Goal: Task Accomplishment & Management: Use online tool/utility

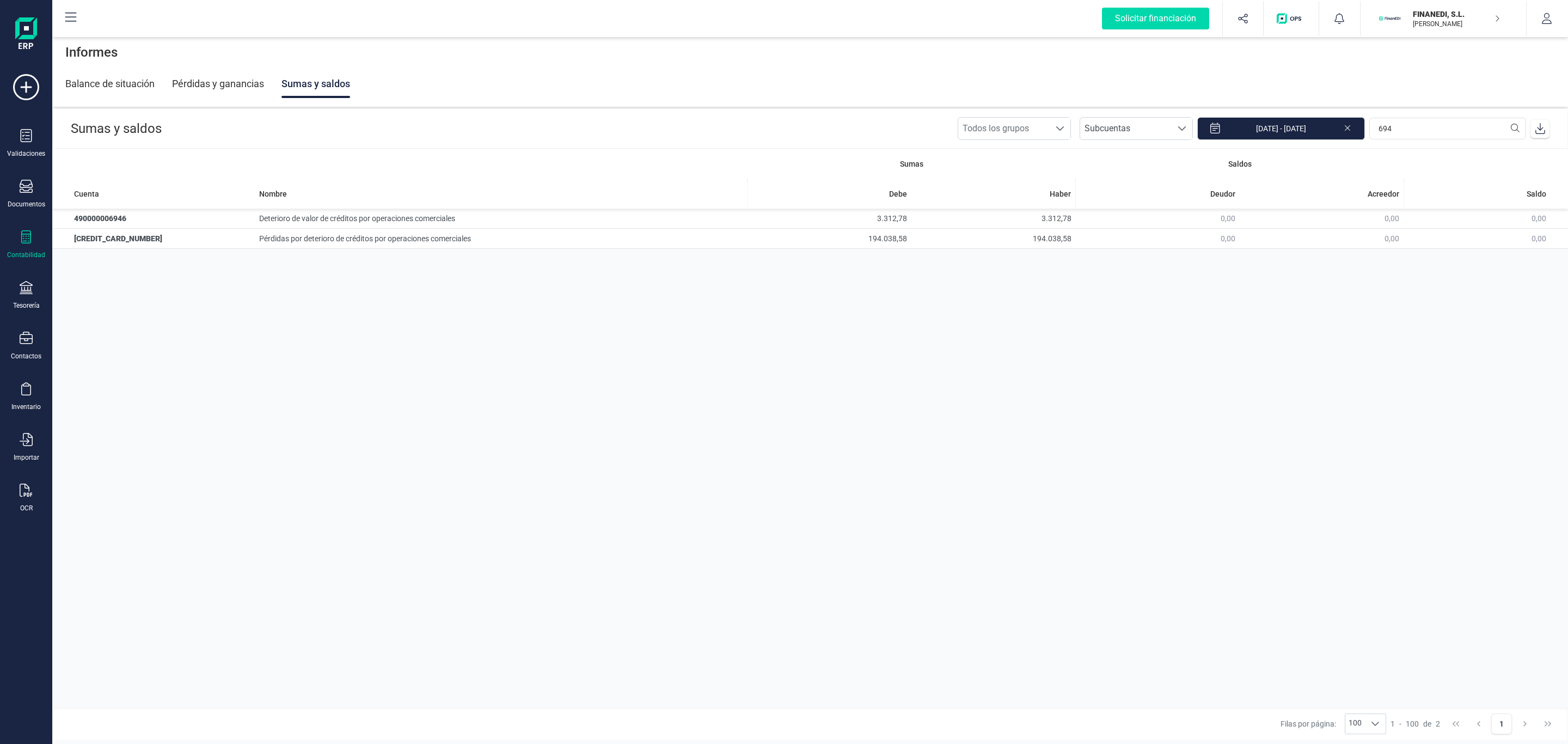
drag, startPoint x: 982, startPoint y: 323, endPoint x: 595, endPoint y: 7, distance: 499.6
click at [982, 323] on div "Sumas Saldos Cuenta Nombre Debe Haber Deudor Acreedor Saldo 490000006946 Deteri…" at bounding box center [810, 427] width 1516 height 558
click at [905, 484] on div "Sumas Saldos Cuenta Nombre Debe Haber Deudor Acreedor Saldo 490000006946 Deteri…" at bounding box center [810, 427] width 1516 height 558
click at [1201, 426] on div "Sumas Saldos Cuenta Nombre Debe Haber Deudor Acreedor Saldo 490000006946 Deteri…" at bounding box center [810, 427] width 1516 height 558
click at [549, 360] on div "Sumas Saldos Cuenta Nombre Debe Haber Deudor Acreedor Saldo 490000006946 Deteri…" at bounding box center [810, 427] width 1516 height 558
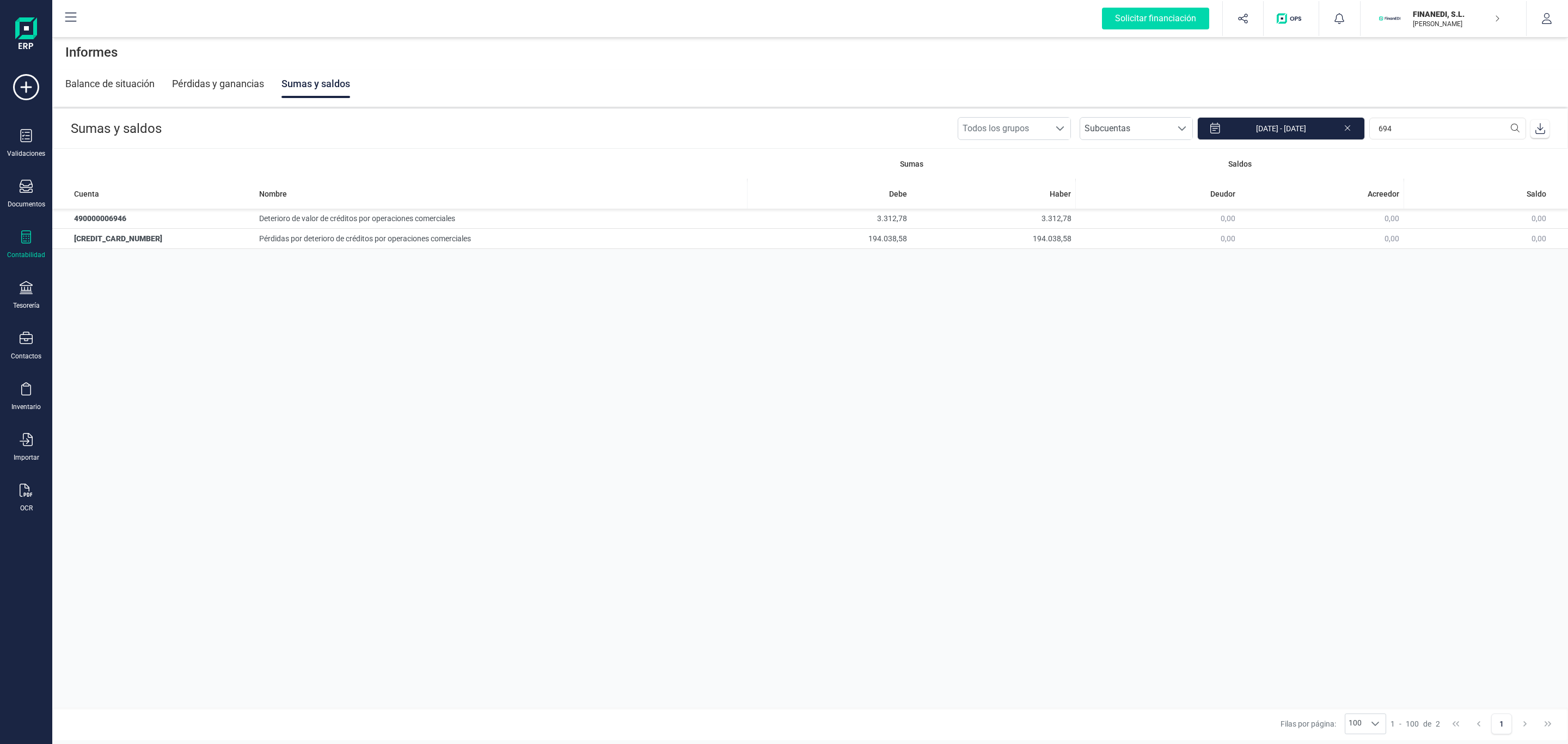
click at [1042, 385] on div "Sumas Saldos Cuenta Nombre Debe Haber Deudor Acreedor Saldo 490000006946 Deteri…" at bounding box center [810, 427] width 1516 height 558
click at [25, 204] on div "Documentos" at bounding box center [26, 204] width 37 height 8
click at [30, 203] on div "Documentos" at bounding box center [26, 204] width 37 height 8
click at [30, 227] on div "Validaciones Documentos Documentos Presupuestos Pedidos Albaranes Facturas Fact…" at bounding box center [26, 297] width 44 height 447
click at [10, 266] on div "Validaciones Documentos Documentos Presupuestos Pedidos Albaranes Facturas Fact…" at bounding box center [26, 297] width 44 height 447
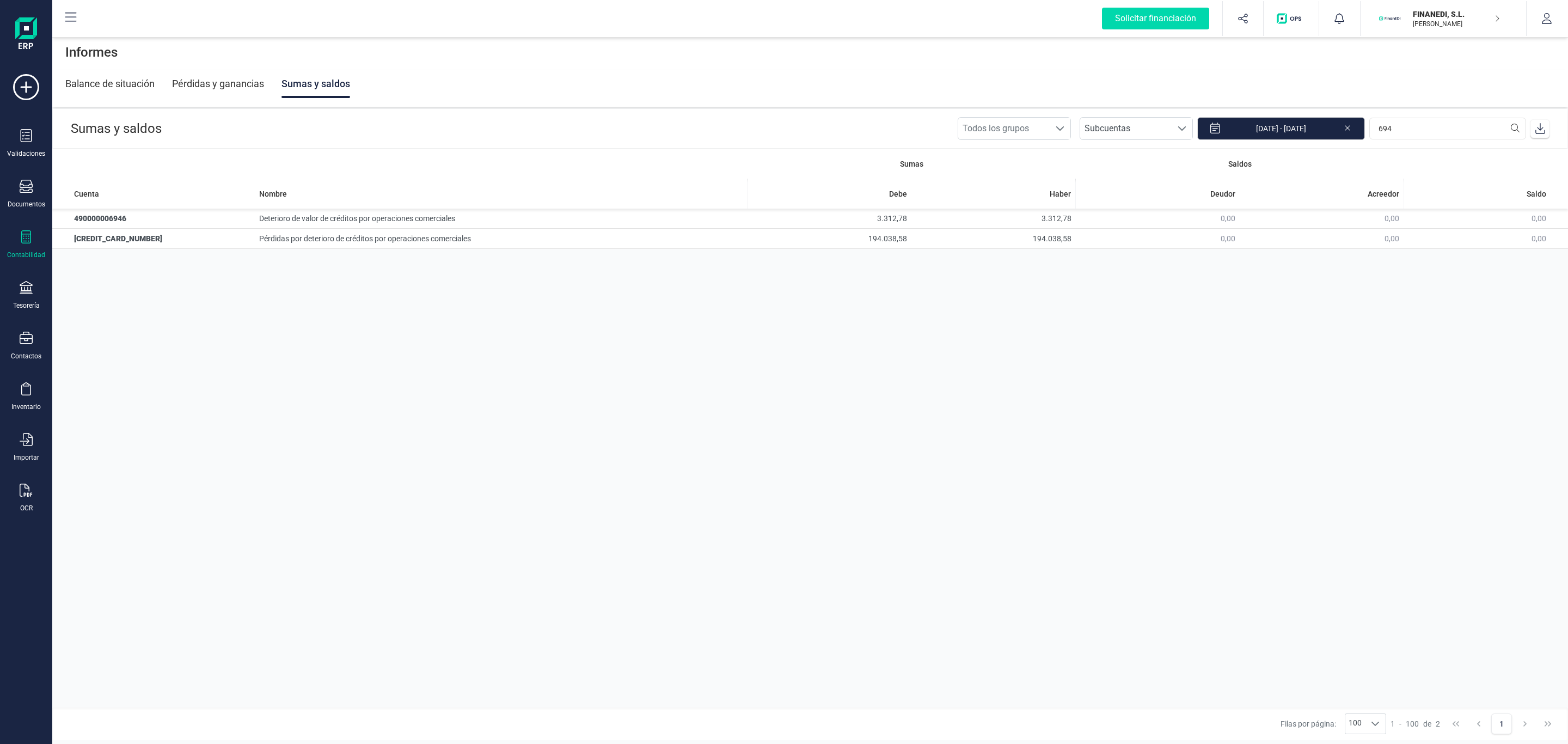
click at [15, 229] on div "Validaciones Documentos Documentos Presupuestos Pedidos Albaranes Facturas Fact…" at bounding box center [26, 297] width 44 height 447
click at [26, 243] on icon at bounding box center [26, 236] width 10 height 13
click at [120, 161] on span "Libro diario" at bounding box center [119, 159] width 68 height 13
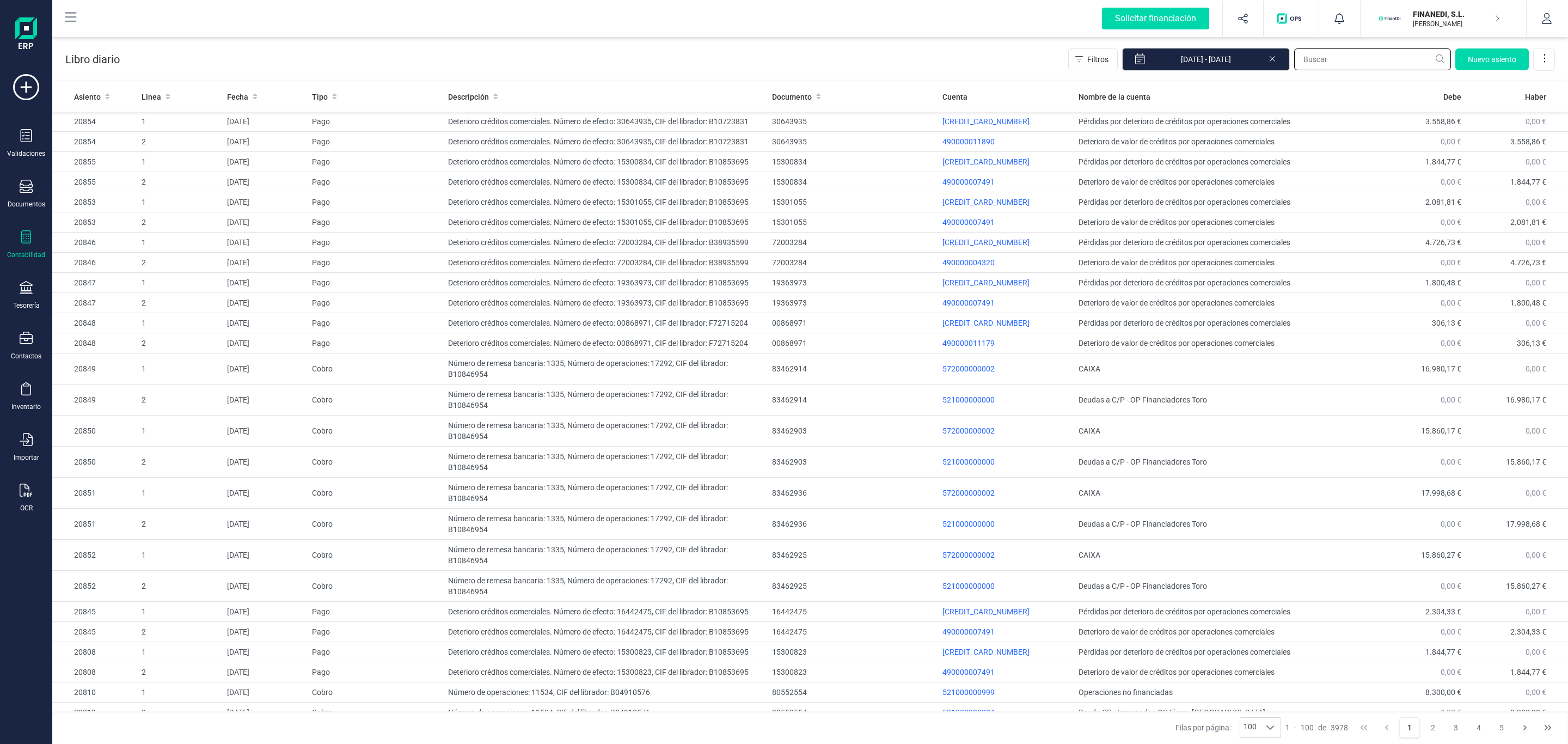
click at [1316, 65] on input "text" at bounding box center [1373, 59] width 157 height 22
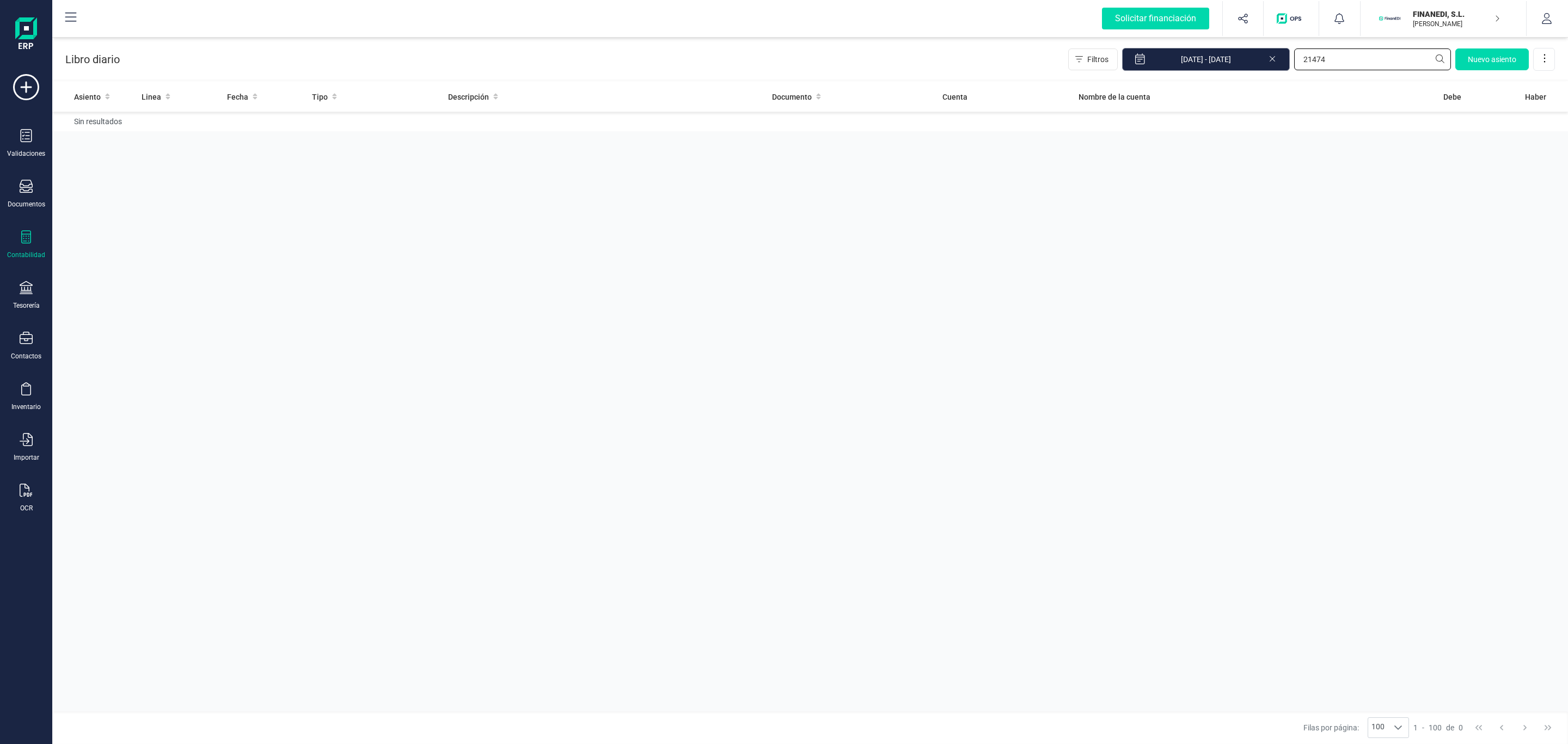
drag, startPoint x: 1375, startPoint y: 63, endPoint x: 1192, endPoint y: 69, distance: 183.1
click at [1192, 69] on div "Filtros [DATE] - [DATE] 21474 [GEOGRAPHIC_DATA]" at bounding box center [1311, 59] width 486 height 23
type input "21474"
click at [1271, 59] on icon at bounding box center [1272, 58] width 5 height 5
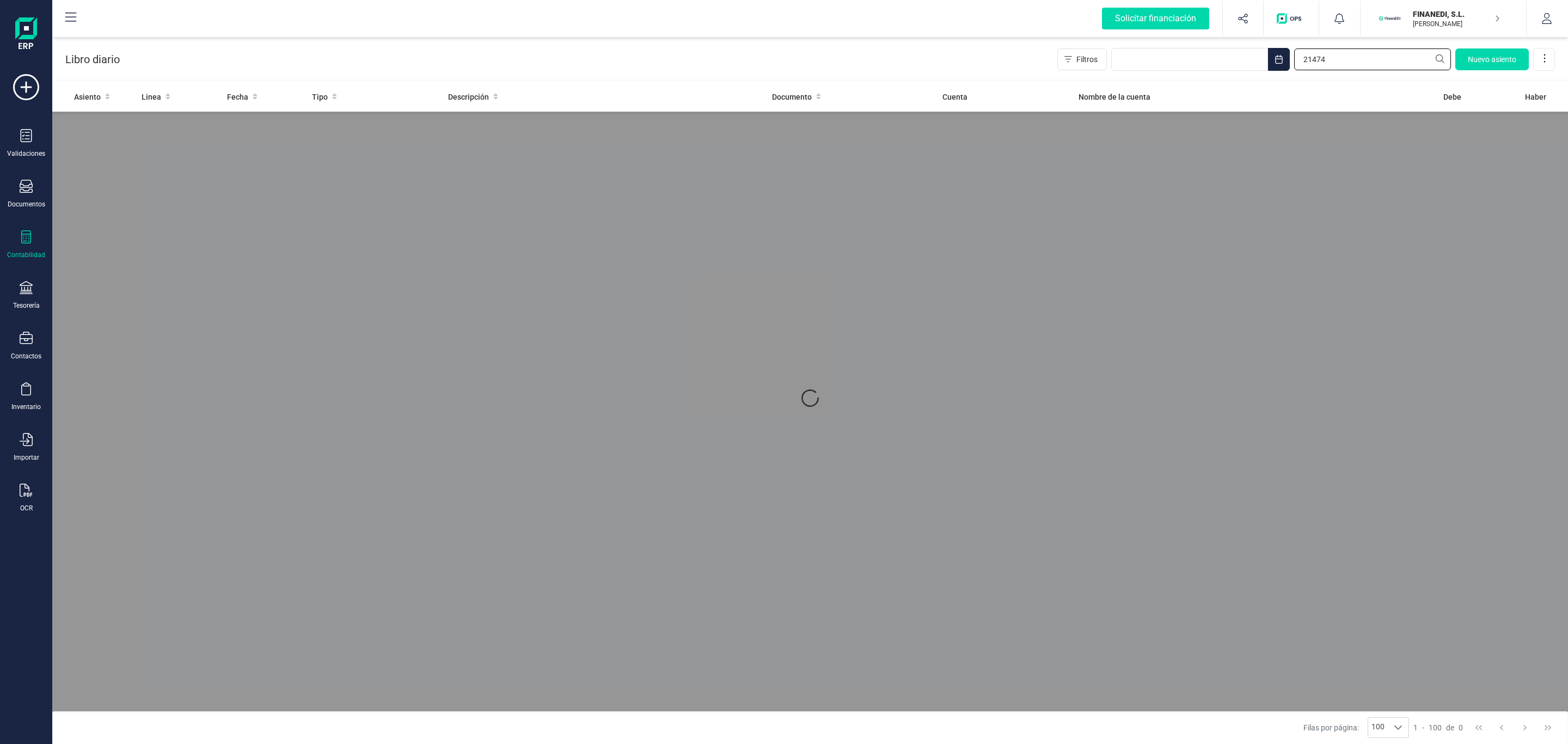
click at [1341, 61] on input "21474" at bounding box center [1373, 59] width 157 height 22
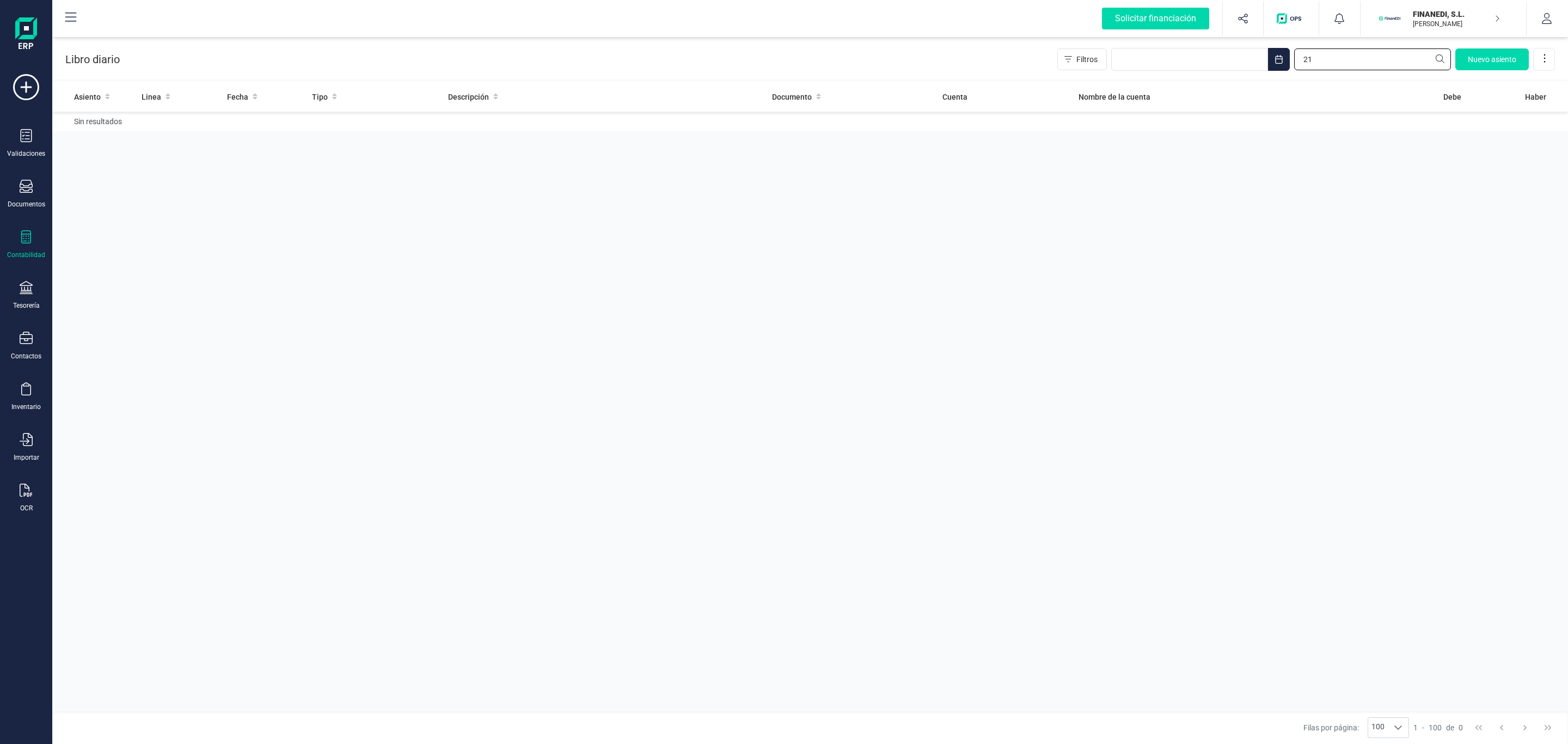
type input "2"
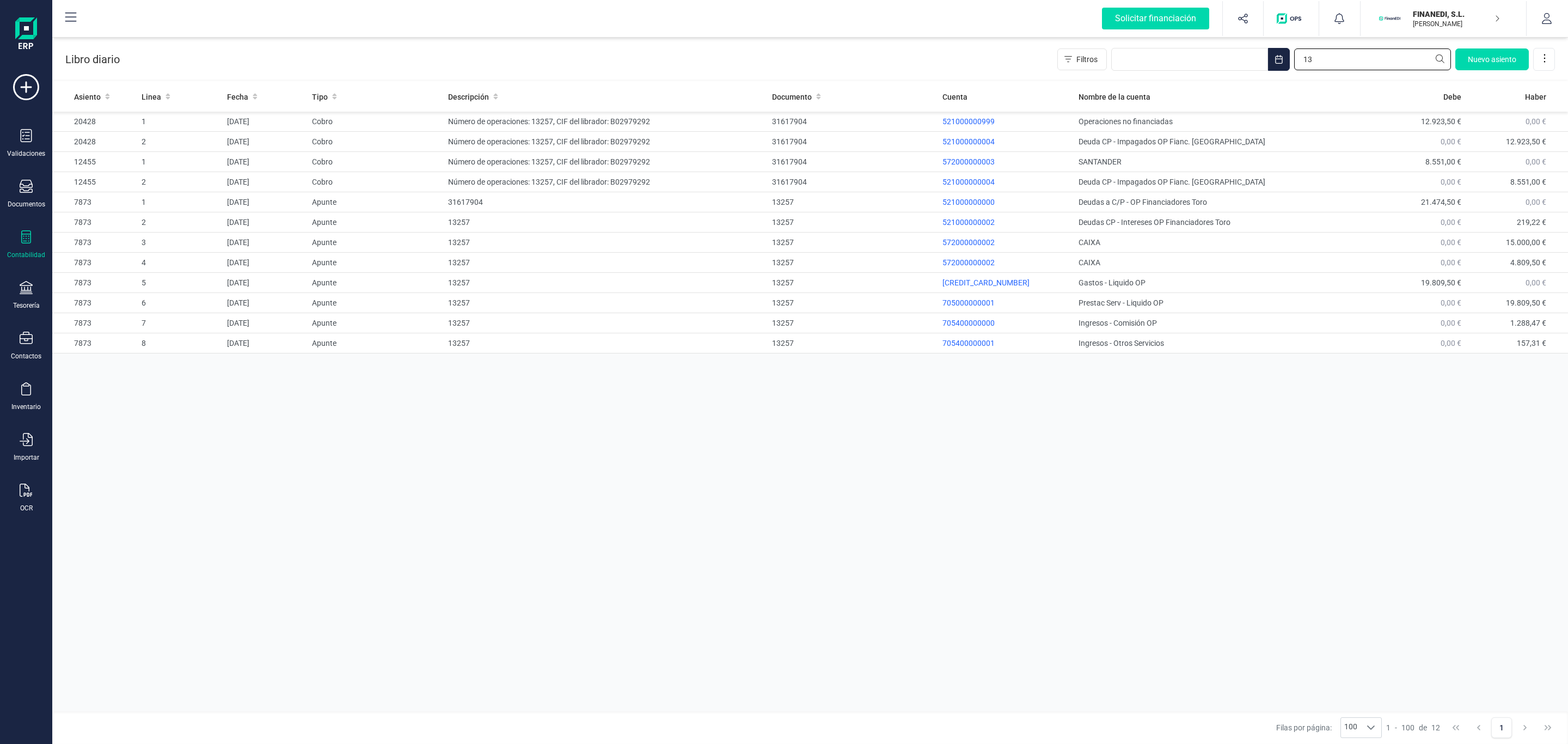
type input "1"
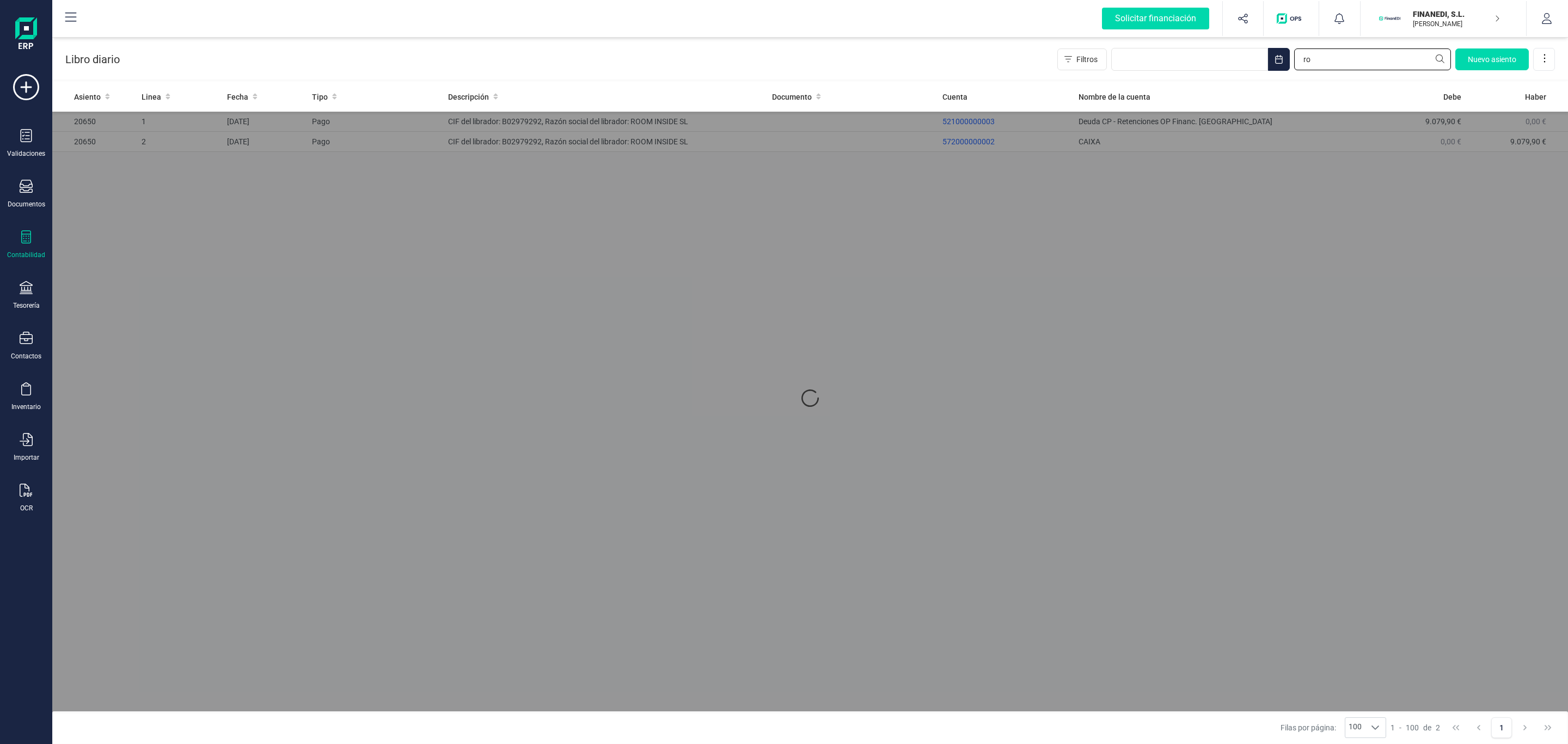
type input "r"
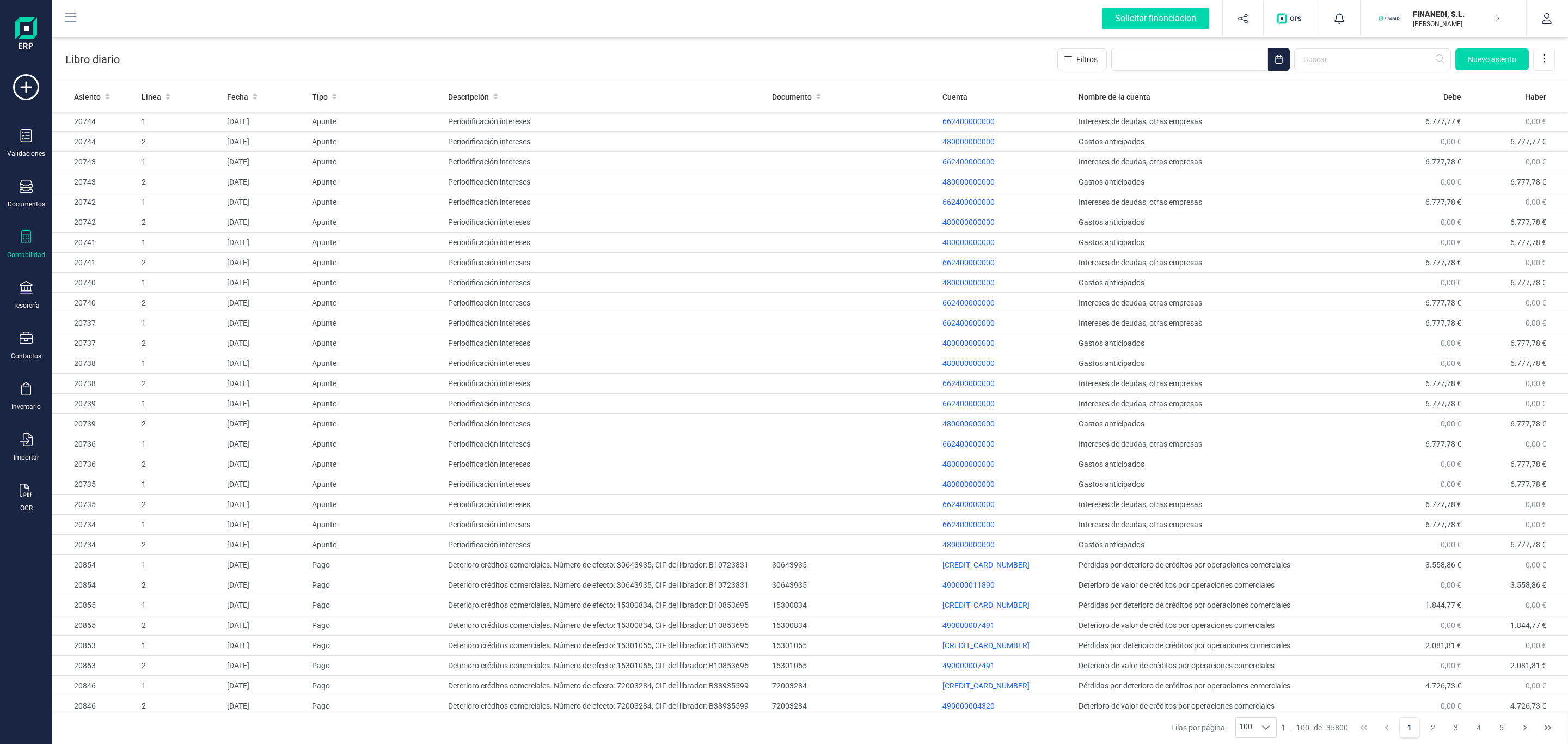
drag, startPoint x: 1337, startPoint y: 73, endPoint x: 1328, endPoint y: 63, distance: 13.5
click at [1335, 72] on div "Libro diario Filtros [GEOGRAPHIC_DATA]" at bounding box center [810, 57] width 1516 height 45
click at [1328, 63] on input "text" at bounding box center [1373, 59] width 157 height 22
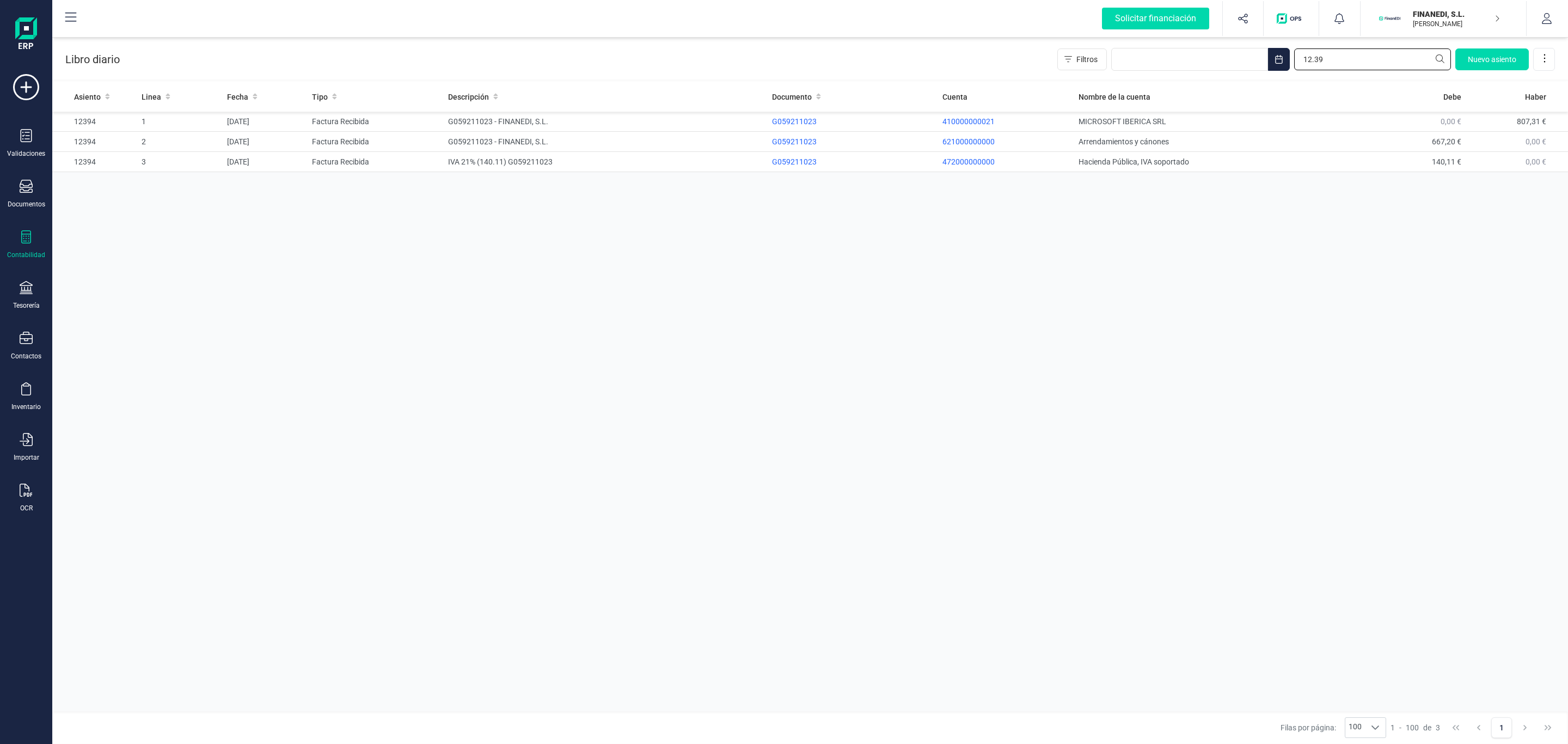
type input "12.394"
drag, startPoint x: 1349, startPoint y: 65, endPoint x: 919, endPoint y: 59, distance: 430.0
click at [919, 59] on div "Libro diario Filtros 12.394 Nuevo asiento" at bounding box center [810, 57] width 1516 height 45
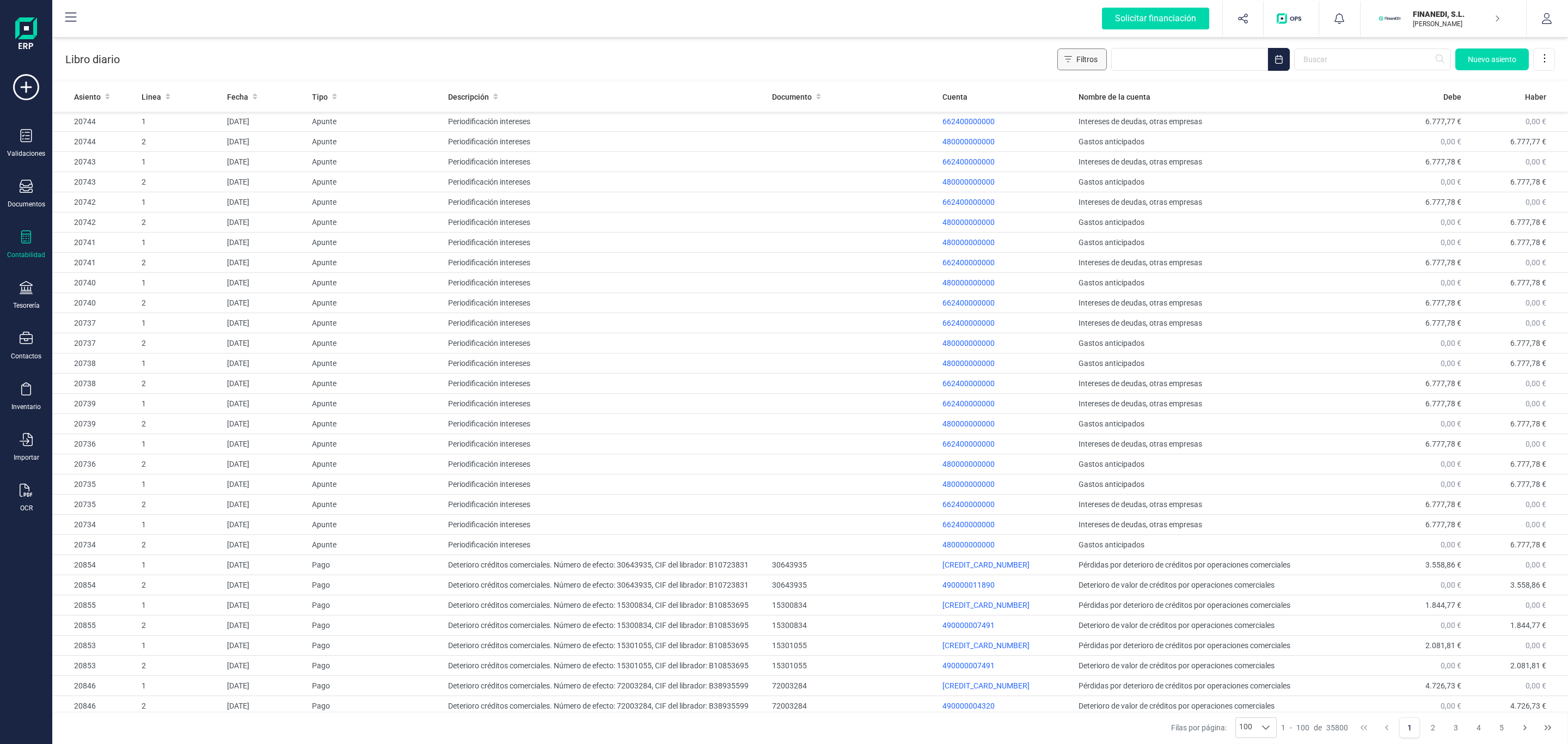
click at [1104, 62] on button "Filtros" at bounding box center [1082, 59] width 50 height 22
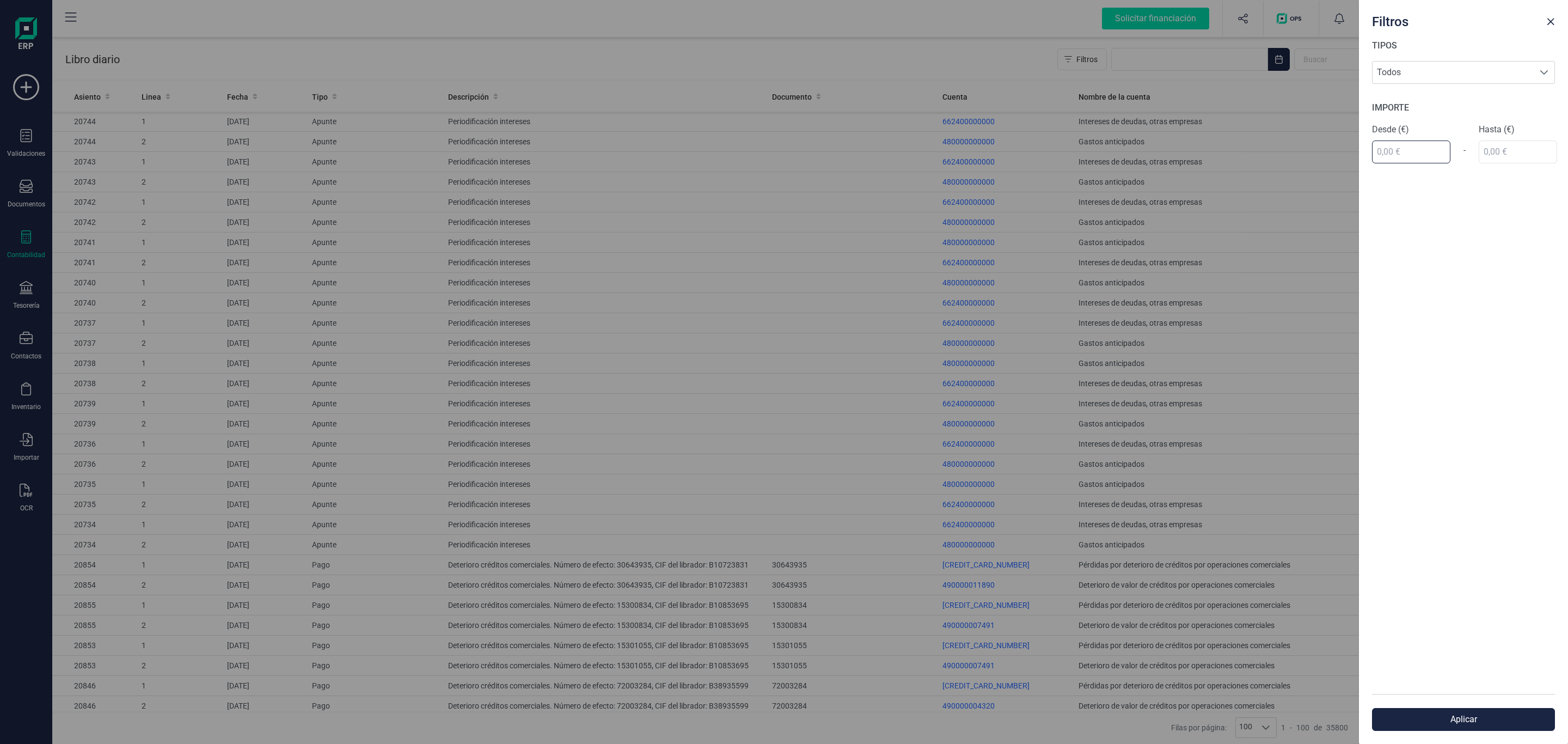
click at [1413, 160] on input "text" at bounding box center [1411, 151] width 79 height 23
type input "12.390,00 €"
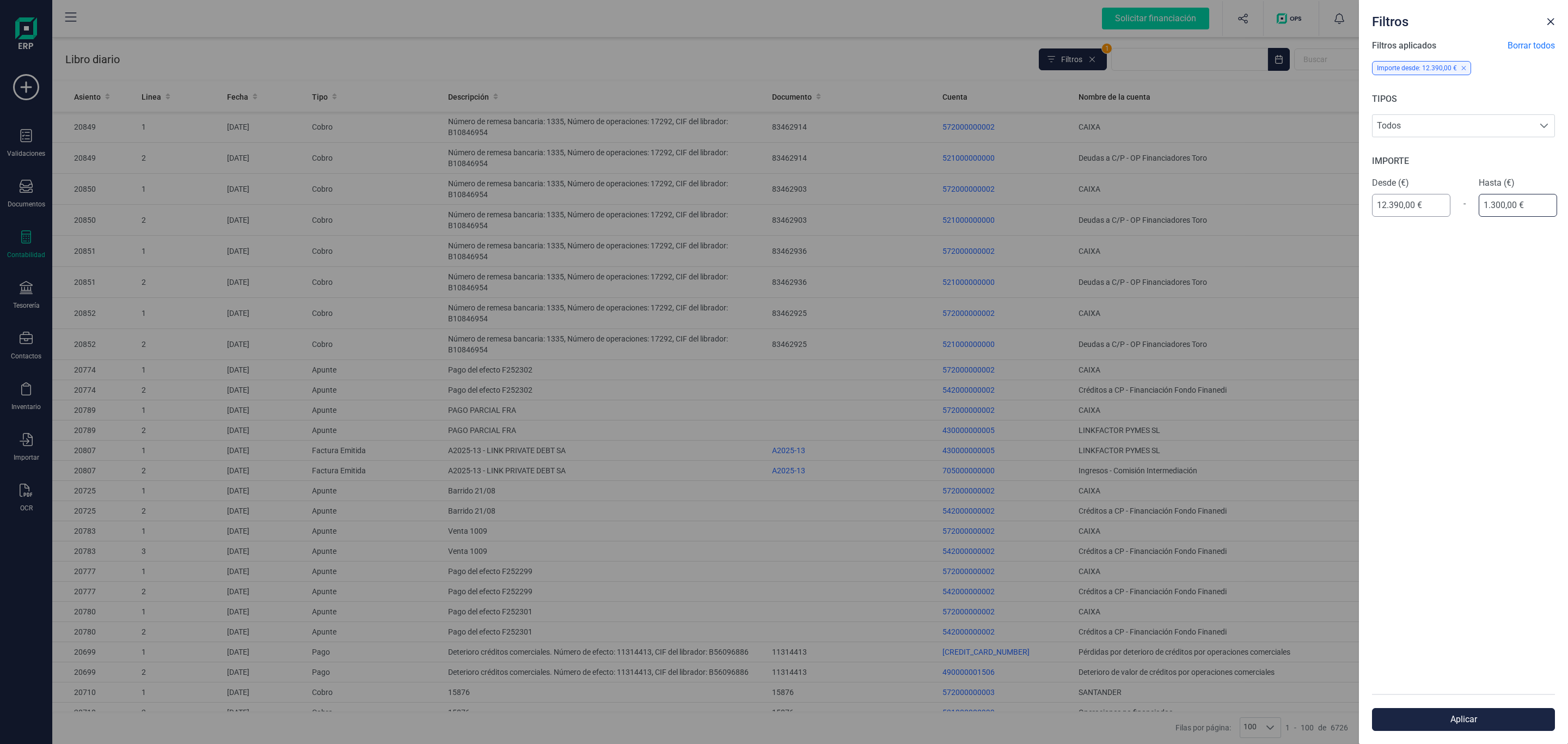
type input "13.000,00 €"
click at [1475, 725] on button "Aplicar" at bounding box center [1463, 719] width 183 height 23
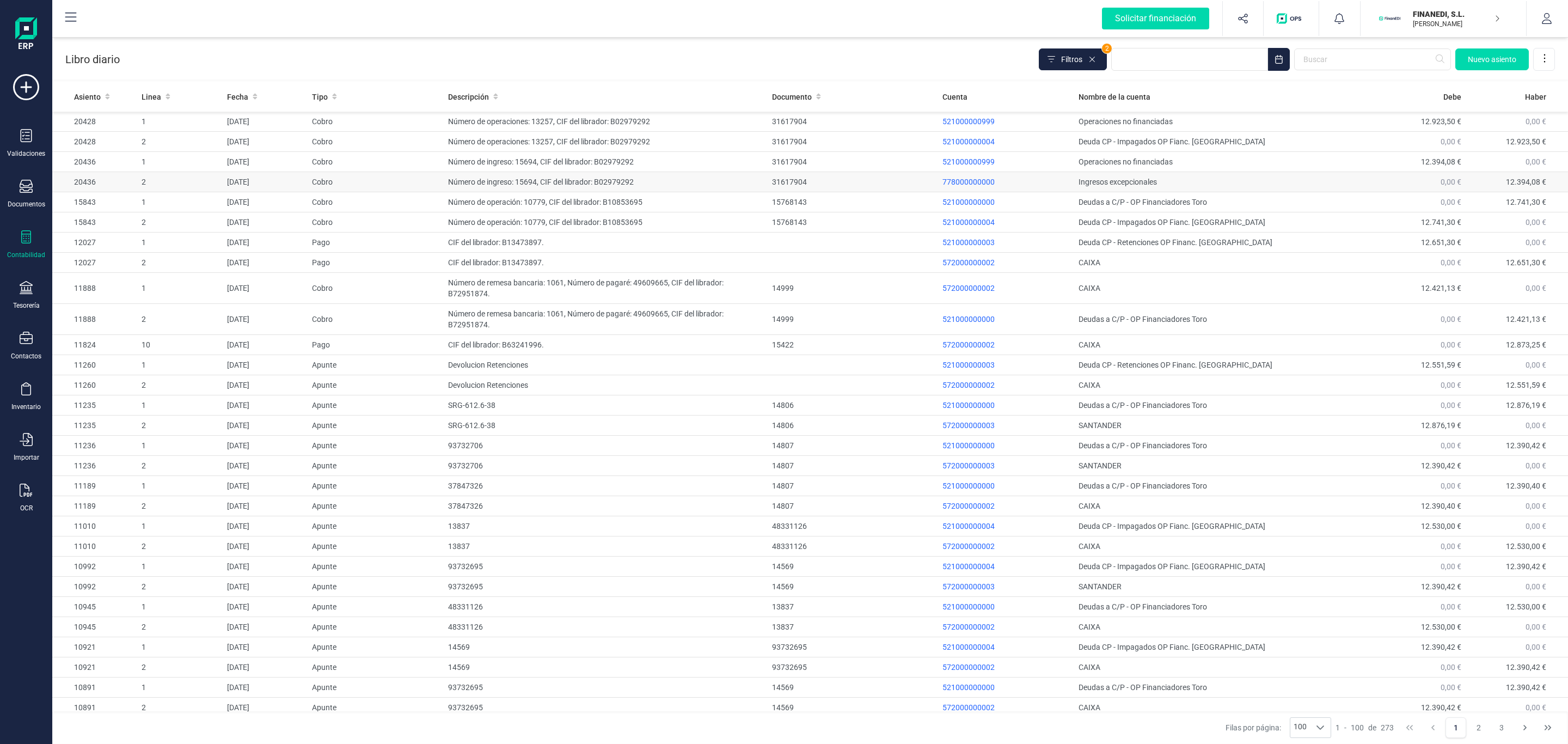
click at [1104, 188] on td "Ingresos excepcionales" at bounding box center [1218, 182] width 290 height 20
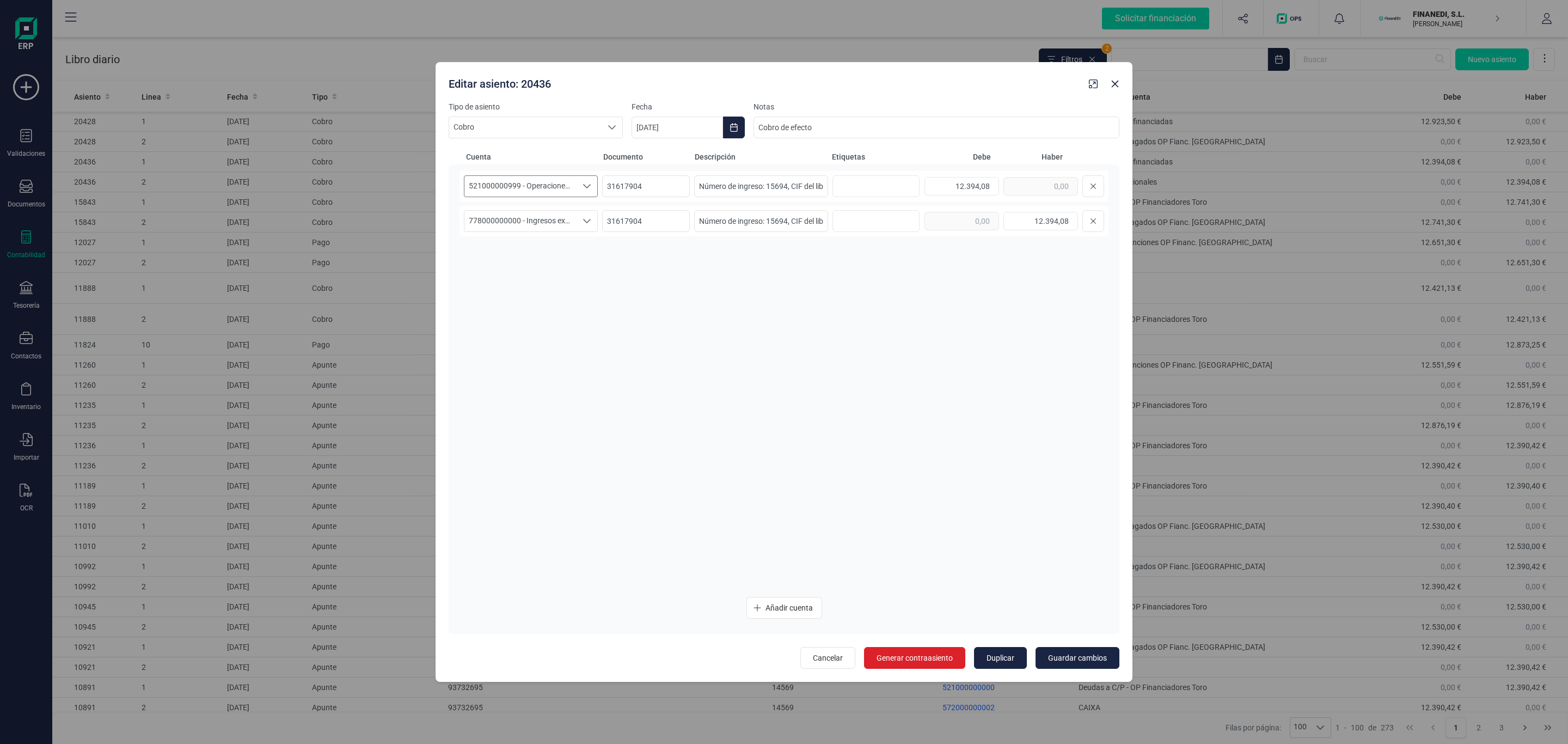
click at [538, 189] on span "521000000999 - Operaciones no financiadas" at bounding box center [520, 186] width 112 height 20
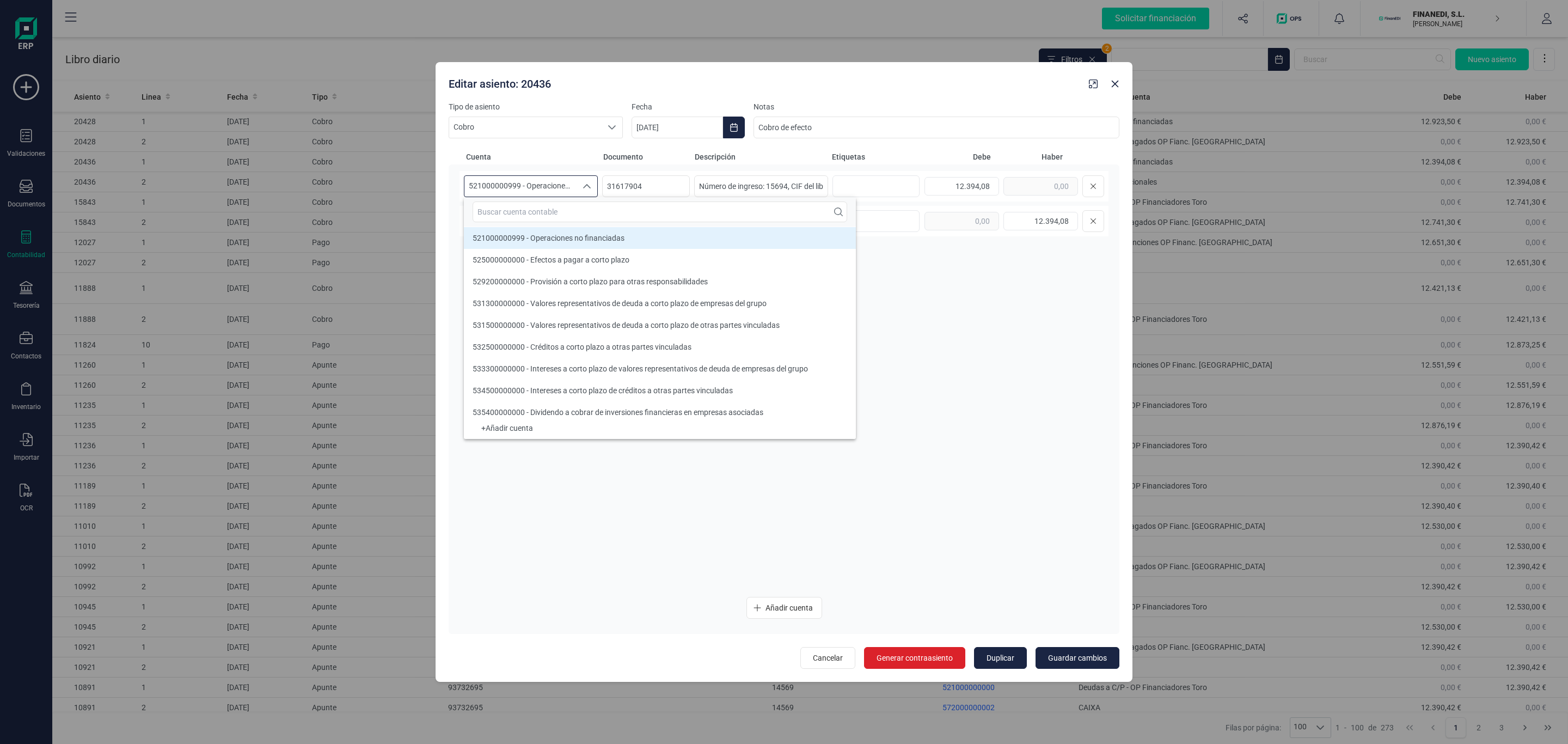
click at [551, 185] on span "521000000999 - Operaciones no financiadas" at bounding box center [520, 186] width 112 height 20
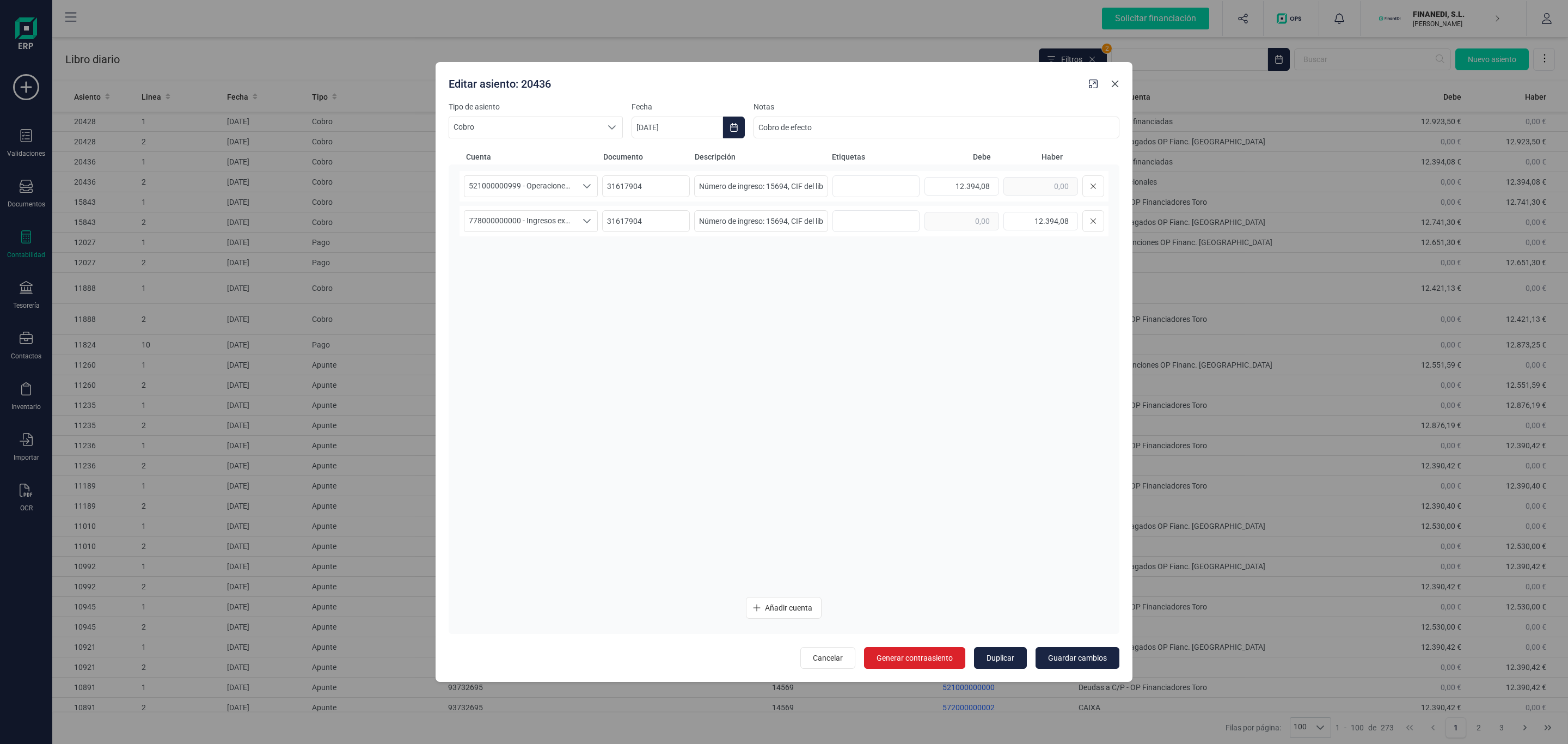
click at [1113, 82] on icon "button" at bounding box center [1115, 84] width 7 height 7
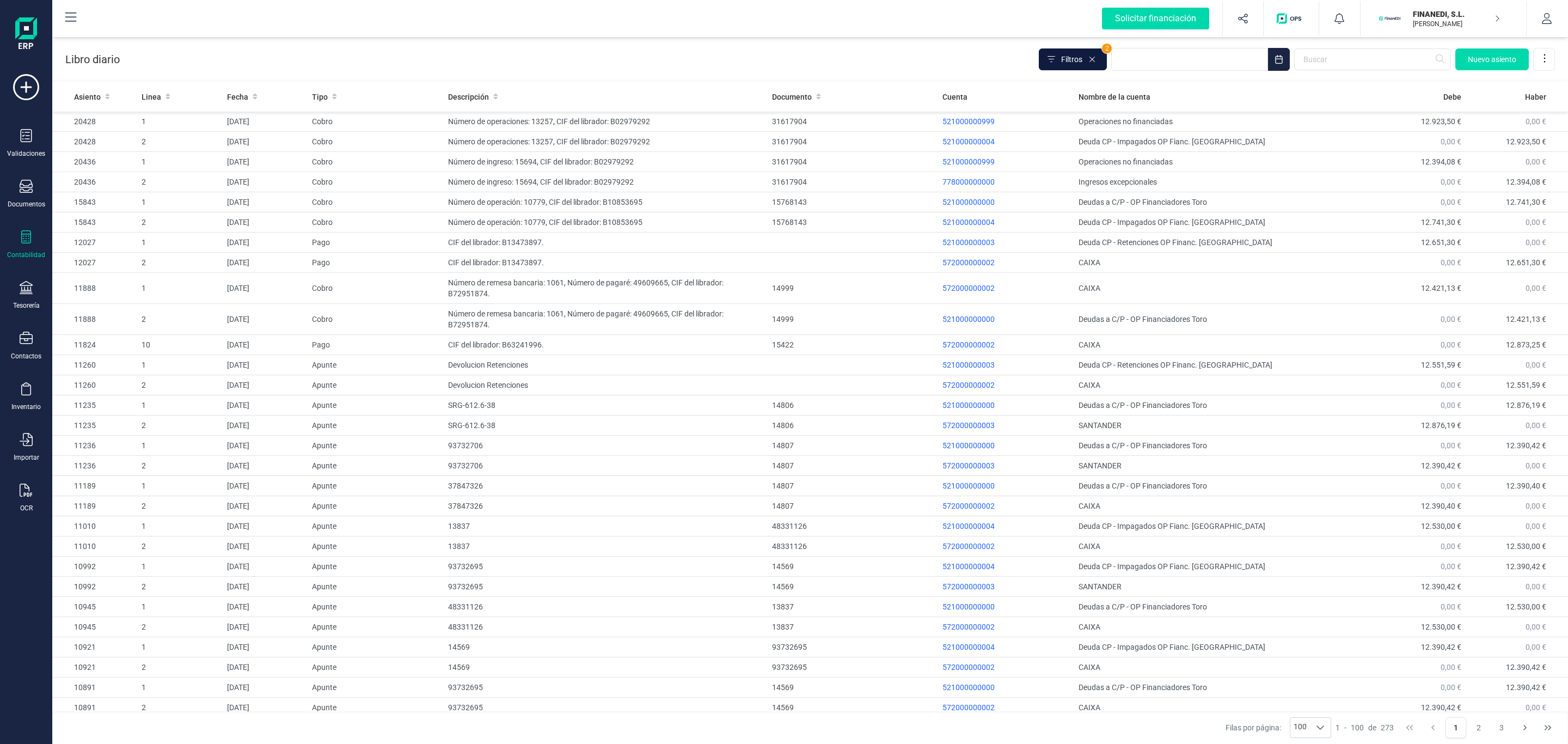
click at [1059, 57] on button "Filtros" at bounding box center [1072, 59] width 68 height 22
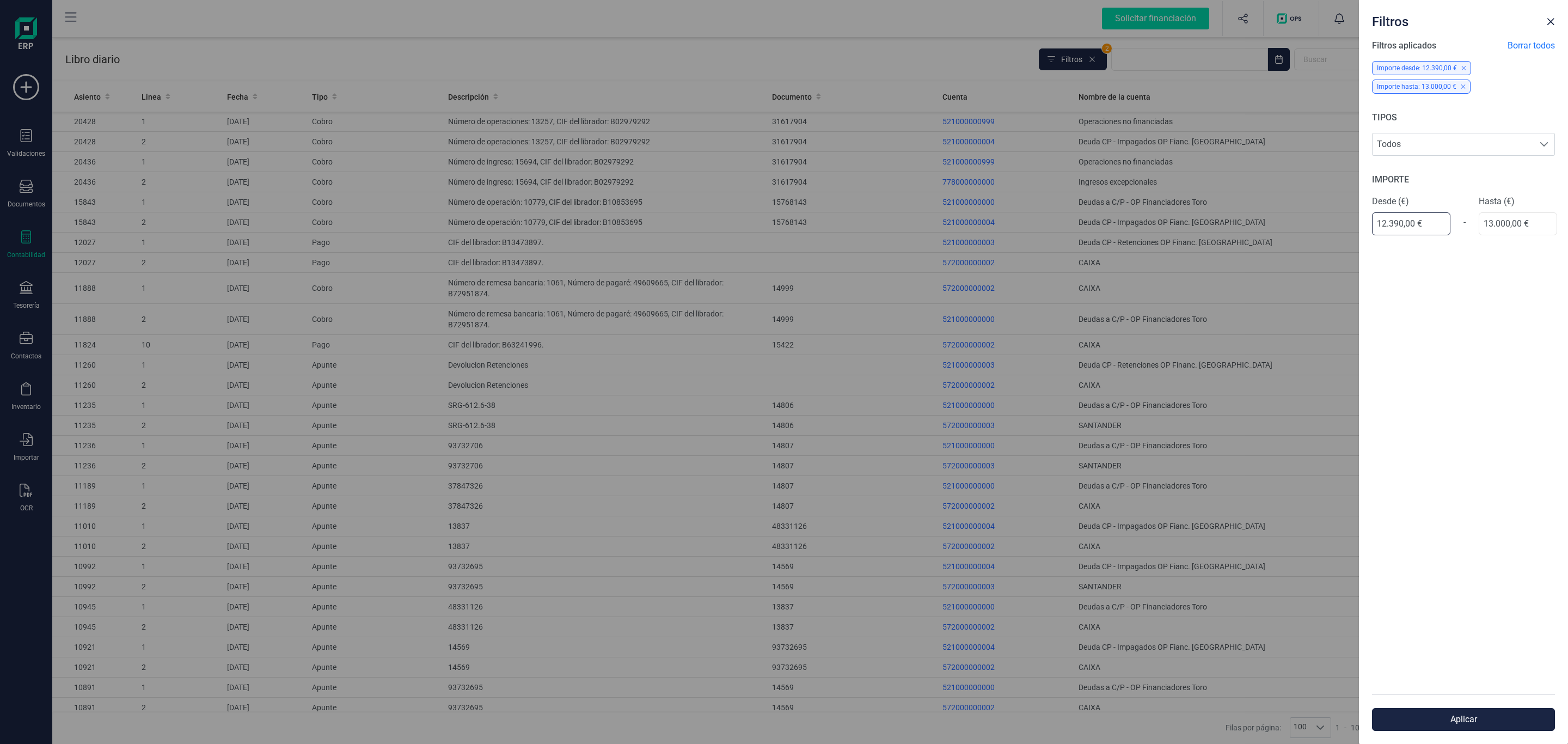
click at [1412, 219] on input "12.390,00 €" at bounding box center [1411, 223] width 79 height 23
click at [1403, 222] on input "12.390,00 €" at bounding box center [1411, 223] width 79 height 23
type input "12.394,00 €"
click at [1533, 229] on div "Filtros aplicados Borrar todos Importe desde: 12.390,00 € Importe hasta: 13.000…" at bounding box center [1463, 366] width 209 height 654
click at [1532, 229] on input "13.000,00 €" at bounding box center [1517, 223] width 79 height 23
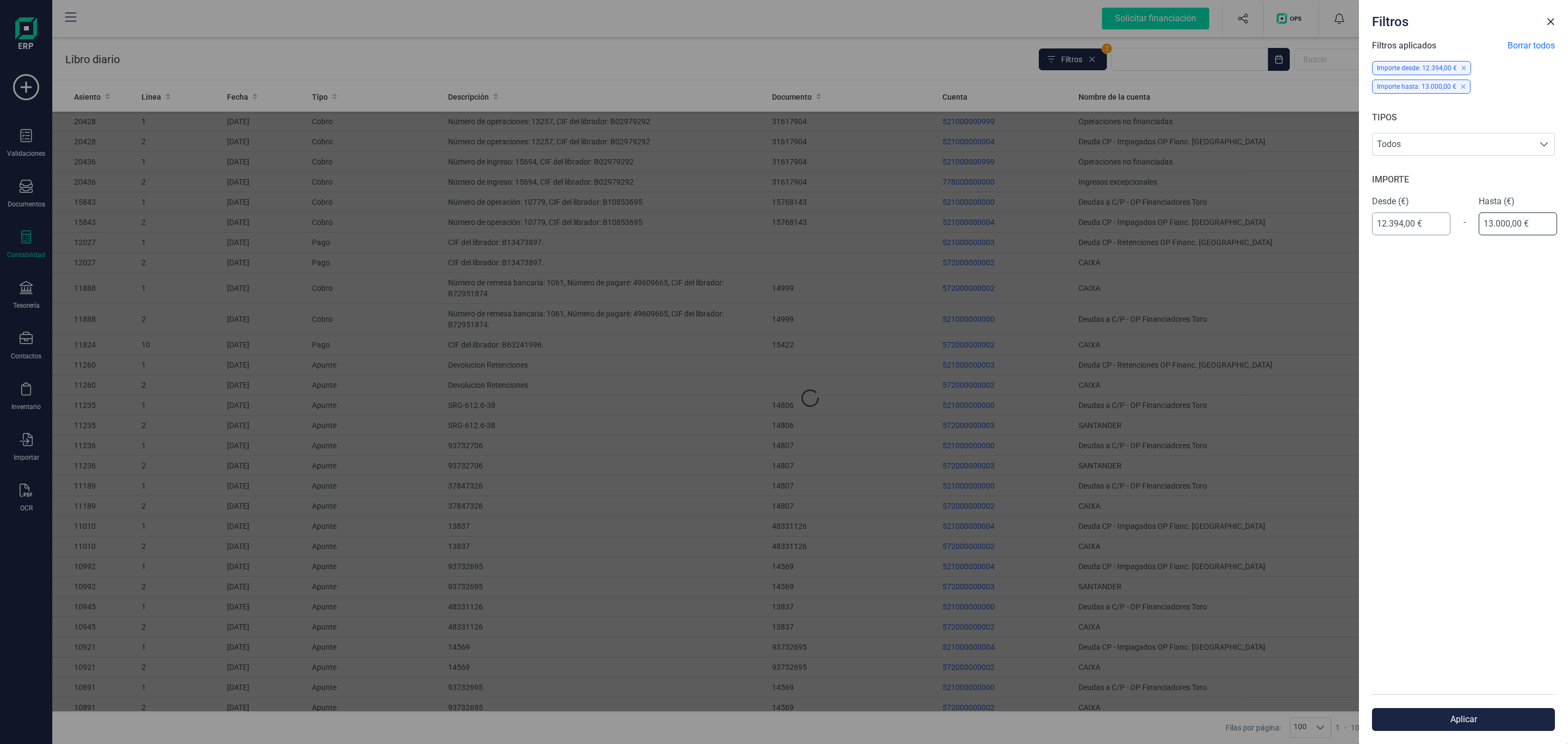
drag, startPoint x: 1480, startPoint y: 220, endPoint x: 1408, endPoint y: 218, distance: 72.0
click at [1408, 218] on div "Desde (€) 12.394,00 € - Hasta (€) 13.000,00 €" at bounding box center [1463, 215] width 183 height 41
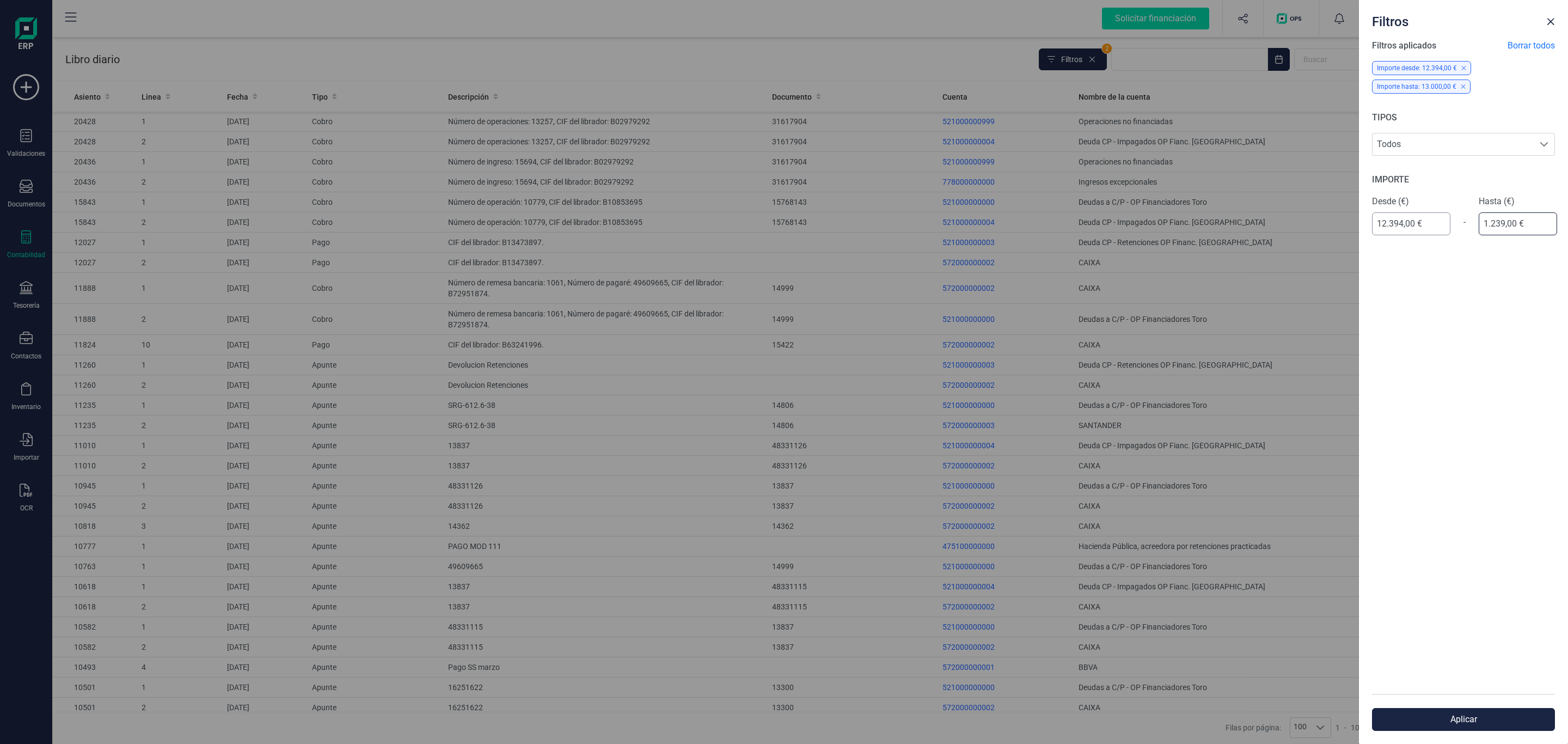
type input "12.395,00 €"
click at [1473, 721] on button "Aplicar" at bounding box center [1463, 719] width 183 height 23
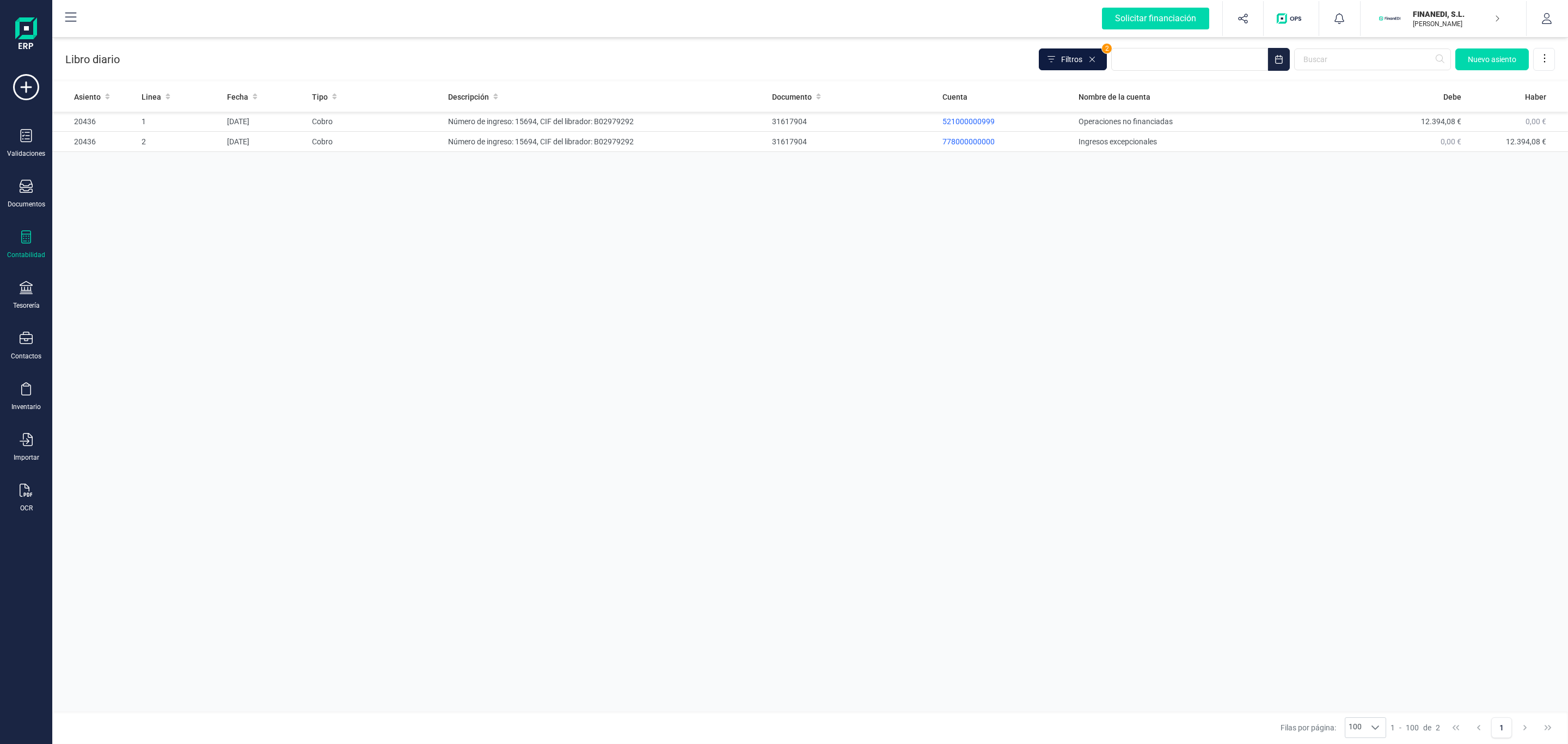
click at [1047, 68] on button "Filtros" at bounding box center [1072, 59] width 68 height 22
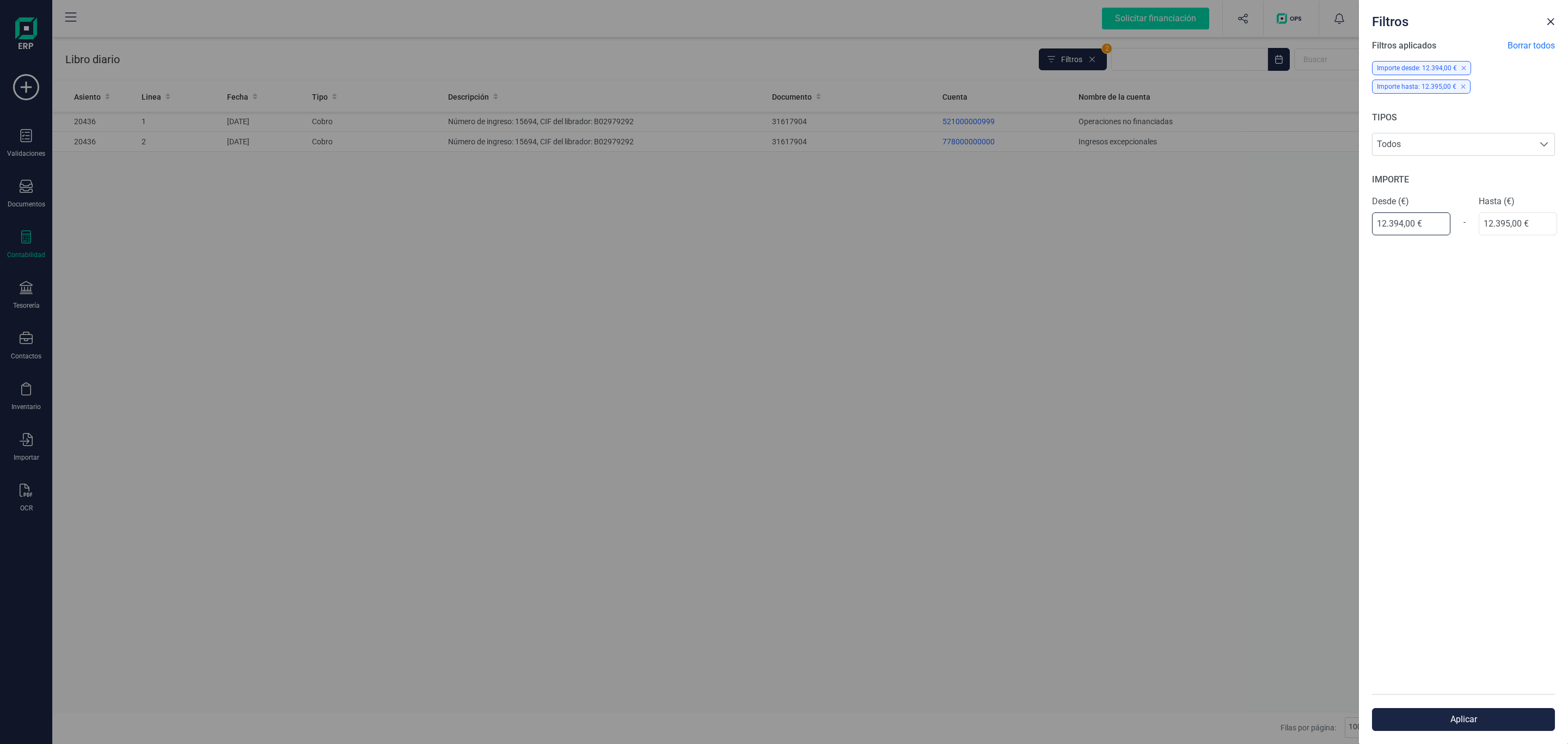
drag, startPoint x: 1434, startPoint y: 220, endPoint x: 1160, endPoint y: 221, distance: 274.0
click at [1178, 222] on div "Filtros Filtros aplicados Borrar todos Importe desde: 12.394,00 € Importe hasta…" at bounding box center [784, 372] width 1568 height 744
type input "12.394,00 €"
drag, startPoint x: 1543, startPoint y: 224, endPoint x: 1429, endPoint y: 227, distance: 114.0
click at [1433, 220] on div "Desde (€) 12.394,00 € - Hasta (€) 12.395,00 €" at bounding box center [1463, 215] width 183 height 41
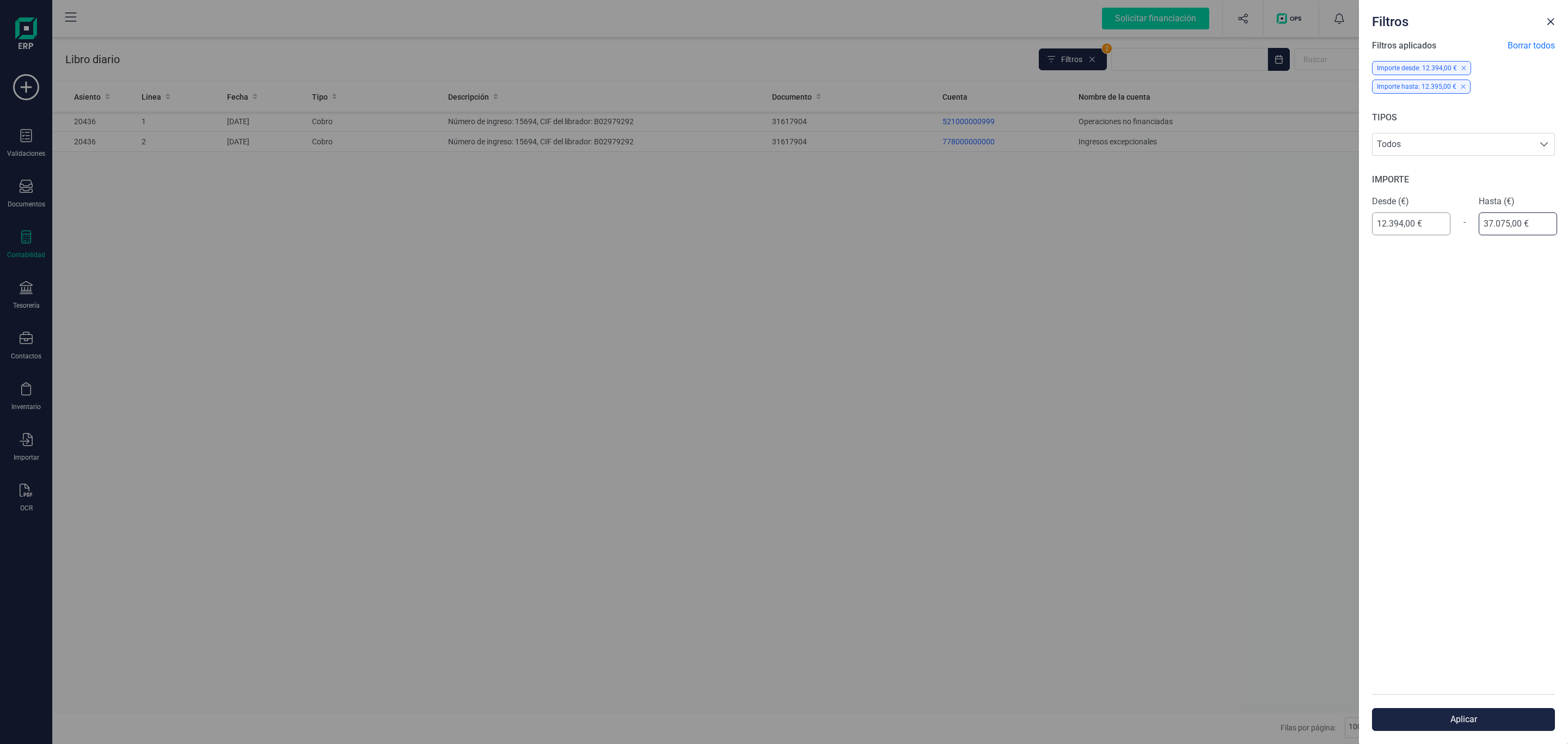
type input "37.075,03 €"
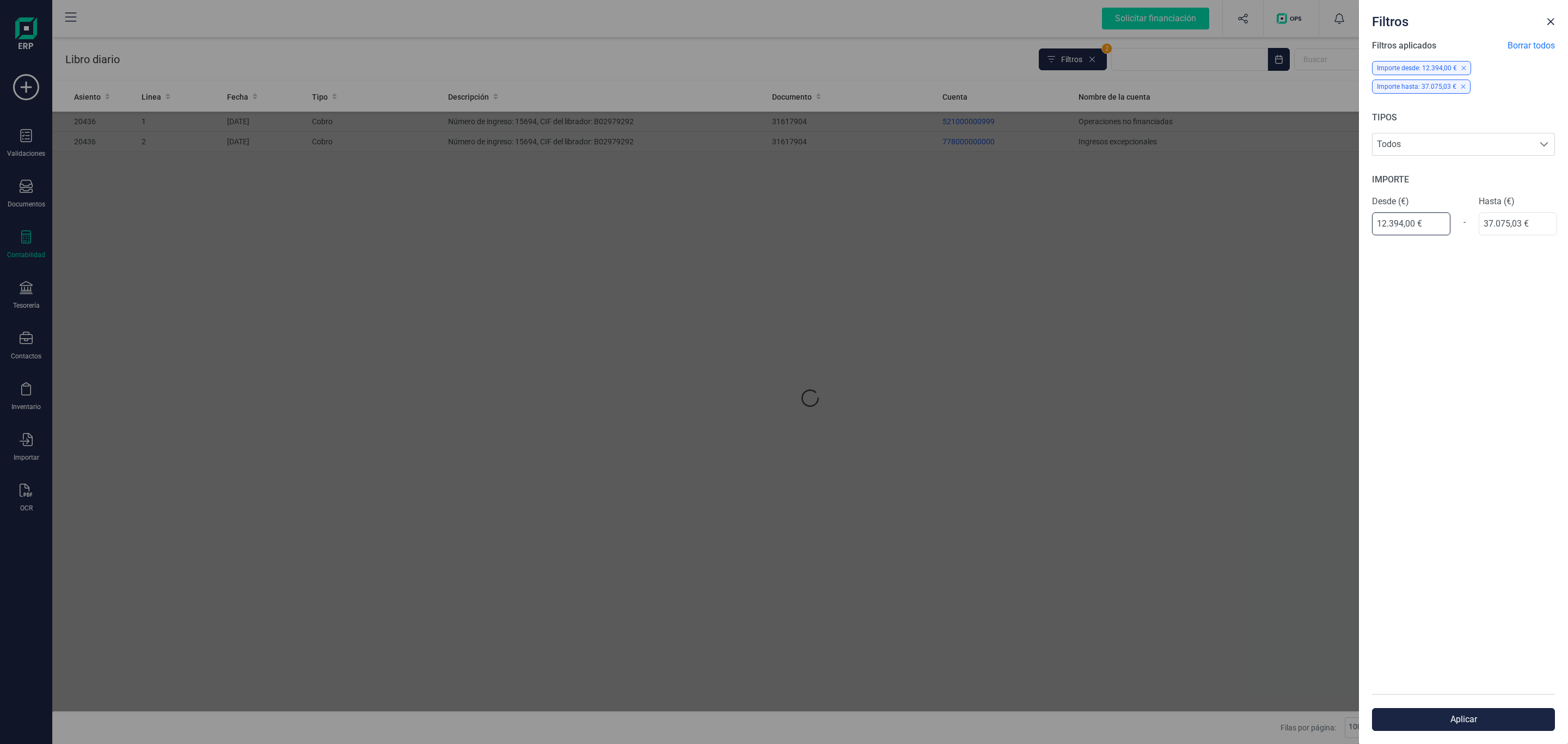
drag, startPoint x: 1433, startPoint y: 229, endPoint x: 1214, endPoint y: 229, distance: 219.0
click at [1214, 229] on div "Filtros Filtros aplicados Borrar todos Importe desde: 12.394,00 € Importe hasta…" at bounding box center [784, 372] width 1568 height 744
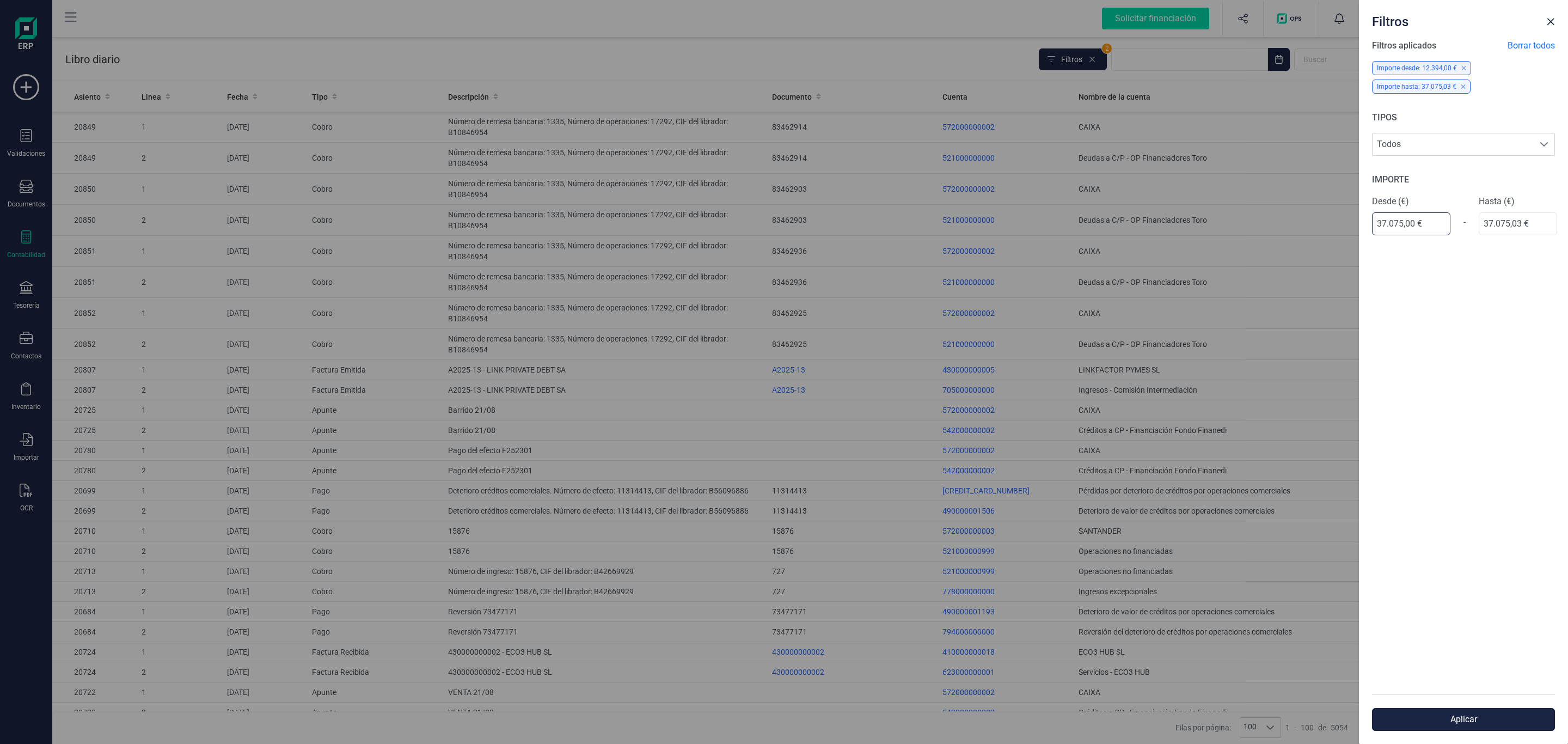
type input "37.075,03 €"
click at [1413, 711] on button "Aplicar" at bounding box center [1463, 719] width 183 height 23
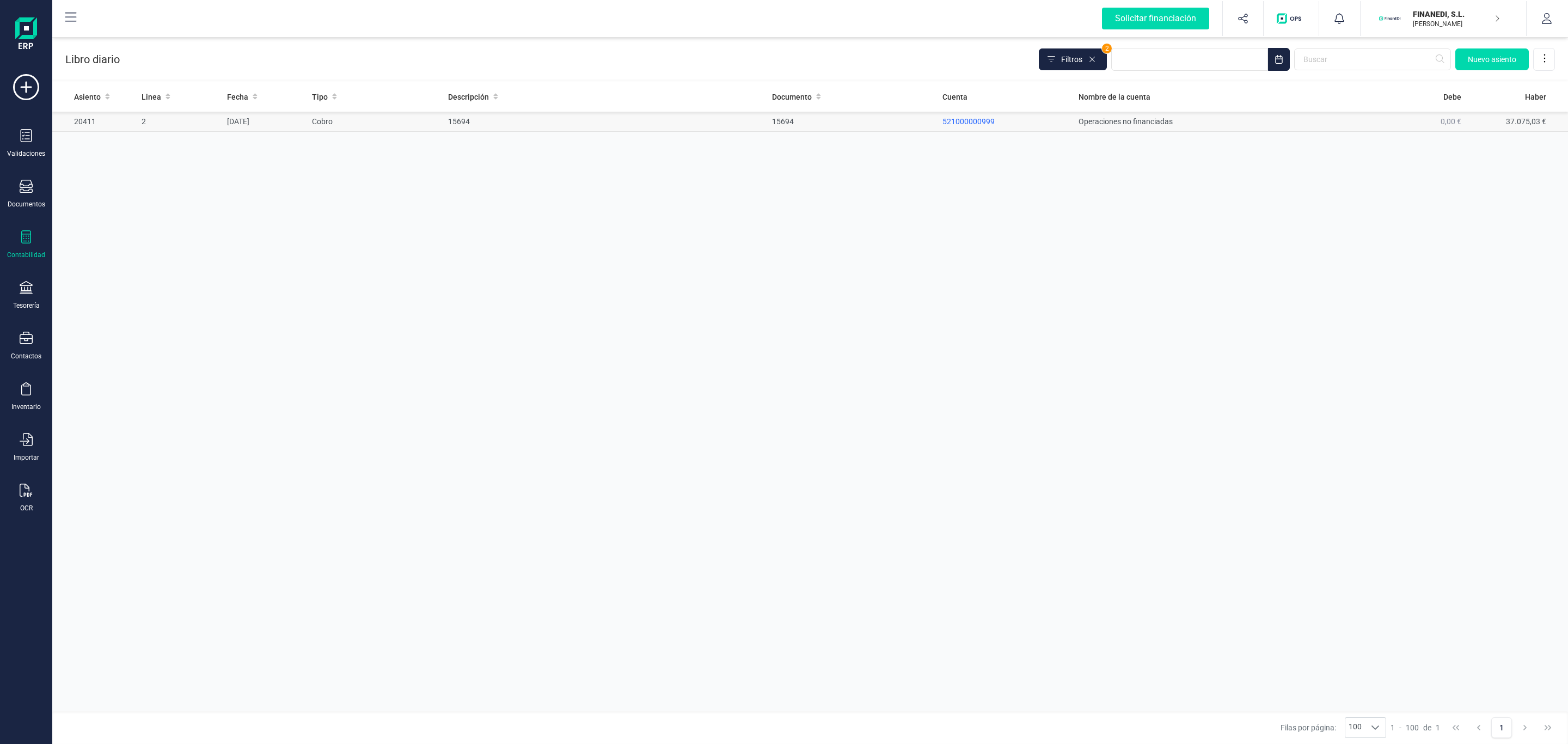
click at [1127, 118] on td "Operaciones no financiadas" at bounding box center [1218, 122] width 290 height 20
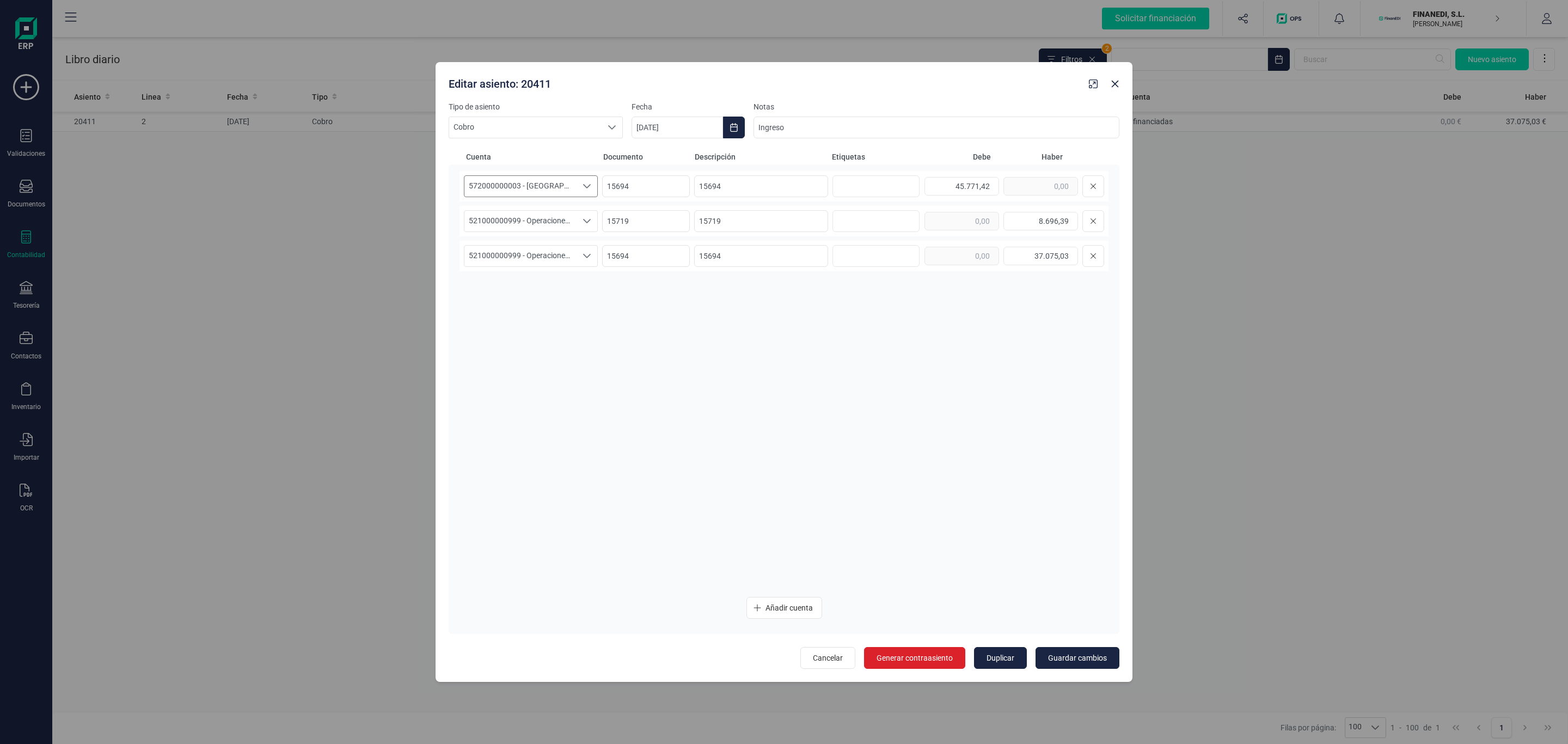
click at [584, 191] on div "Seleccione una cuenta" at bounding box center [587, 186] width 20 height 20
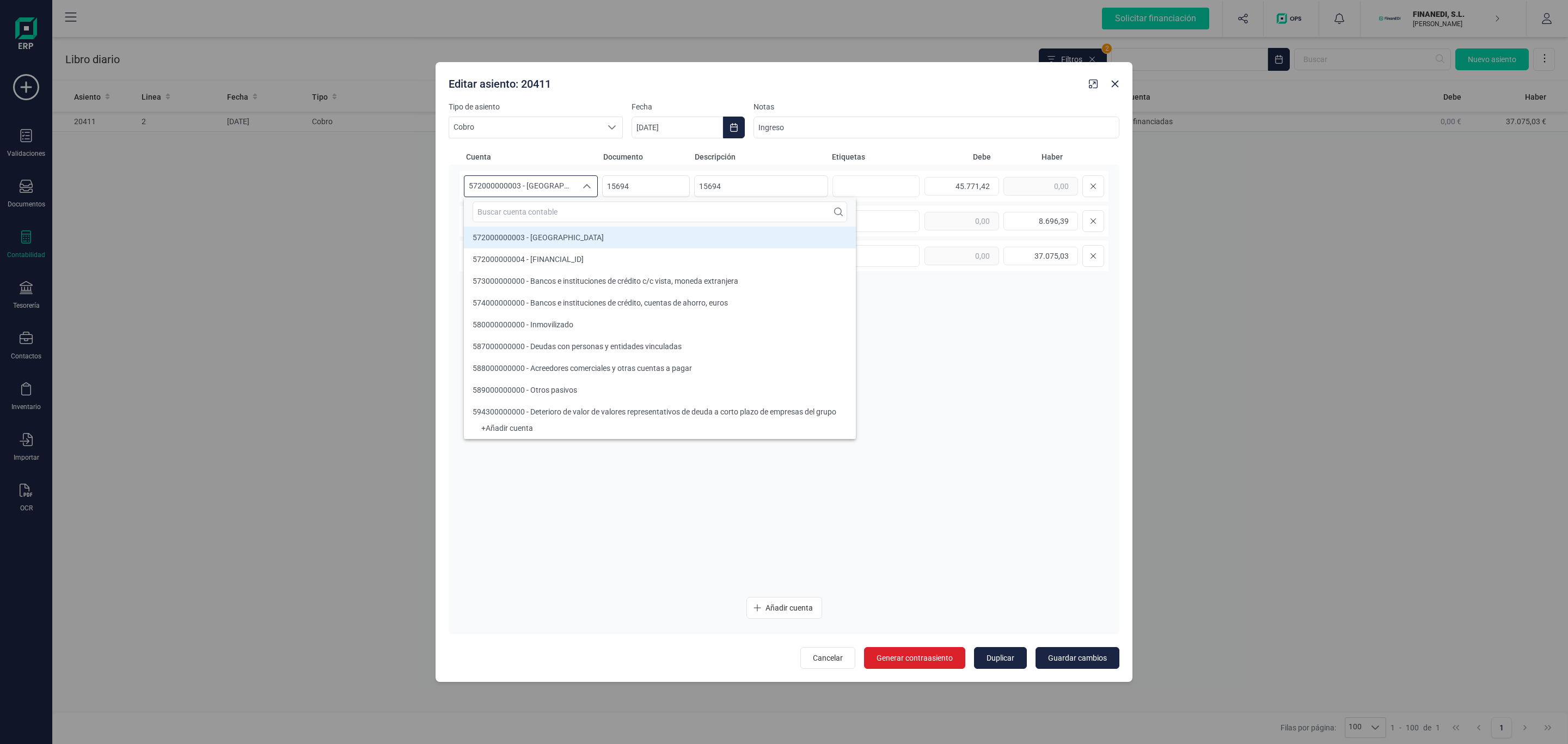
click at [584, 187] on icon "Seleccione una cuenta" at bounding box center [587, 186] width 8 height 8
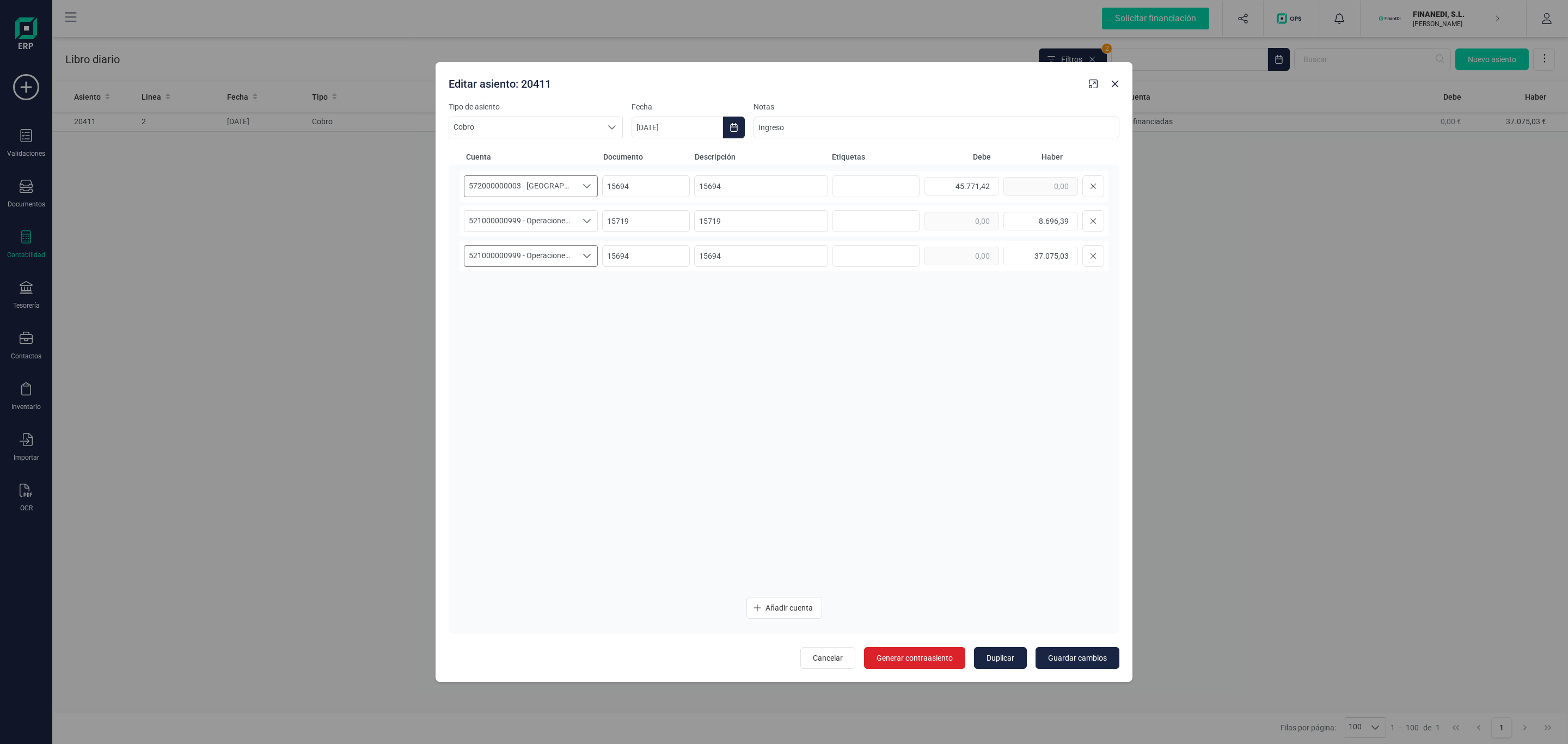
click at [565, 253] on span "521000000999 - Operaciones no financiadas" at bounding box center [520, 256] width 112 height 20
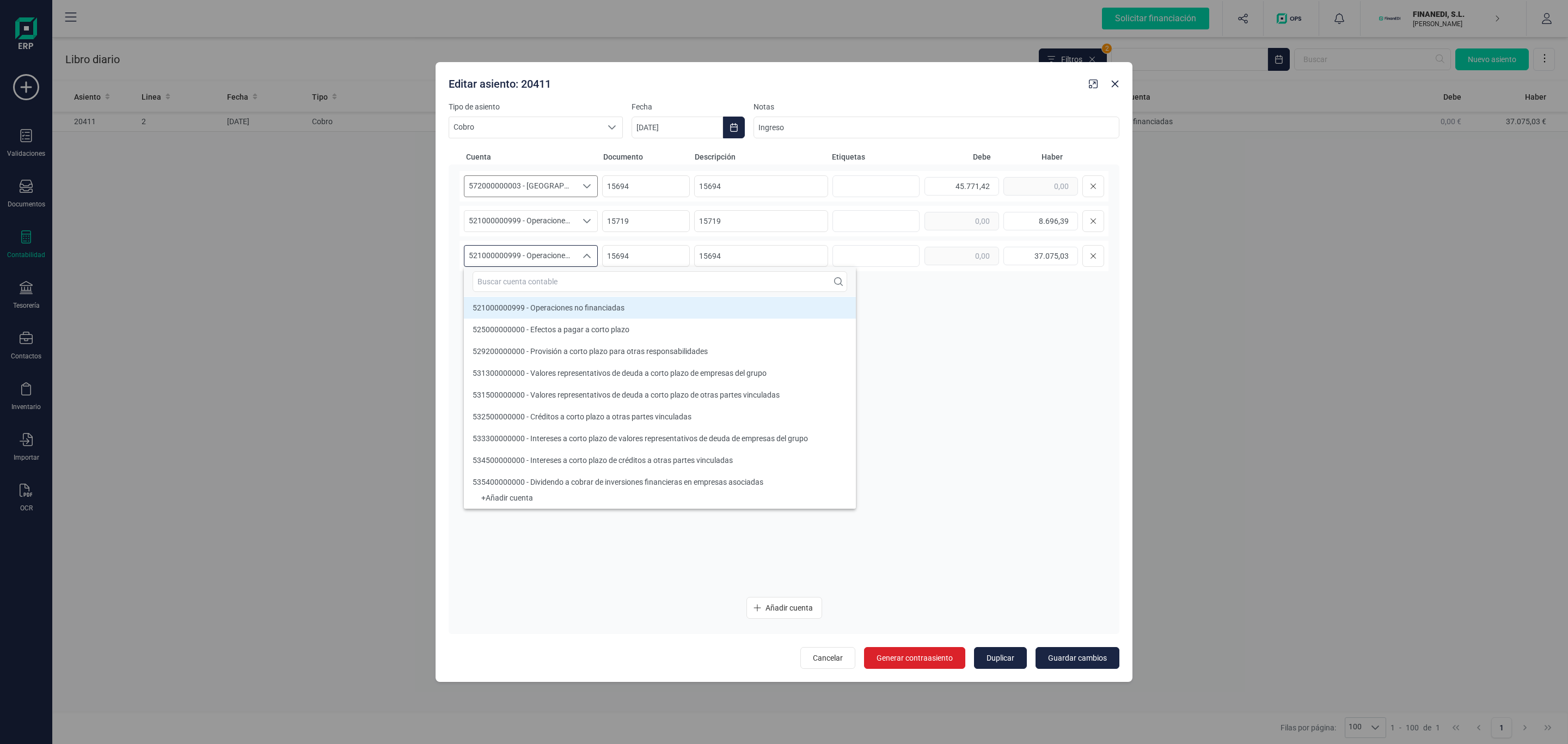
click at [567, 253] on span "521000000999 - Operaciones no financiadas" at bounding box center [520, 256] width 112 height 20
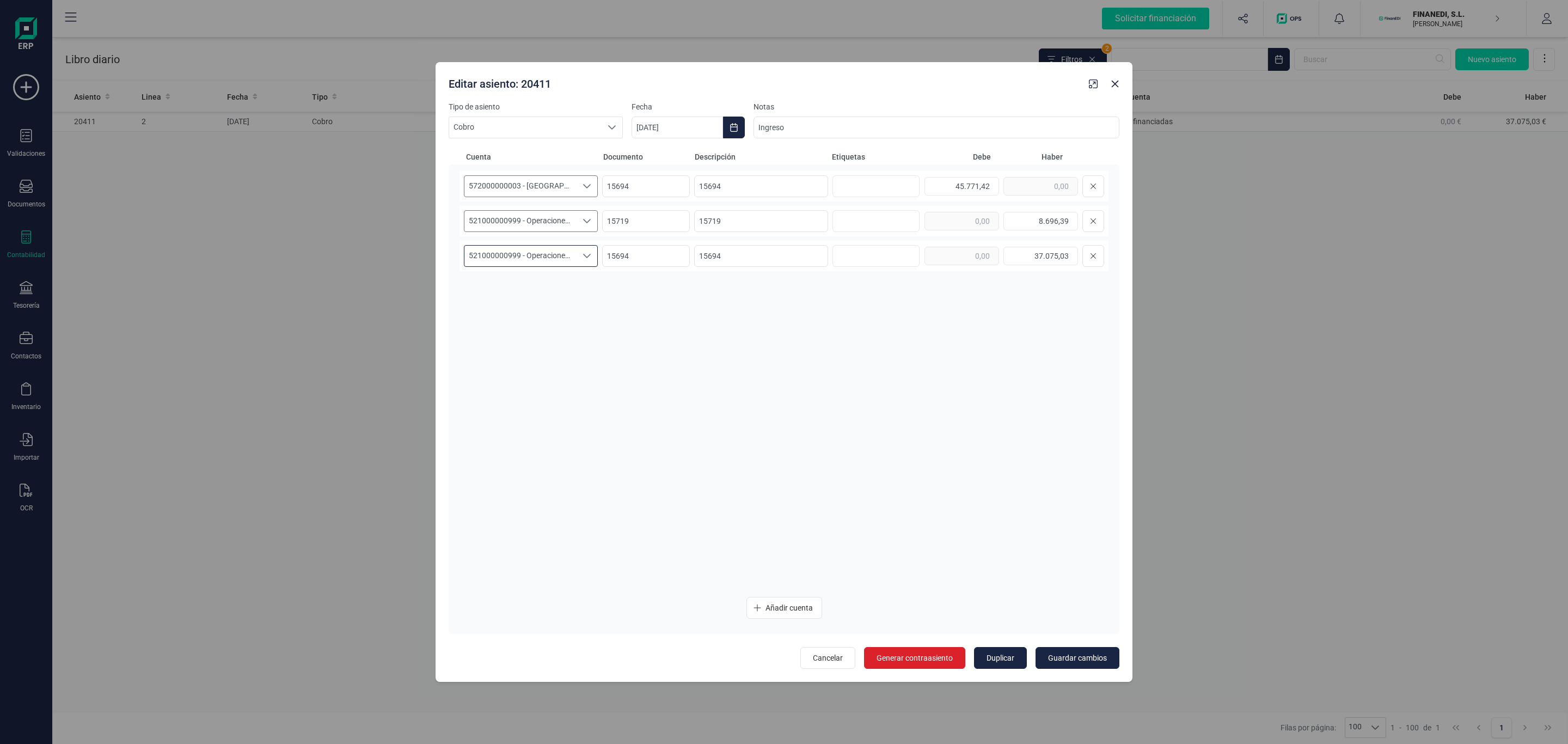
click at [570, 221] on span "521000000999 - Operaciones no financiadas" at bounding box center [520, 221] width 112 height 20
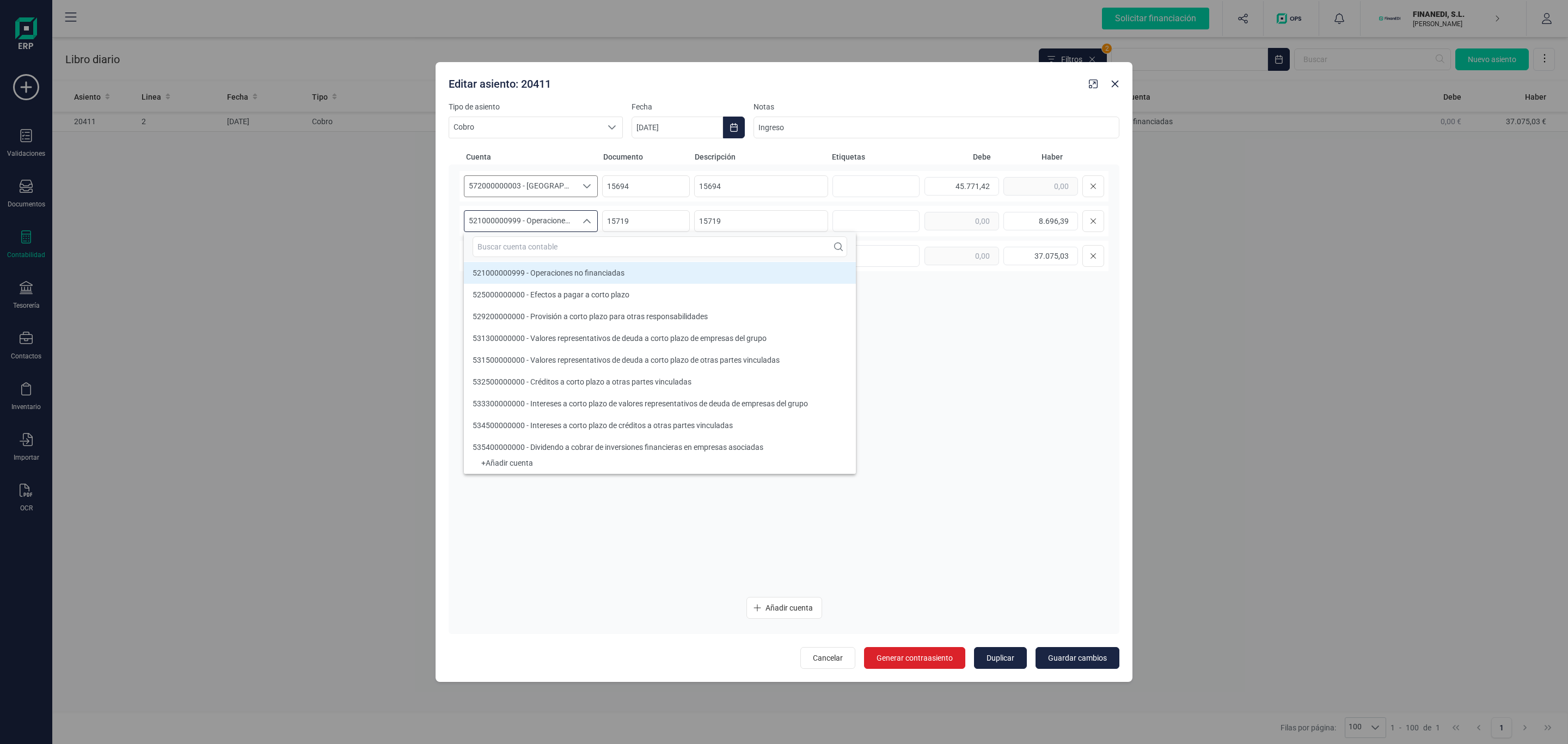
click at [570, 221] on span "521000000999 - Operaciones no financiadas" at bounding box center [520, 221] width 112 height 20
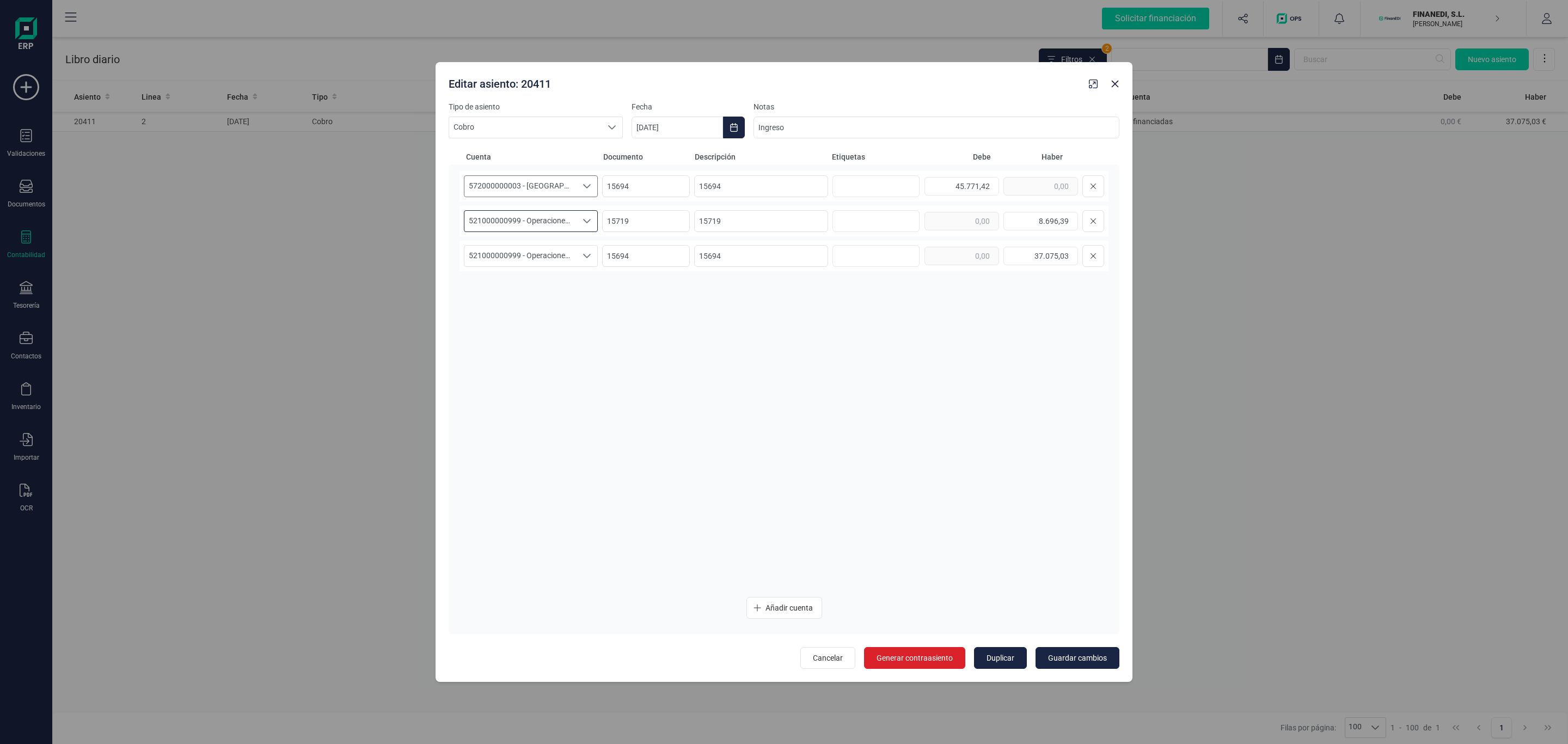
click at [867, 341] on div "572000000003 - SANTANDER 572000000003 - [GEOGRAPHIC_DATA] 572000000003 - [GEOGR…" at bounding box center [784, 379] width 649 height 417
click at [1110, 84] on icon "button" at bounding box center [1115, 84] width 8 height 8
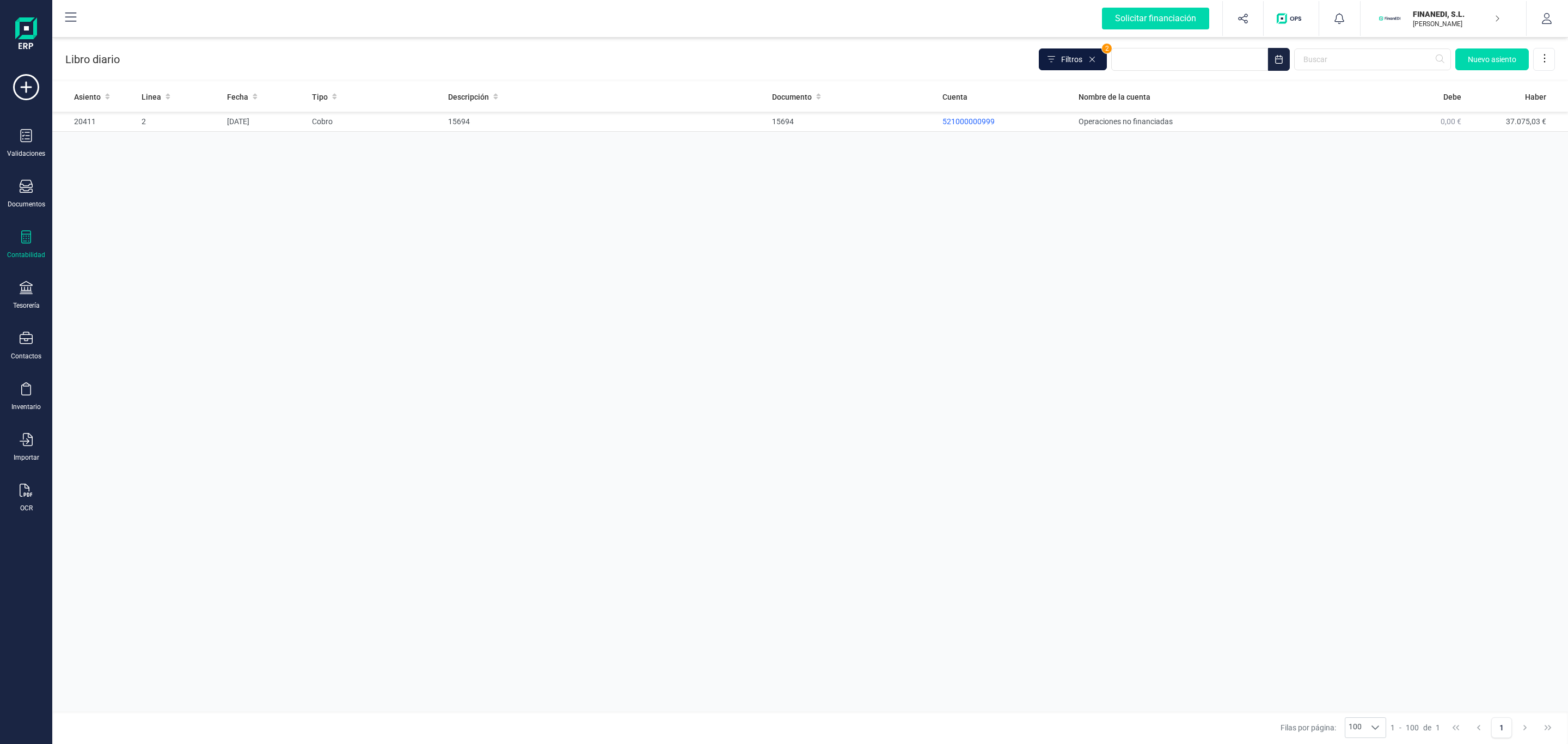
click at [1081, 57] on button "Filtros" at bounding box center [1072, 59] width 68 height 22
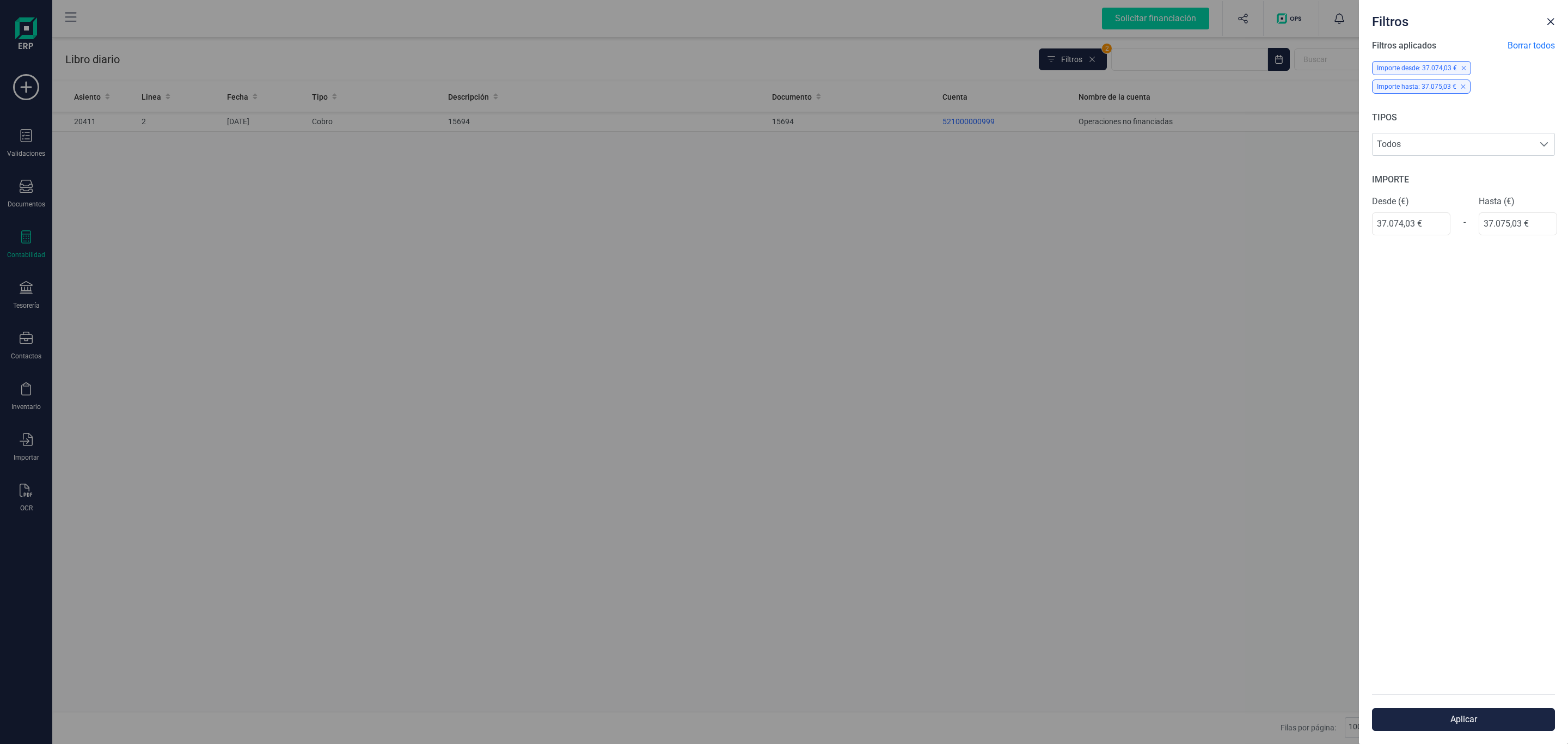
click at [29, 251] on div "Filtros Filtros aplicados Borrar todos Importe desde: 37.074,03 € Importe hasta…" at bounding box center [784, 372] width 1568 height 744
click at [24, 243] on div "Filtros Filtros aplicados Borrar todos Importe desde: 37.074,03 € Importe hasta…" at bounding box center [784, 372] width 1568 height 744
click at [1005, 252] on div "Filtros Filtros aplicados Borrar todos Importe desde: 37.074,03 € Importe hasta…" at bounding box center [784, 372] width 1568 height 744
click at [1554, 18] on span "Close" at bounding box center [1550, 22] width 8 height 8
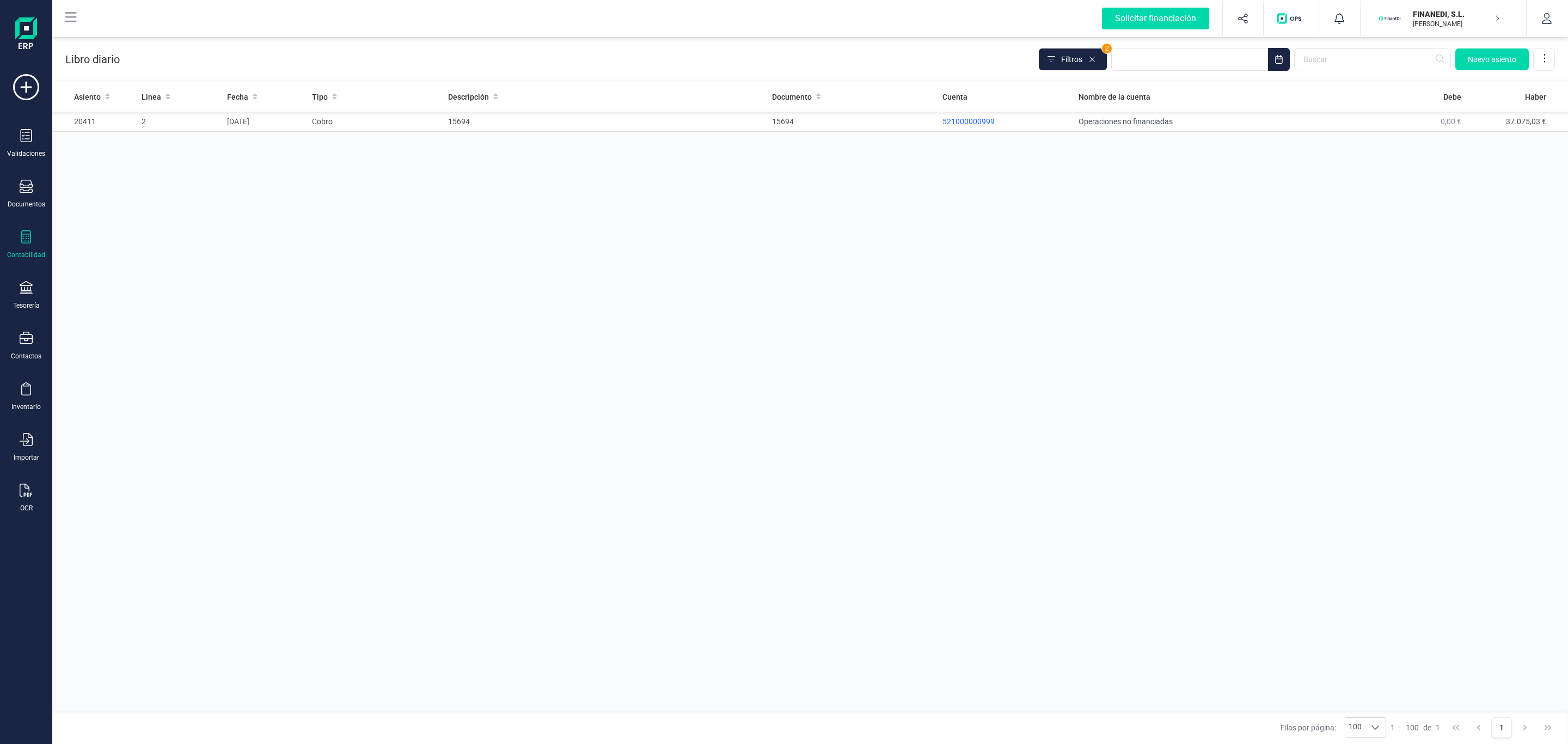
click at [36, 242] on div "Contabilidad" at bounding box center [26, 245] width 44 height 29
click at [116, 162] on span "Libro diario" at bounding box center [117, 159] width 68 height 13
drag, startPoint x: 25, startPoint y: 236, endPoint x: 33, endPoint y: 225, distance: 13.6
click at [25, 234] on icon at bounding box center [25, 236] width 13 height 13
click at [155, 138] on span "Cuadro de cuentas" at bounding box center [133, 134] width 95 height 13
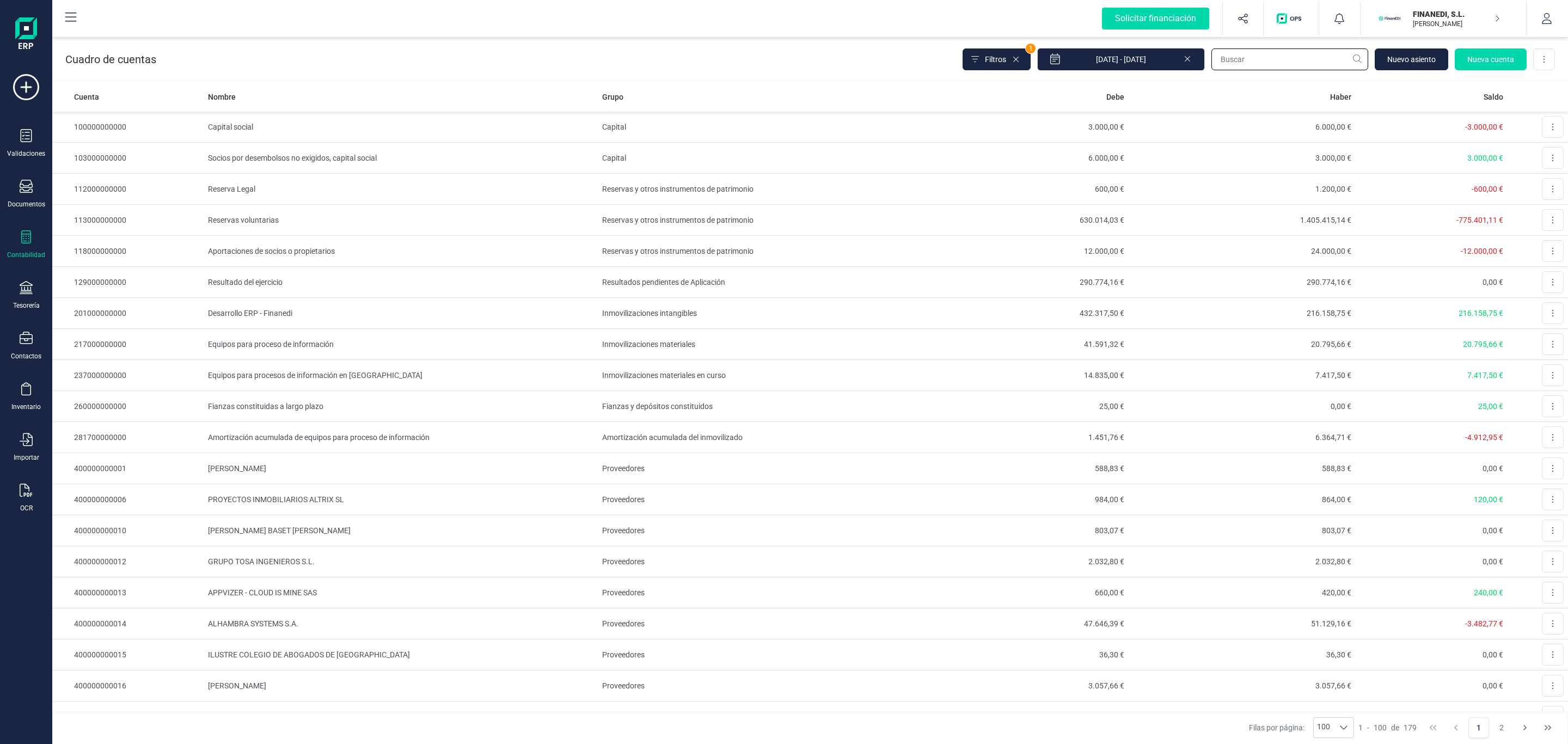
click at [1283, 61] on input "text" at bounding box center [1290, 59] width 157 height 22
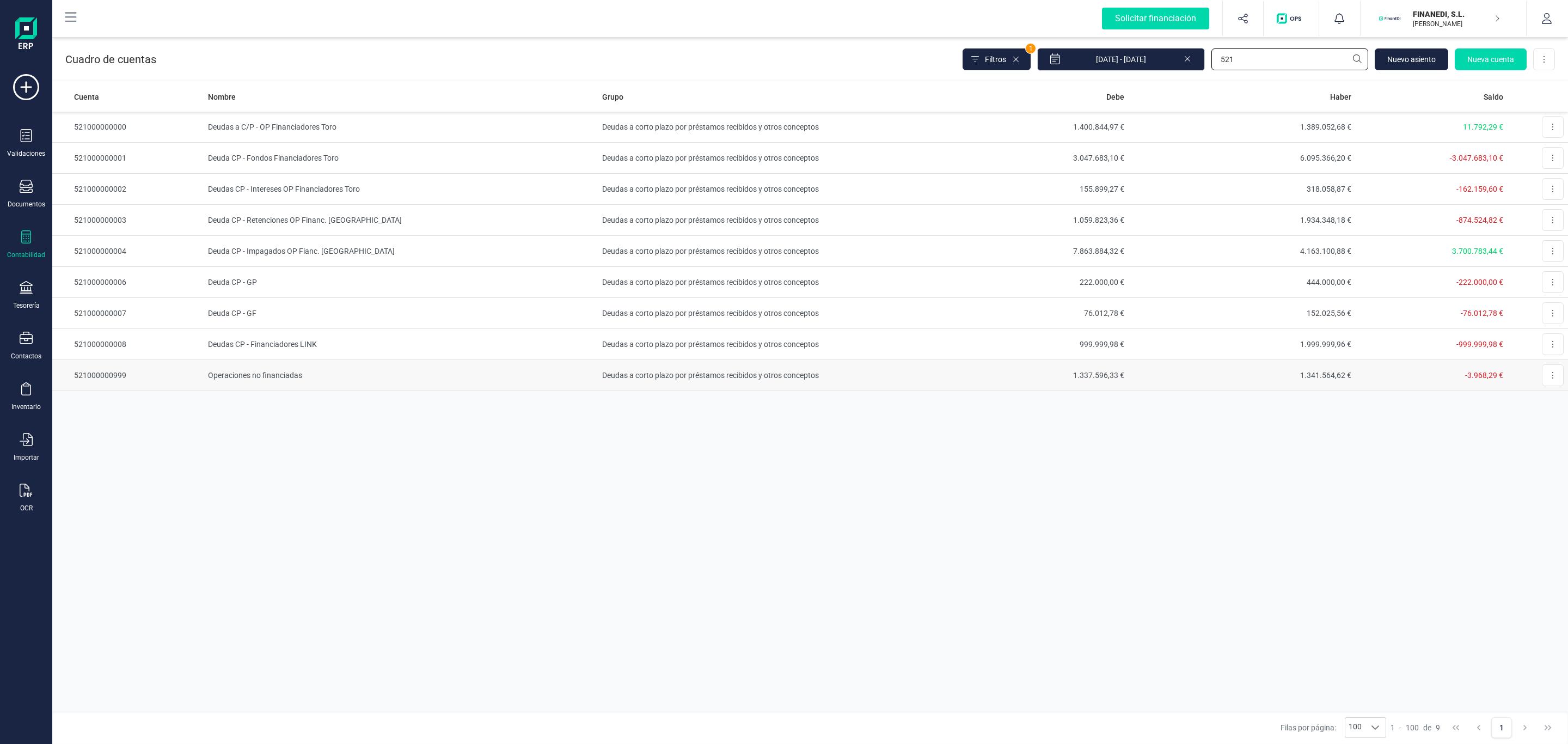
type input "521"
click at [236, 367] on td "Operaciones no financiadas" at bounding box center [400, 375] width 394 height 31
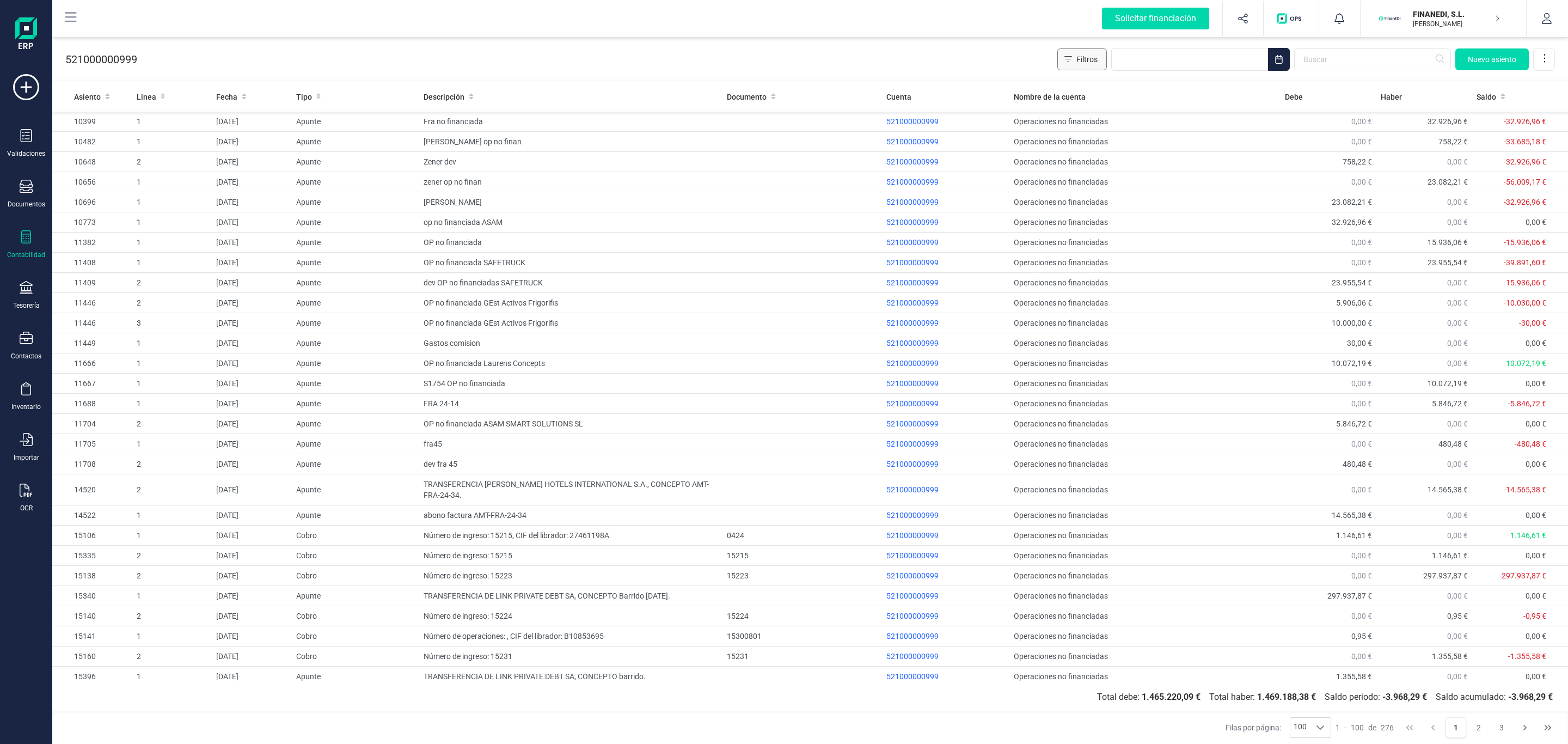
click at [1094, 56] on span "Filtros" at bounding box center [1087, 59] width 21 height 11
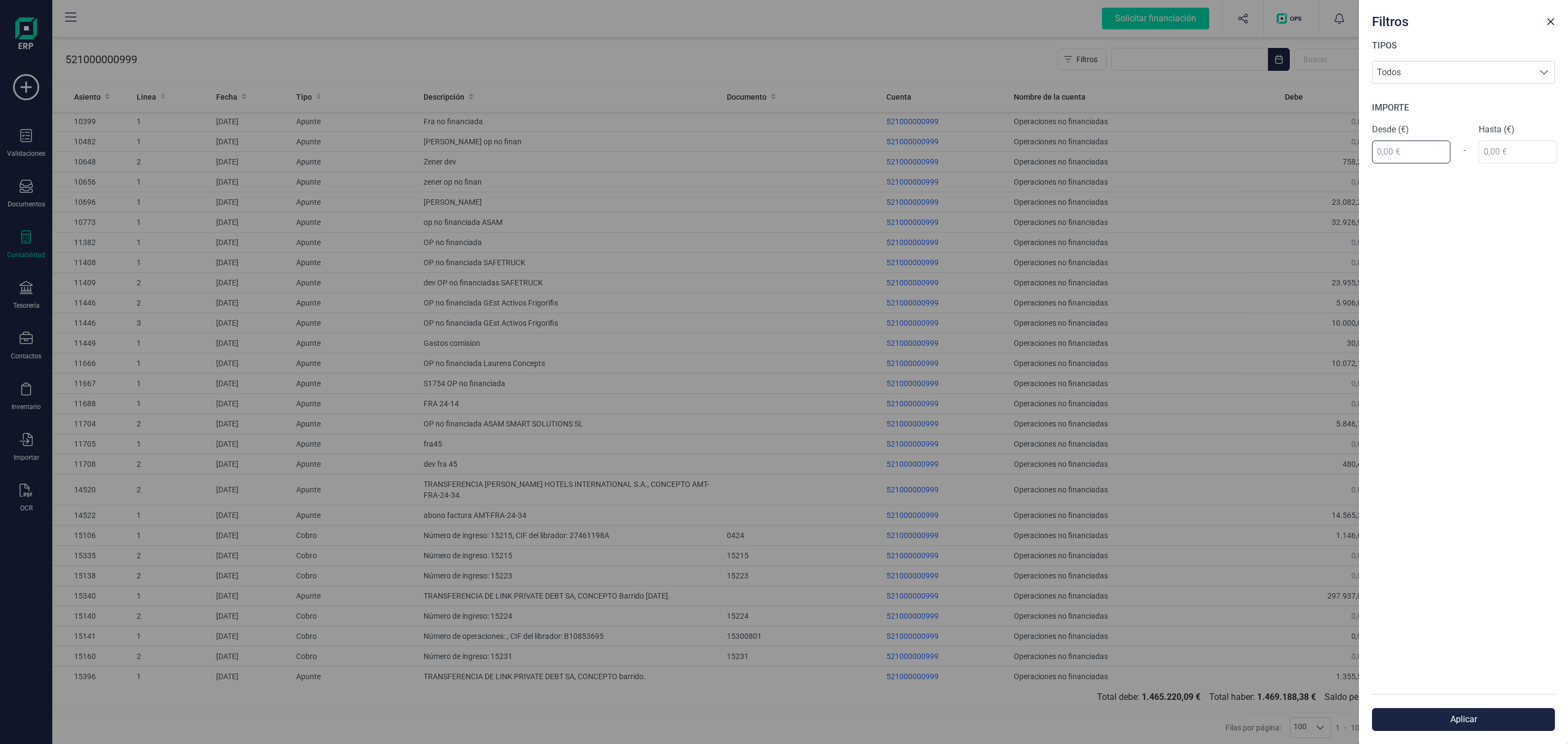
click at [1423, 154] on input "text" at bounding box center [1411, 151] width 79 height 23
type input "12.923,50 €"
click at [1489, 155] on div "IMPORTE Desde (€) 12.923,50 € - Hasta (€)" at bounding box center [1463, 132] width 183 height 62
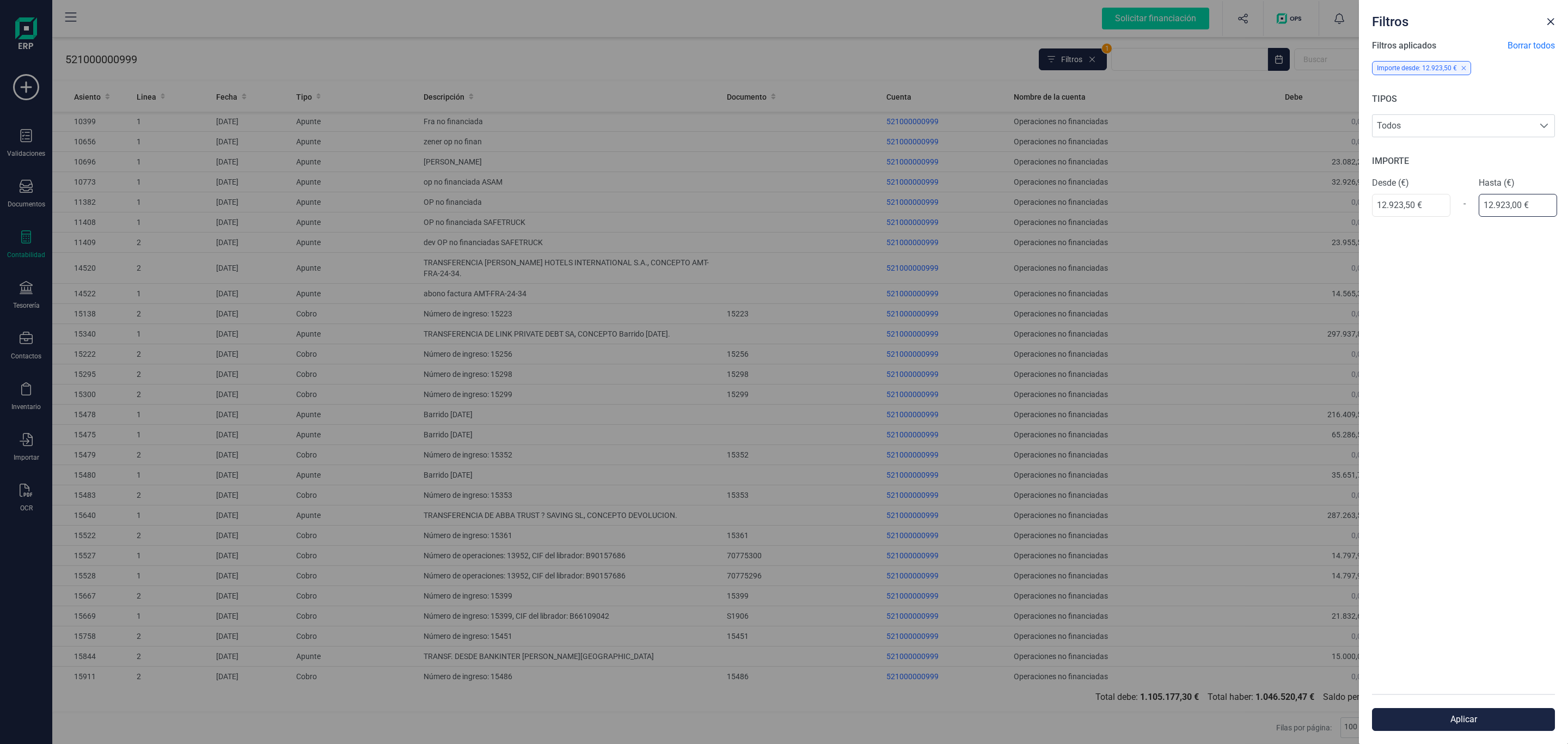
type input "12.923,50 €"
click at [1491, 708] on button "Aplicar" at bounding box center [1463, 719] width 183 height 23
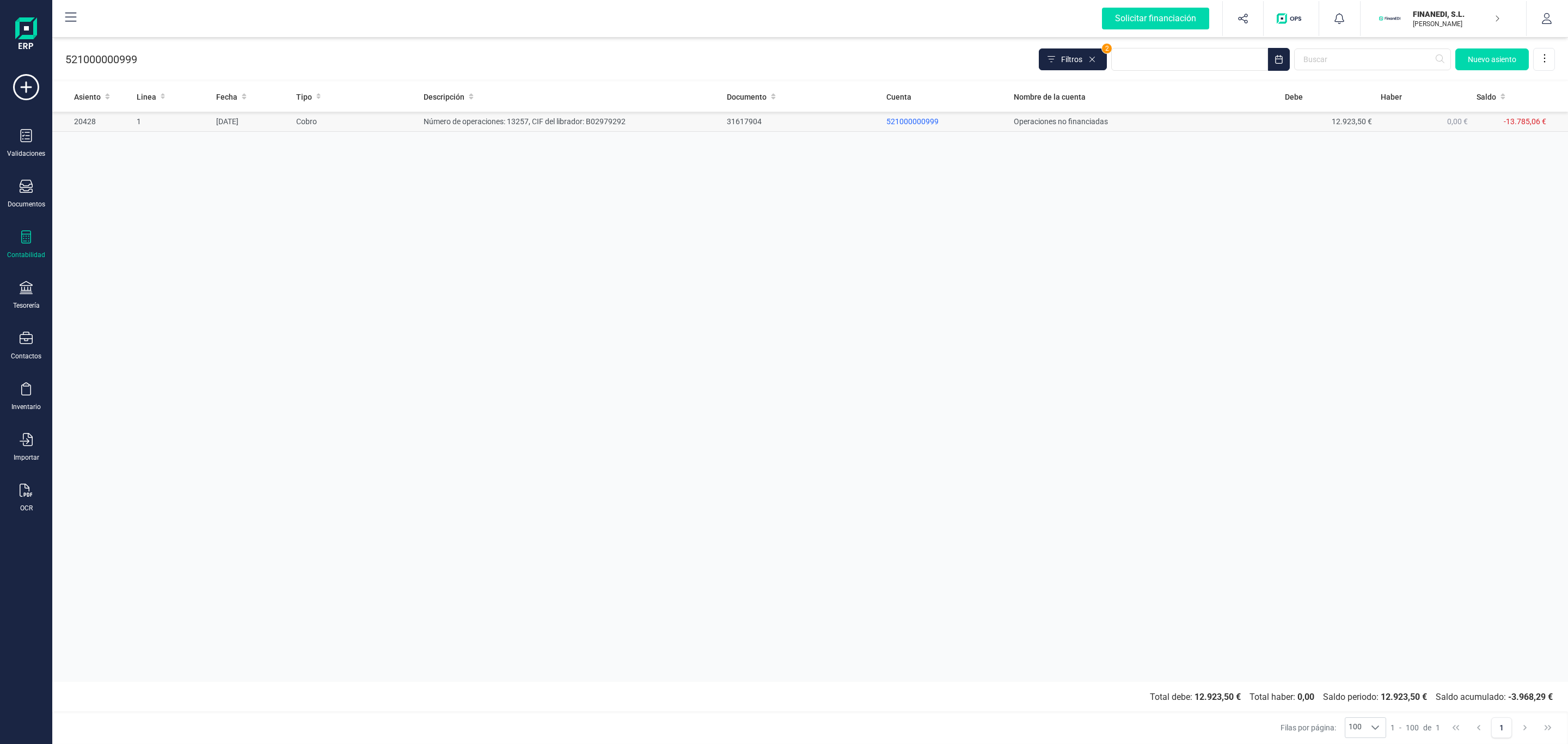
click at [1023, 128] on td "Operaciones no financiadas" at bounding box center [1144, 122] width 271 height 20
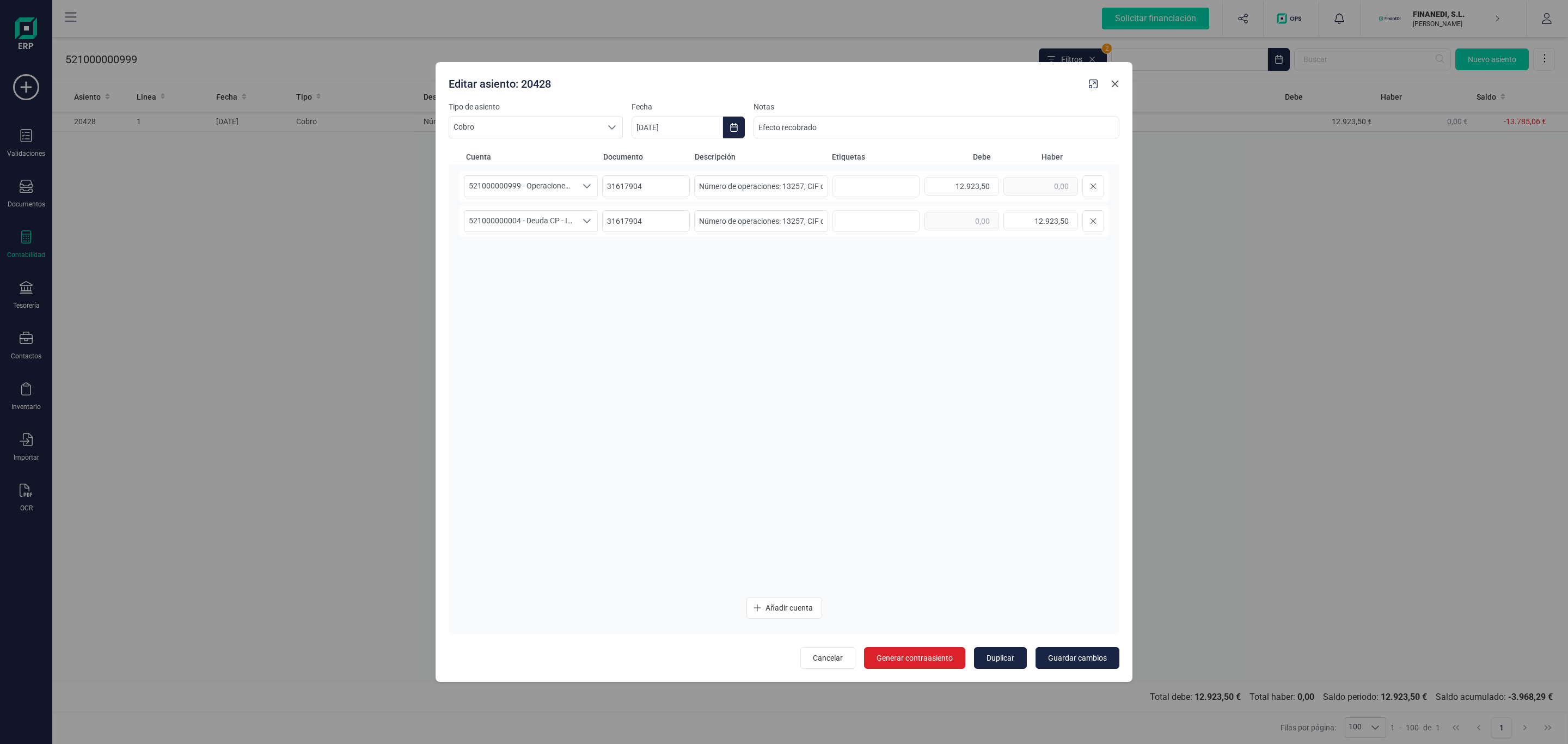
click at [1115, 85] on icon "button" at bounding box center [1115, 84] width 7 height 7
type input "[DATE]"
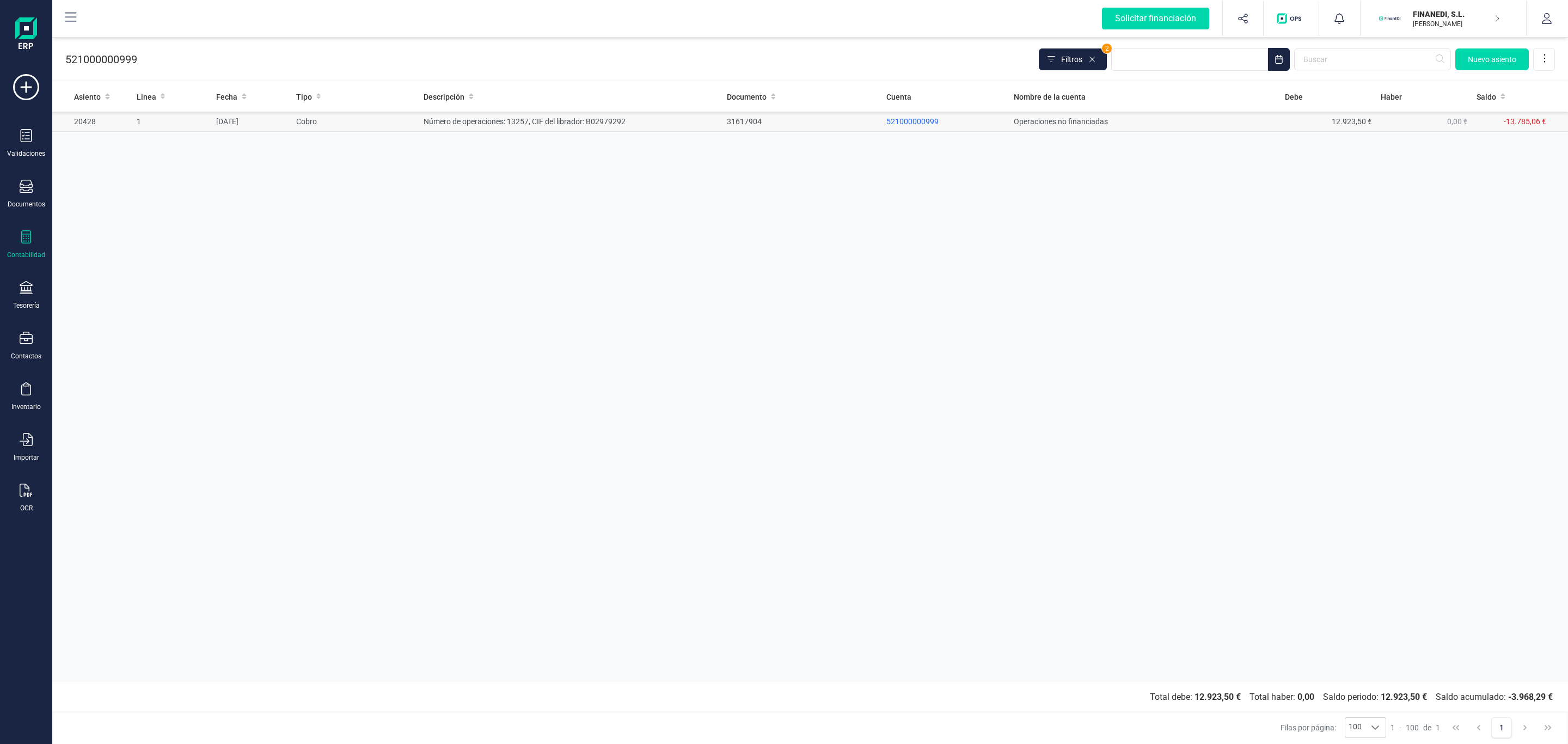
drag, startPoint x: 928, startPoint y: 126, endPoint x: 930, endPoint y: 119, distance: 7.3
click at [928, 125] on span "521000000999" at bounding box center [913, 122] width 52 height 8
click at [930, 119] on span "521000000999" at bounding box center [913, 122] width 52 height 8
click at [921, 121] on span "521000000999" at bounding box center [913, 122] width 52 height 8
click at [1091, 57] on icon at bounding box center [1092, 59] width 8 height 8
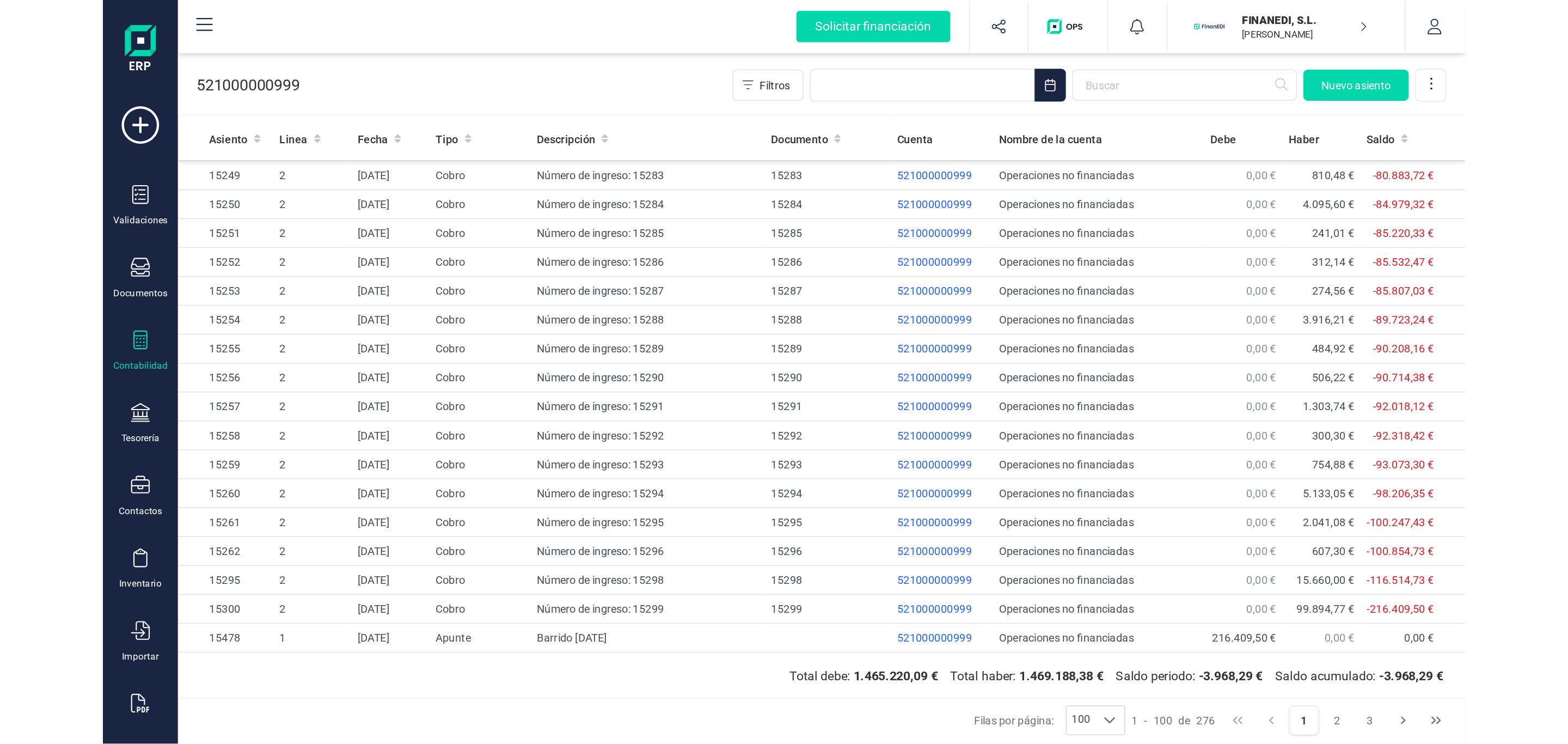
scroll to position [1480, 0]
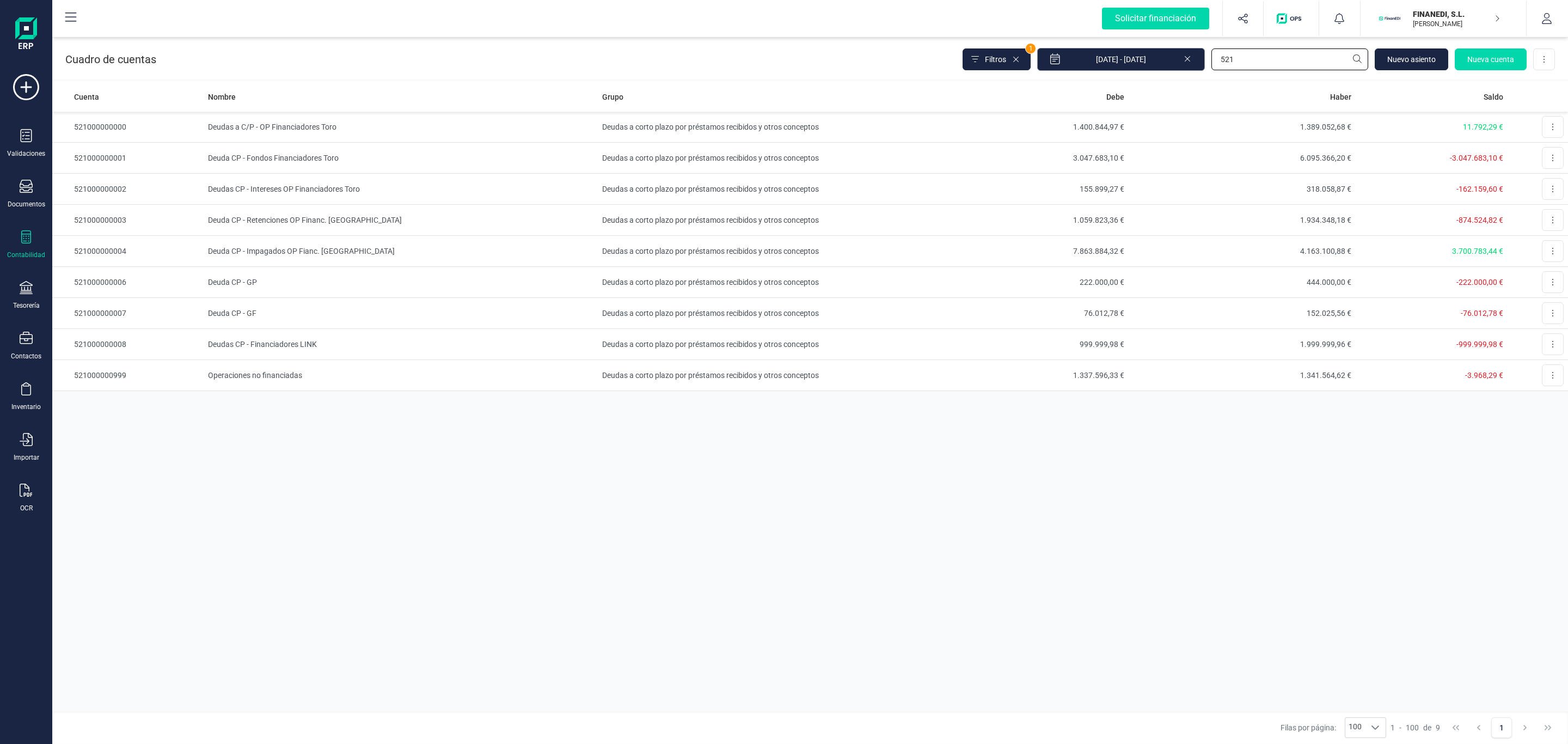
drag, startPoint x: 1257, startPoint y: 51, endPoint x: 1099, endPoint y: 57, distance: 158.1
click at [1126, 49] on div "Filtros 1 [DATE] - [DATE] 521 [GEOGRAPHIC_DATA] cuenta Descargar Excel" at bounding box center [1258, 59] width 592 height 23
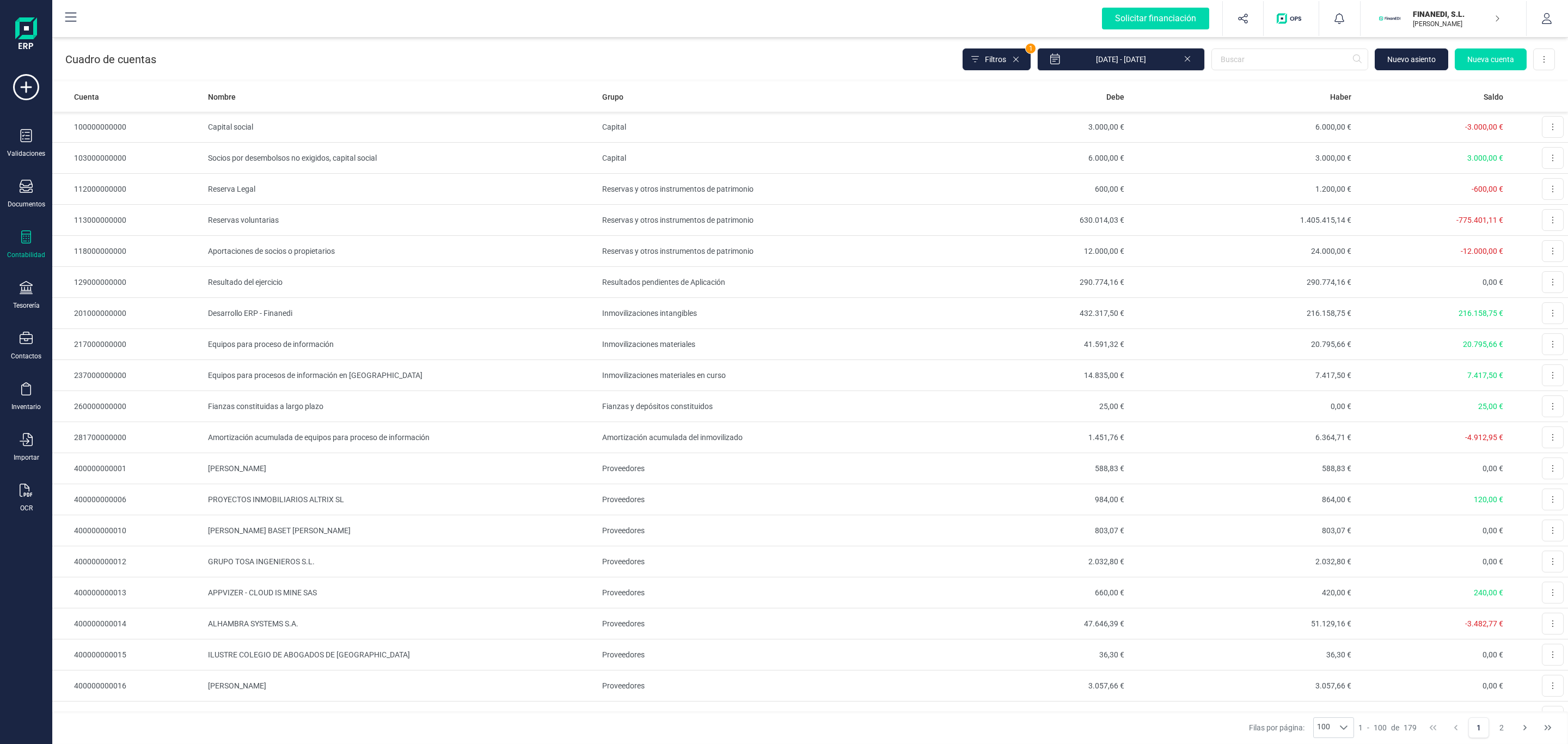
click at [827, 63] on div "Cuadro de cuentas Filtros 1 [DATE] - [DATE] [GEOGRAPHIC_DATA] cuenta Descargar …" at bounding box center [810, 57] width 1516 height 45
click at [1019, 59] on icon at bounding box center [1016, 59] width 8 height 8
click at [1547, 49] on button at bounding box center [1544, 59] width 22 height 22
click at [1522, 87] on span "Descargar Excel" at bounding box center [1519, 85] width 54 height 11
click at [1253, 43] on div "Cuadro de cuentas Filtros 1 [DATE] - [DATE] [GEOGRAPHIC_DATA] cuenta Descargar …" at bounding box center [810, 57] width 1516 height 45
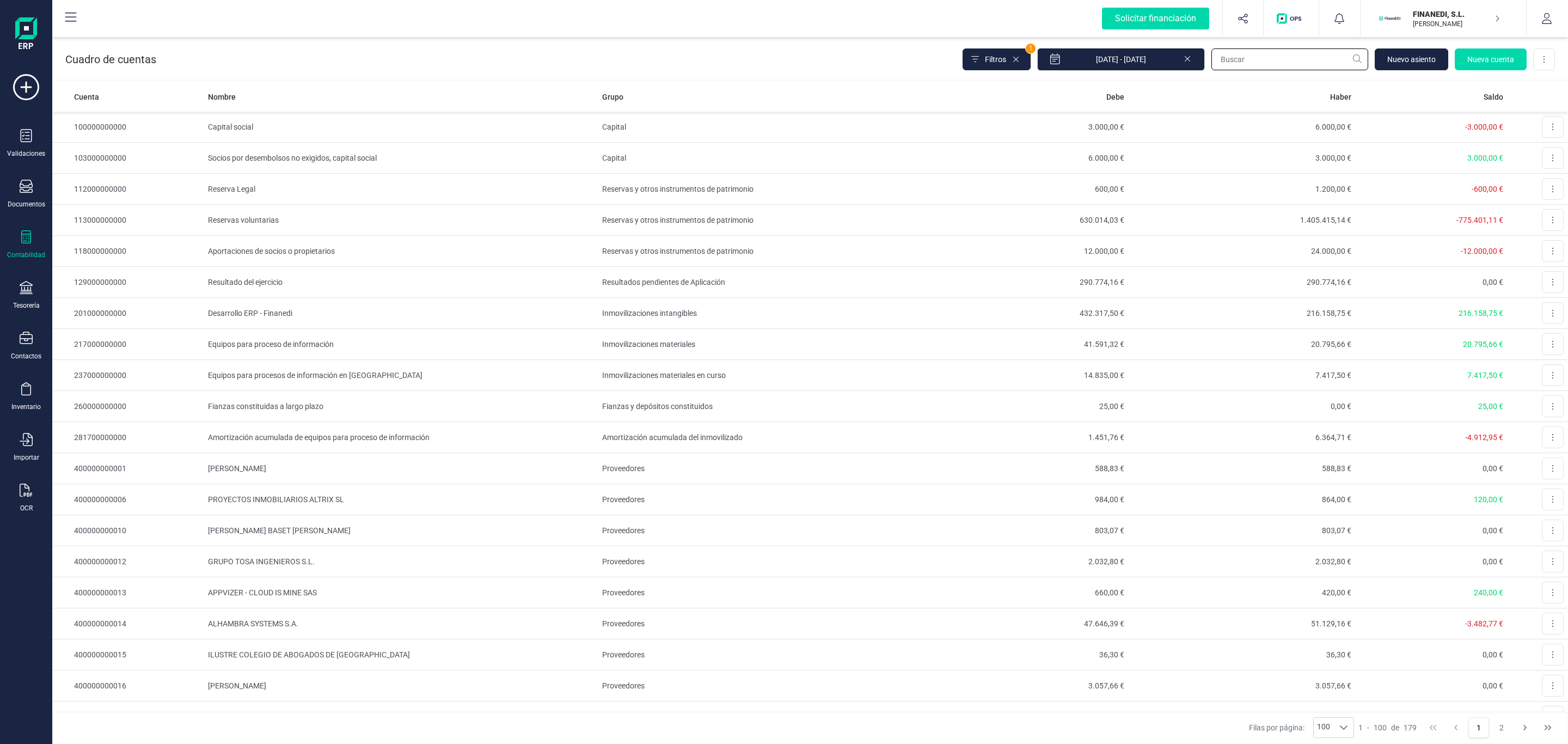
click at [1256, 67] on input "text" at bounding box center [1290, 59] width 157 height 22
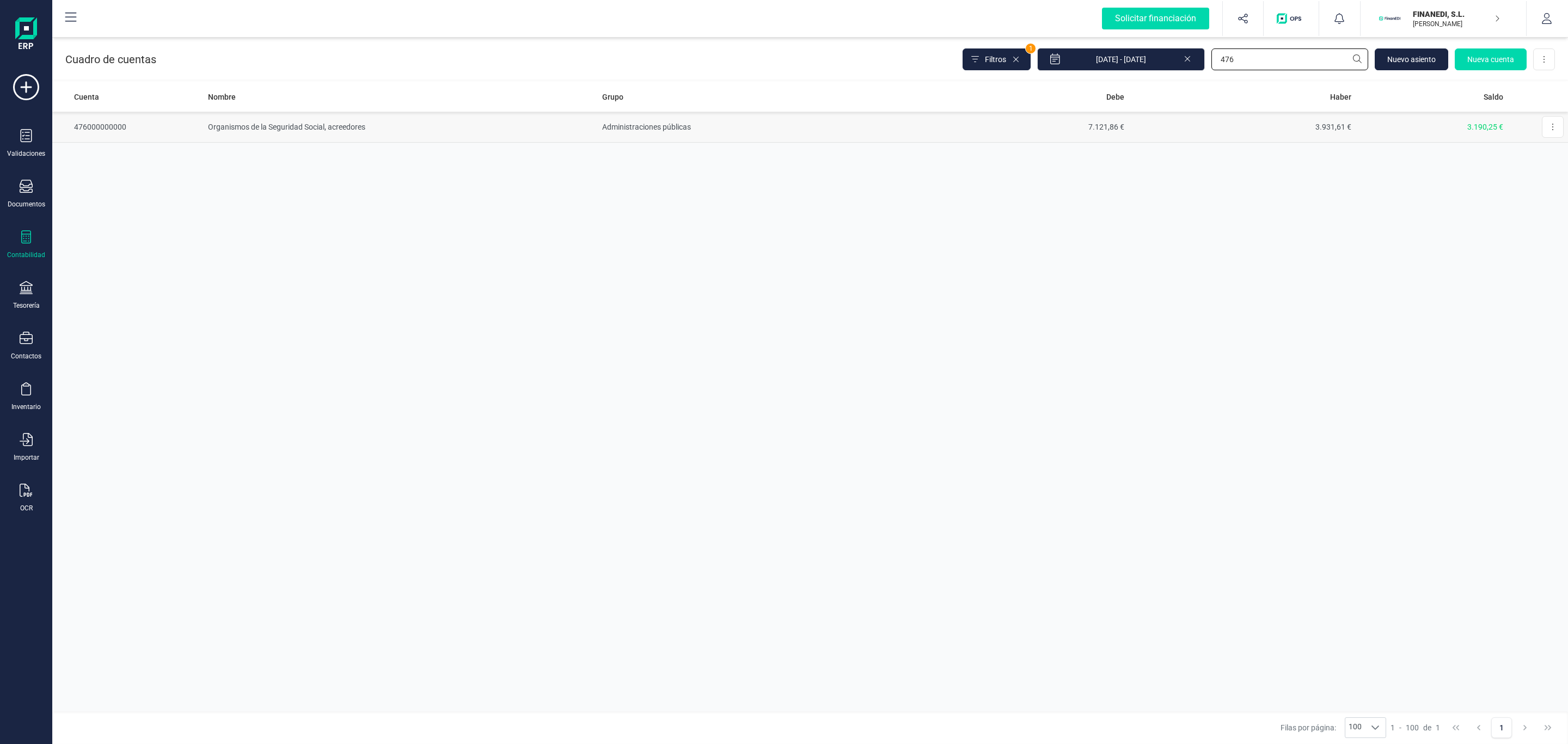
type input "476"
click at [768, 138] on td "Administraciones públicas" at bounding box center [749, 127] width 303 height 31
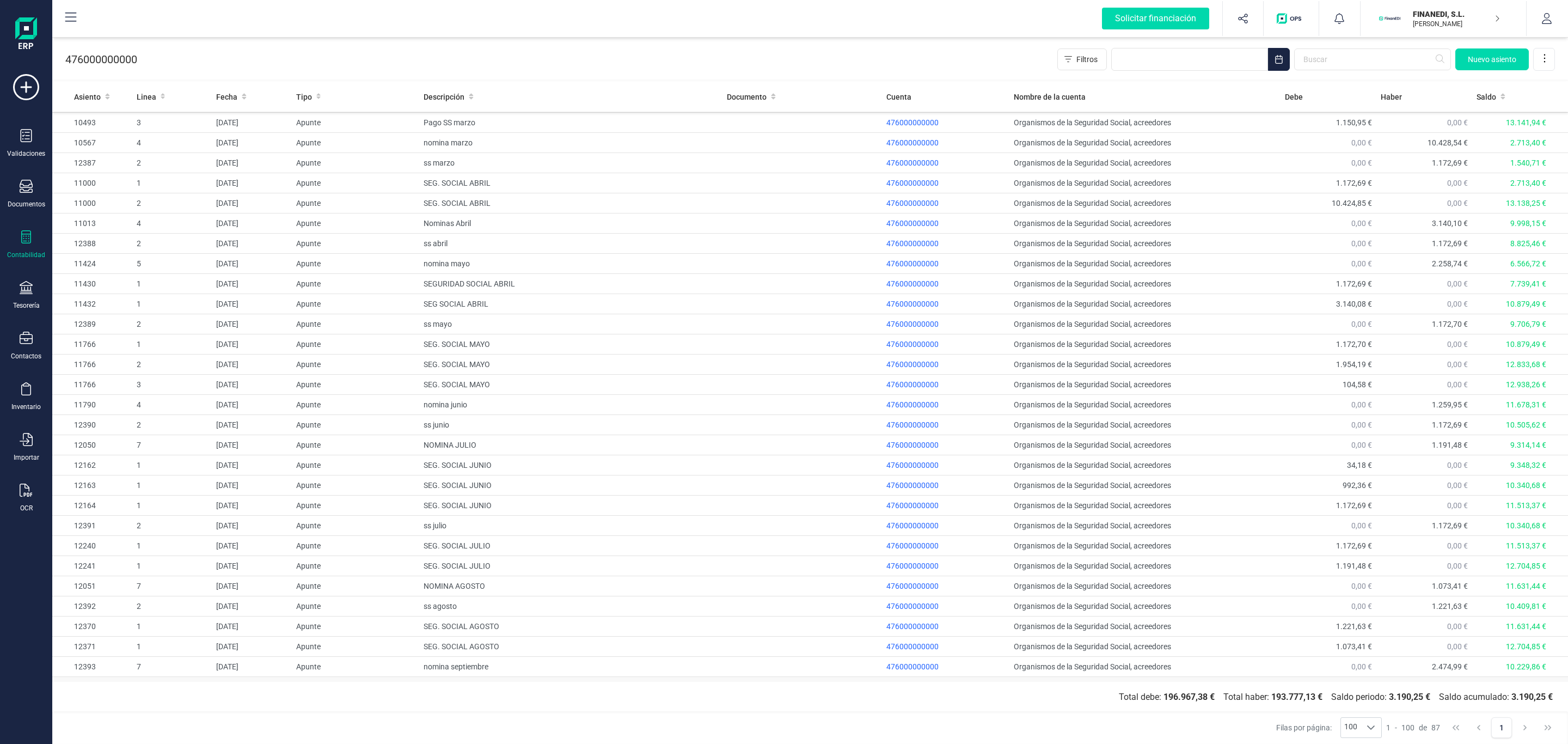
scroll to position [1204, 0]
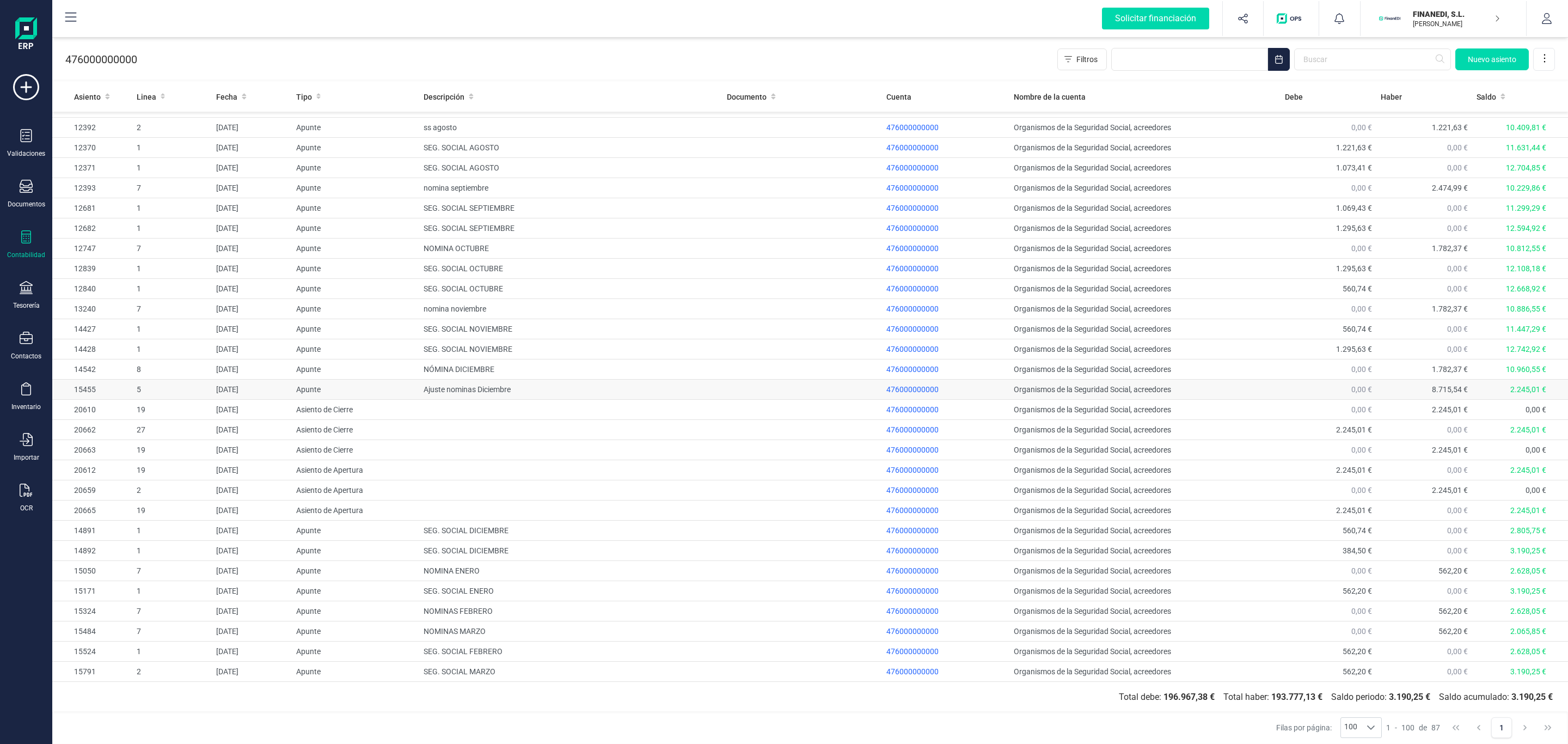
click at [1446, 385] on span "8.715,54 €" at bounding box center [1450, 389] width 36 height 8
click at [713, 379] on td "Ajuste nominas Diciembre" at bounding box center [570, 389] width 303 height 20
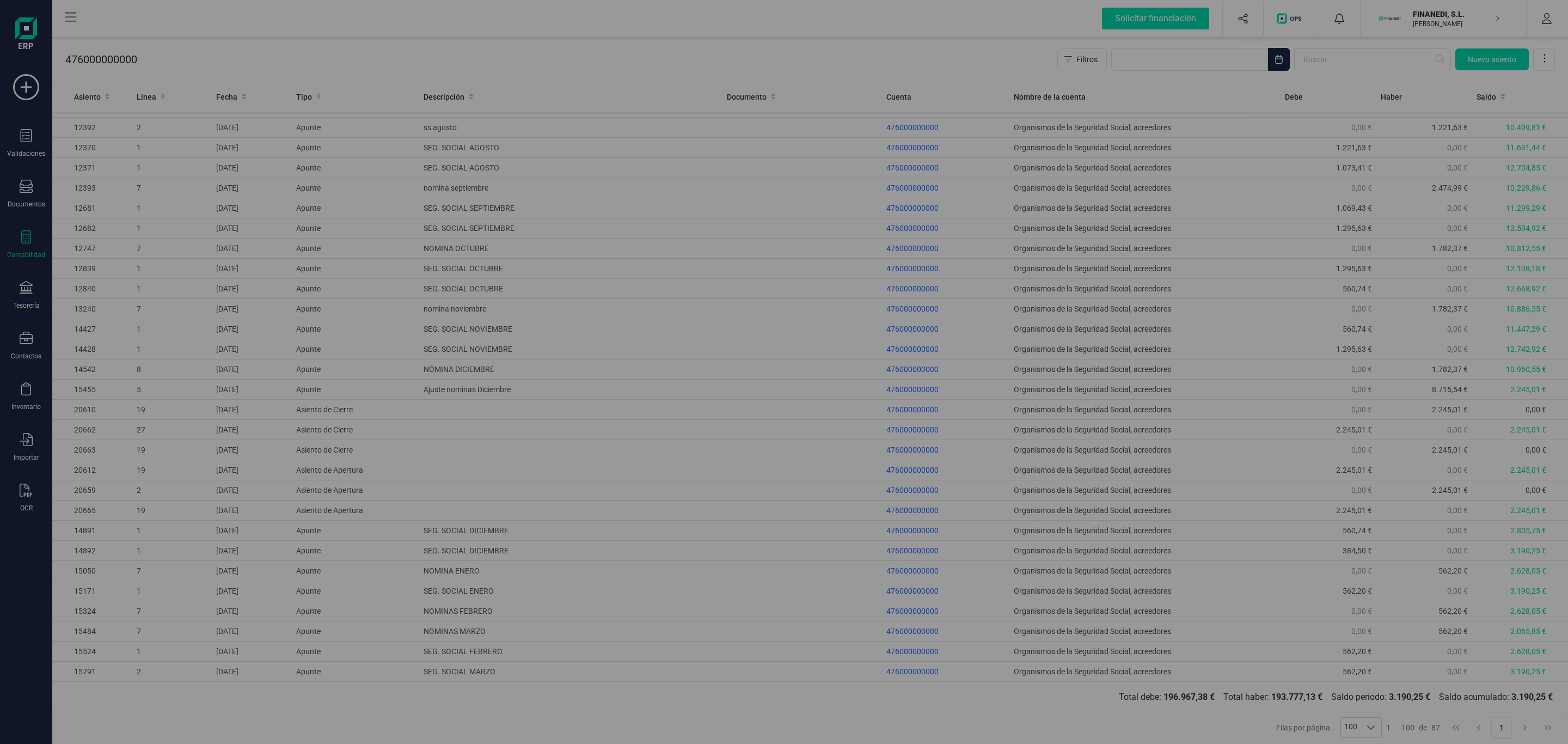
type input "[DATE]"
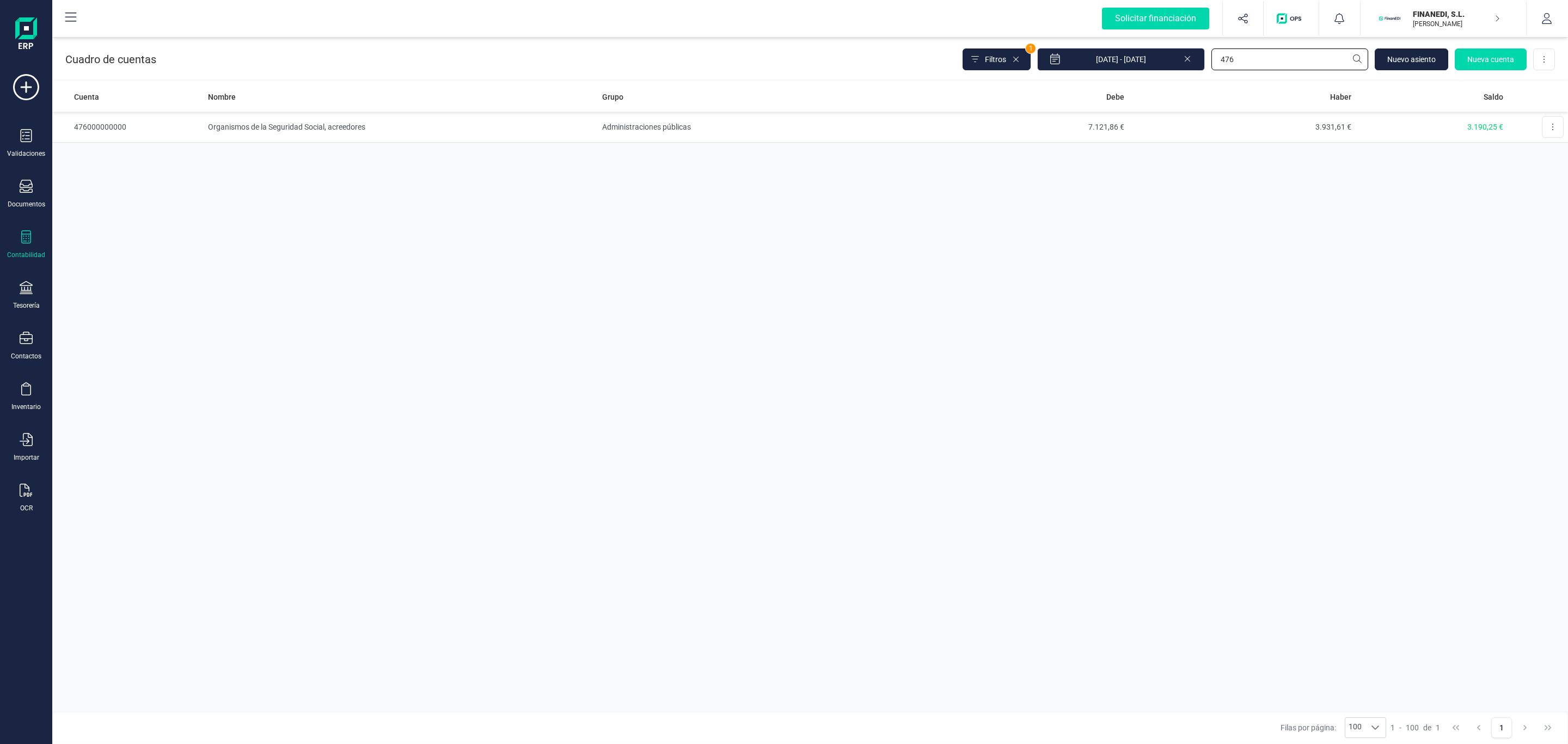
drag, startPoint x: 1278, startPoint y: 48, endPoint x: 968, endPoint y: 63, distance: 310.4
click at [968, 63] on div "Cuadro de cuentas Filtros 1 [DATE] - [DATE] 476 [GEOGRAPHIC_DATA] cuenta Descar…" at bounding box center [810, 57] width 1516 height 45
type input "475"
click at [417, 152] on td "Hacienda Pública, acreedora por retenciones practicadas" at bounding box center [400, 158] width 394 height 31
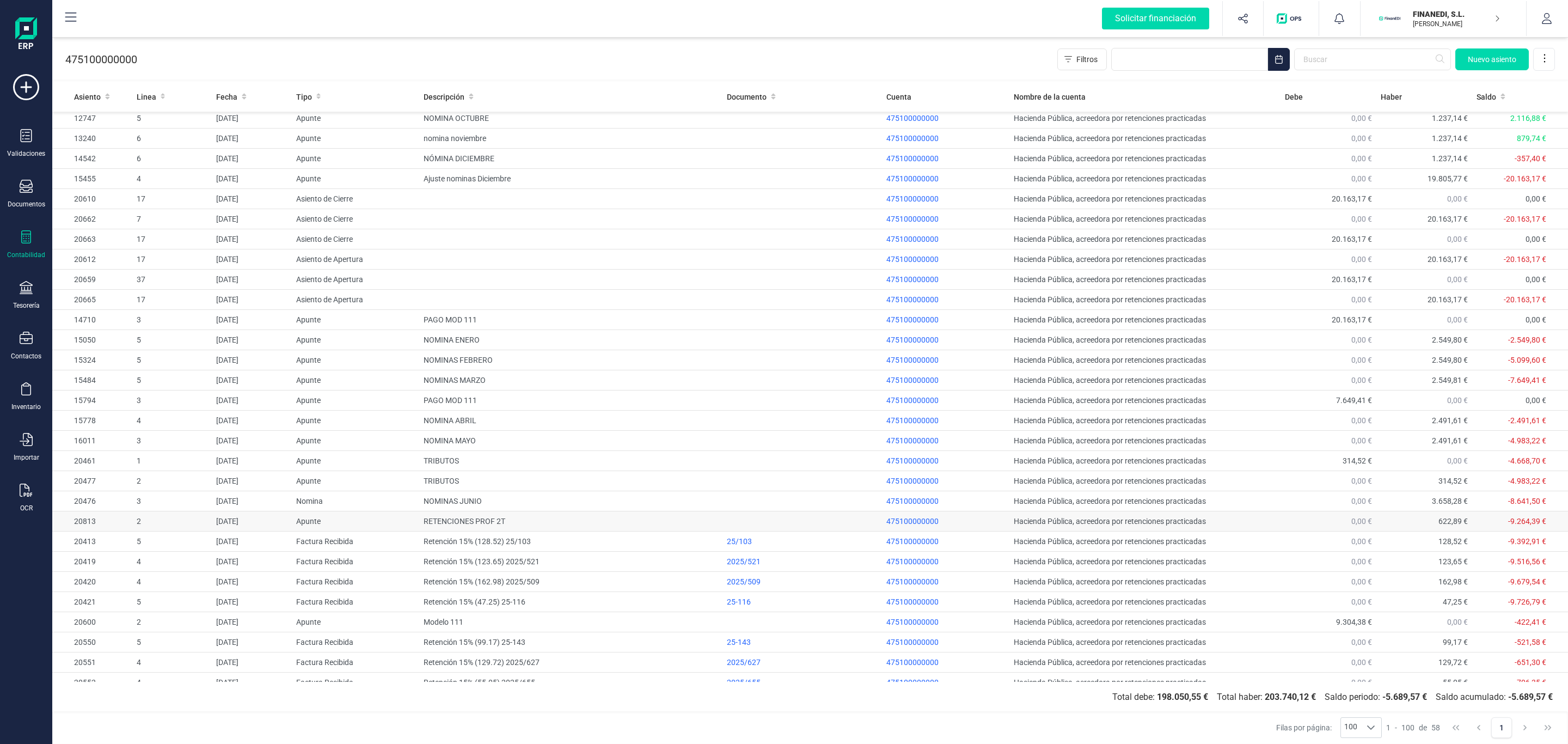
scroll to position [612, 0]
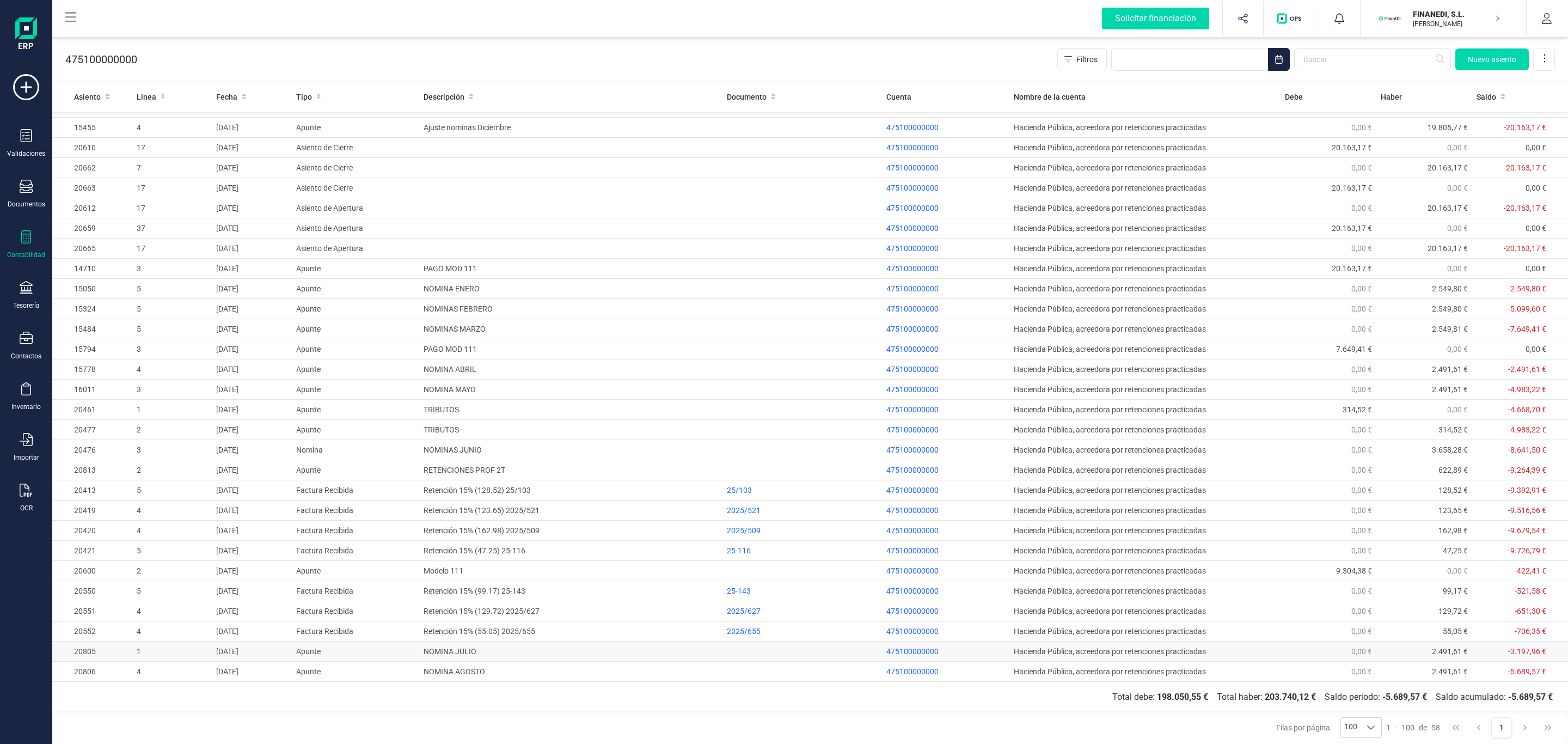
click at [474, 652] on td "NOMINA JULIO" at bounding box center [570, 651] width 303 height 20
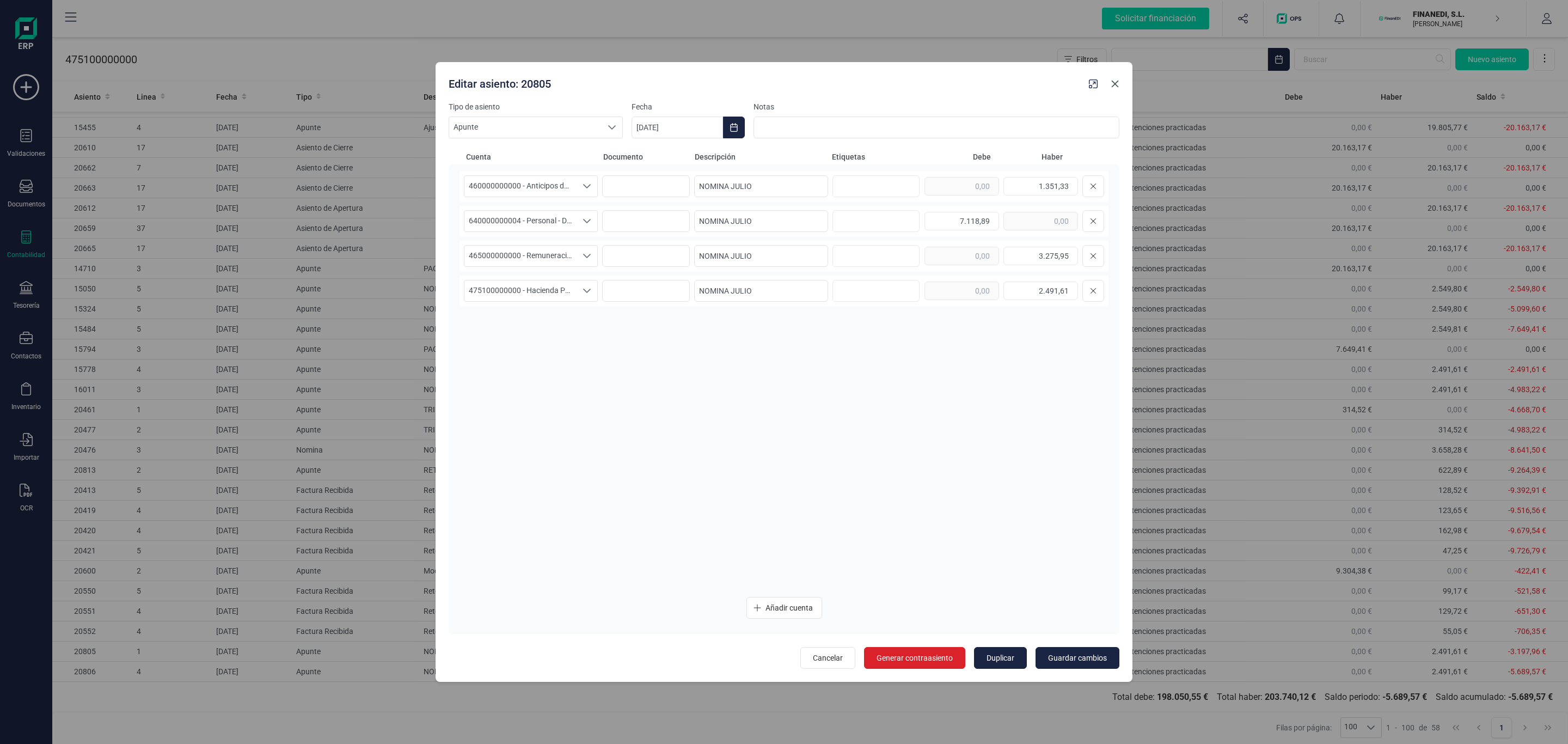
click at [1122, 79] on button "button" at bounding box center [1115, 84] width 18 height 18
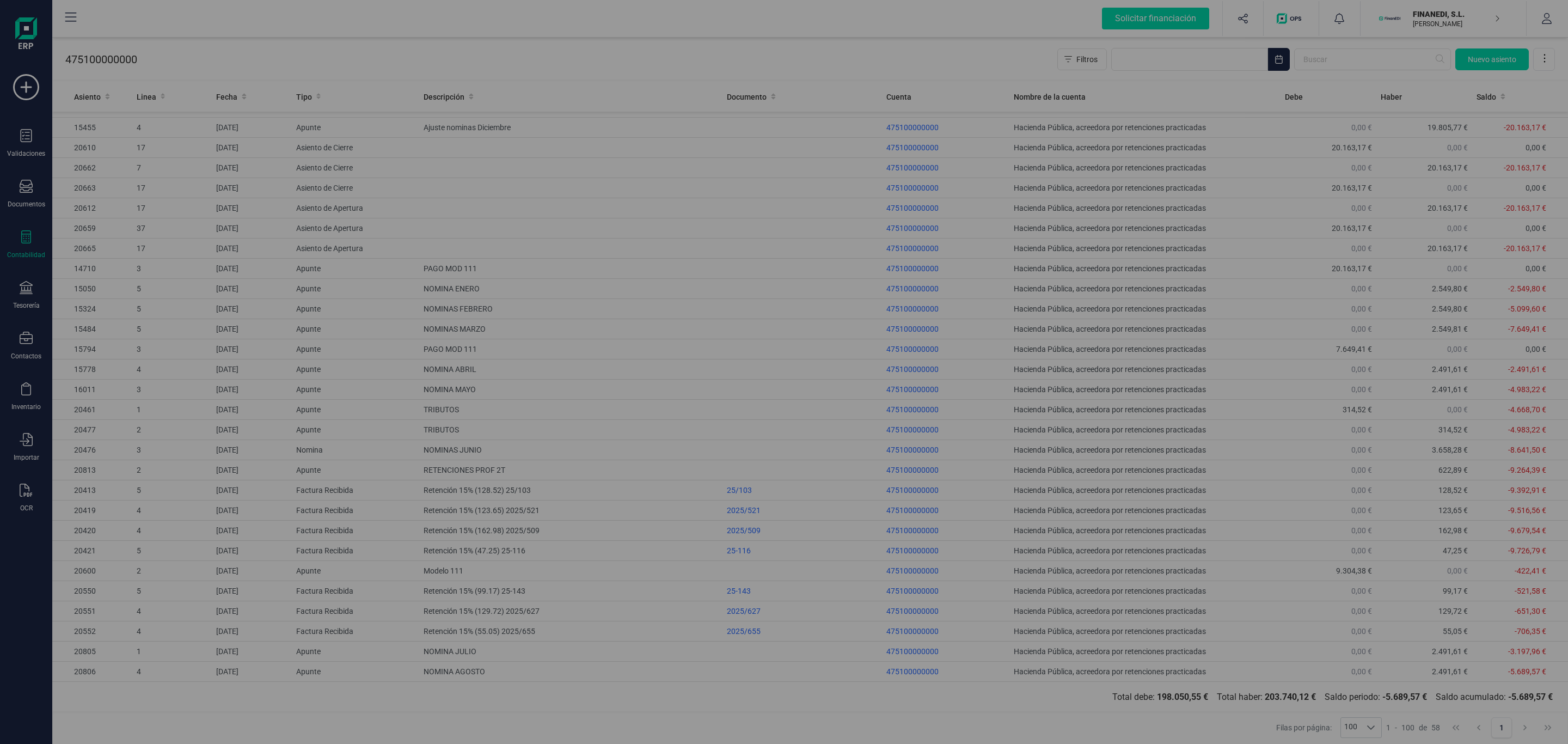
type input "[DATE]"
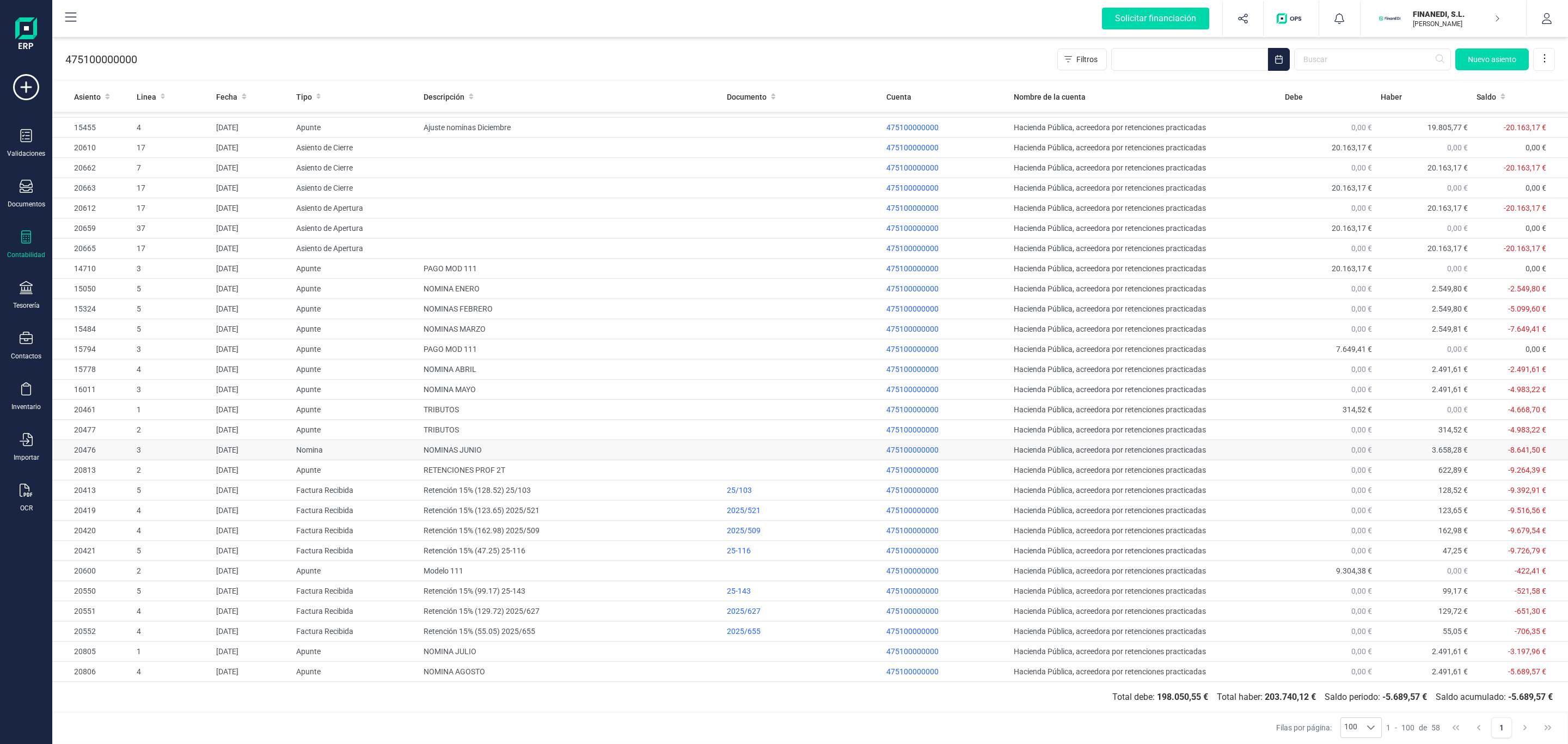
click at [552, 446] on td "NOMINAS JUNIO" at bounding box center [570, 450] width 303 height 20
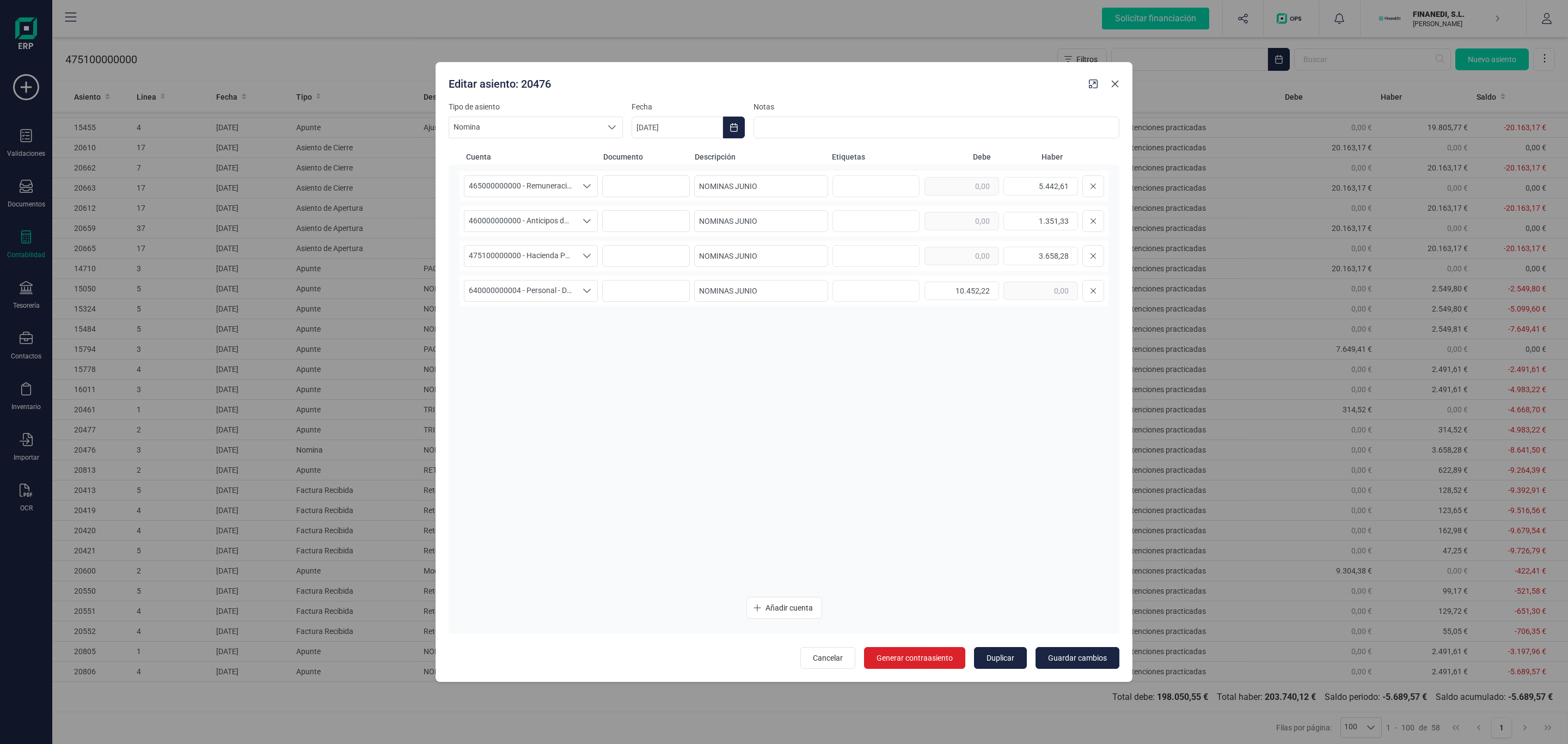
click at [1110, 84] on button "button" at bounding box center [1115, 84] width 18 height 18
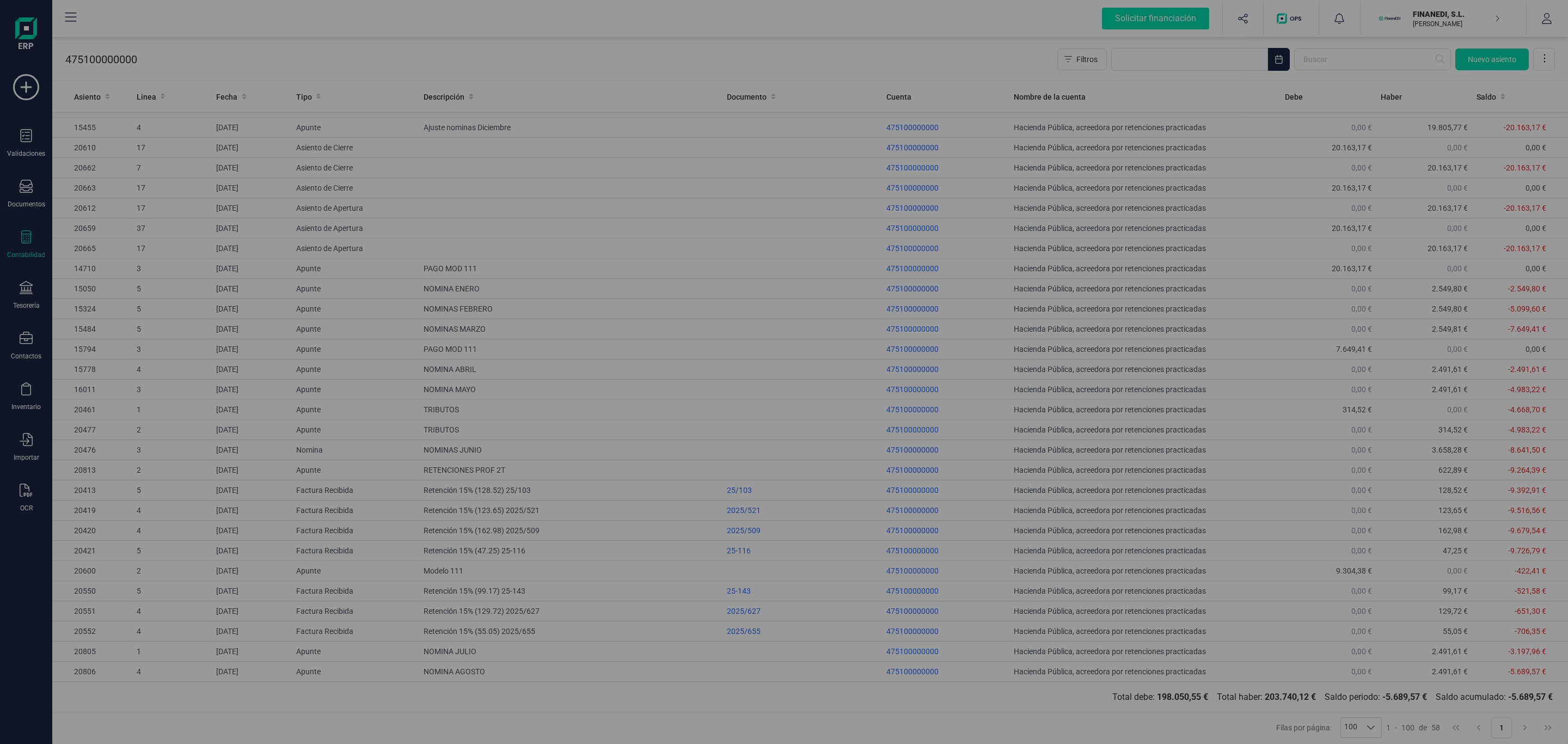
type input "[DATE]"
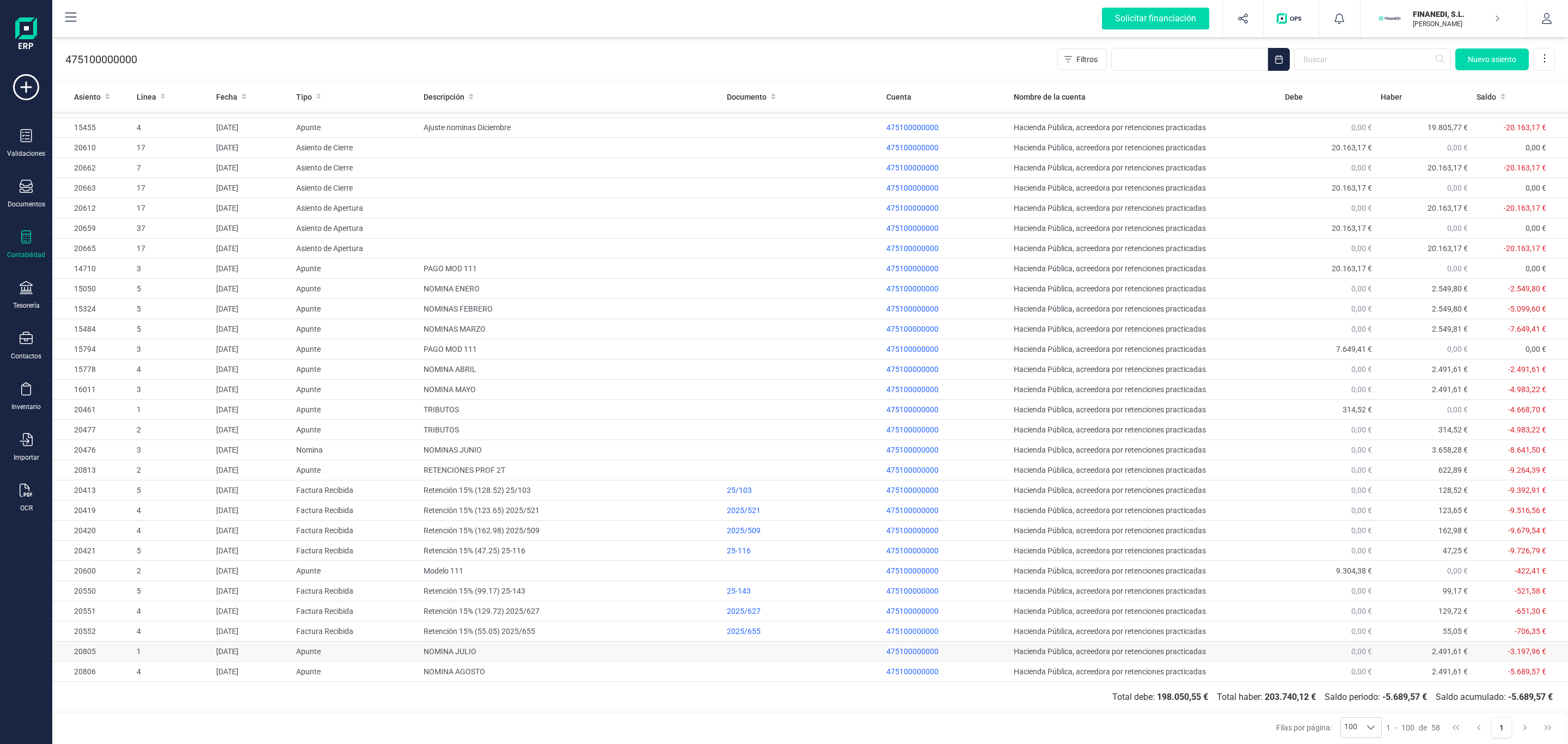
click at [465, 654] on td "NOMINA JULIO" at bounding box center [570, 651] width 303 height 20
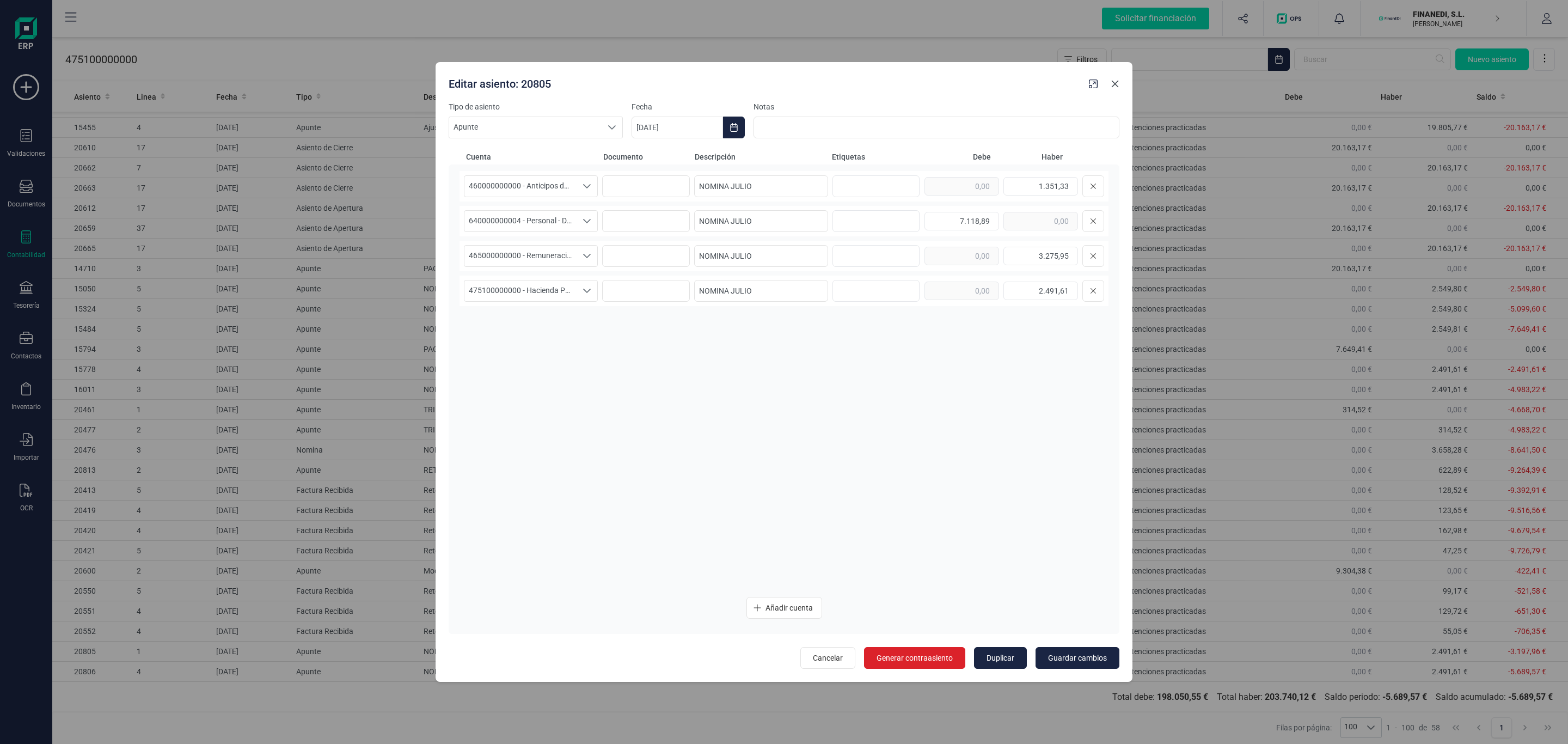
click at [1108, 84] on button "button" at bounding box center [1115, 84] width 18 height 18
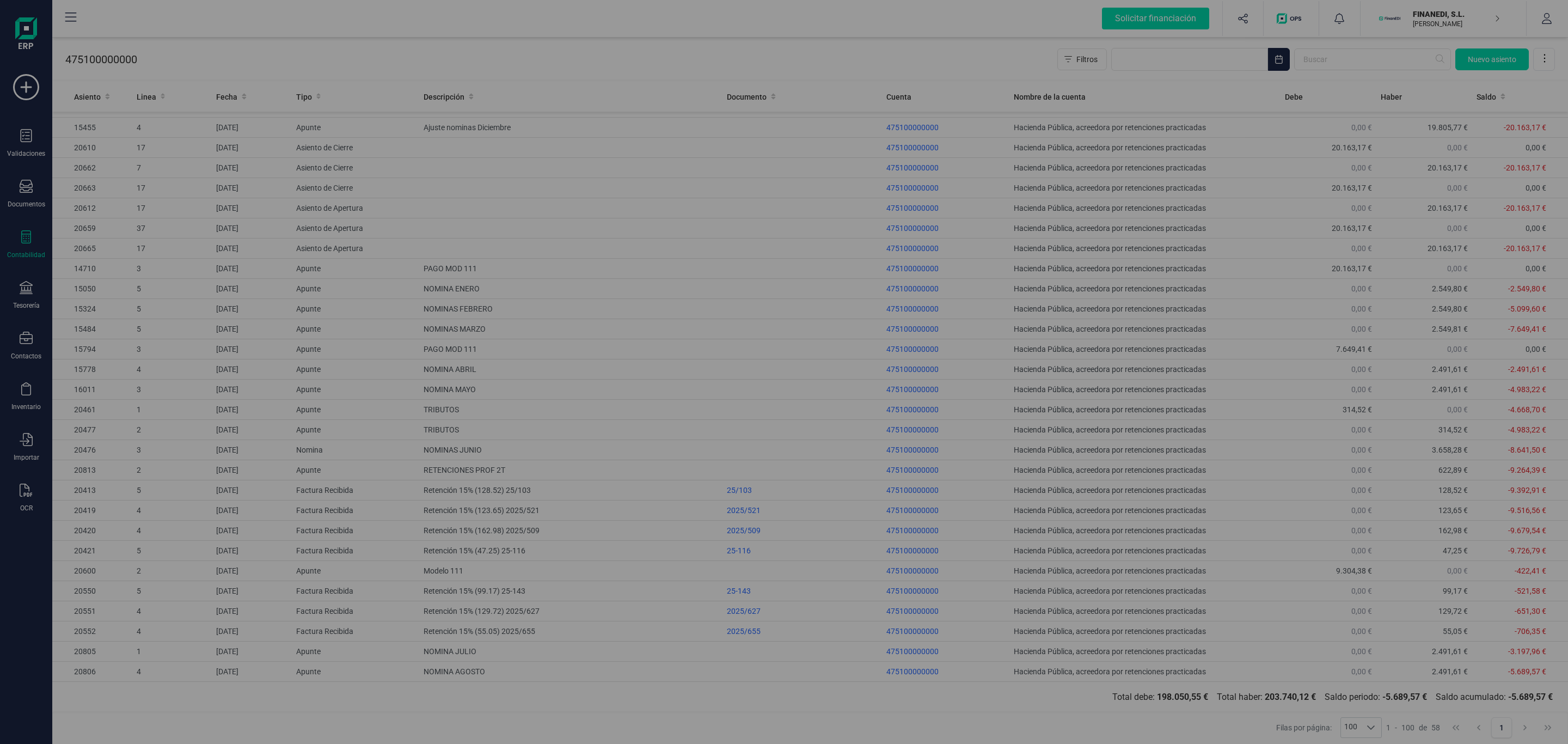
type input "[DATE]"
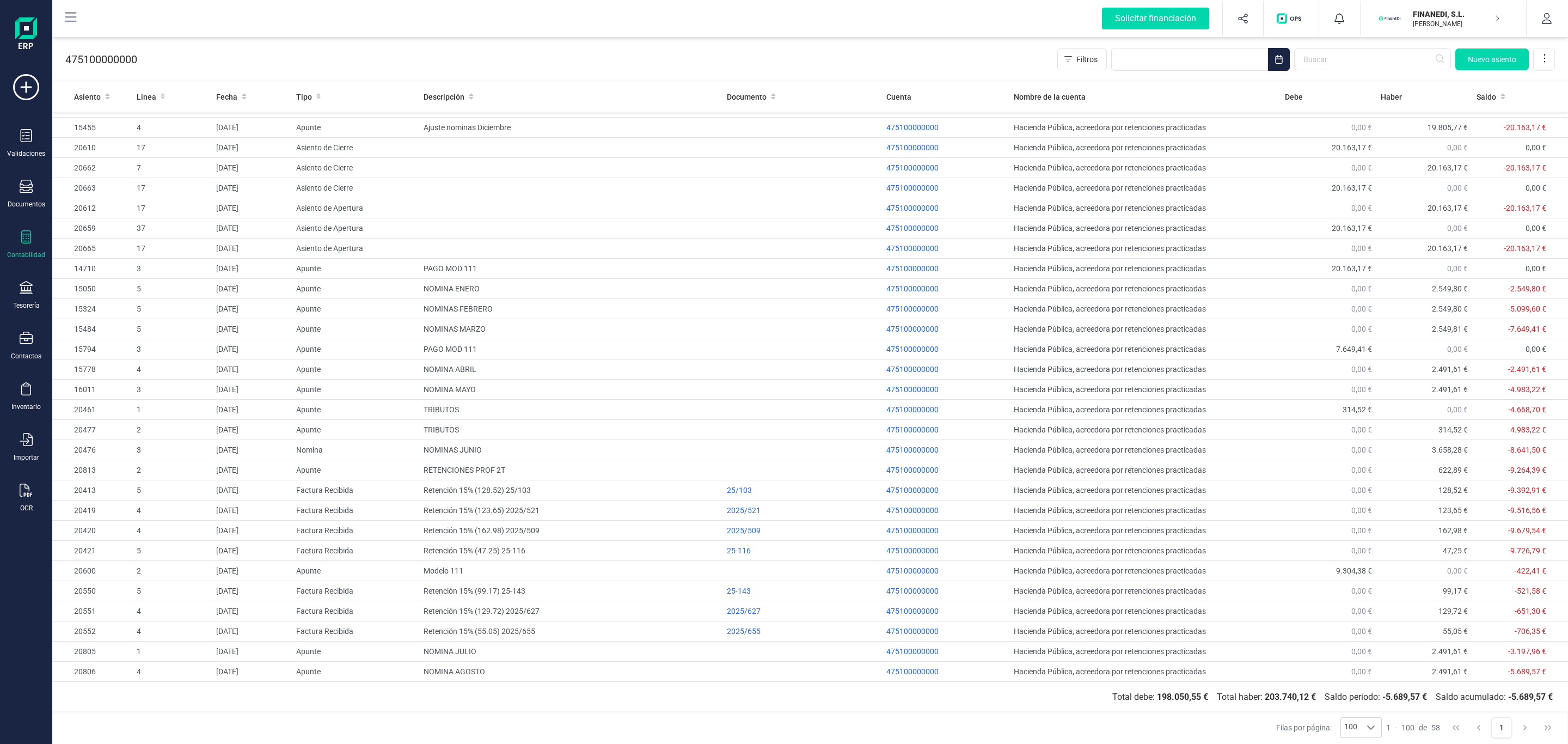
click at [947, 57] on div "475100000000 Filtros [GEOGRAPHIC_DATA]" at bounding box center [810, 57] width 1516 height 45
click at [1336, 573] on span "9.304,38 €" at bounding box center [1354, 571] width 36 height 8
click at [461, 563] on td "Modelo 111" at bounding box center [570, 571] width 303 height 20
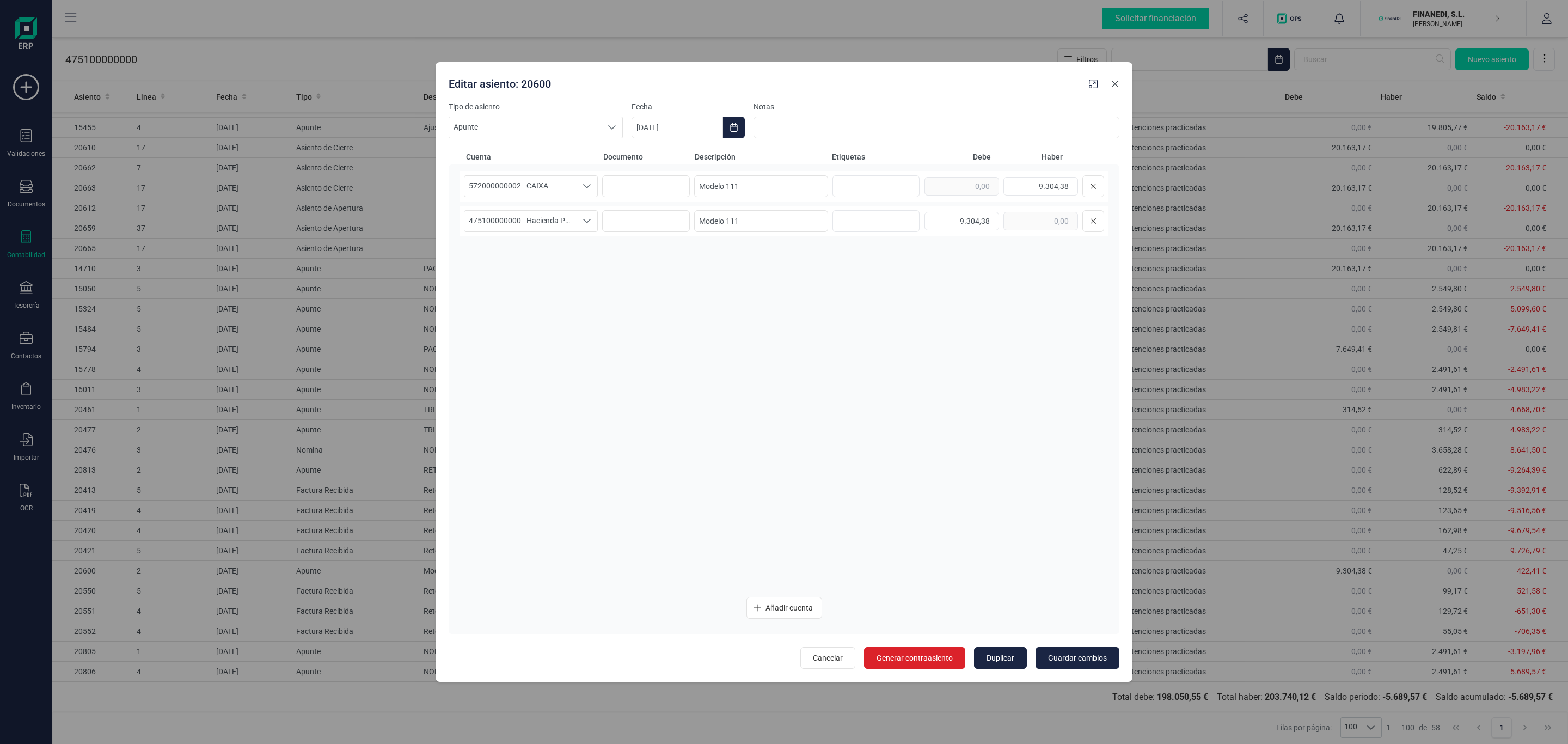
click at [1115, 85] on icon "button" at bounding box center [1115, 84] width 8 height 8
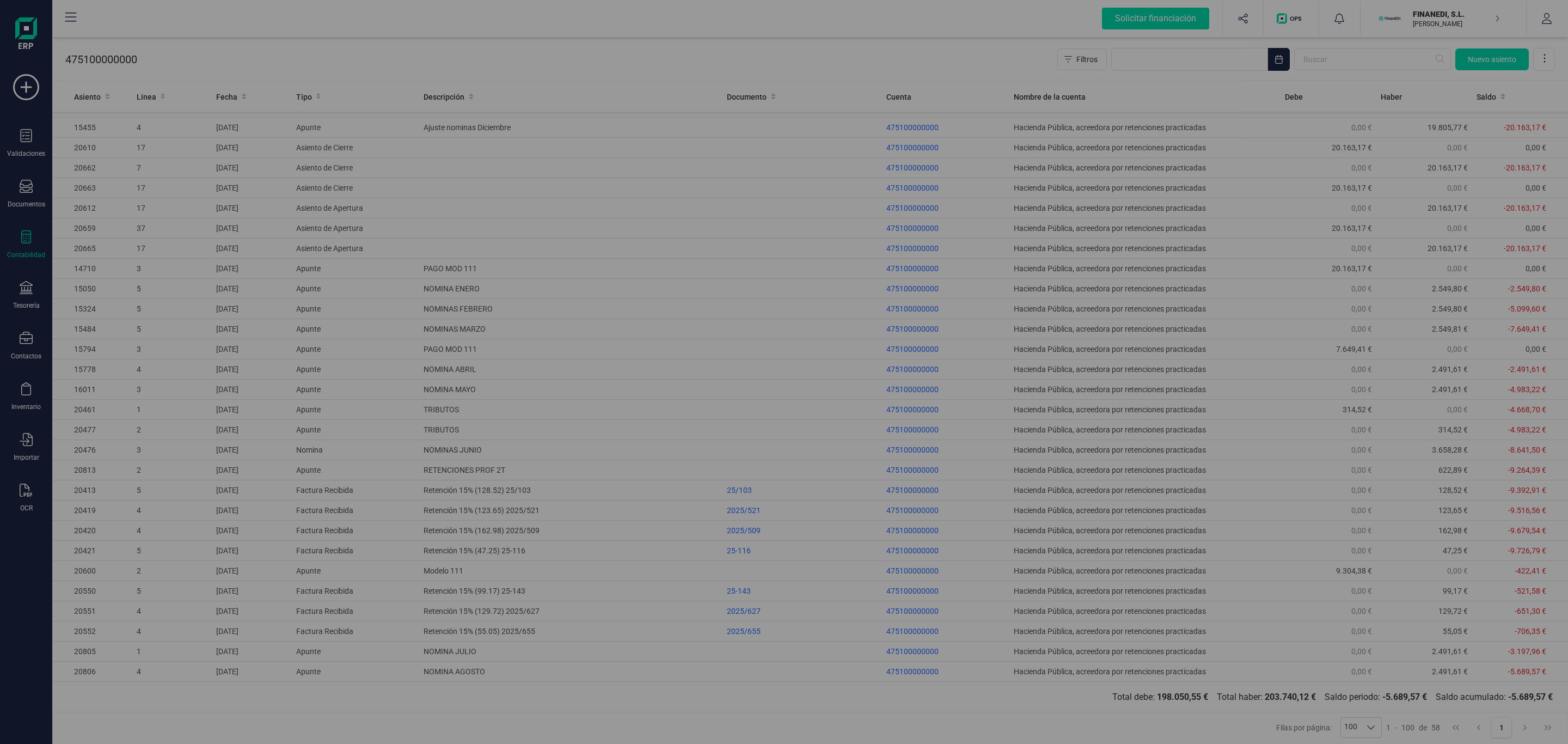
type input "[DATE]"
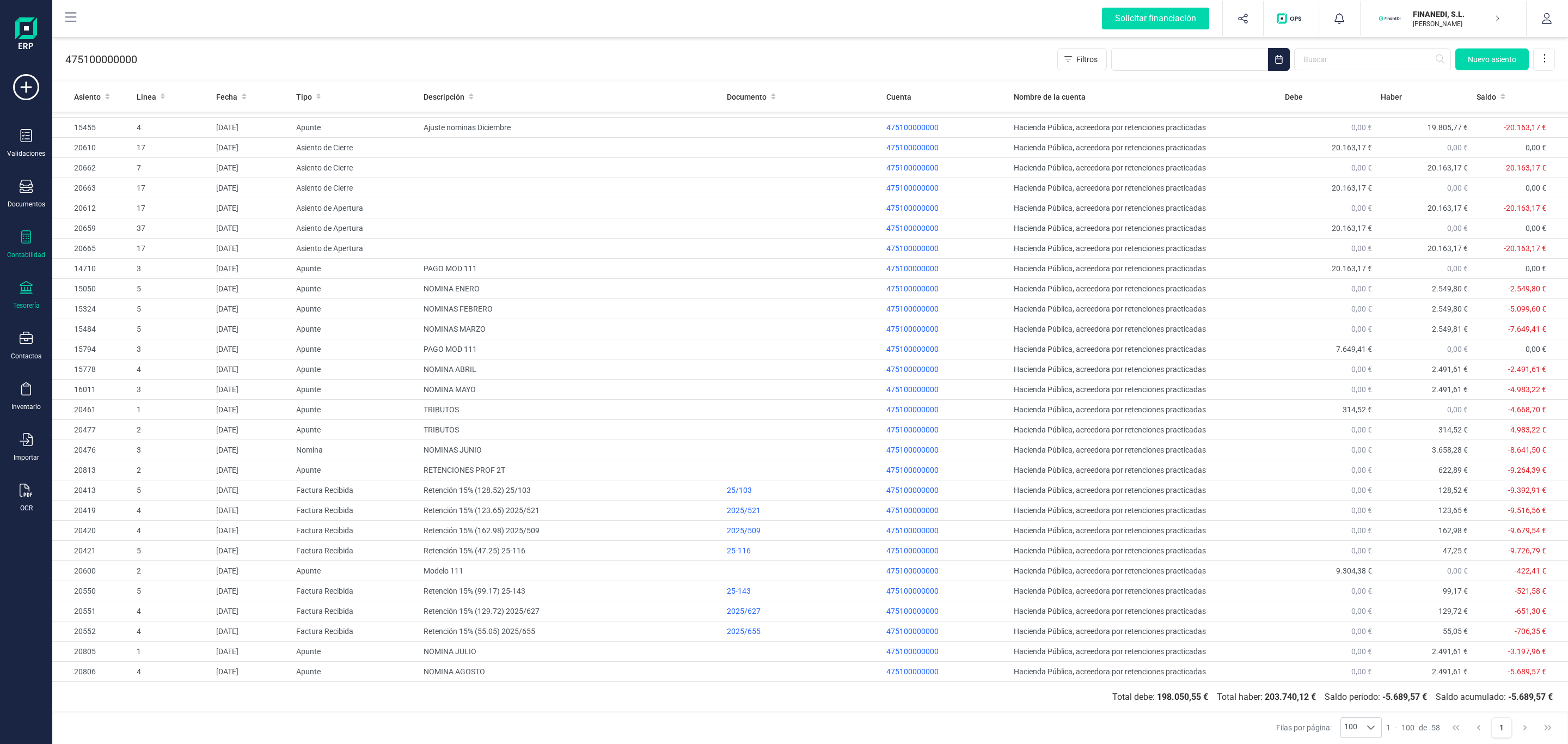
click at [37, 290] on div "Tesorería" at bounding box center [26, 296] width 44 height 29
click at [1349, 57] on input "text" at bounding box center [1373, 59] width 157 height 22
type input "476"
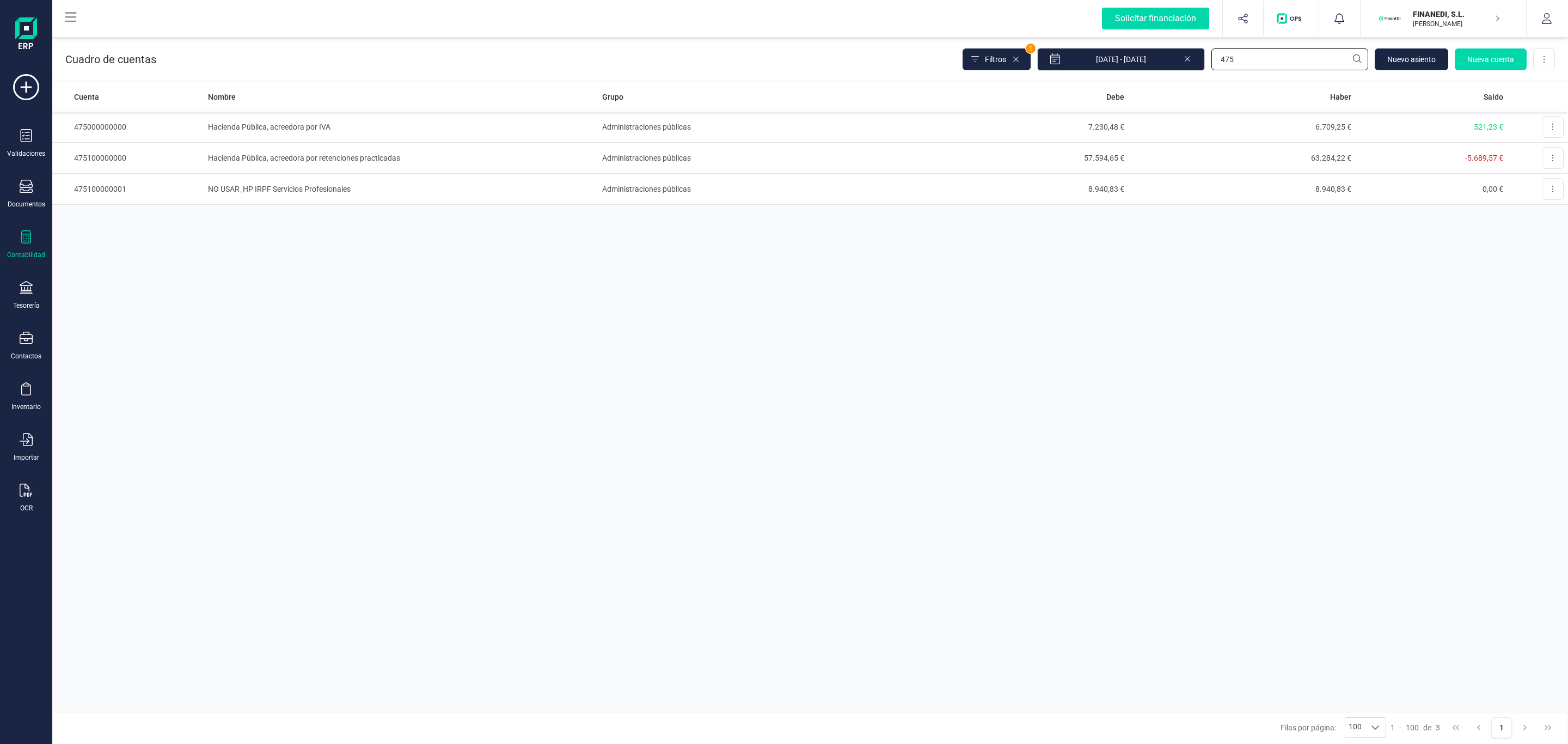
click at [1245, 61] on input "475" at bounding box center [1290, 59] width 157 height 22
type input "476"
click at [437, 133] on td "Organismos de la Seguridad Social, acreedores" at bounding box center [400, 127] width 394 height 31
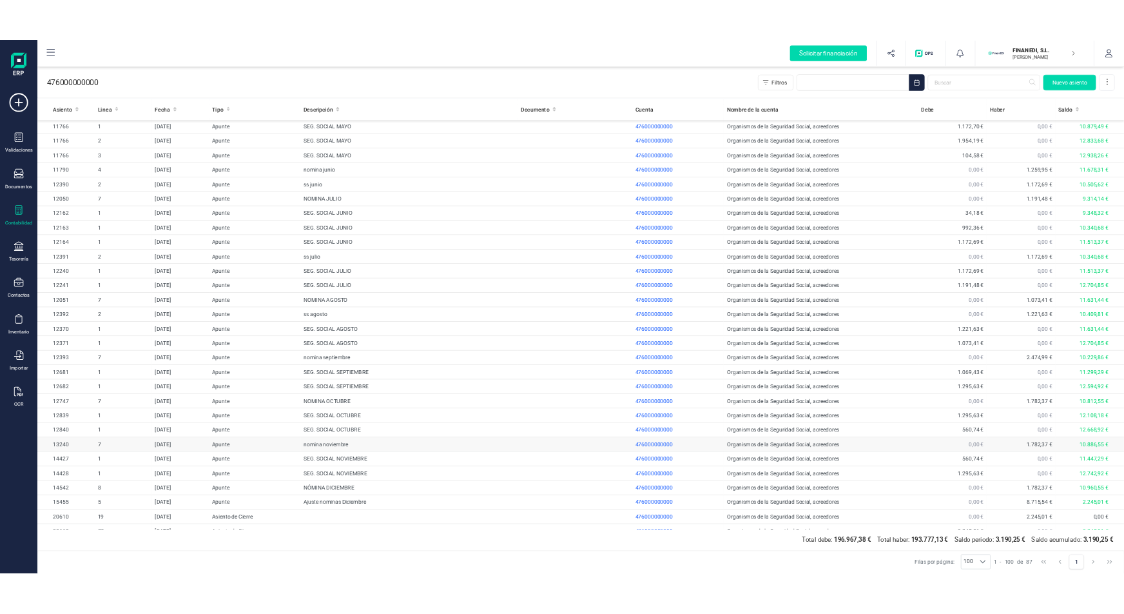
scroll to position [1426, 0]
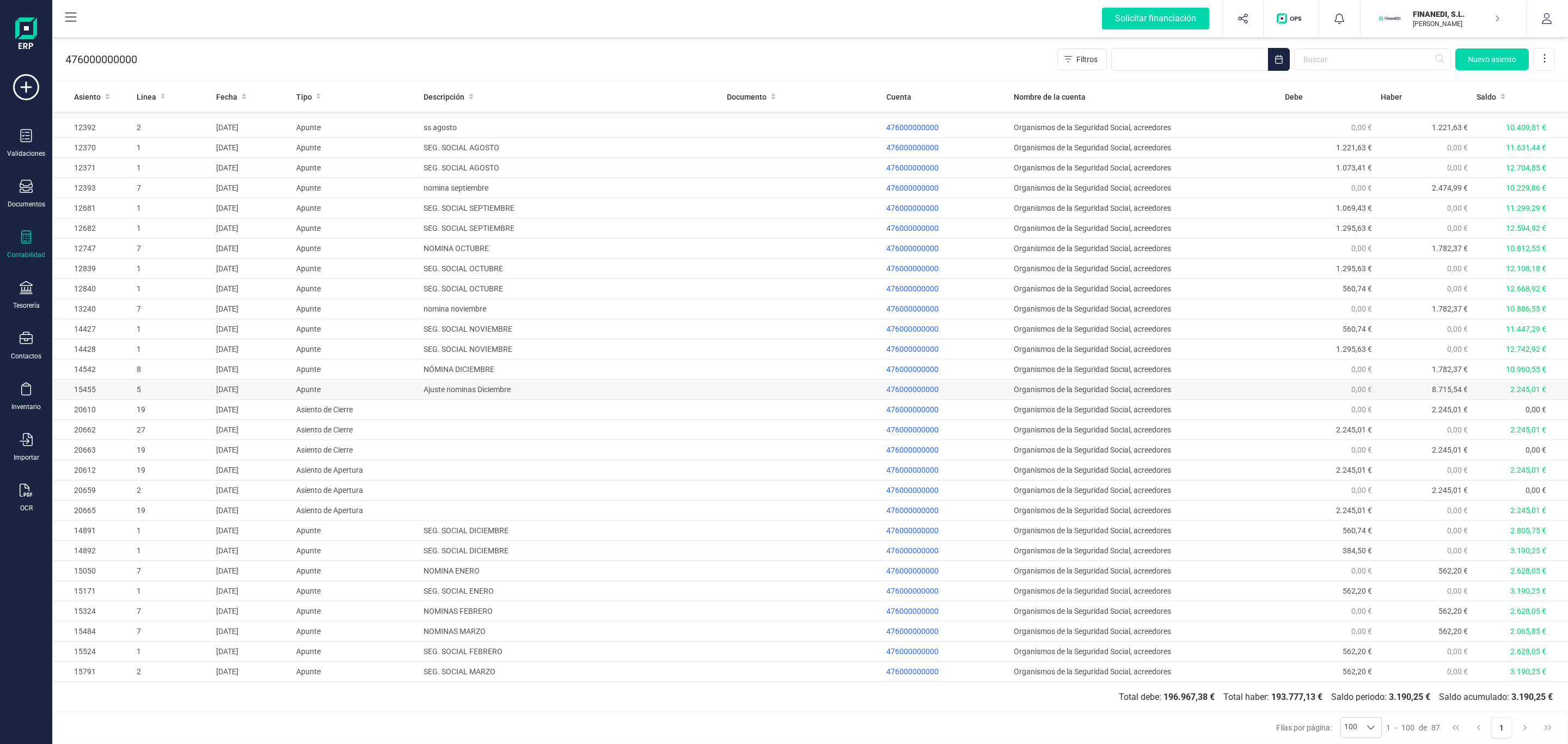
click at [1444, 389] on span "8.715,54 €" at bounding box center [1450, 389] width 36 height 8
click at [503, 387] on td "Ajuste nominas Diciembre" at bounding box center [570, 389] width 303 height 20
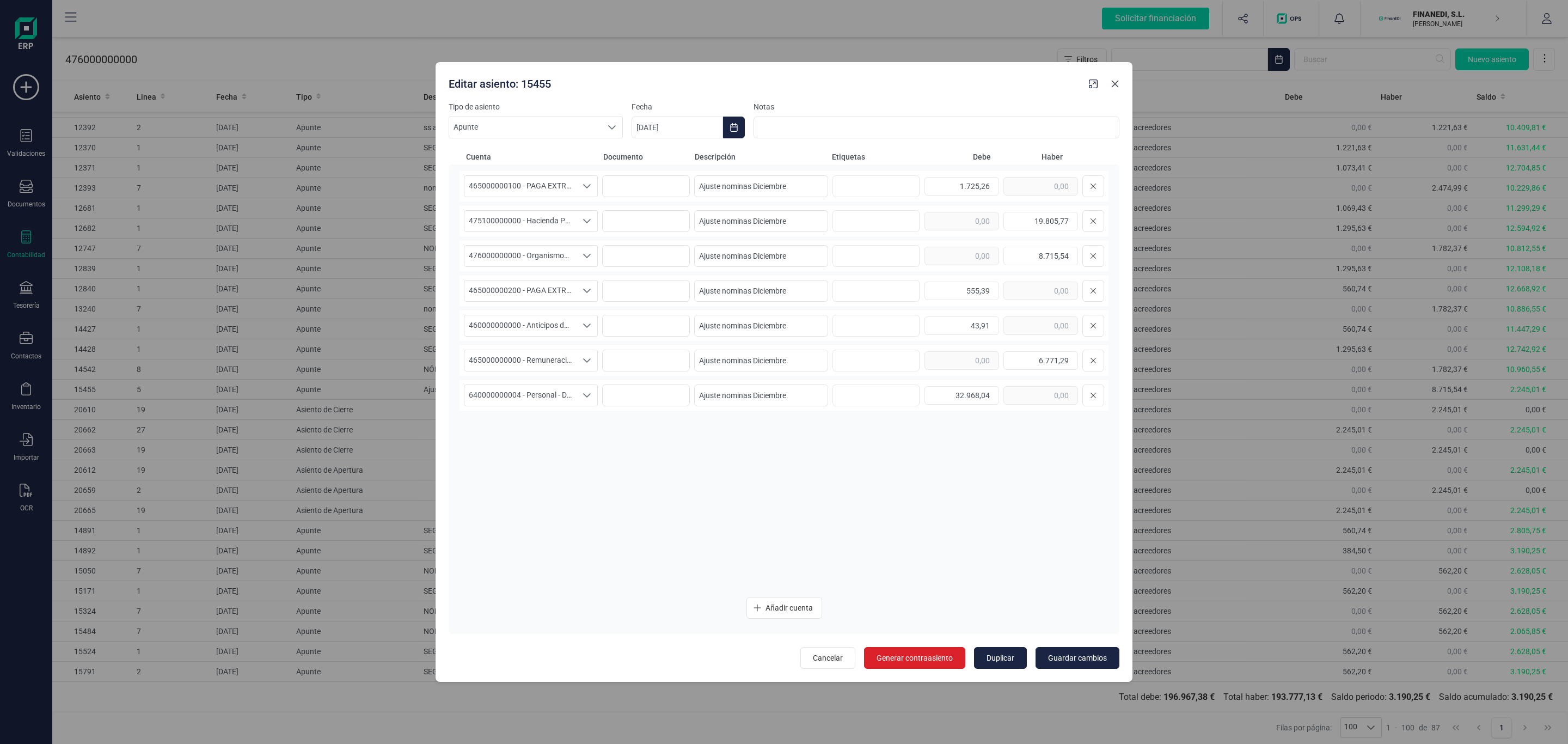
click at [1108, 84] on button "button" at bounding box center [1115, 84] width 18 height 18
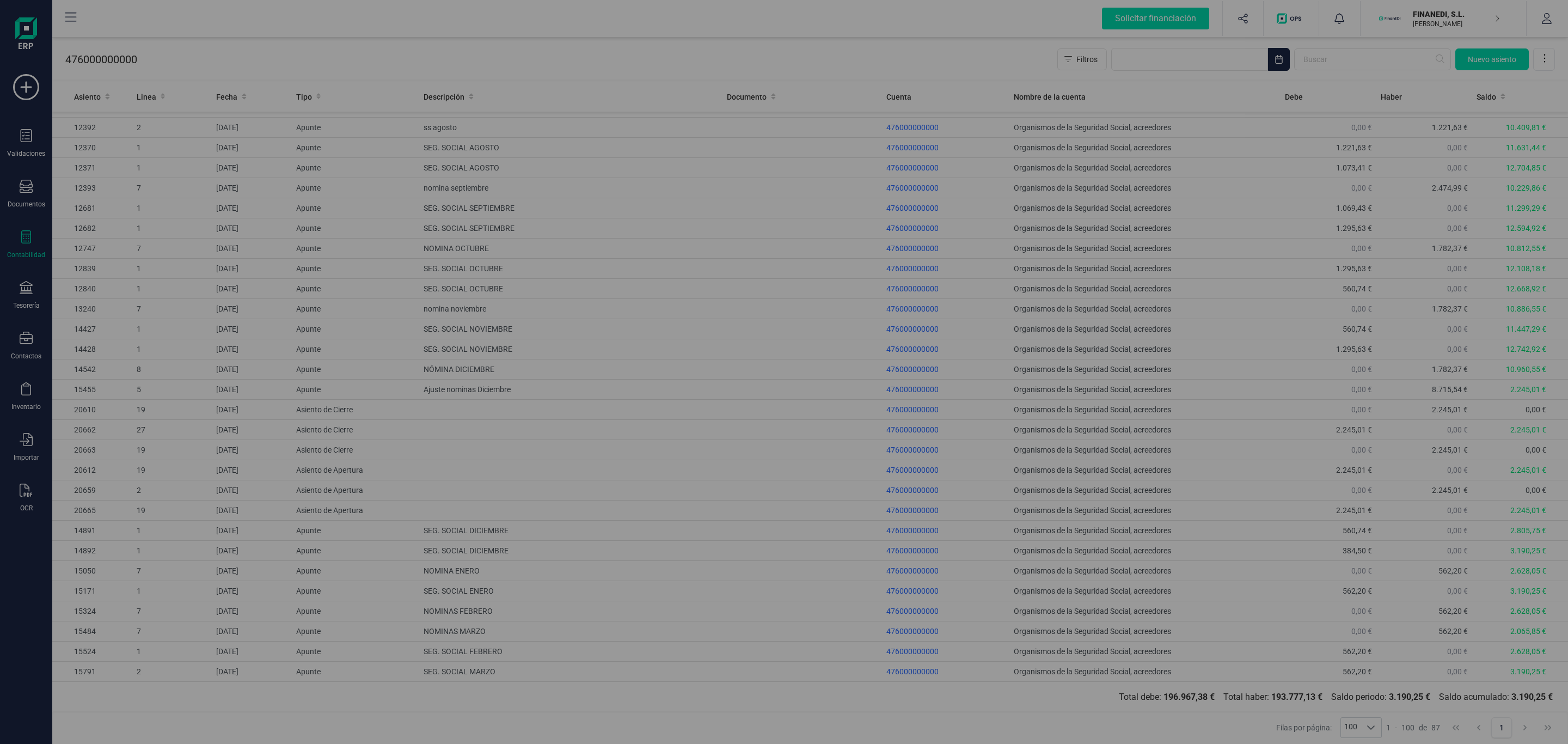
type input "[DATE]"
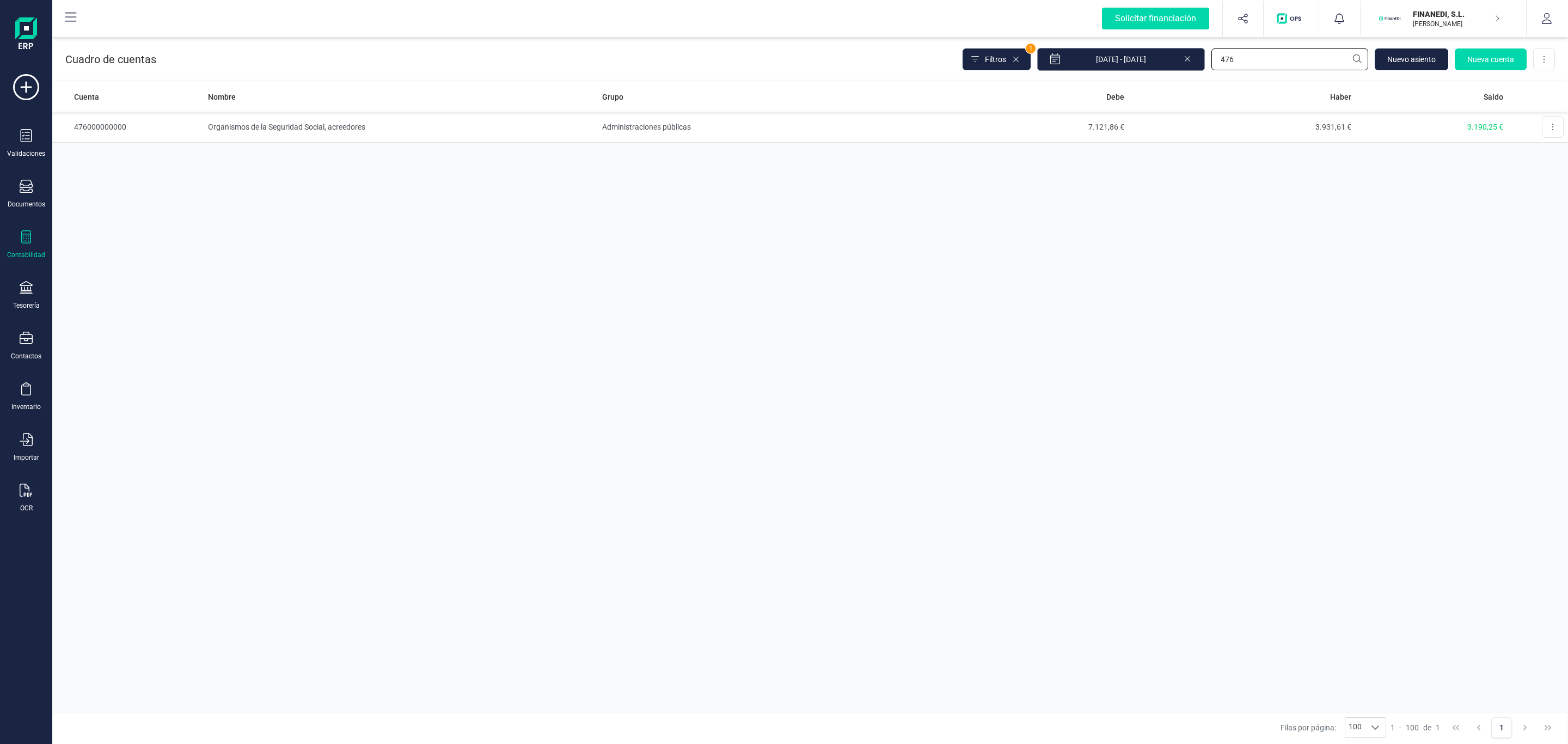
drag, startPoint x: 1259, startPoint y: 59, endPoint x: 1137, endPoint y: 68, distance: 122.3
click at [1138, 68] on div "Filtros 1 [DATE] - [DATE] 476 [GEOGRAPHIC_DATA] cuenta Descargar Excel" at bounding box center [1258, 59] width 592 height 23
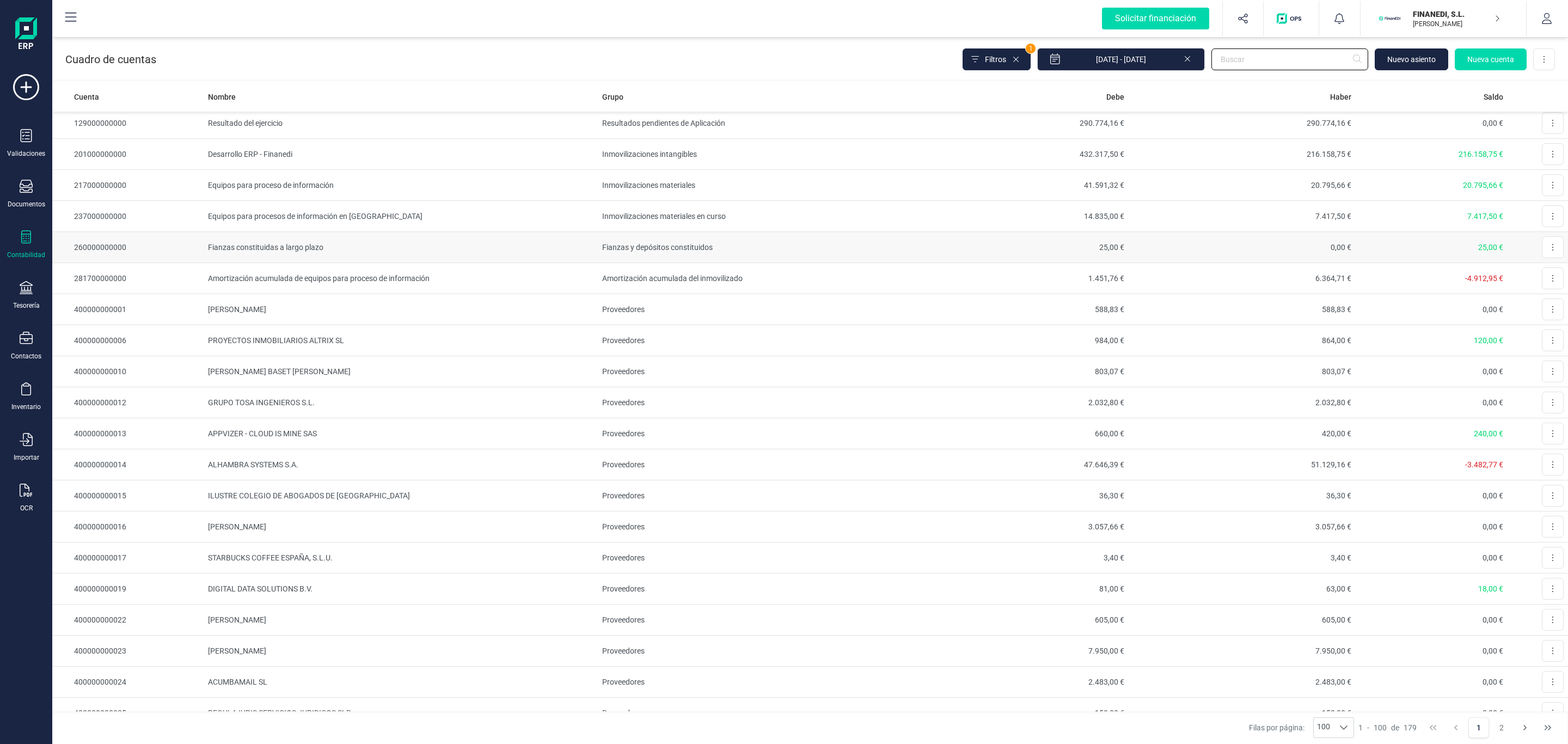
scroll to position [163, 0]
click at [848, 84] on th "Grupo" at bounding box center [749, 96] width 303 height 30
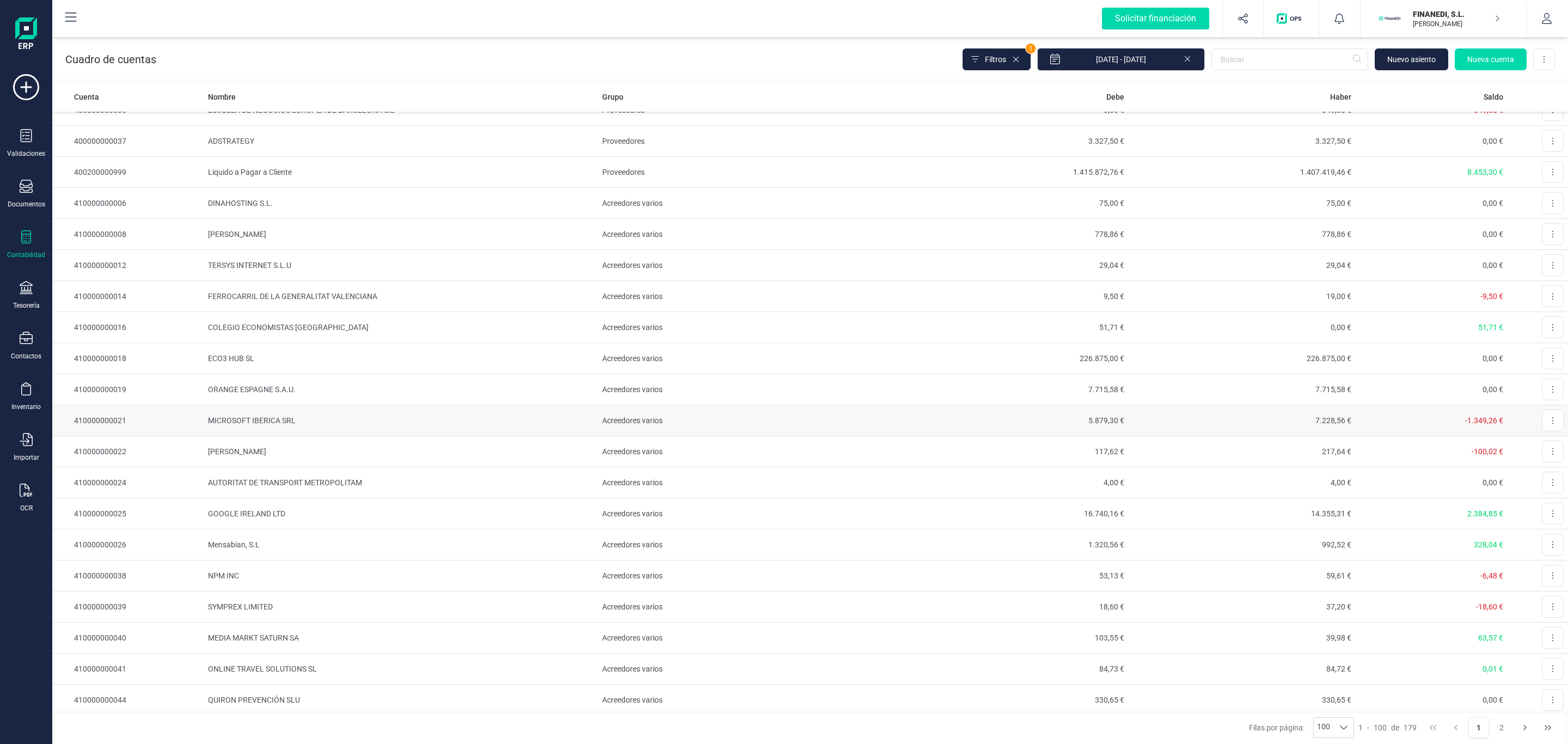
scroll to position [1225, 0]
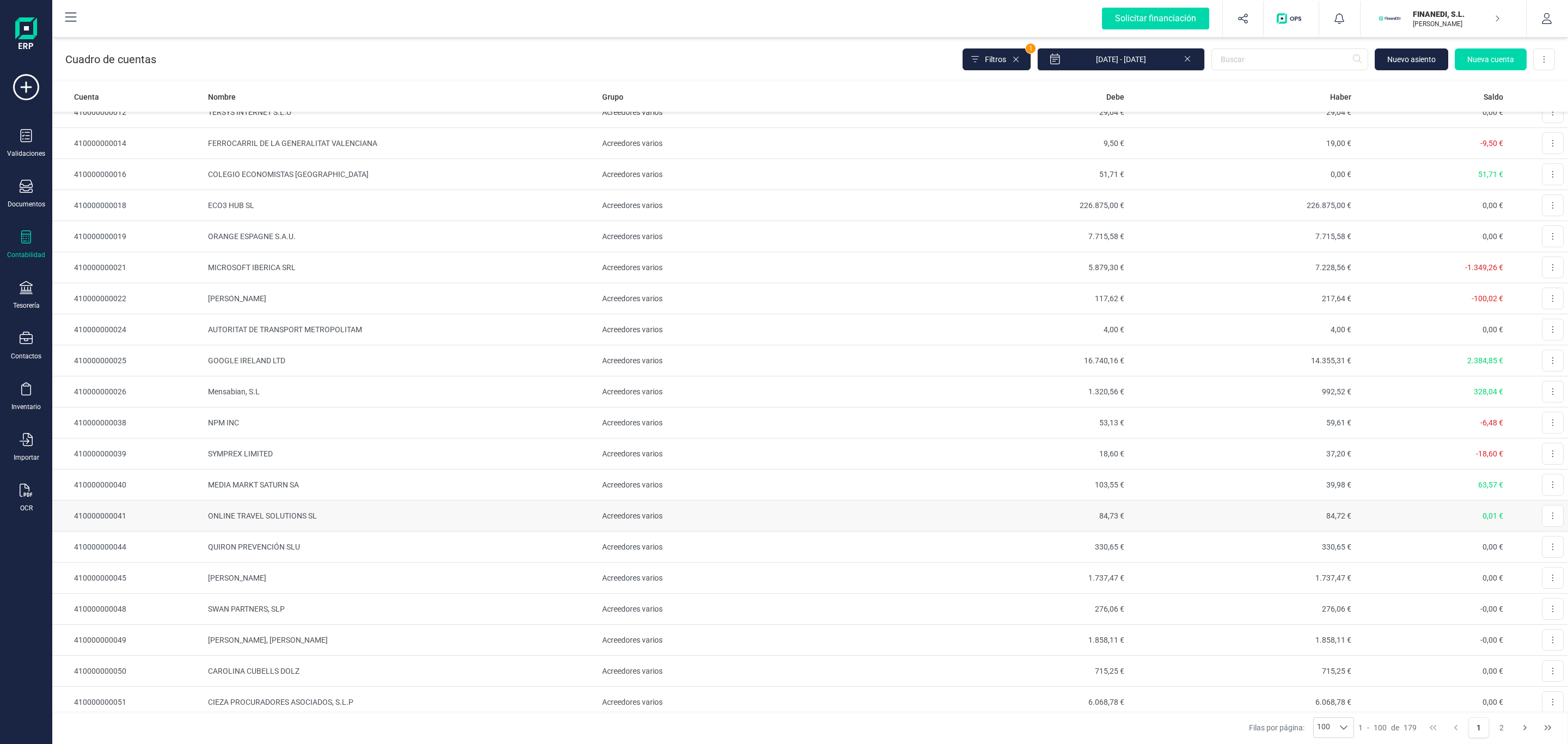
click at [163, 531] on td "410000000041" at bounding box center [128, 516] width 151 height 31
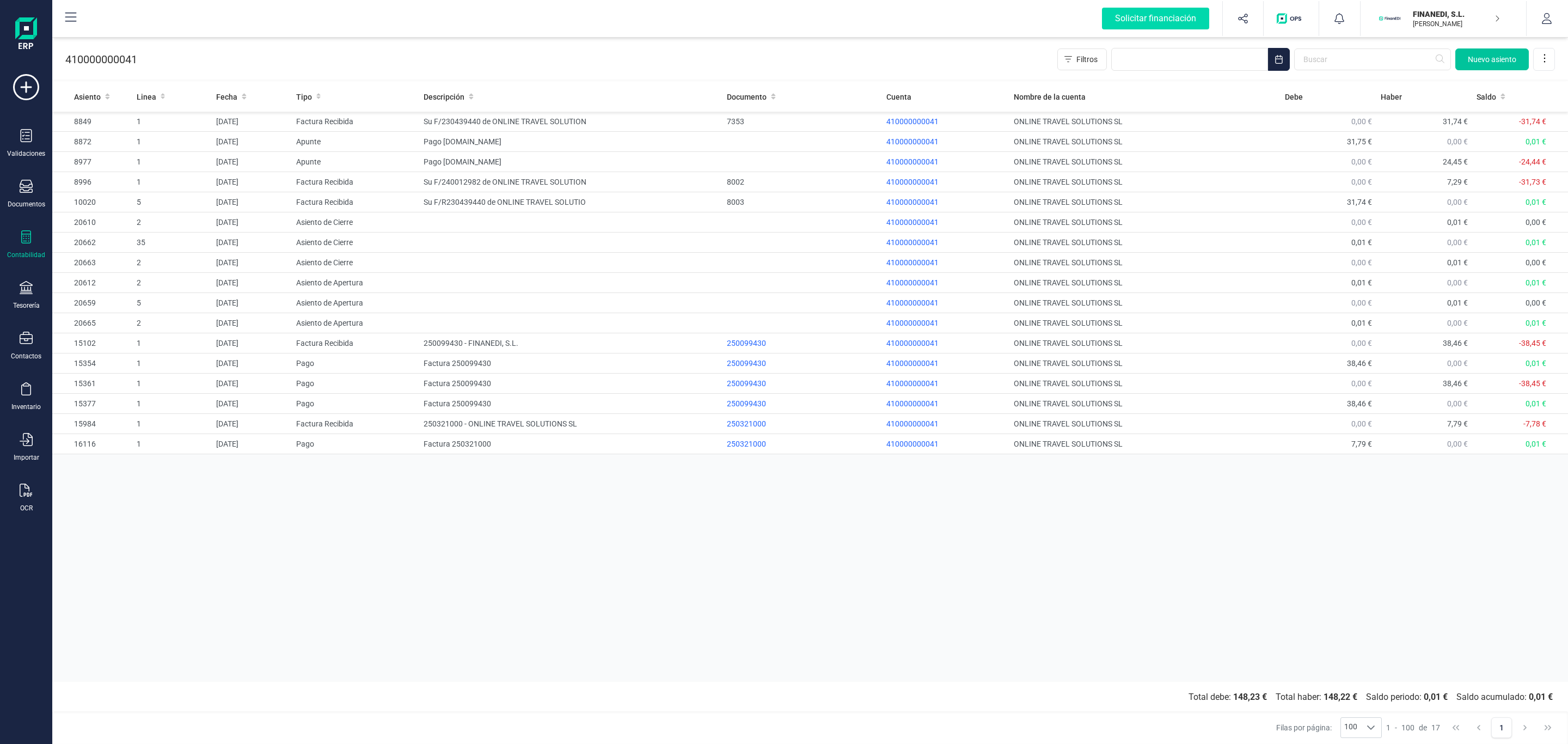
click at [1491, 68] on button "Nuevo asiento" at bounding box center [1491, 59] width 73 height 22
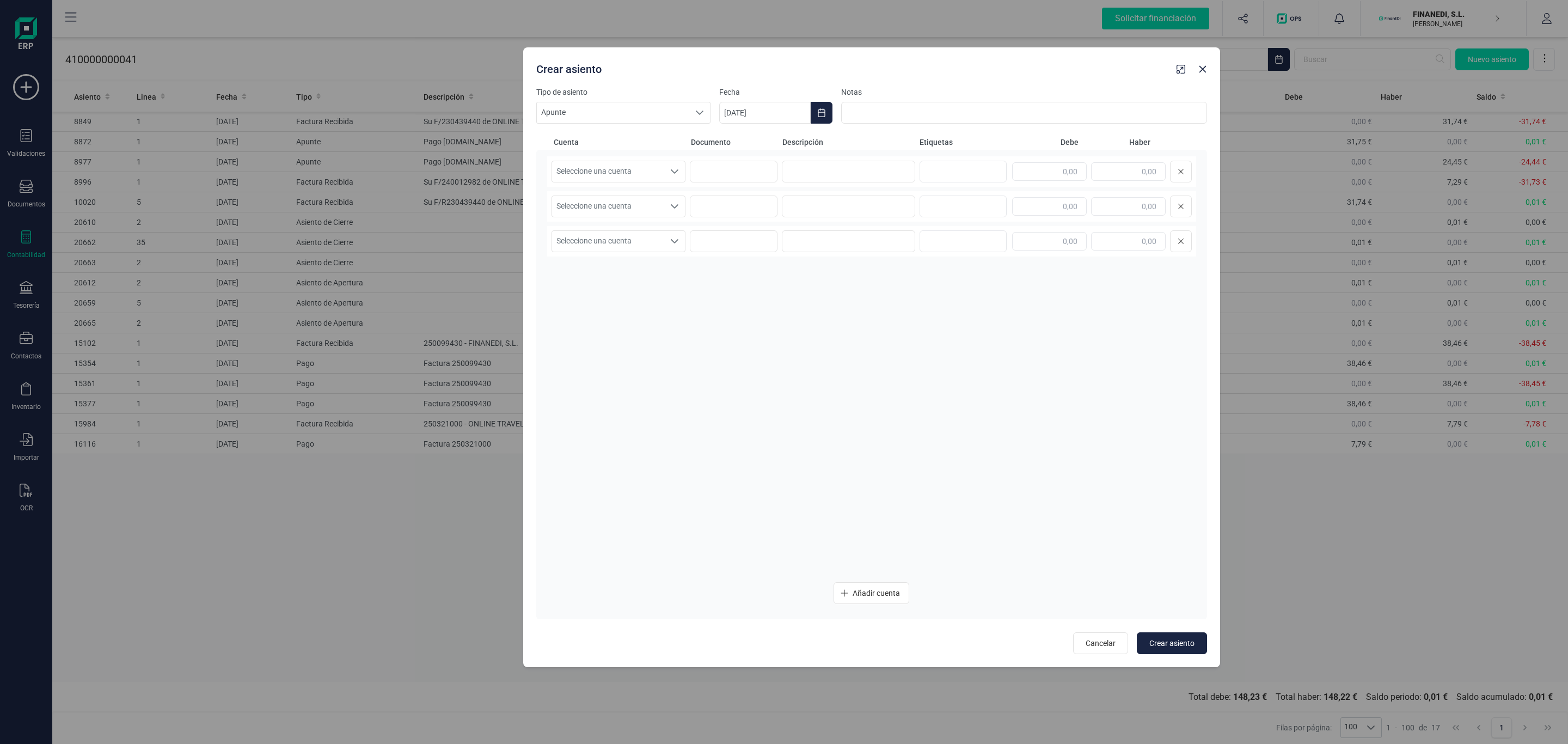
drag, startPoint x: 786, startPoint y: 94, endPoint x: 874, endPoint y: 79, distance: 89.3
click at [874, 79] on div "Crear asiento" at bounding box center [871, 67] width 697 height 39
click at [648, 175] on span "Seleccione una cuenta" at bounding box center [608, 171] width 112 height 20
click at [614, 206] on input "text" at bounding box center [747, 197] width 375 height 20
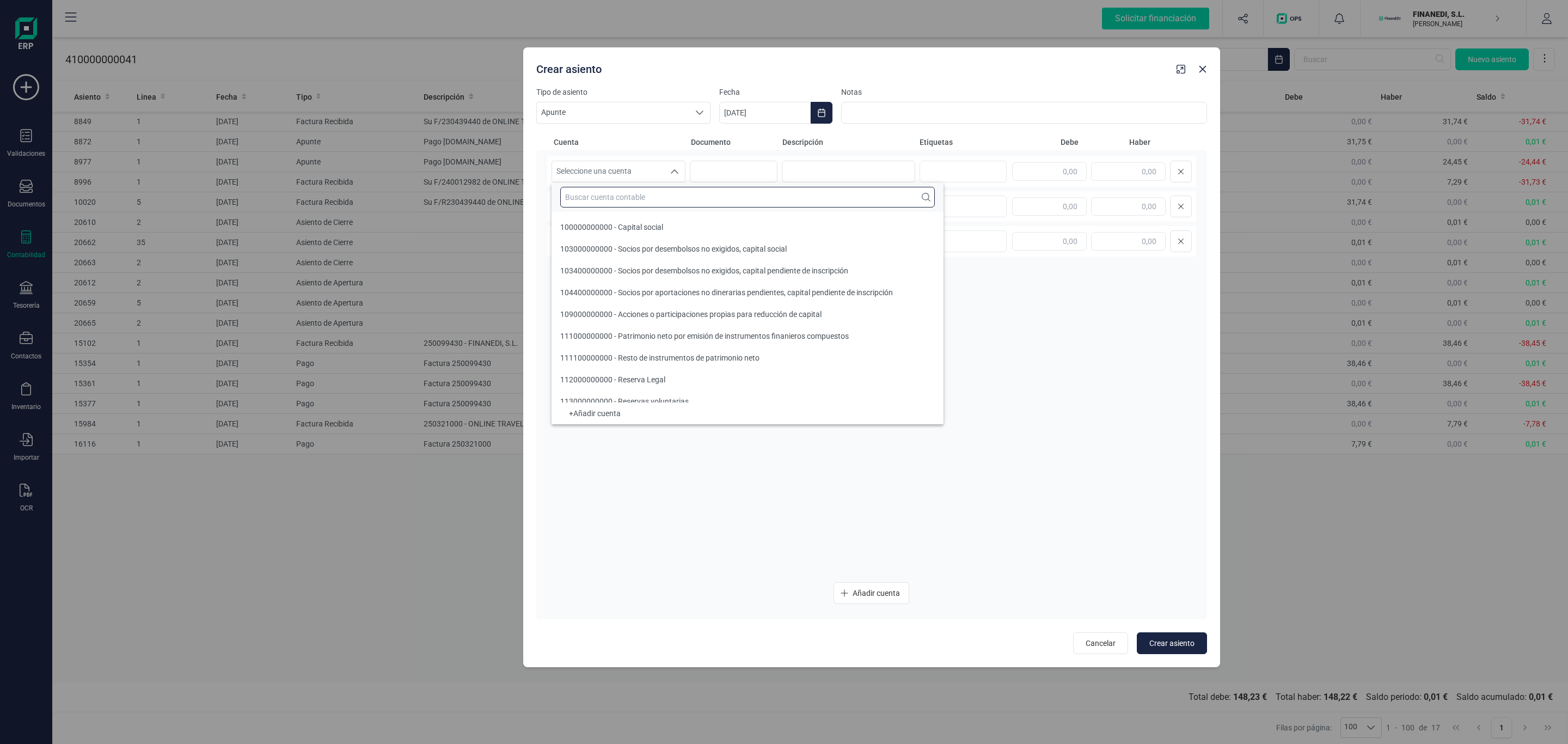
click at [708, 193] on input "text" at bounding box center [747, 197] width 375 height 20
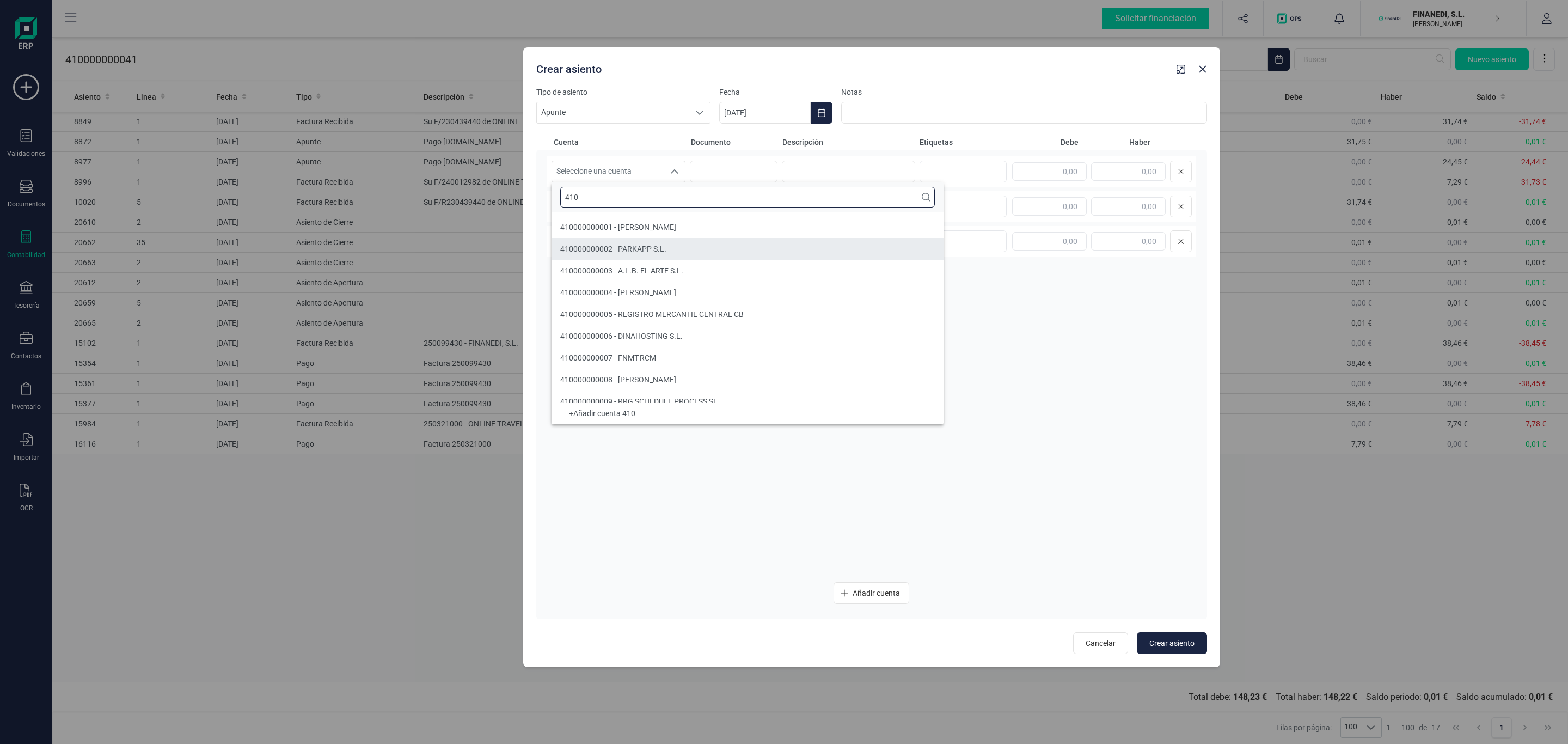
type input "410"
click at [701, 361] on span "410000000041 - ONLINE TRAVEL SOLUTIONS SL" at bounding box center [643, 363] width 166 height 8
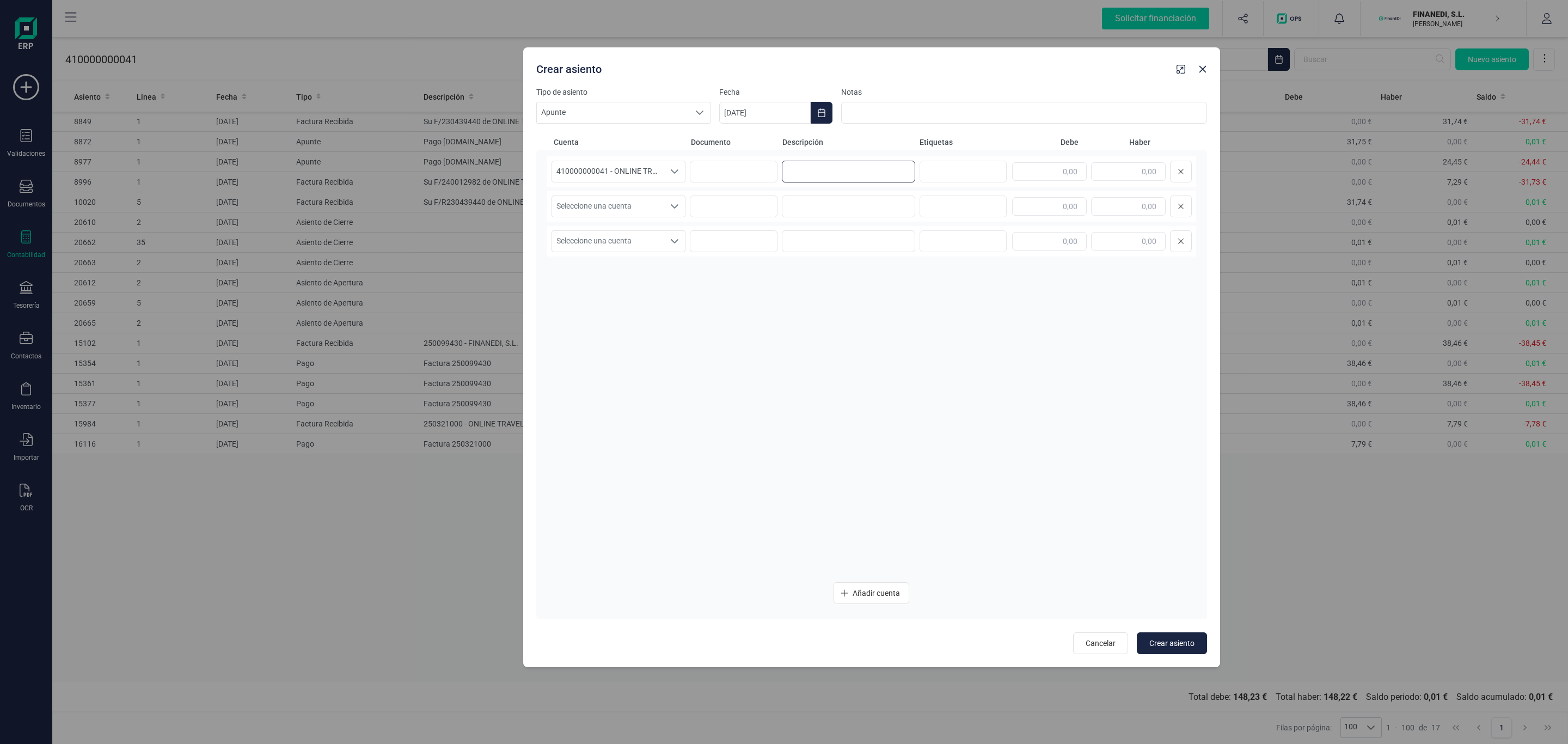
click at [823, 170] on input at bounding box center [849, 171] width 134 height 22
type input "d"
type input "Diferencia historica"
type input "0,01"
click at [657, 201] on span "Seleccione una cuenta" at bounding box center [608, 206] width 112 height 20
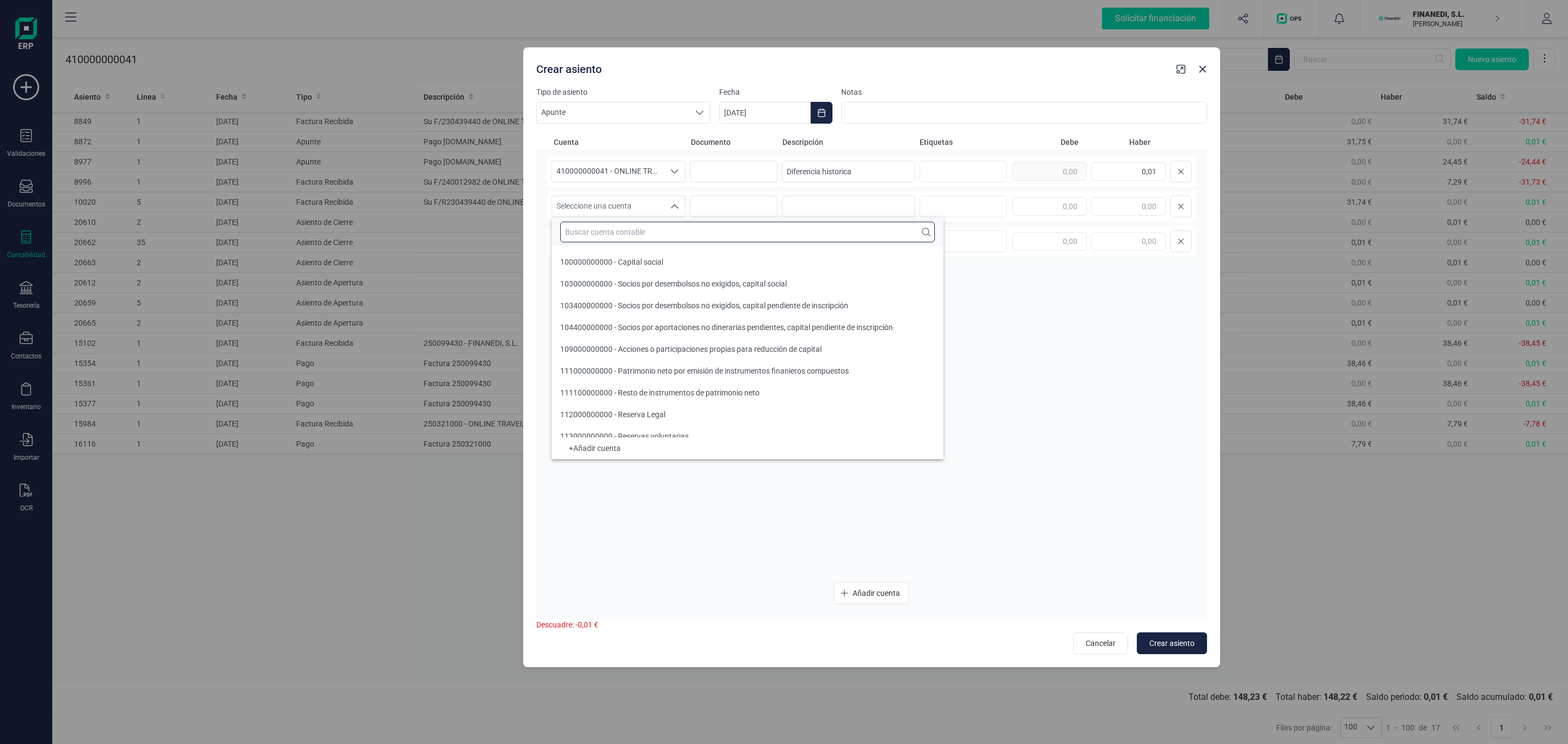
click at [647, 226] on input "text" at bounding box center [747, 231] width 375 height 20
click at [631, 239] on input "text" at bounding box center [747, 231] width 375 height 20
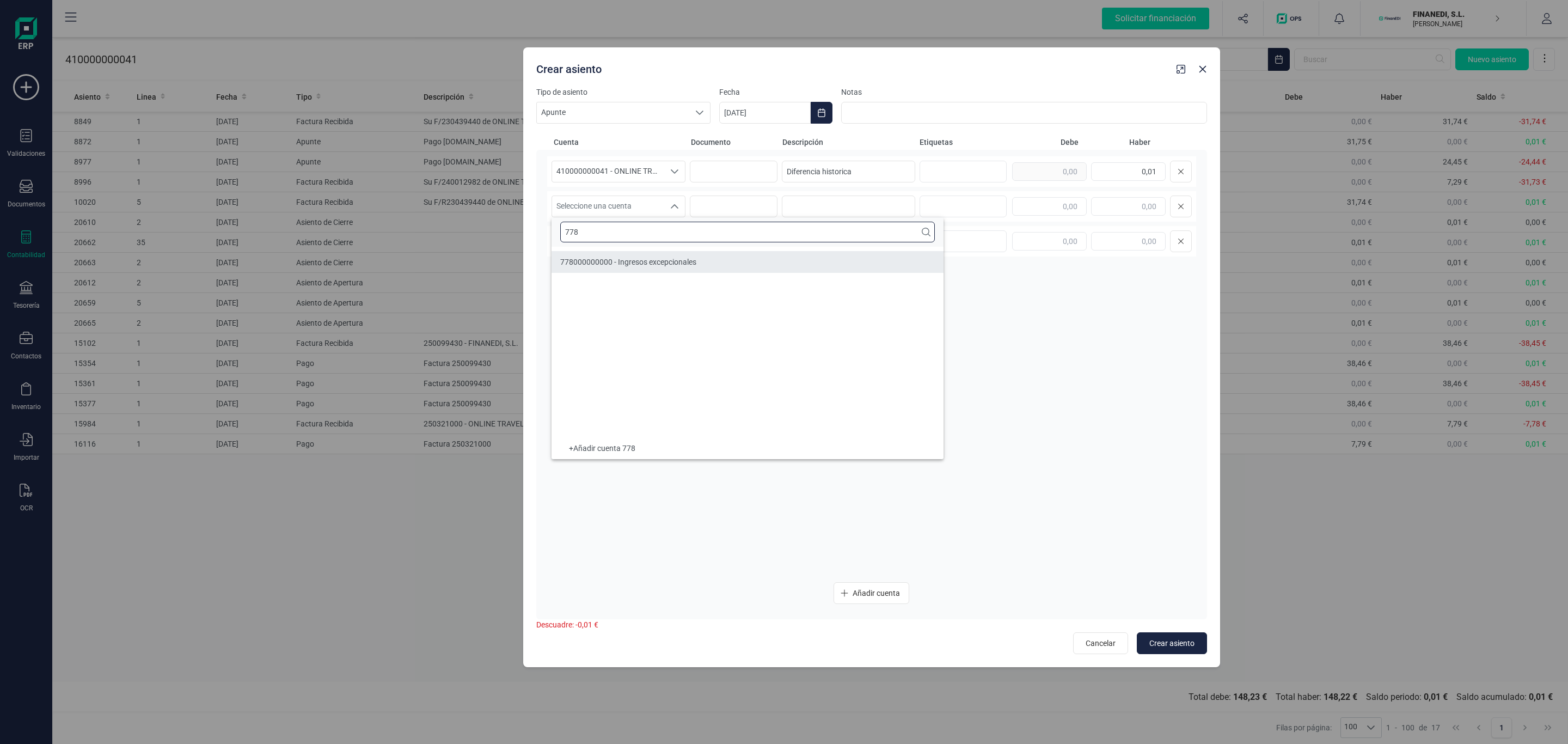
type input "778"
click at [655, 269] on li "778000000000 - Ingresos excepcionales" at bounding box center [747, 262] width 392 height 22
drag, startPoint x: 902, startPoint y: 171, endPoint x: 596, endPoint y: 164, distance: 306.1
click at [596, 164] on div "410000000041 - ONLINE TRAVEL SOLUTIONS SL 410000000041 - ONLINE TRAVEL SOLUTION…" at bounding box center [871, 171] width 649 height 30
click at [828, 203] on input at bounding box center [849, 206] width 134 height 22
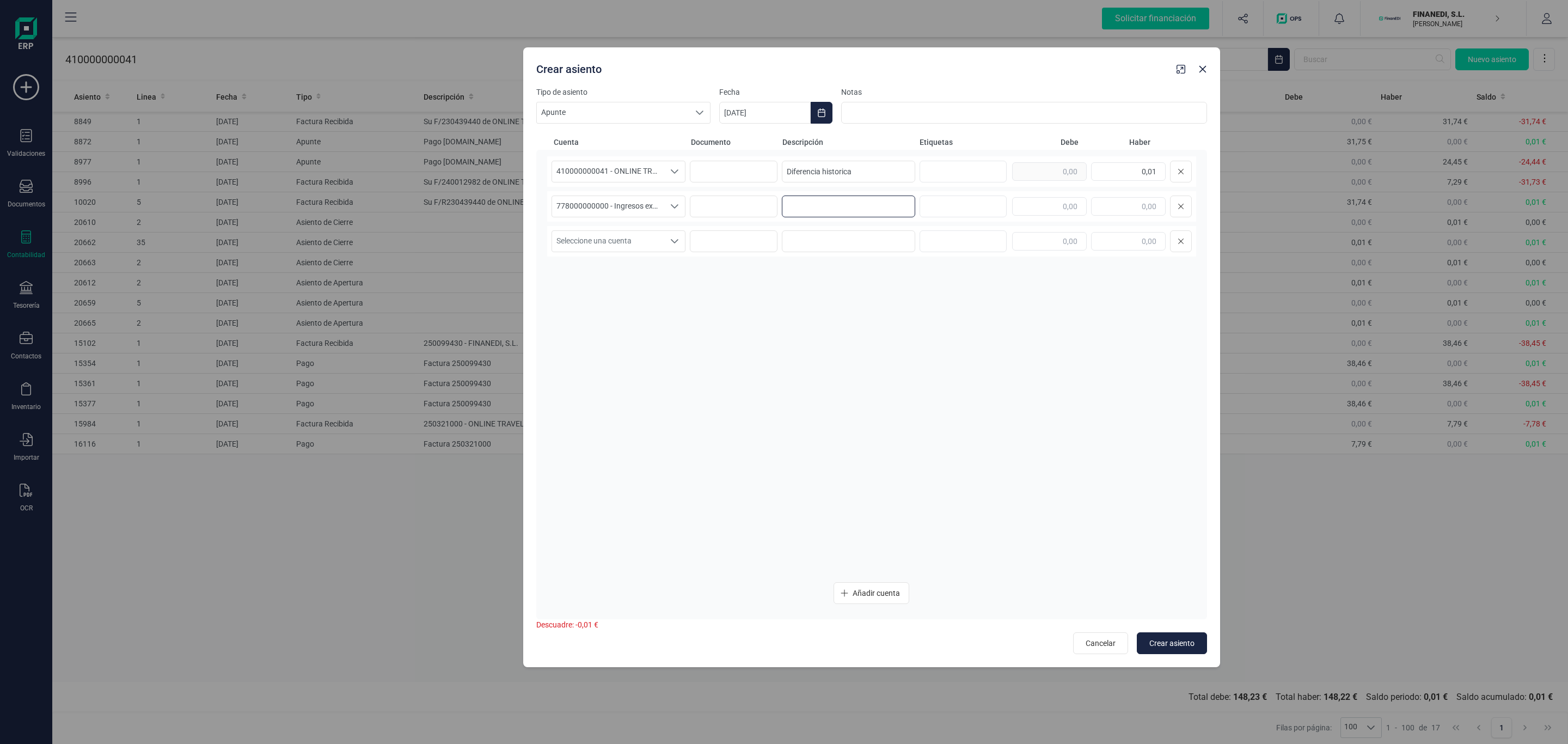
paste input "Diferencia historica"
type input "Diferencia historica"
click at [1050, 211] on input "text" at bounding box center [1050, 206] width 74 height 19
type input "0,01"
click at [1062, 404] on div "410000000041 - ONLINE TRAVEL SOLUTIONS SL 410000000041 - ONLINE TRAVEL SOLUTION…" at bounding box center [871, 365] width 649 height 417
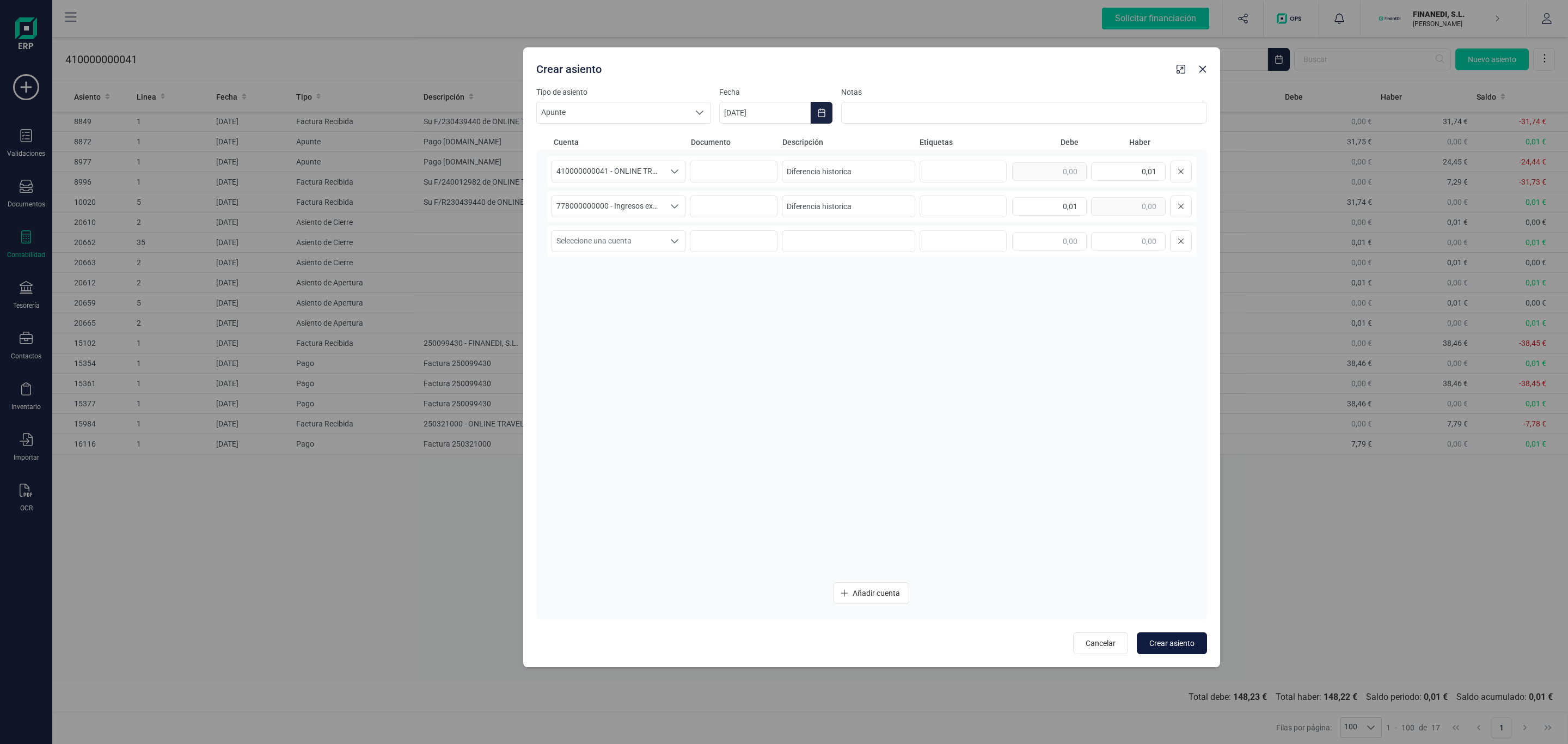
click at [1176, 650] on button "Crear asiento" at bounding box center [1171, 644] width 70 height 22
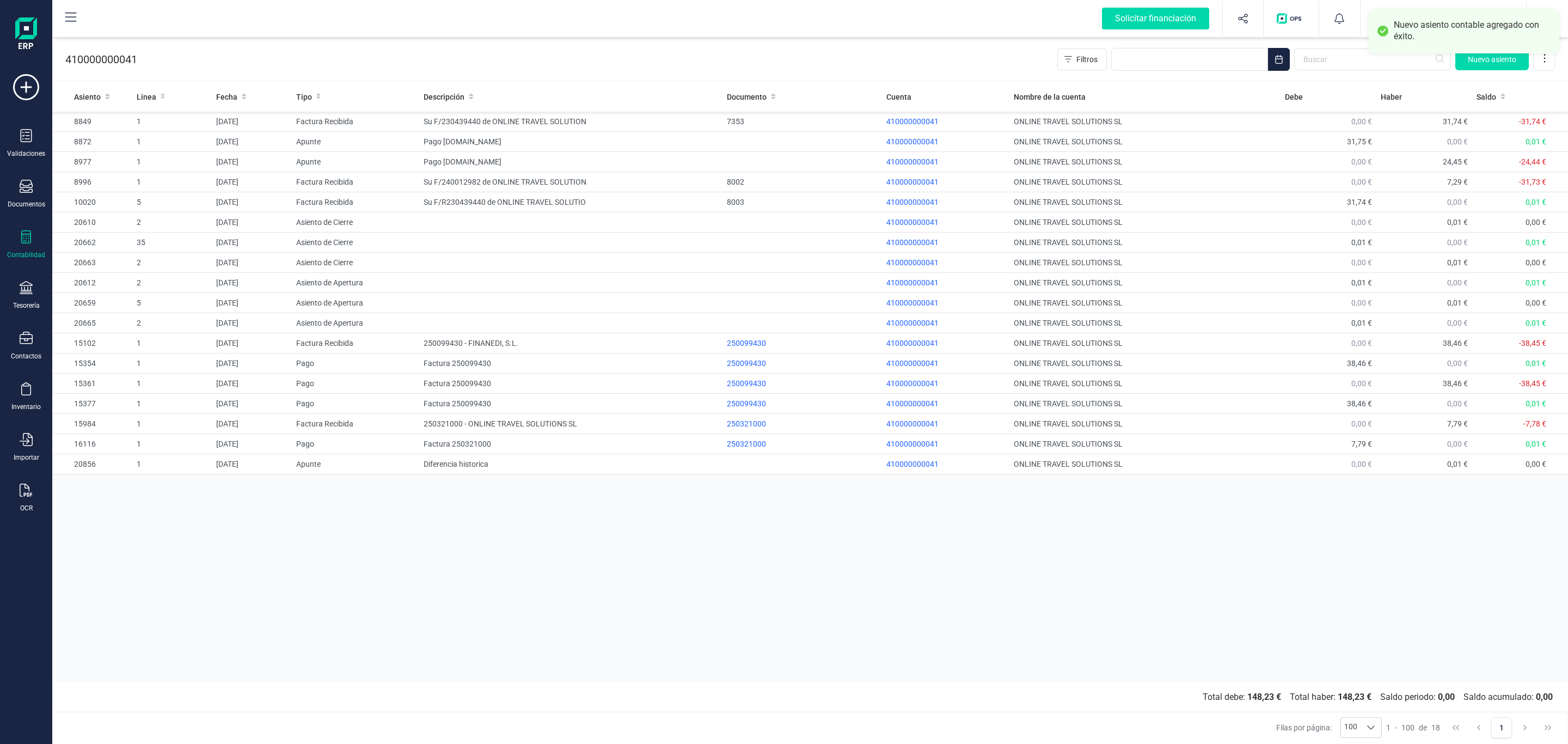
click at [1319, 566] on div "Asiento Linea Fecha Tipo Descripción Documento Cuenta Nombre de la cuenta Debe …" at bounding box center [810, 382] width 1516 height 600
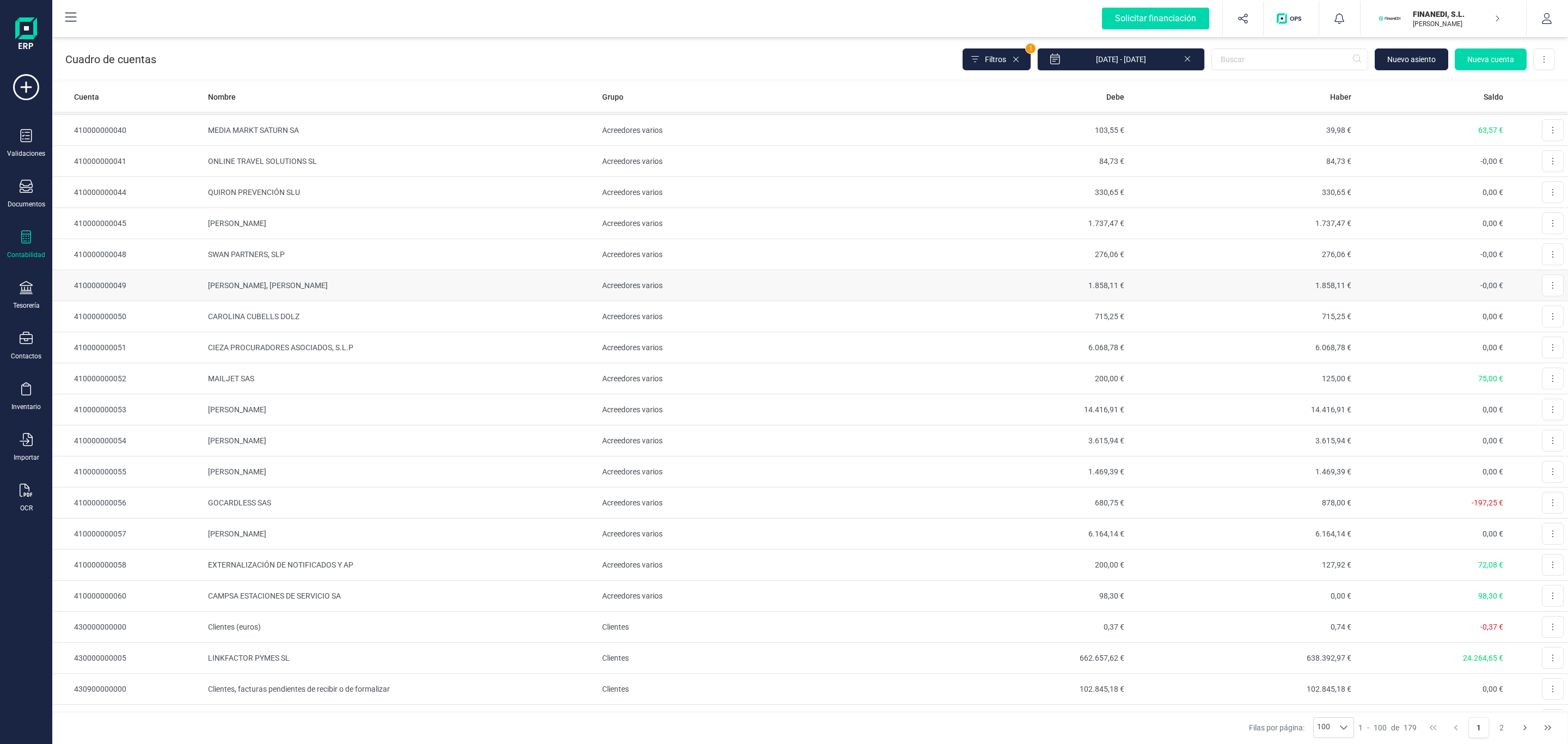
scroll to position [1470, 0]
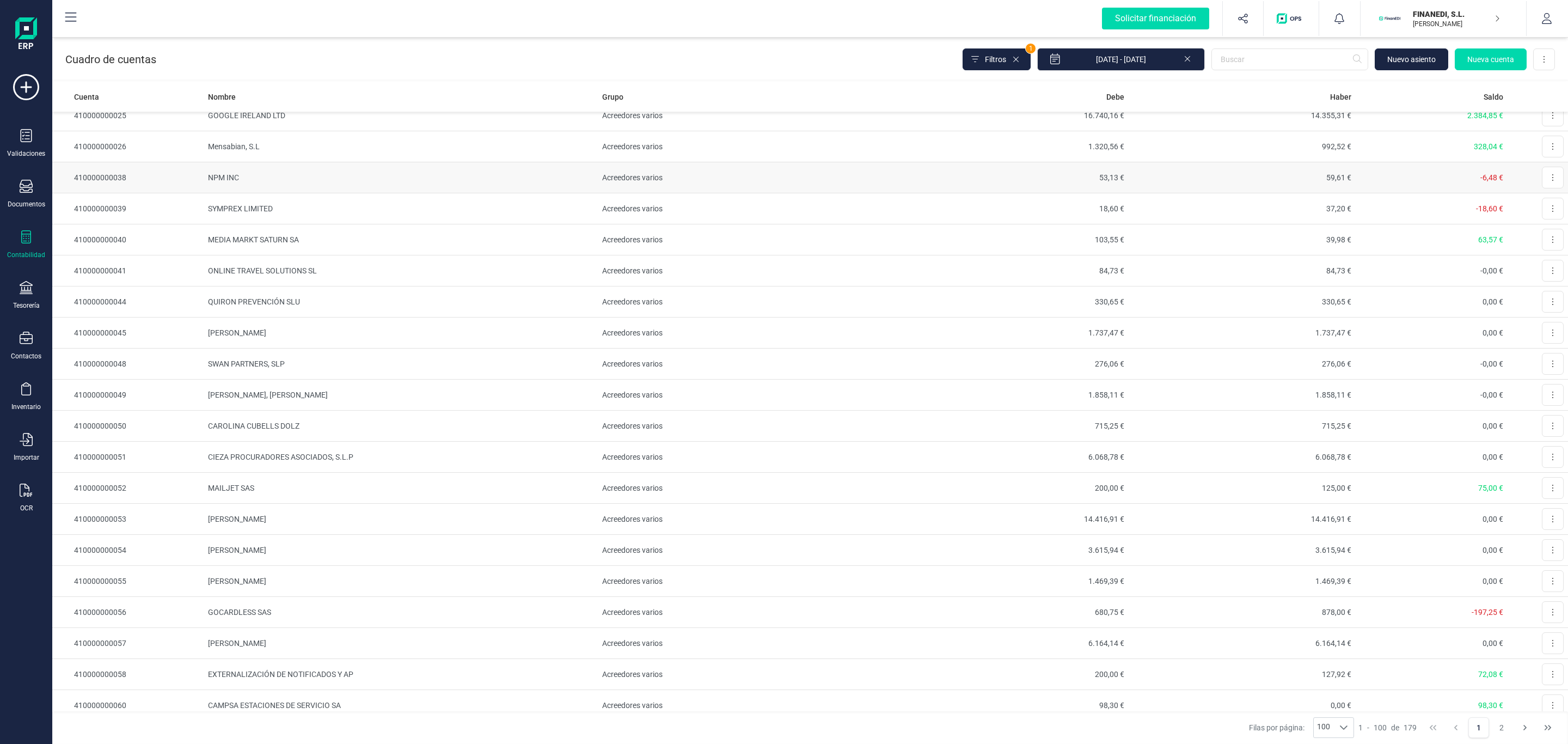
click at [125, 193] on td "410000000038" at bounding box center [128, 177] width 151 height 31
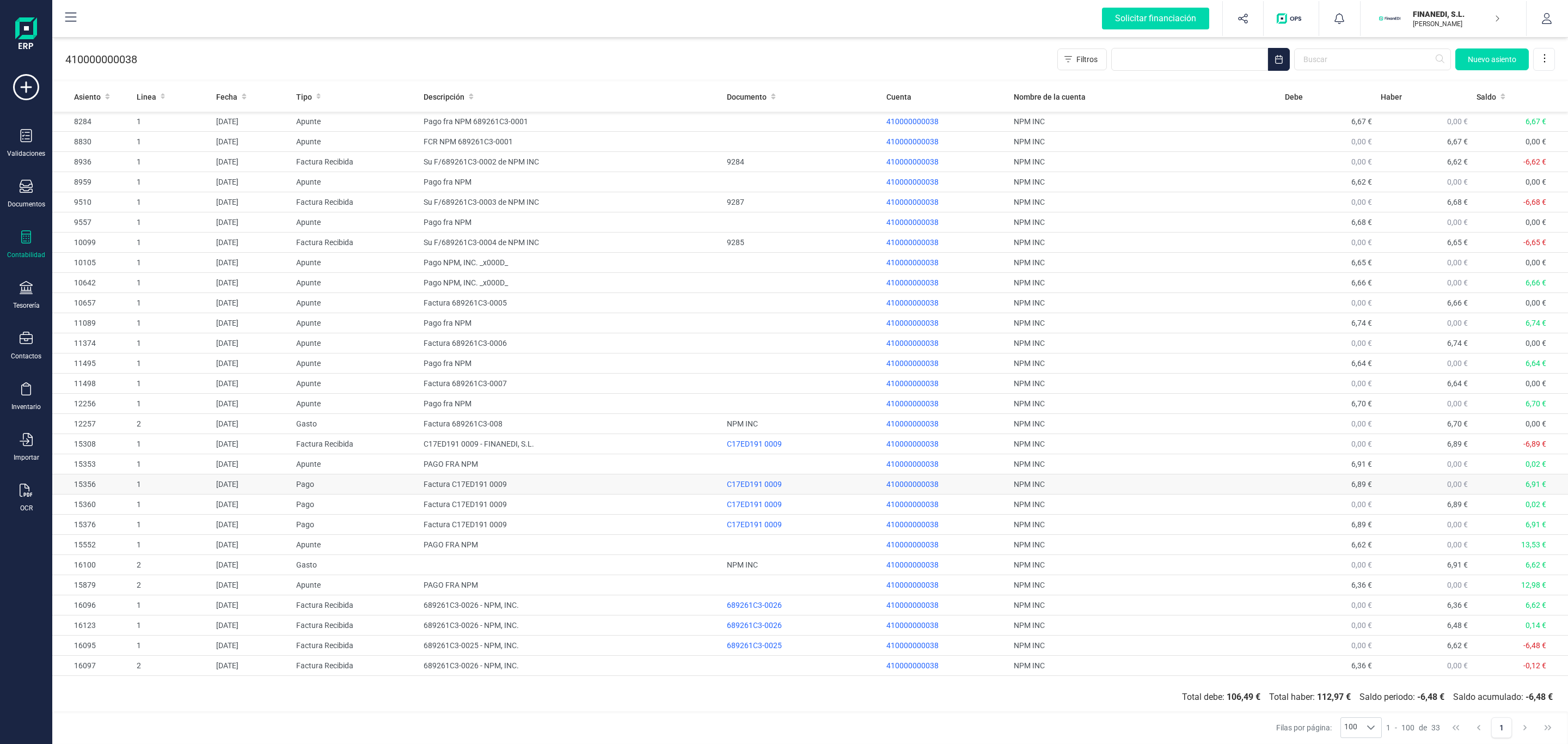
scroll to position [103, 0]
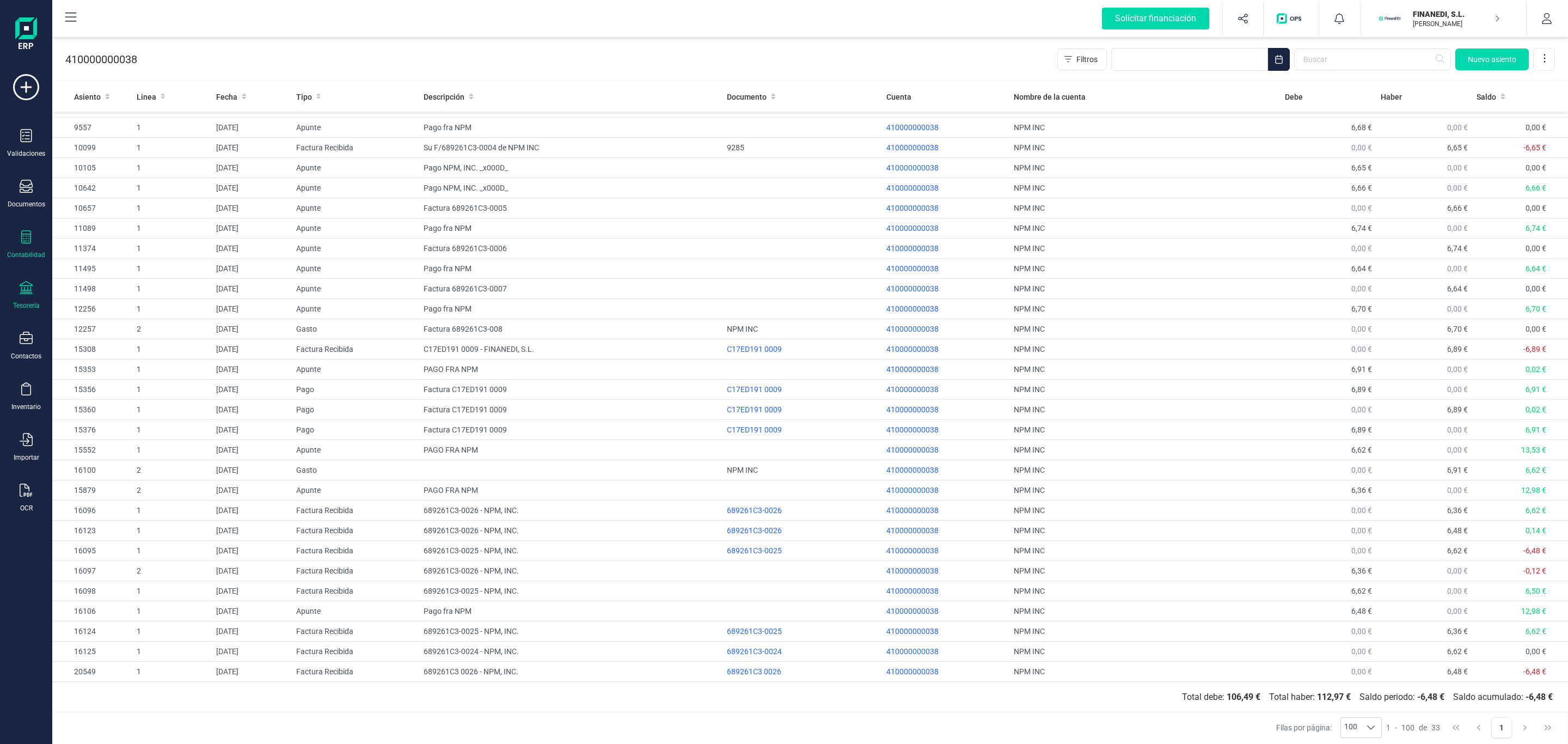
click at [24, 294] on icon at bounding box center [25, 287] width 13 height 13
click at [168, 187] on div at bounding box center [167, 185] width 4 height 4
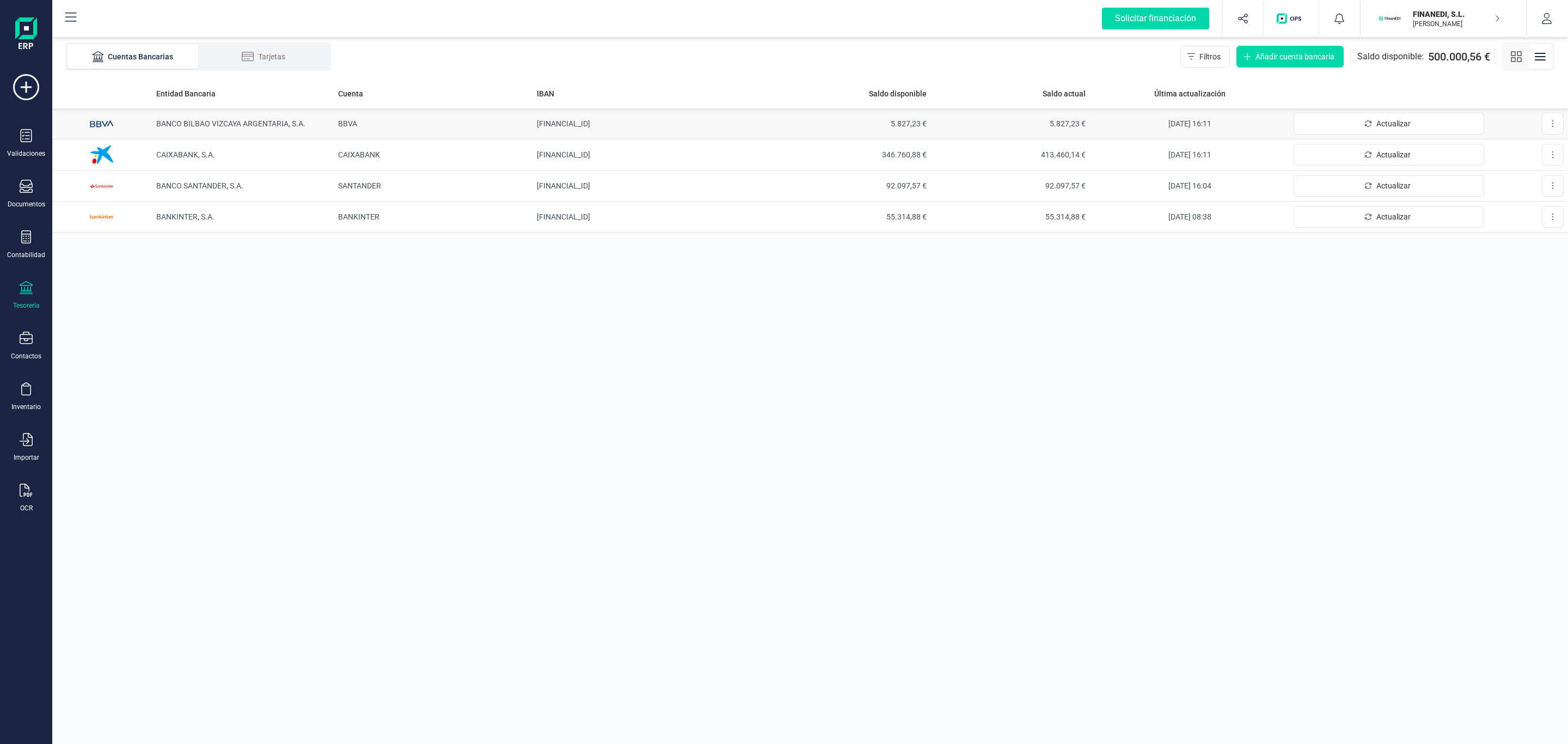
click at [234, 123] on span "BANCO BILBAO VIZCAYA ARGENTARIA, S.A." at bounding box center [231, 123] width 149 height 8
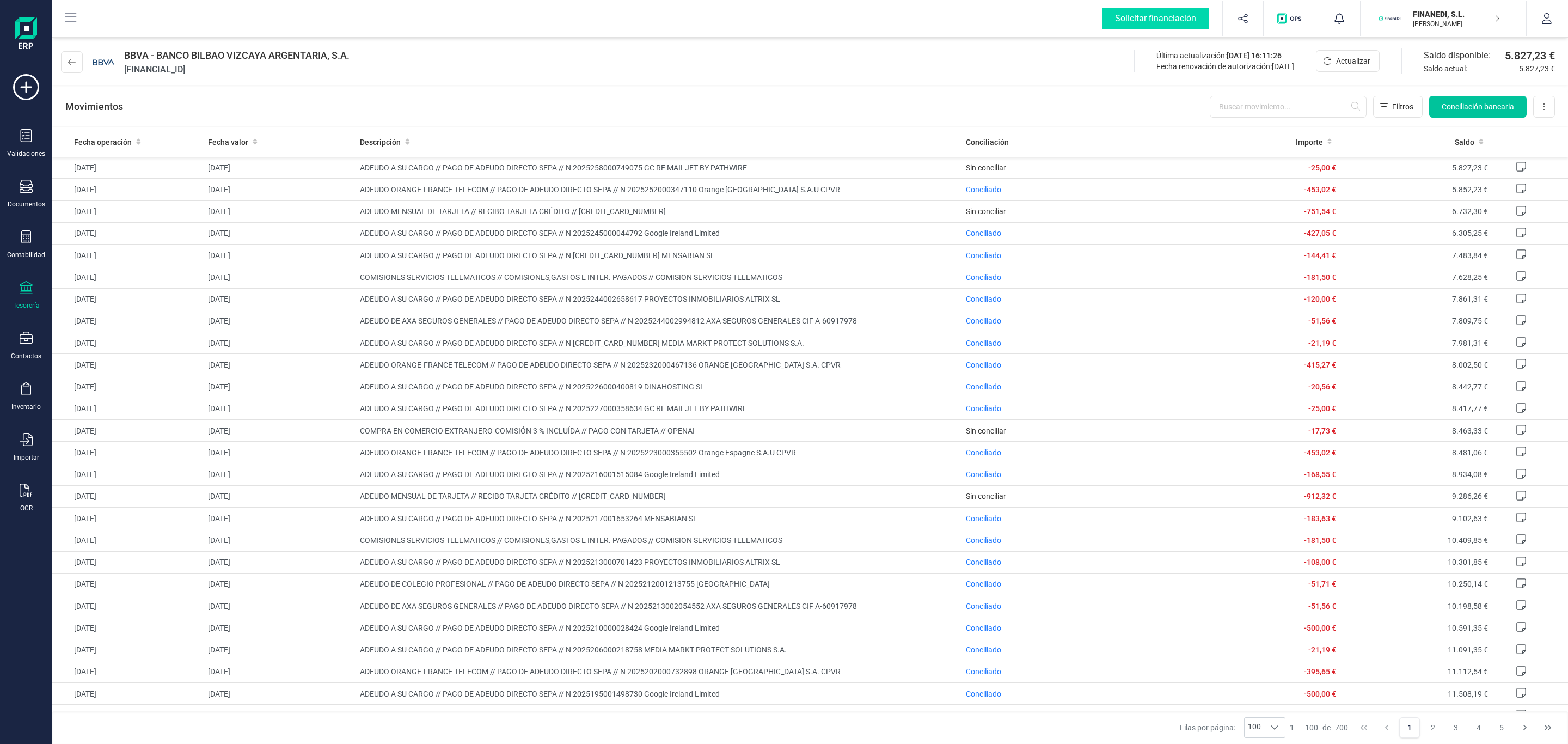
click at [1444, 101] on span "Conciliación bancaria" at bounding box center [1478, 106] width 73 height 11
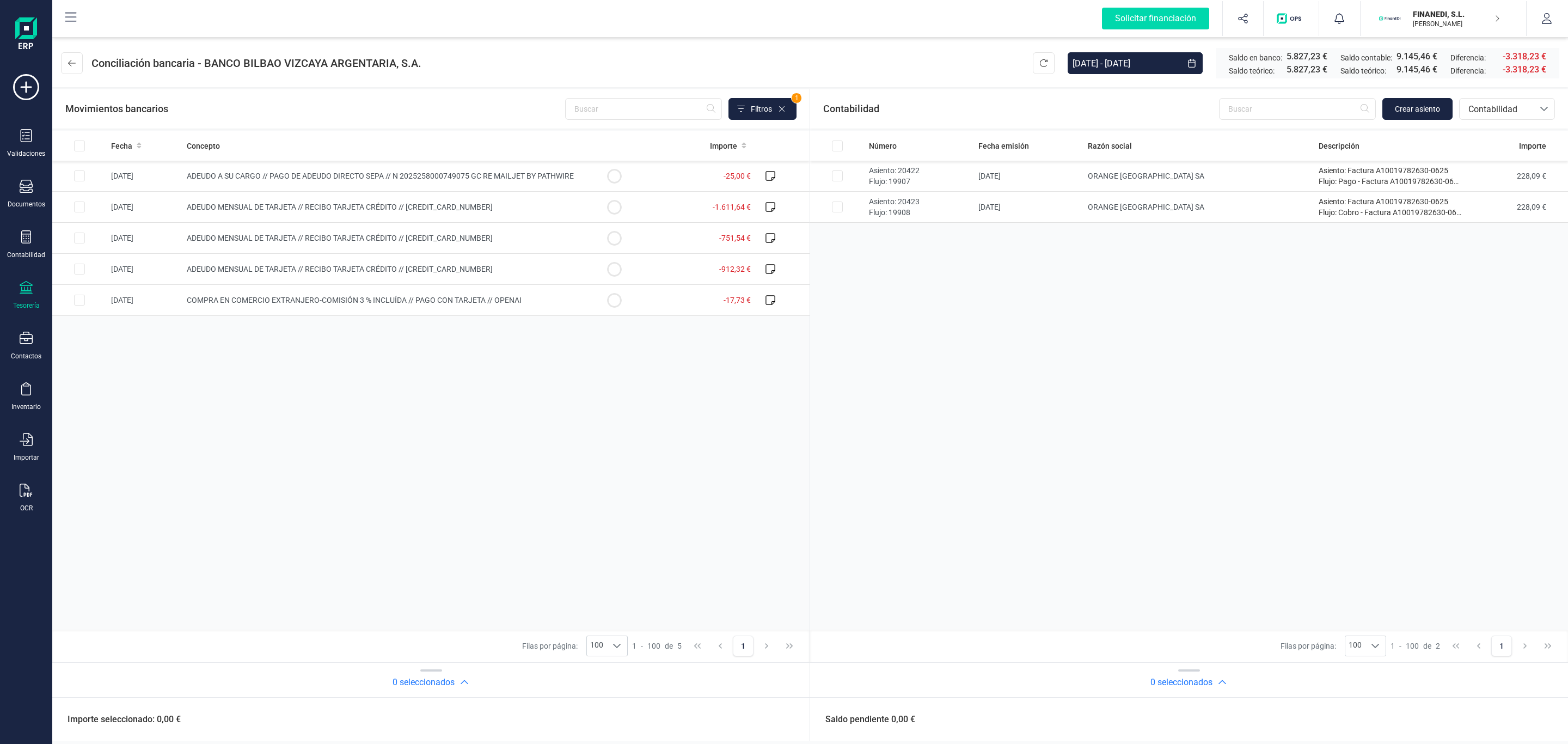
click at [502, 438] on div "Fecha Concepto Importe [DATE] ADEUDO A SU CARGO // PAGO DE ADEUDO DIRECTO SEPA …" at bounding box center [431, 380] width 757 height 499
click at [41, 253] on div "Contabilidad" at bounding box center [25, 255] width 38 height 8
click at [145, 150] on div "Libro diario" at bounding box center [128, 159] width 128 height 22
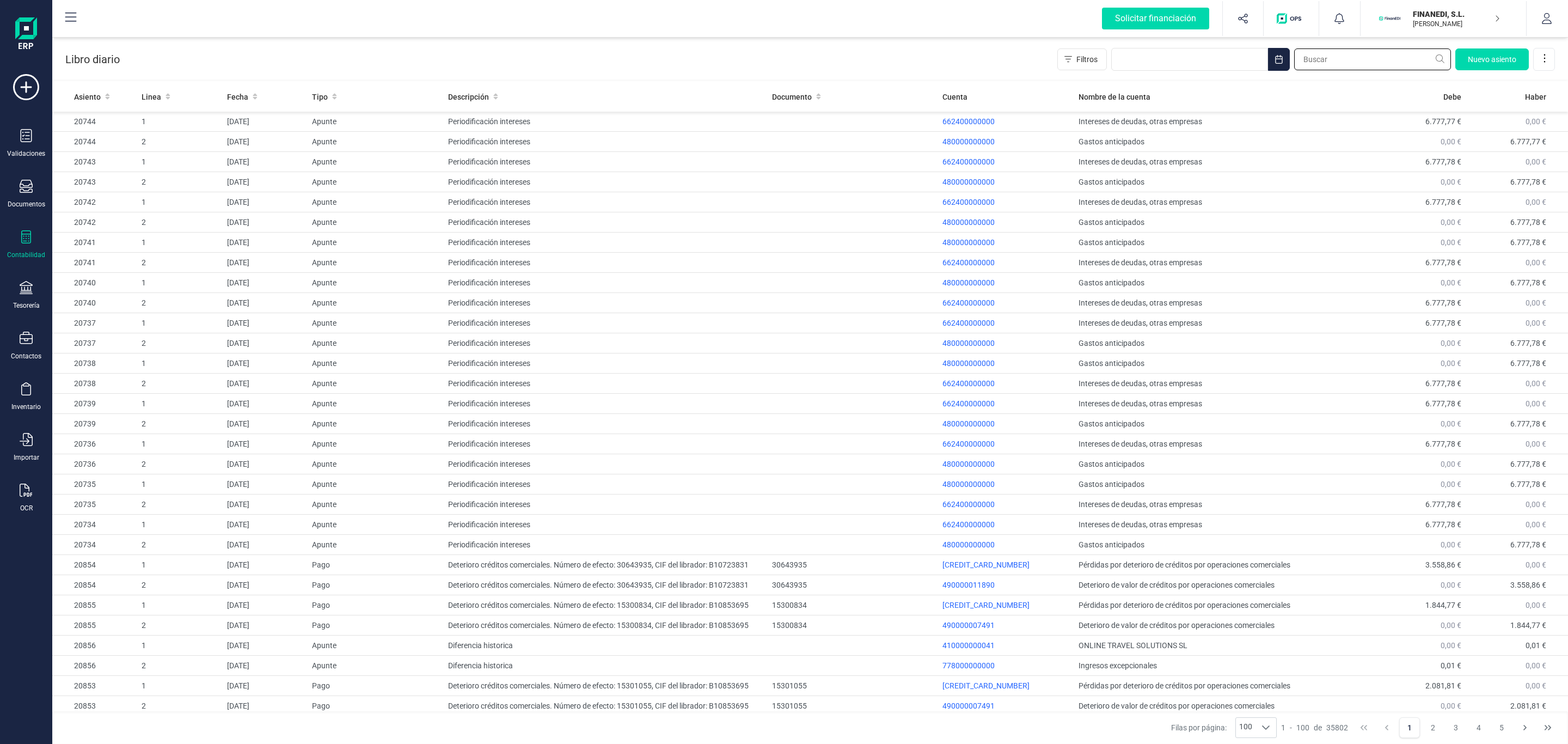
click at [1331, 57] on input "text" at bounding box center [1373, 59] width 157 height 22
click at [1321, 57] on input "text" at bounding box center [1373, 59] width 157 height 22
click at [14, 238] on div "Contabilidad" at bounding box center [26, 245] width 44 height 29
click at [124, 131] on span "Cuadro de cuentas" at bounding box center [133, 134] width 95 height 13
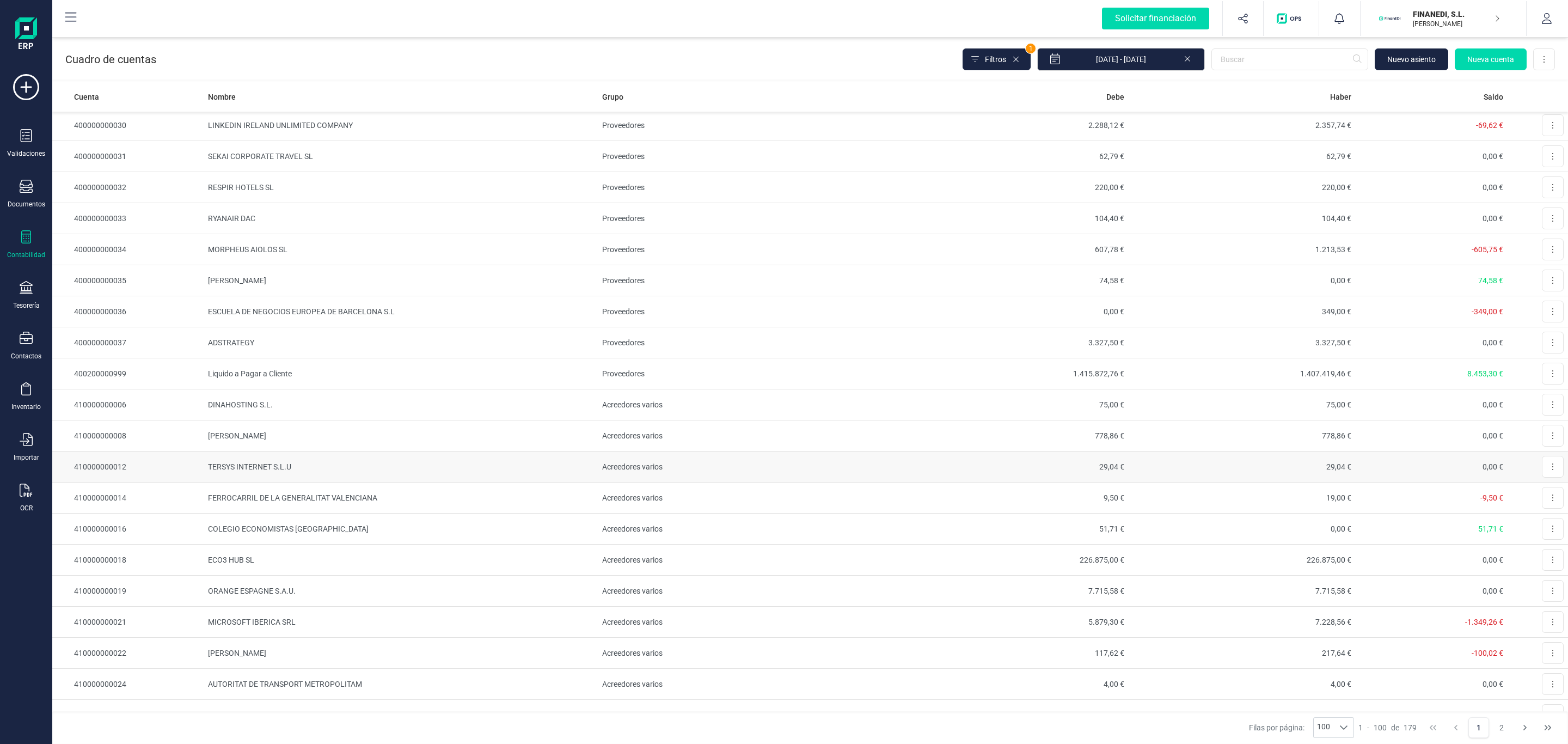
scroll to position [899, 0]
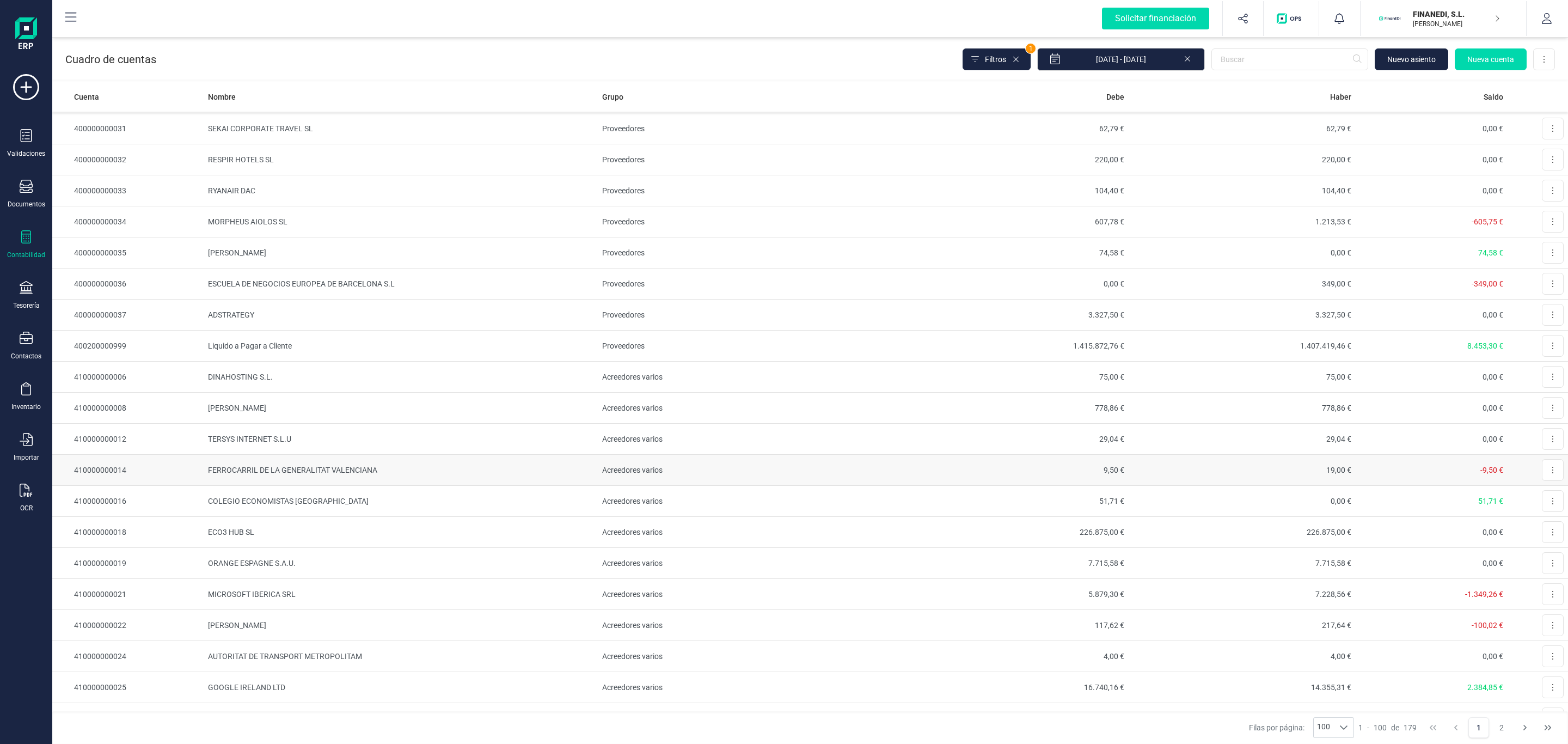
click at [166, 469] on td "410000000014" at bounding box center [128, 470] width 151 height 31
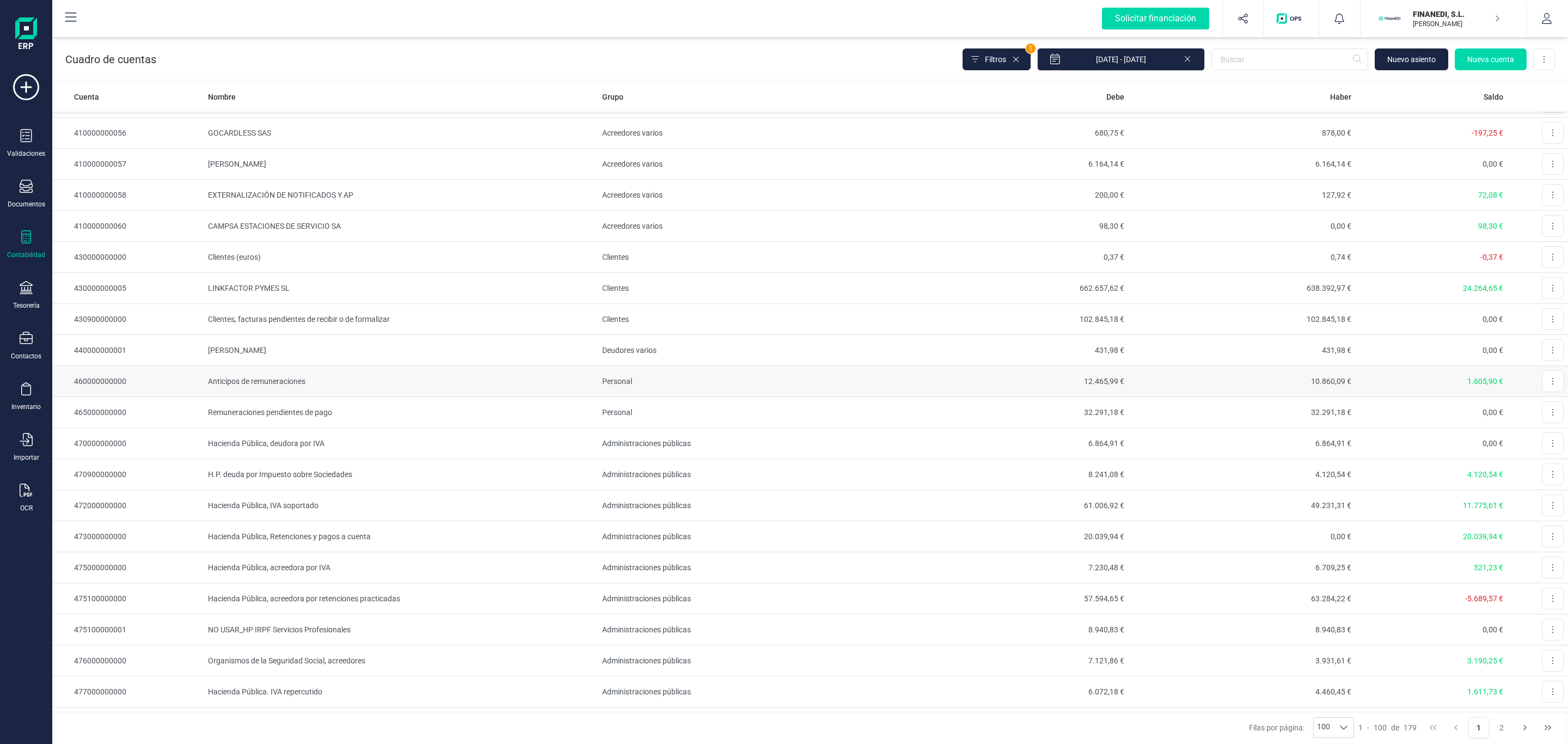
scroll to position [1878, 0]
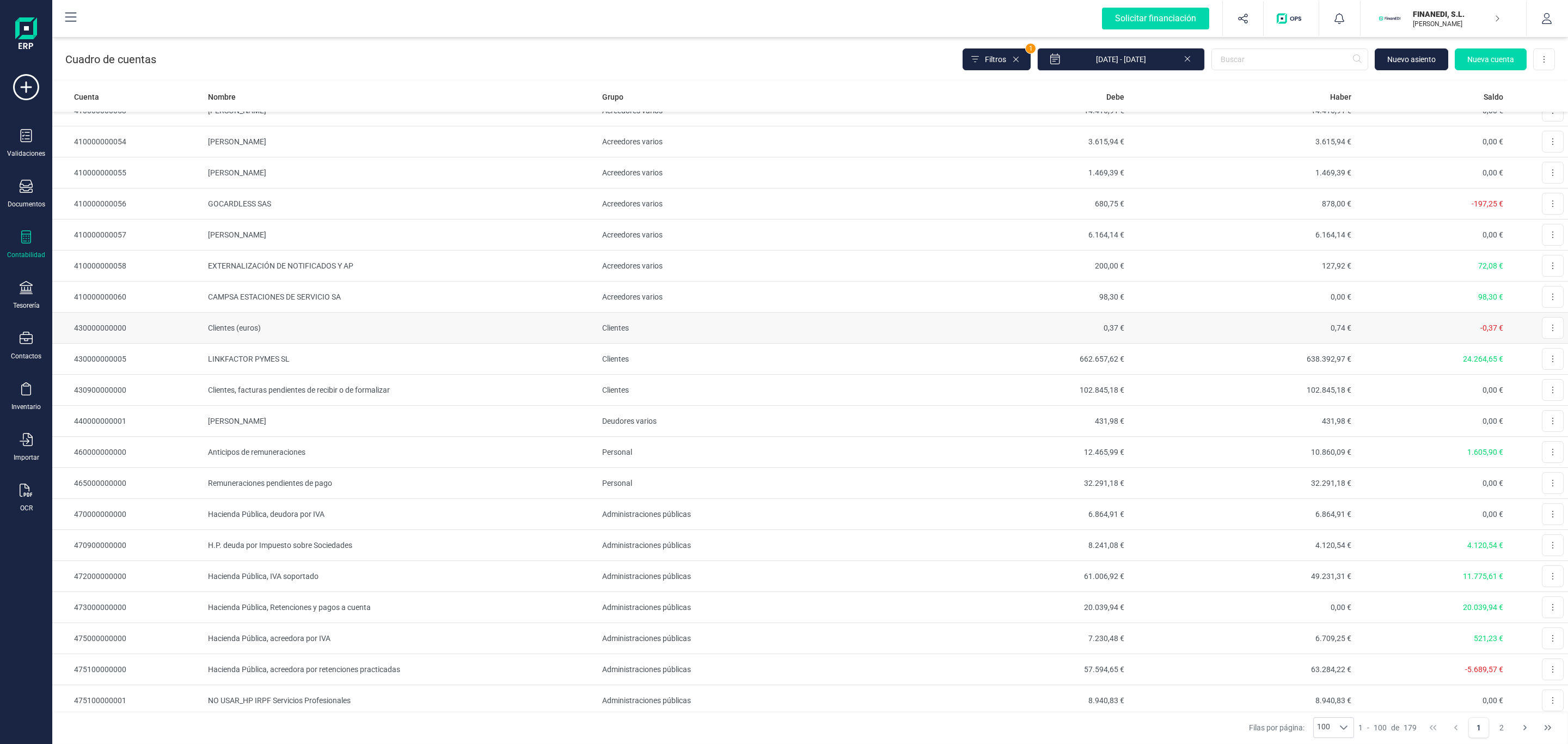
click at [127, 344] on td "430000000000" at bounding box center [128, 328] width 151 height 31
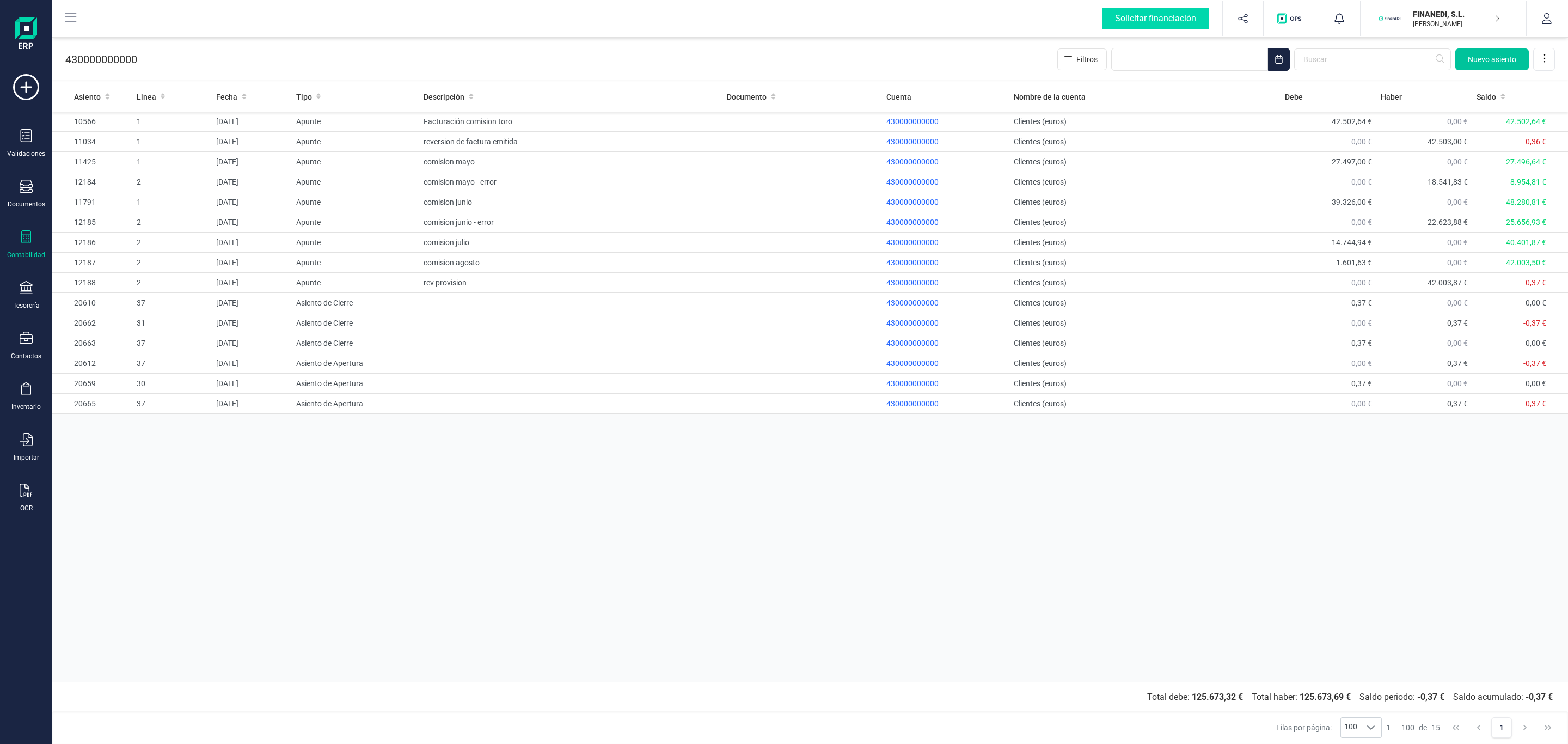
click at [1475, 59] on span "Nuevo asiento" at bounding box center [1491, 59] width 48 height 11
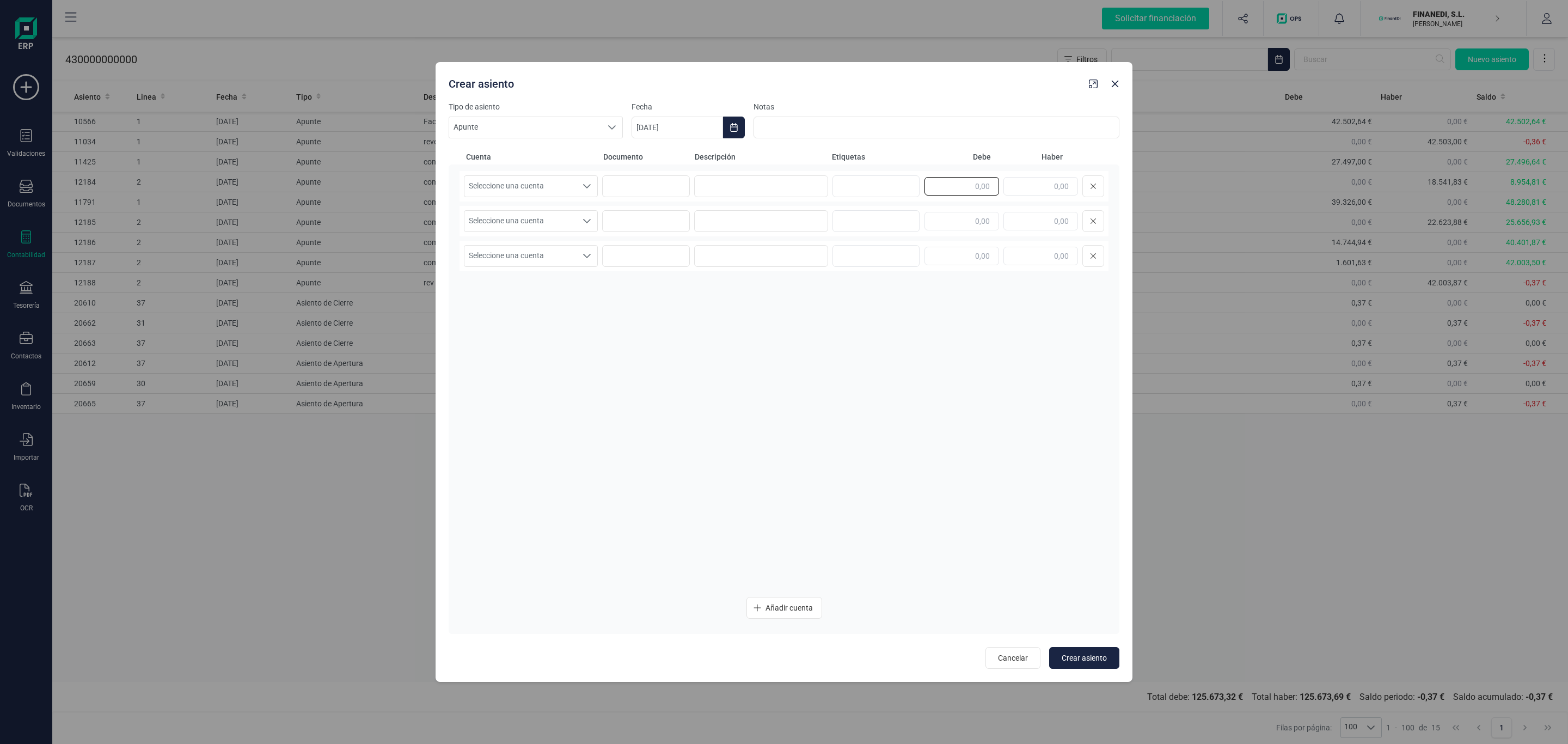
click at [974, 186] on input "text" at bounding box center [962, 187] width 74 height 19
click at [517, 193] on span "Seleccione una cuenta" at bounding box center [520, 186] width 112 height 20
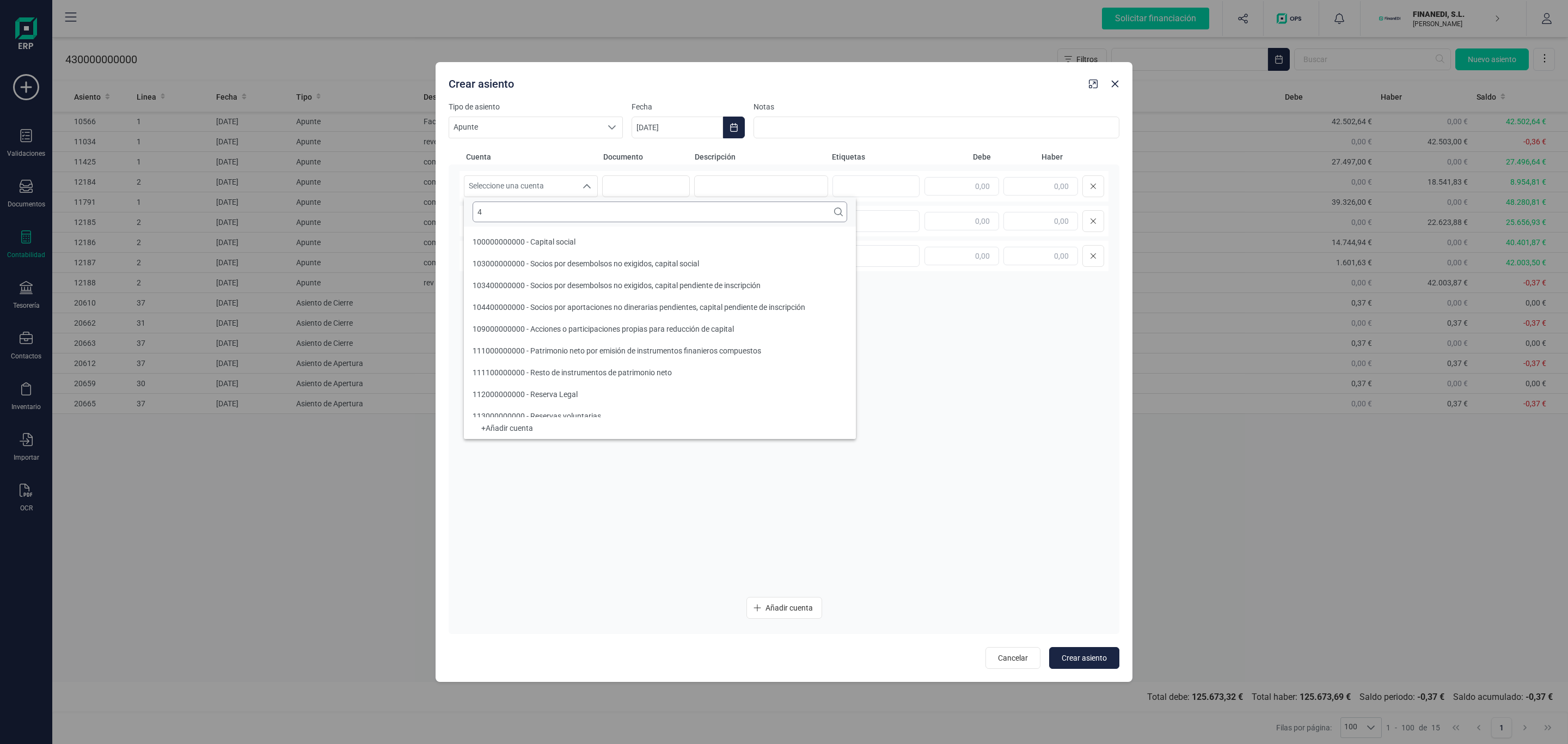
scroll to position [4, 0]
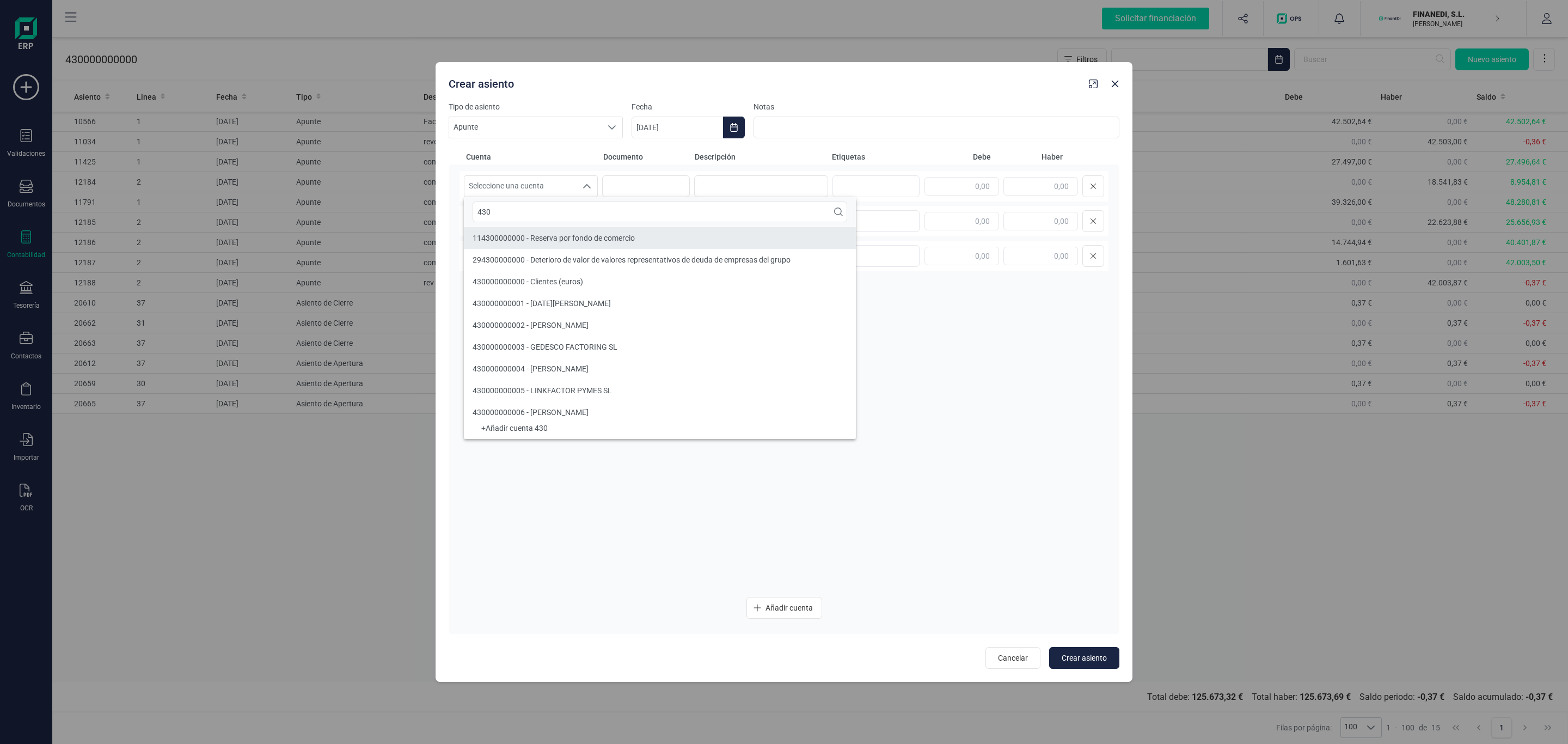
type input "430"
click at [556, 283] on span "430000000000 - Clientes (euros)" at bounding box center [528, 281] width 111 height 8
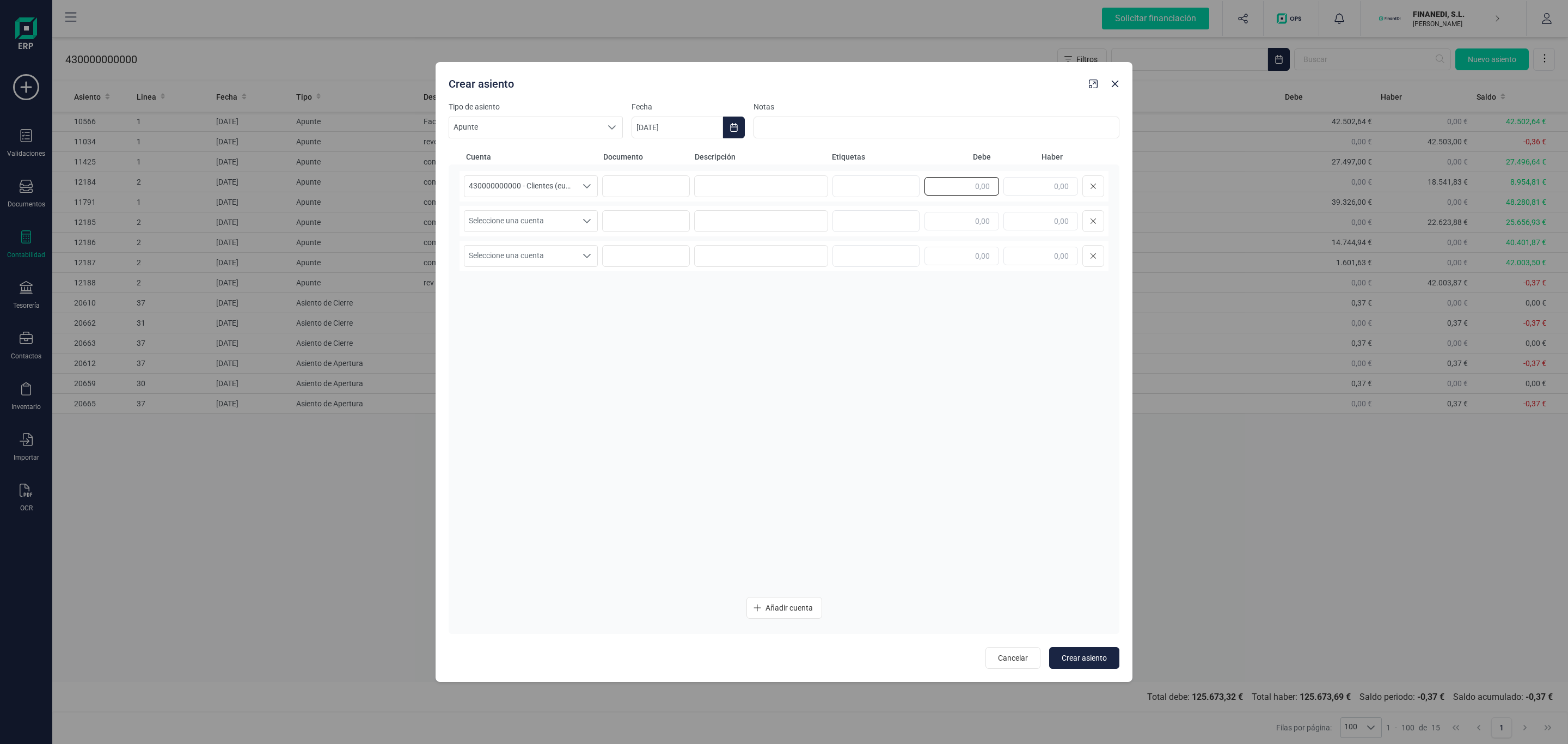
click at [974, 187] on input "text" at bounding box center [962, 187] width 74 height 19
type input "0,37"
click at [508, 226] on span "Seleccione una cuenta" at bounding box center [520, 221] width 112 height 20
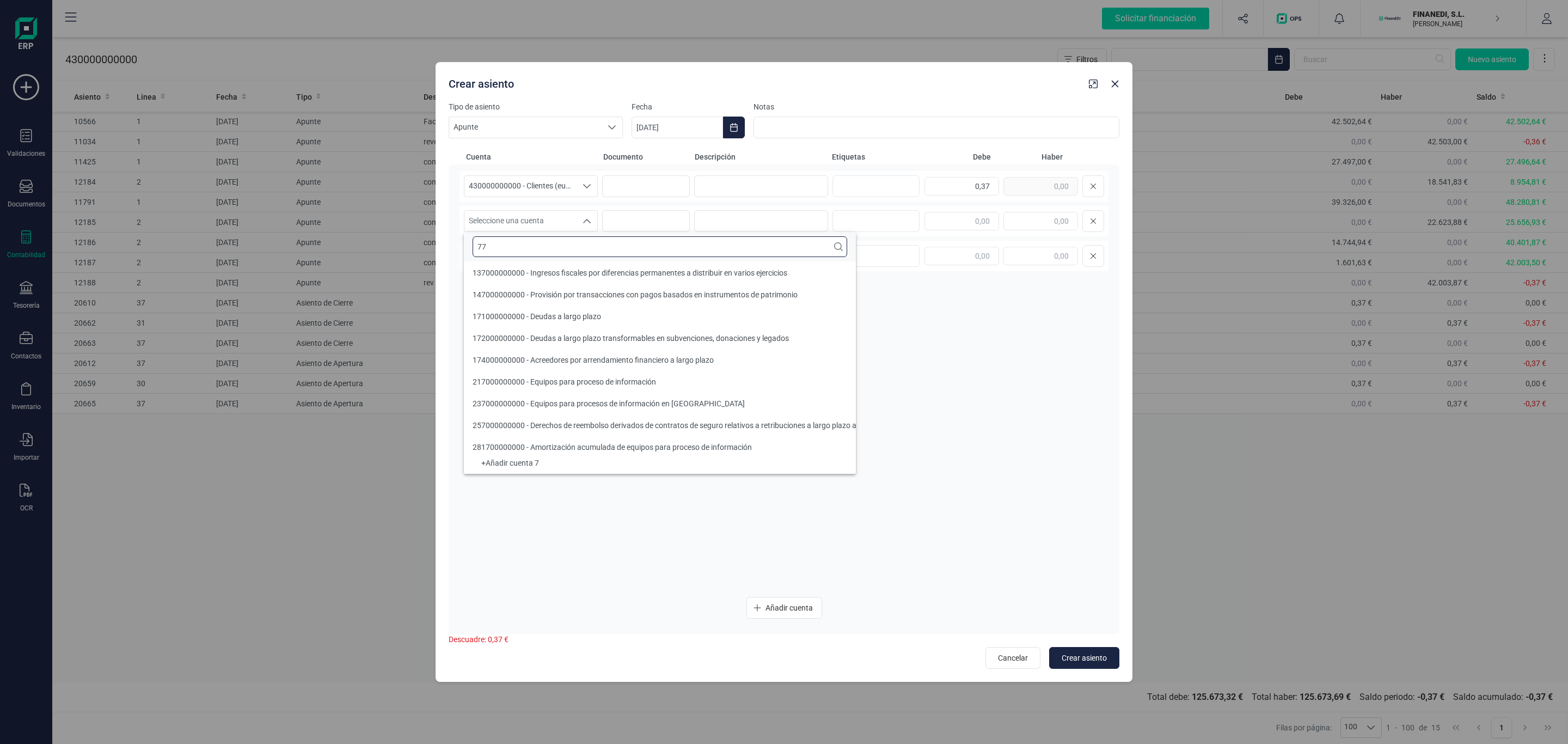
scroll to position [0, 0]
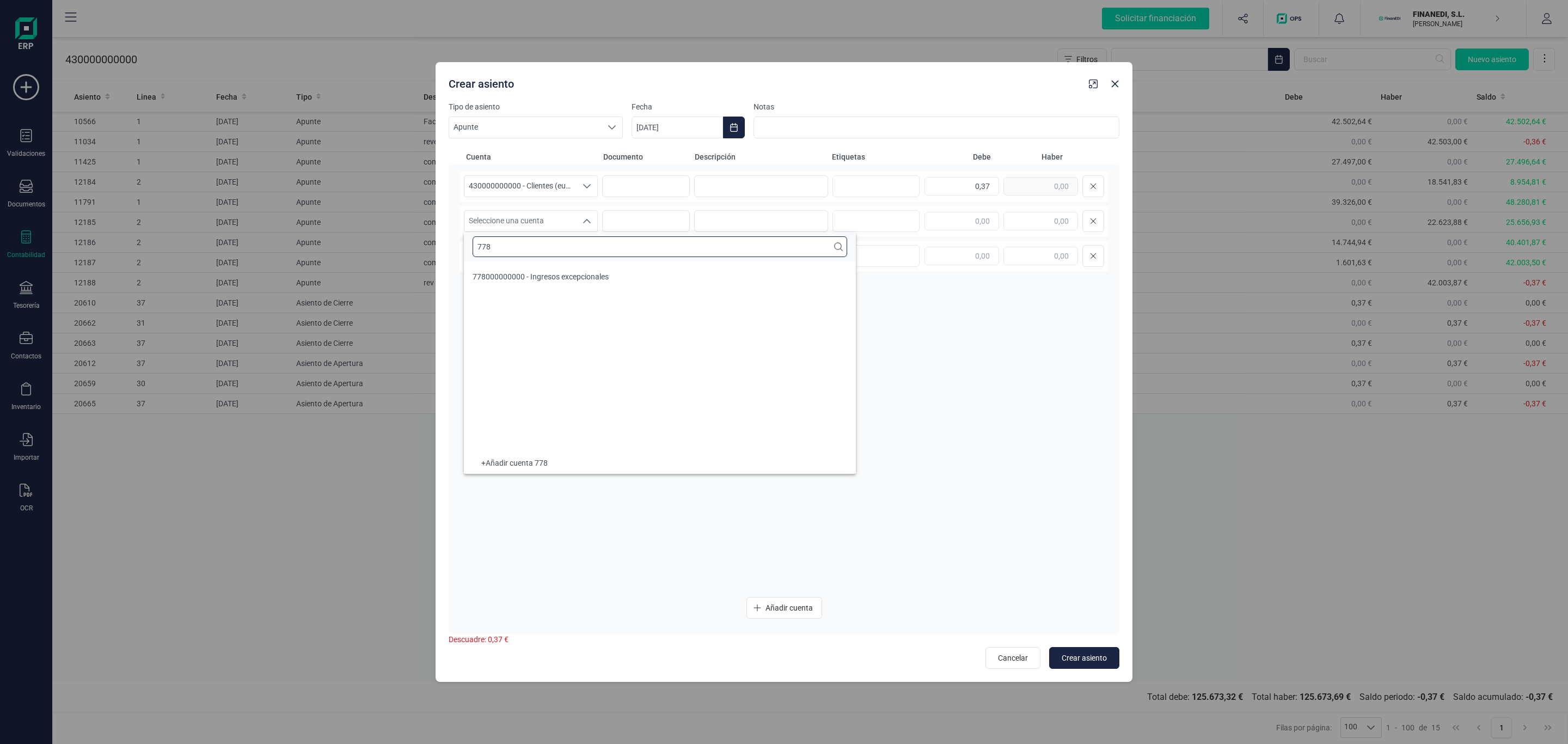
type input "778"
click at [592, 283] on li "778000000000 - Ingresos excepcionales" at bounding box center [659, 277] width 392 height 22
click at [1047, 222] on input "text" at bounding box center [1040, 221] width 74 height 19
type input "0,37"
click at [699, 187] on input at bounding box center [761, 187] width 134 height 22
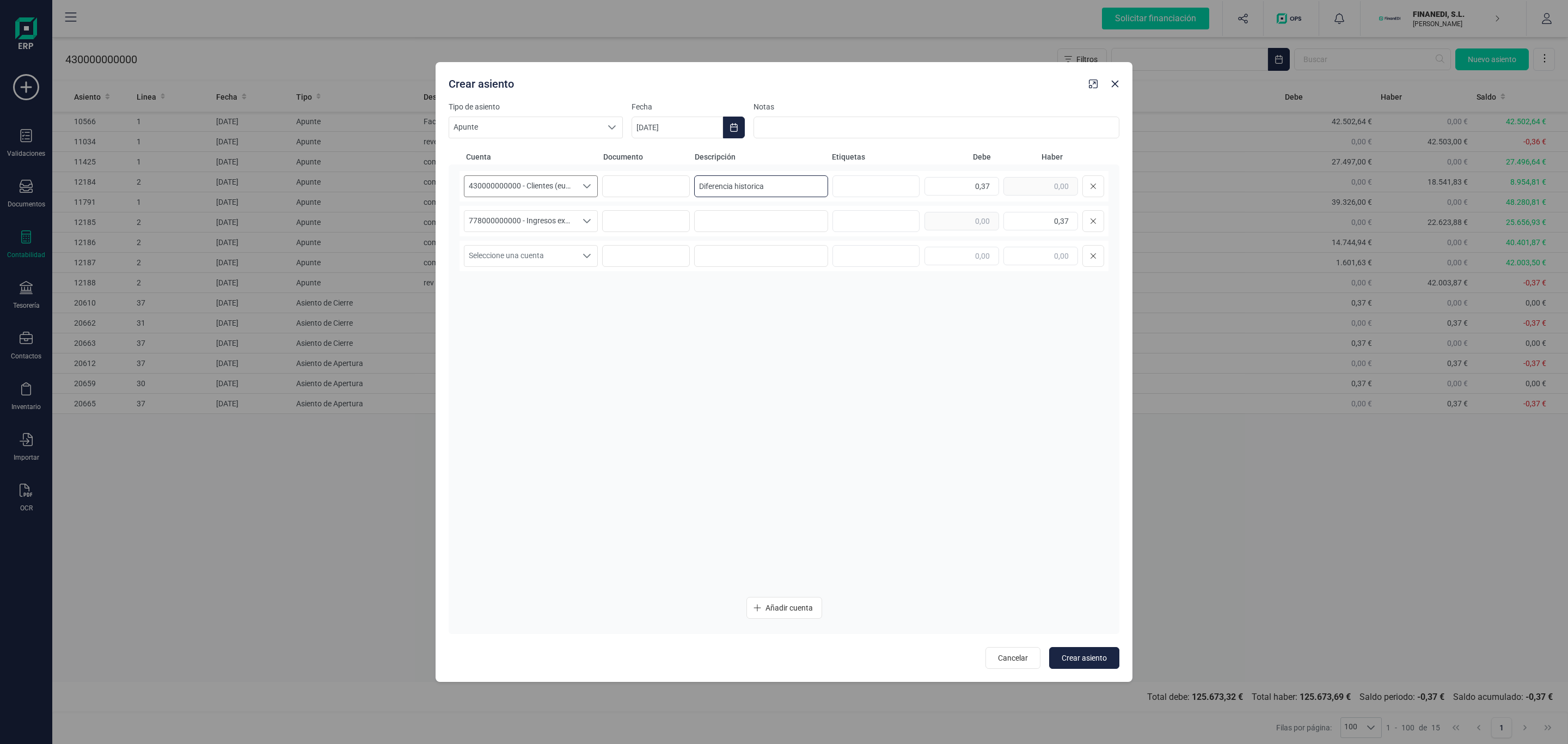
drag, startPoint x: 789, startPoint y: 178, endPoint x: 477, endPoint y: 191, distance: 312.3
click at [468, 190] on div "430000000000 - Clientes (euros) 430000000000 - Clientes (euros) 430000000000 - …" at bounding box center [784, 186] width 649 height 30
type input "Diferencia historica"
click at [725, 216] on input at bounding box center [761, 221] width 134 height 22
paste input "Diferencia historica"
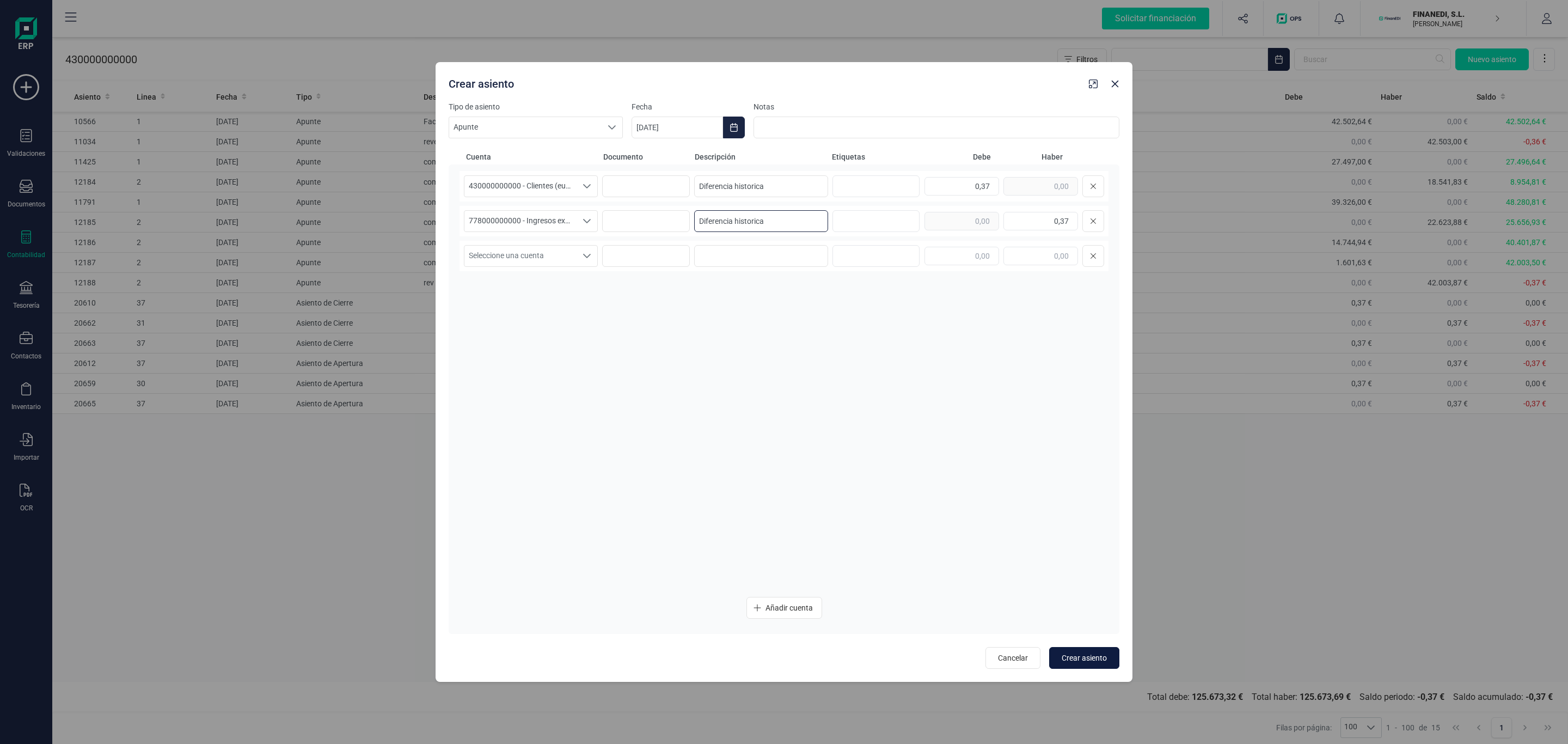
type input "Diferencia historica"
click at [1095, 654] on span "Crear asiento" at bounding box center [1084, 657] width 46 height 11
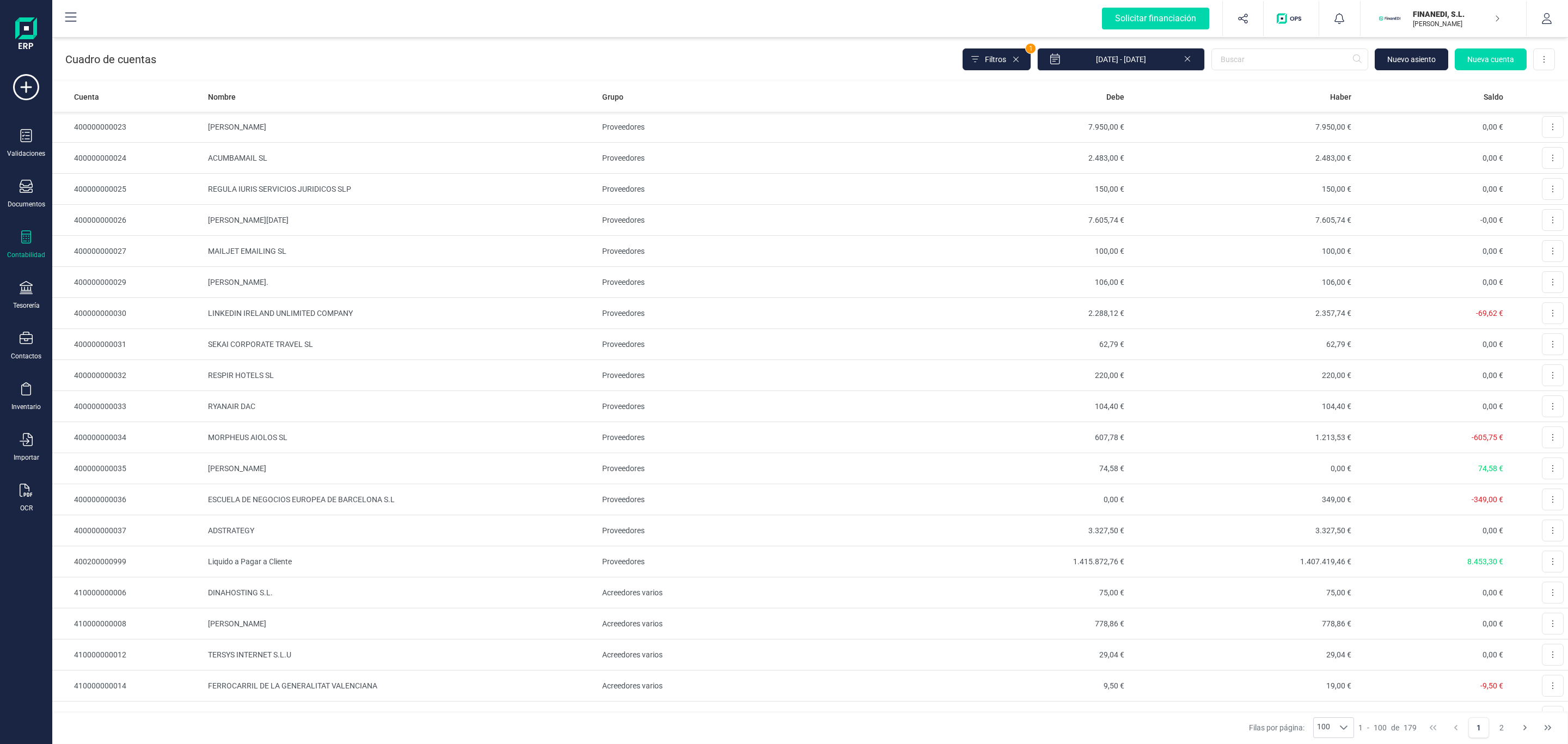
scroll to position [1062, 0]
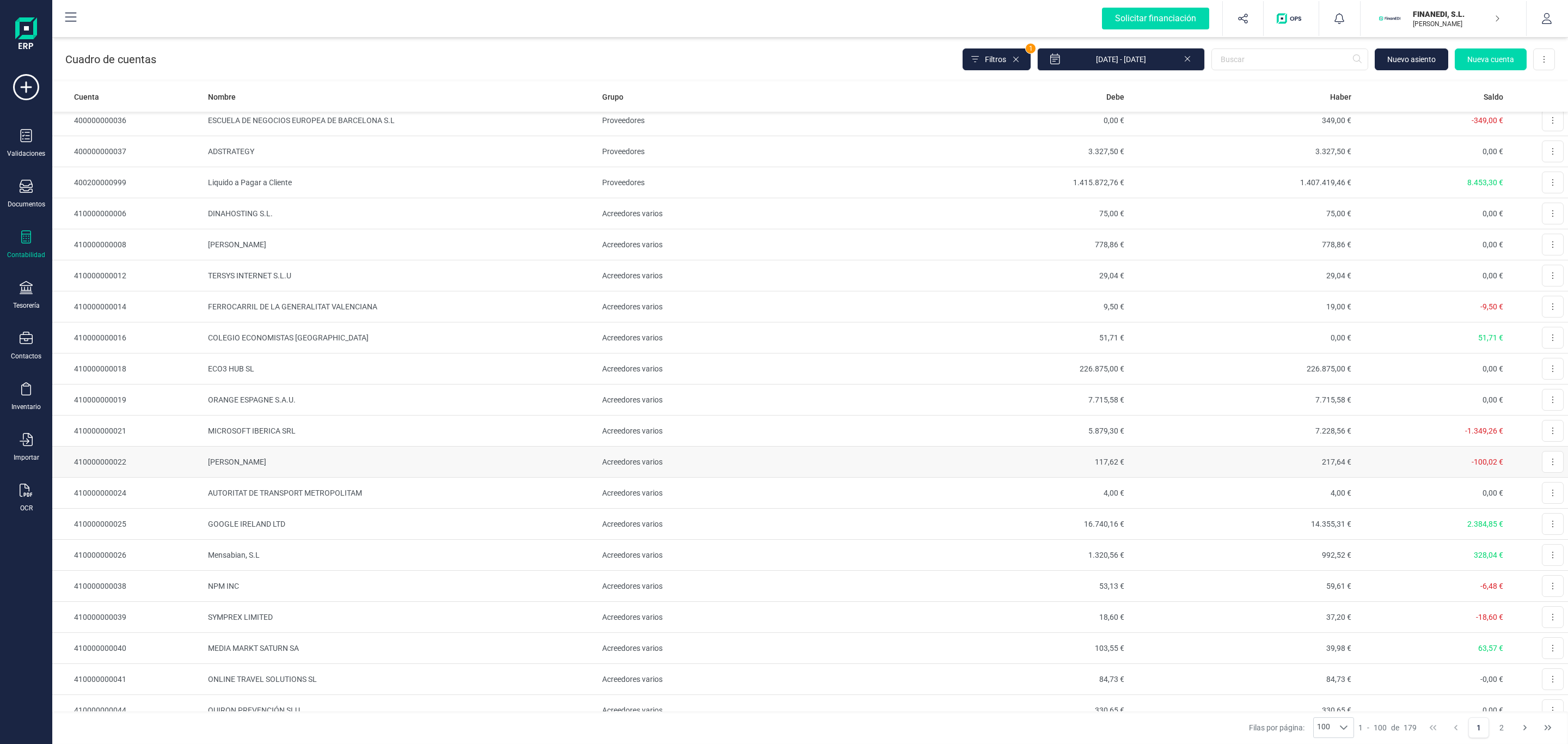
click at [177, 477] on td "410000000022" at bounding box center [128, 462] width 151 height 31
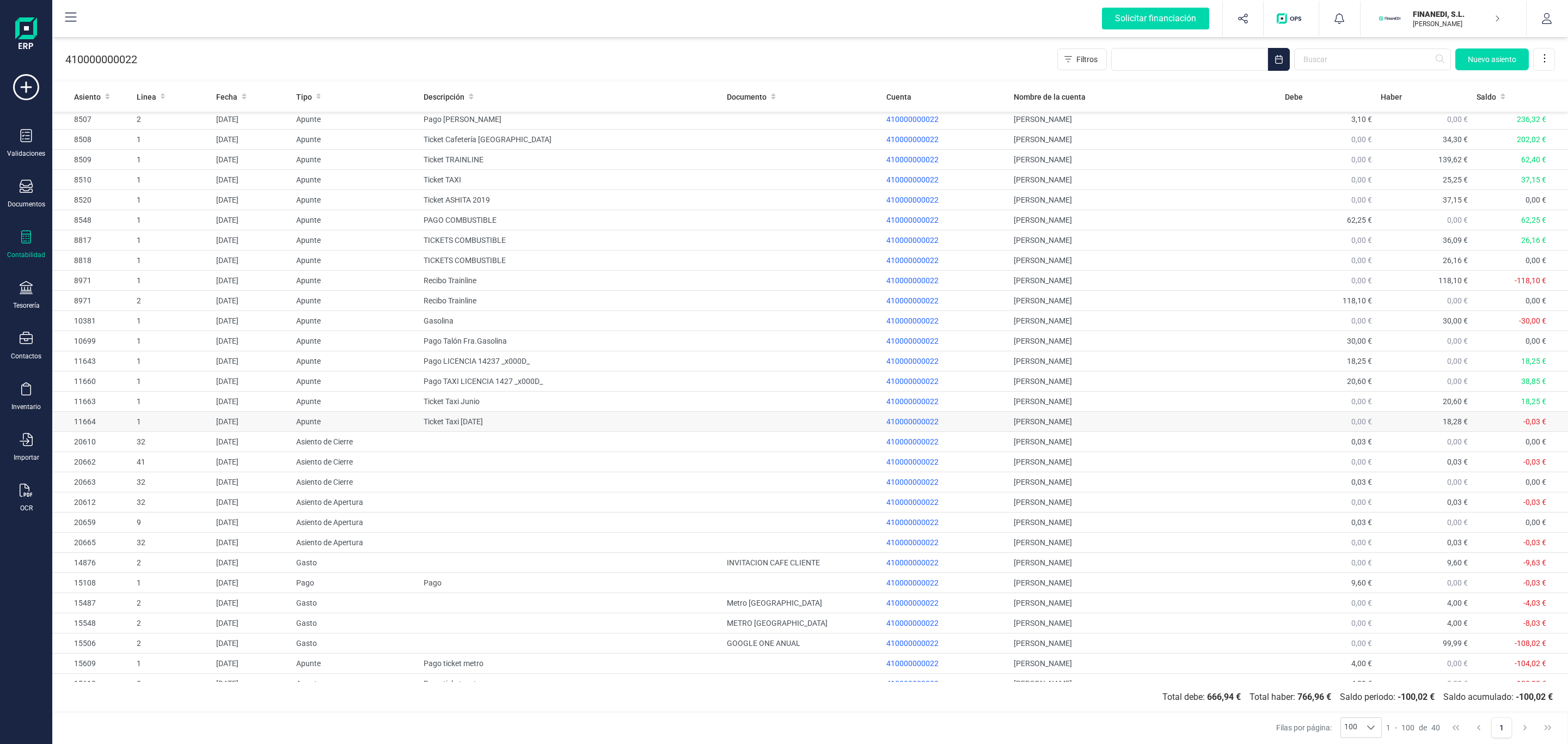
scroll to position [246, 0]
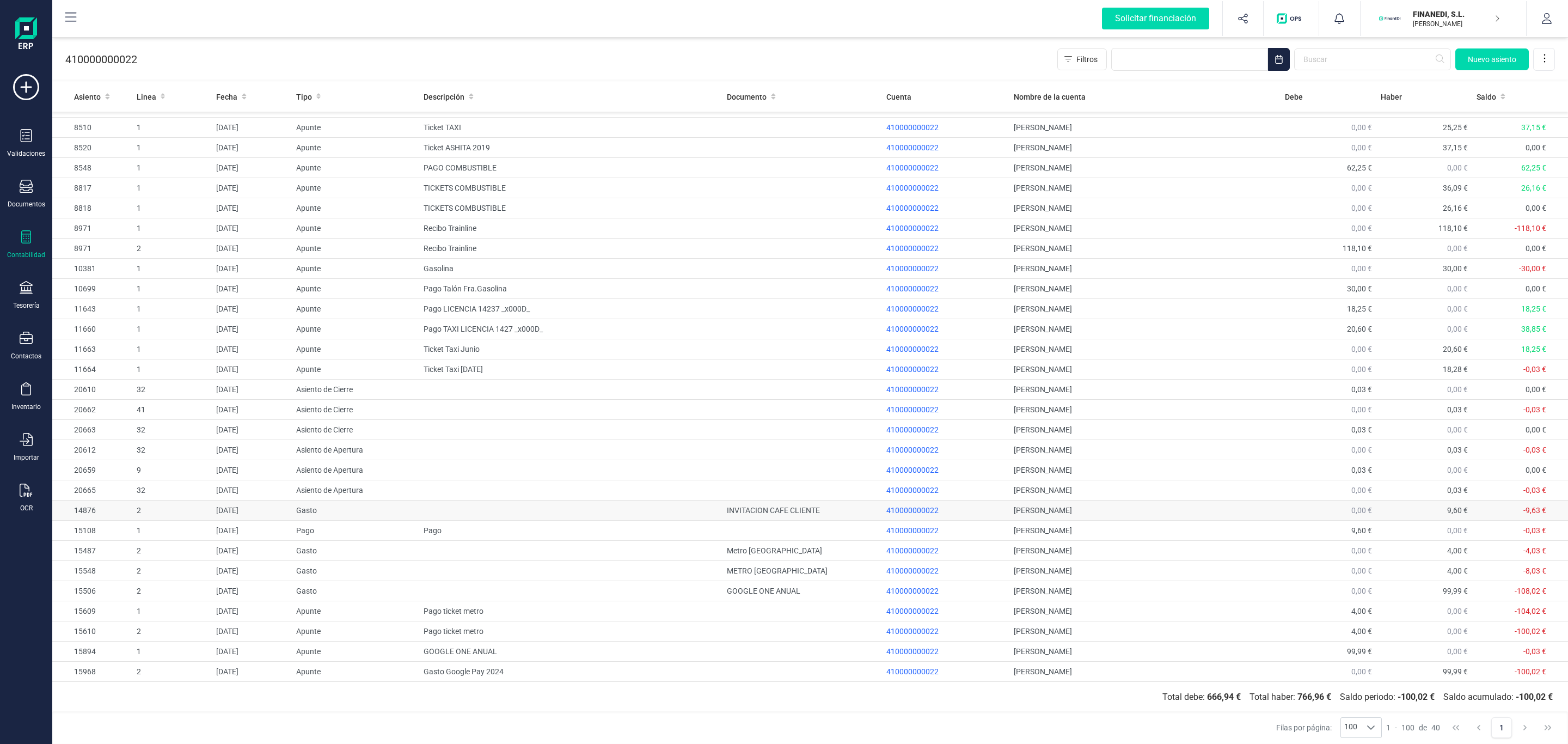
click at [1026, 513] on td "[PERSON_NAME]" at bounding box center [1144, 511] width 271 height 20
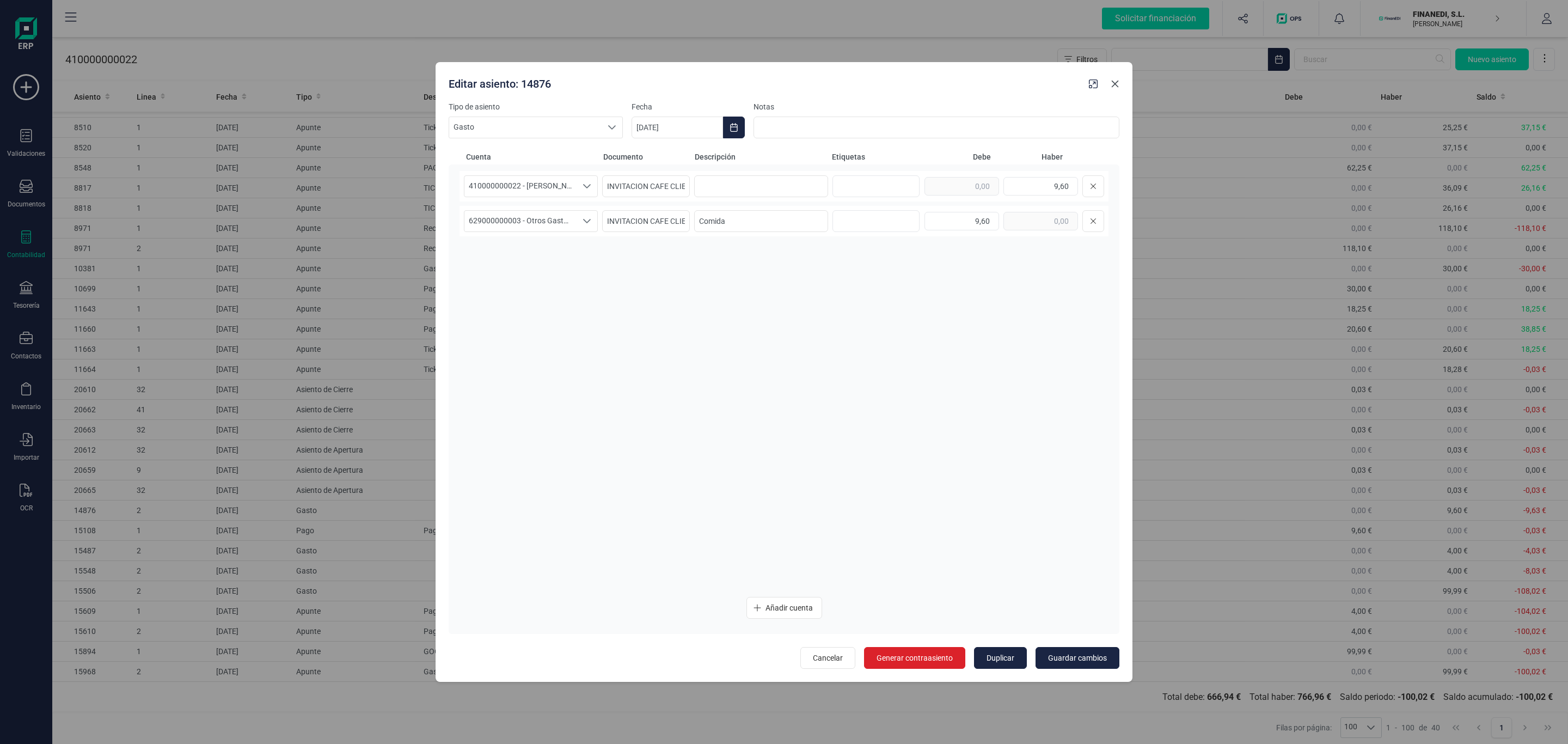
drag, startPoint x: 1115, startPoint y: 82, endPoint x: 1145, endPoint y: 2, distance: 85.4
click at [1115, 82] on icon "button" at bounding box center [1115, 84] width 8 height 8
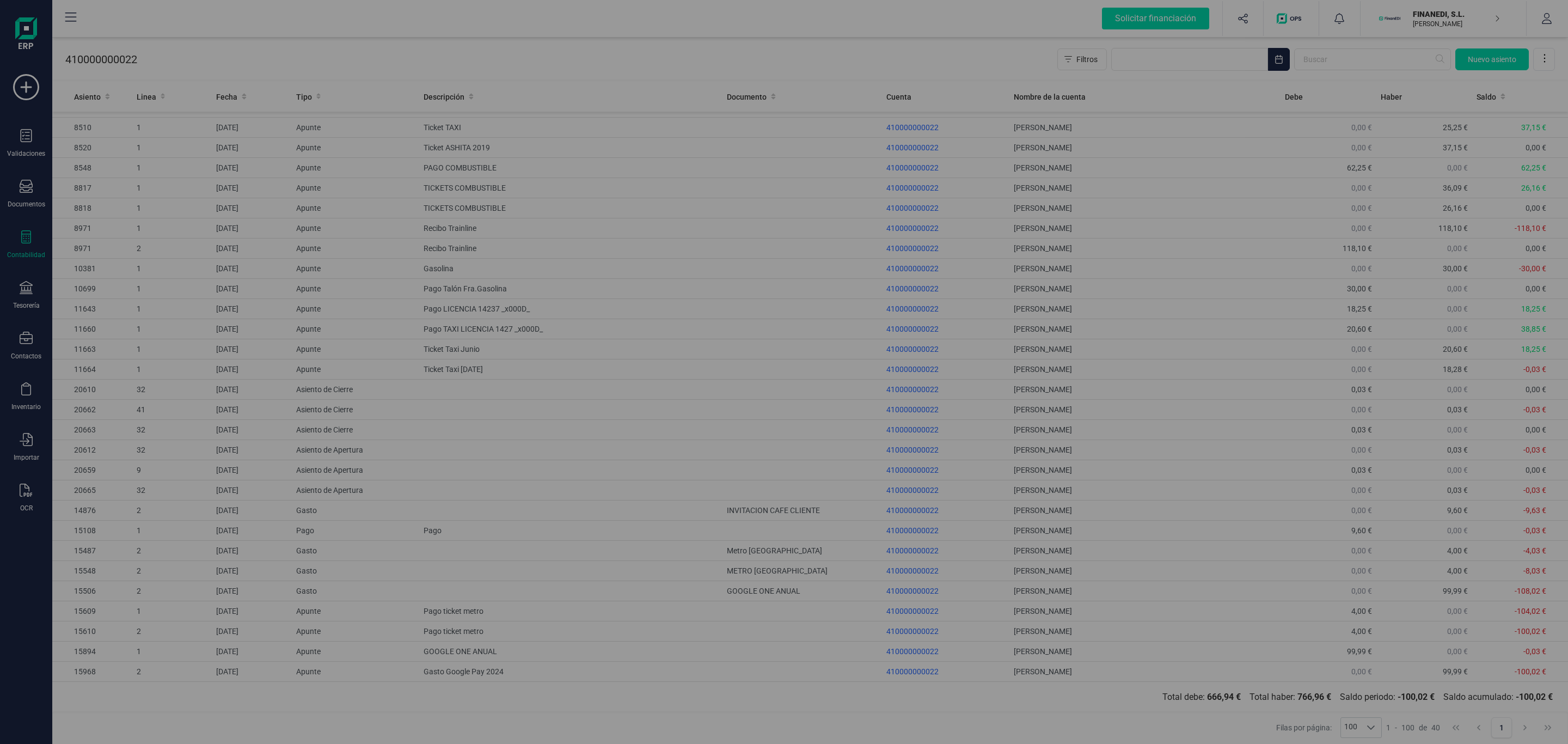
type input "[DATE]"
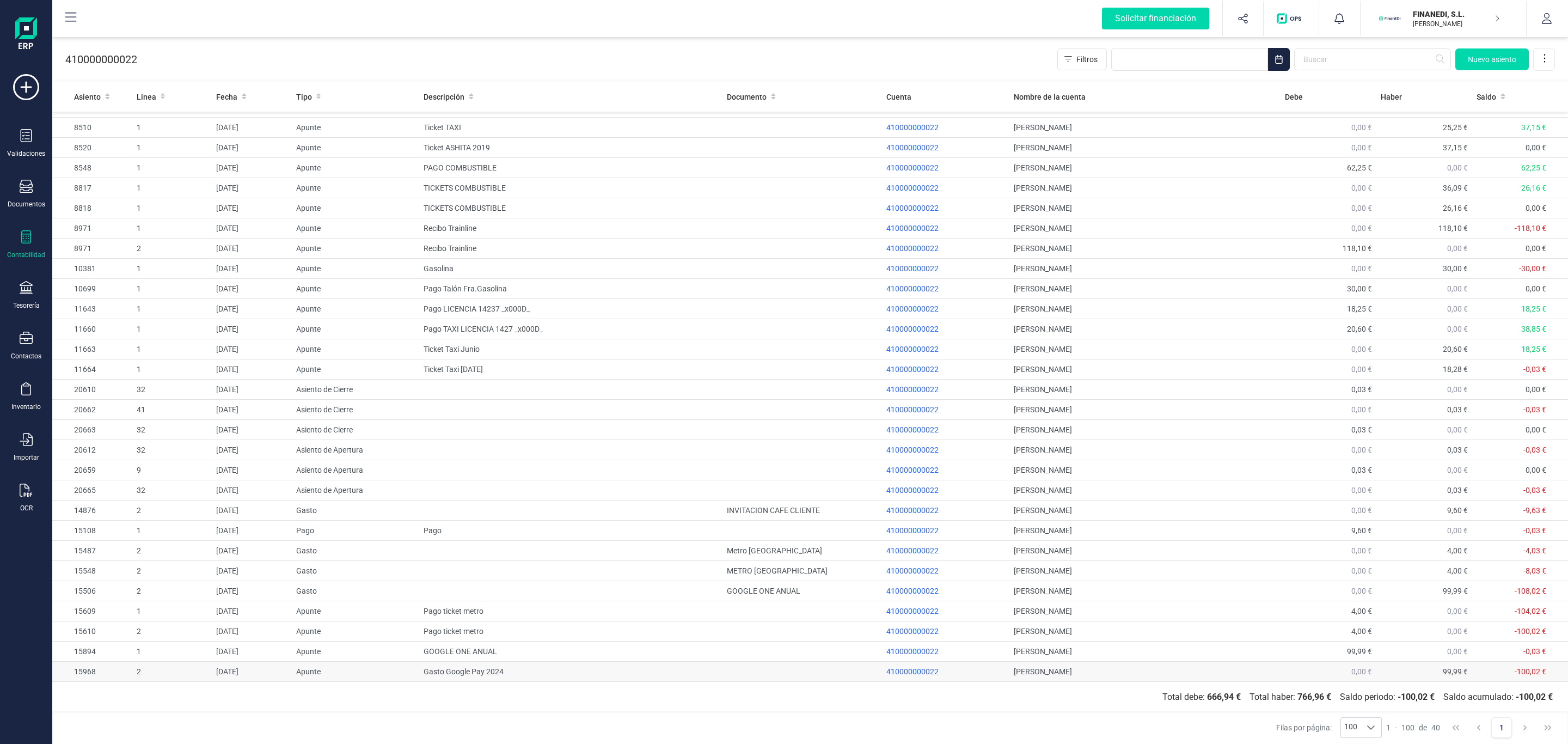
click at [690, 667] on td "Gasto Google Pay 2024" at bounding box center [570, 671] width 303 height 20
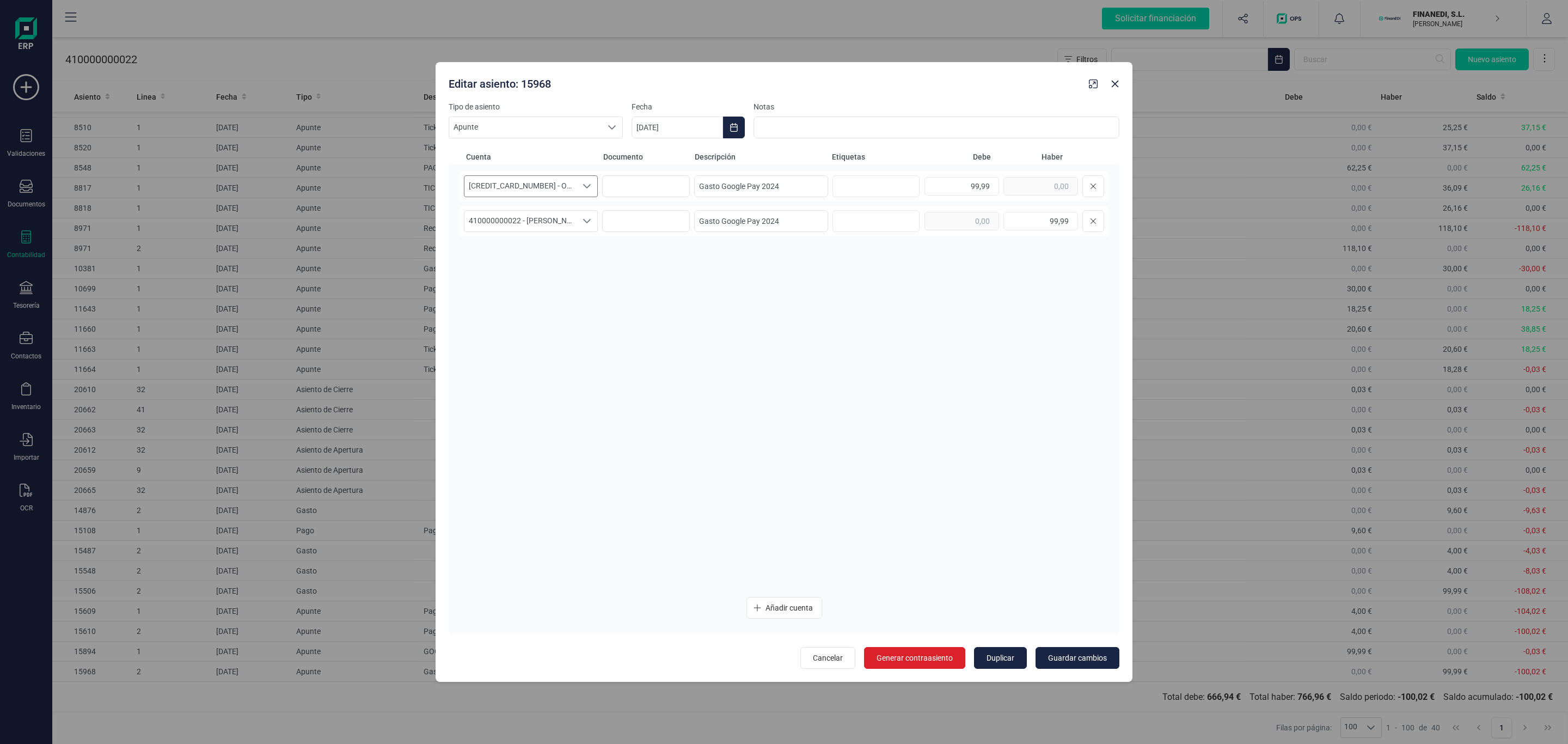
click at [566, 191] on span "[CREDIT_CARD_NUMBER] - Otros Gastos - Generales" at bounding box center [520, 186] width 112 height 20
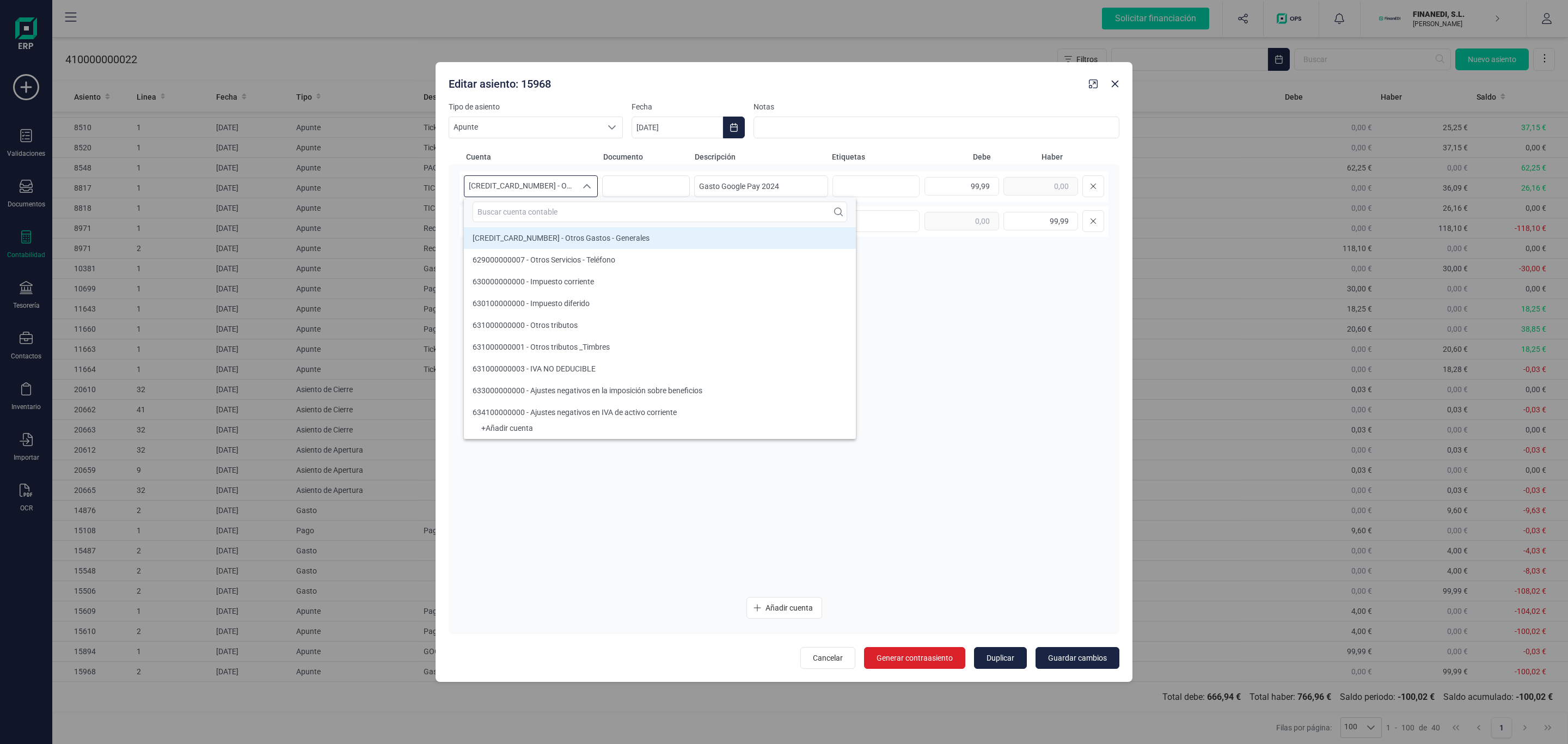
click at [574, 187] on span "[CREDIT_CARD_NUMBER] - Otros Gastos - Generales" at bounding box center [520, 186] width 112 height 20
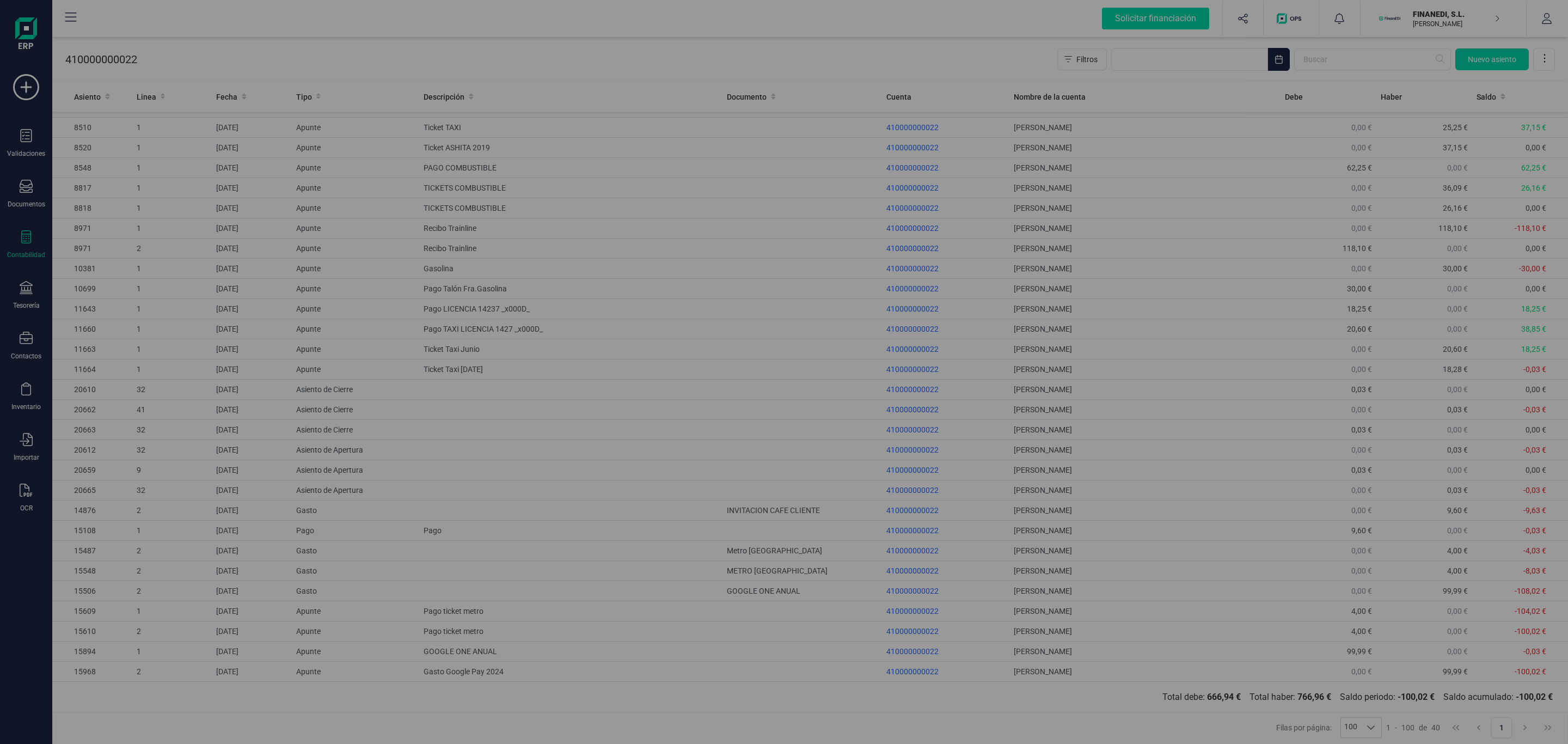
type input "[DATE]"
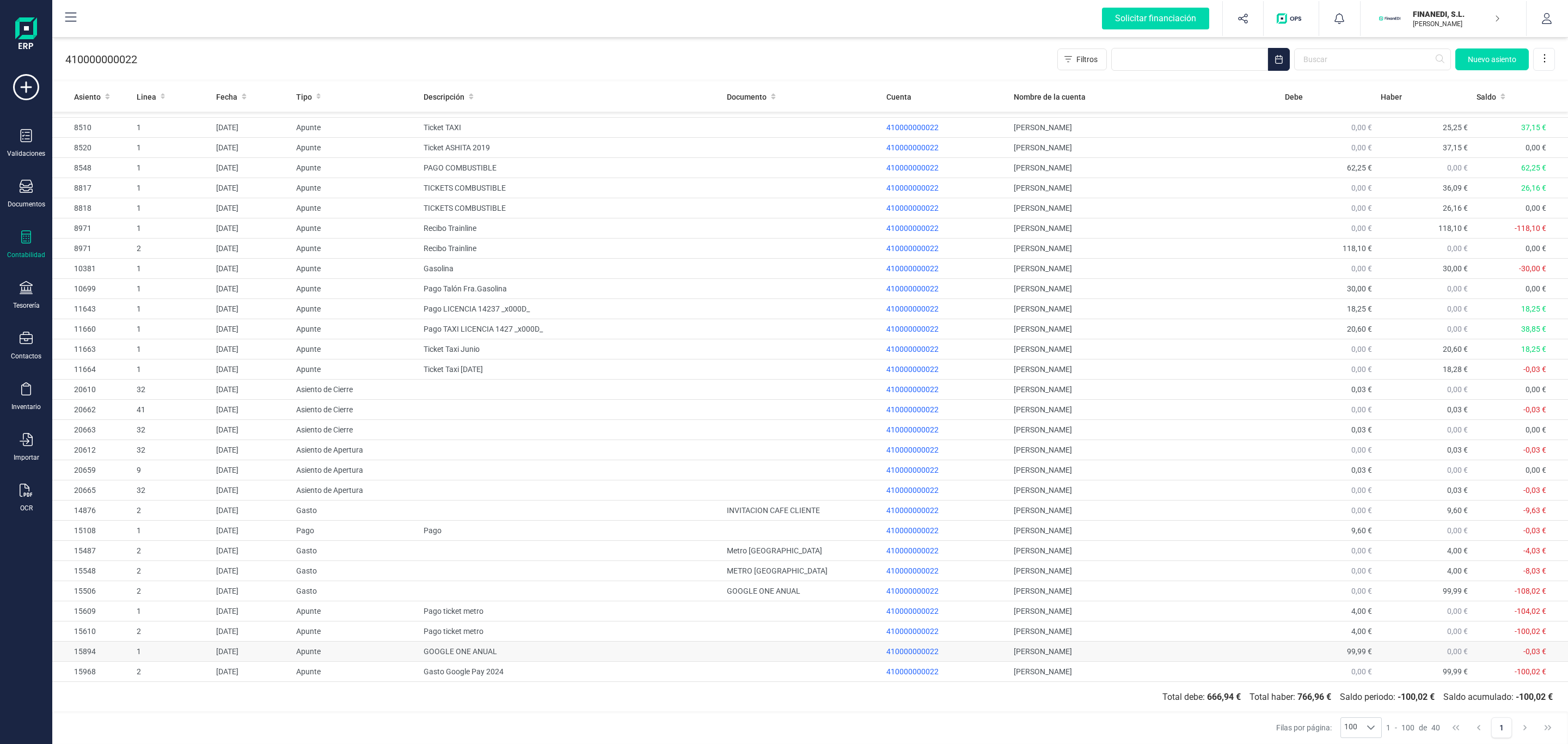
click at [492, 655] on td "GOOGLE ONE ANUAL" at bounding box center [570, 651] width 303 height 20
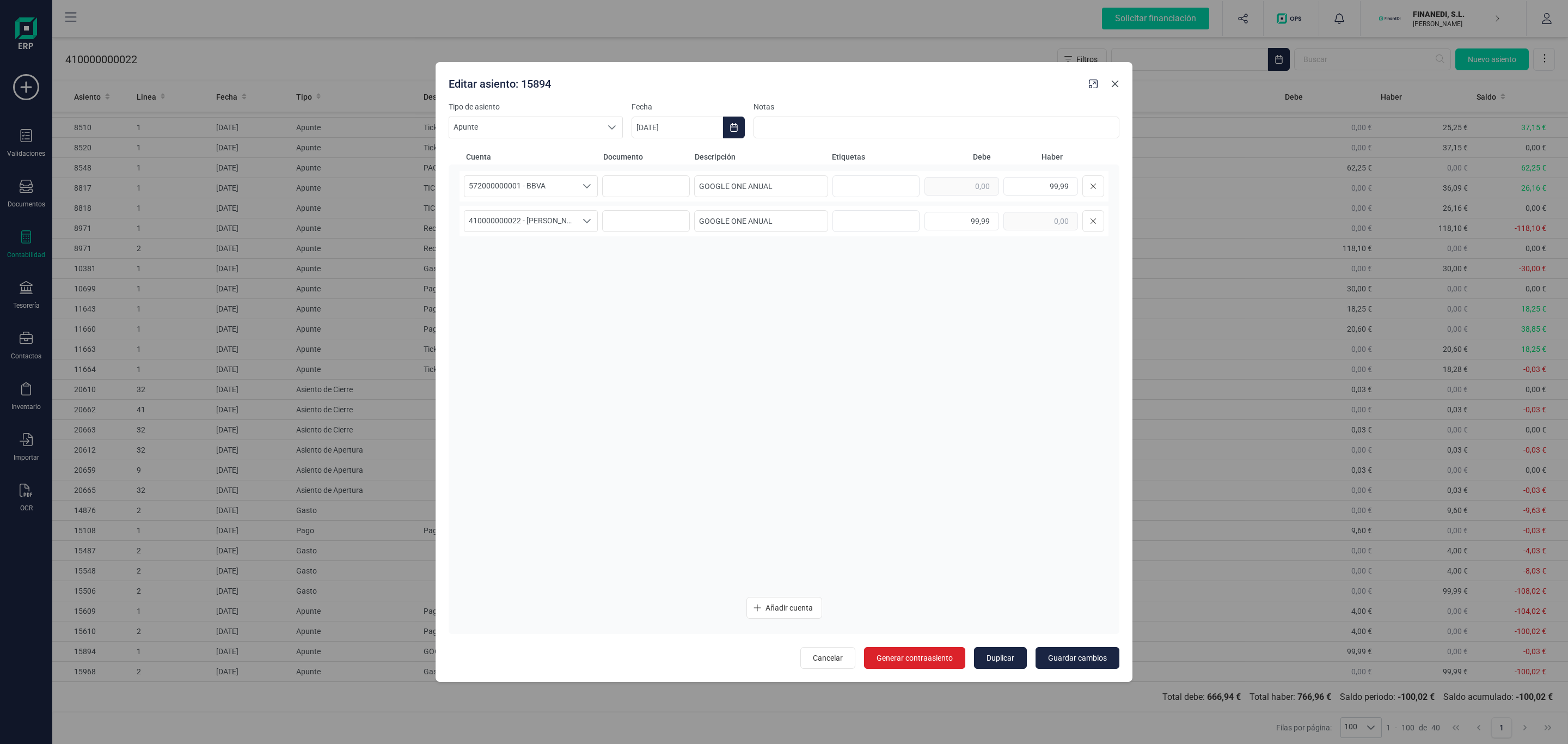
click at [1113, 79] on icon "button" at bounding box center [1115, 84] width 8 height 8
type input "[DATE]"
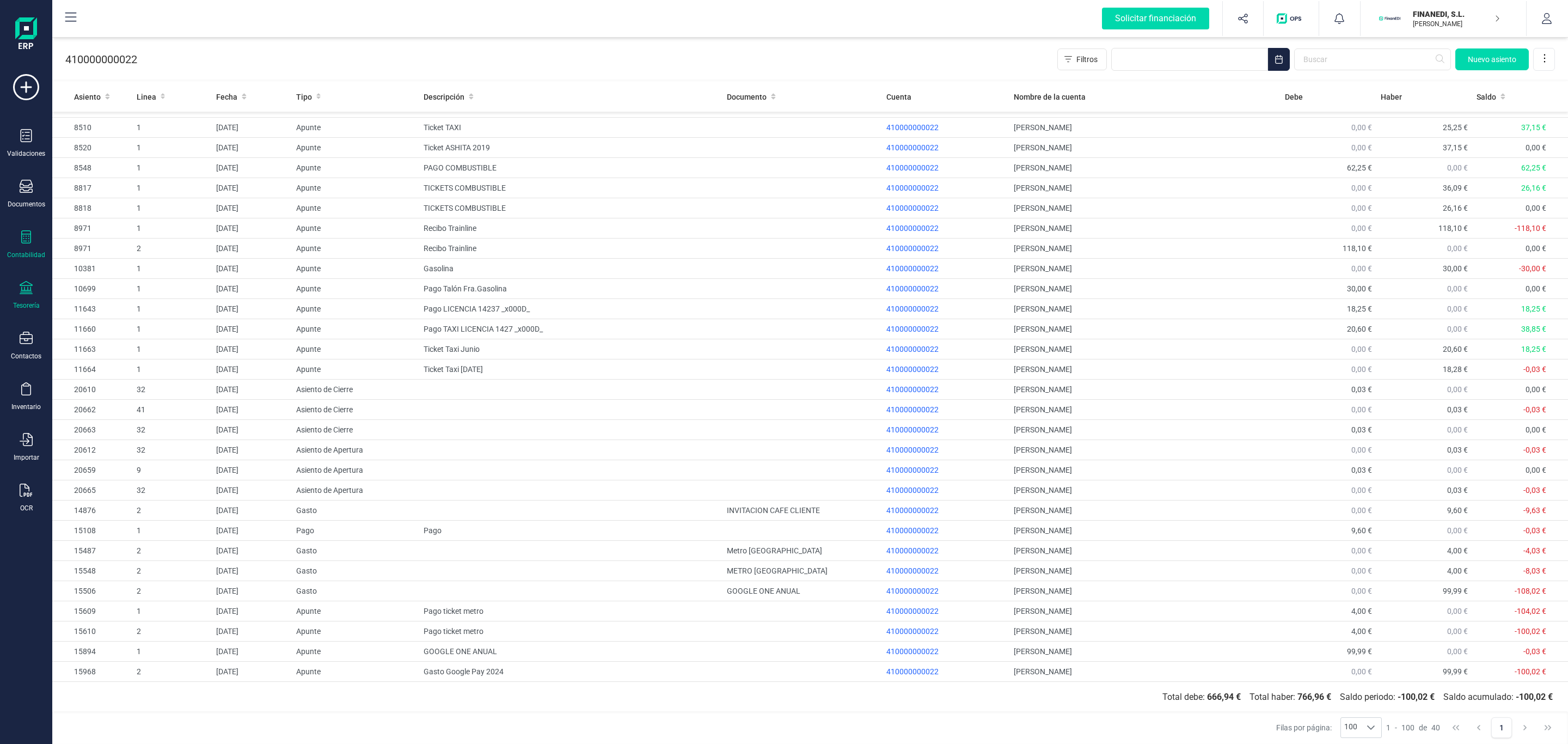
click at [22, 301] on div "Tesorería" at bounding box center [26, 296] width 44 height 29
click at [122, 188] on span "Cuentas bancarias" at bounding box center [133, 185] width 95 height 13
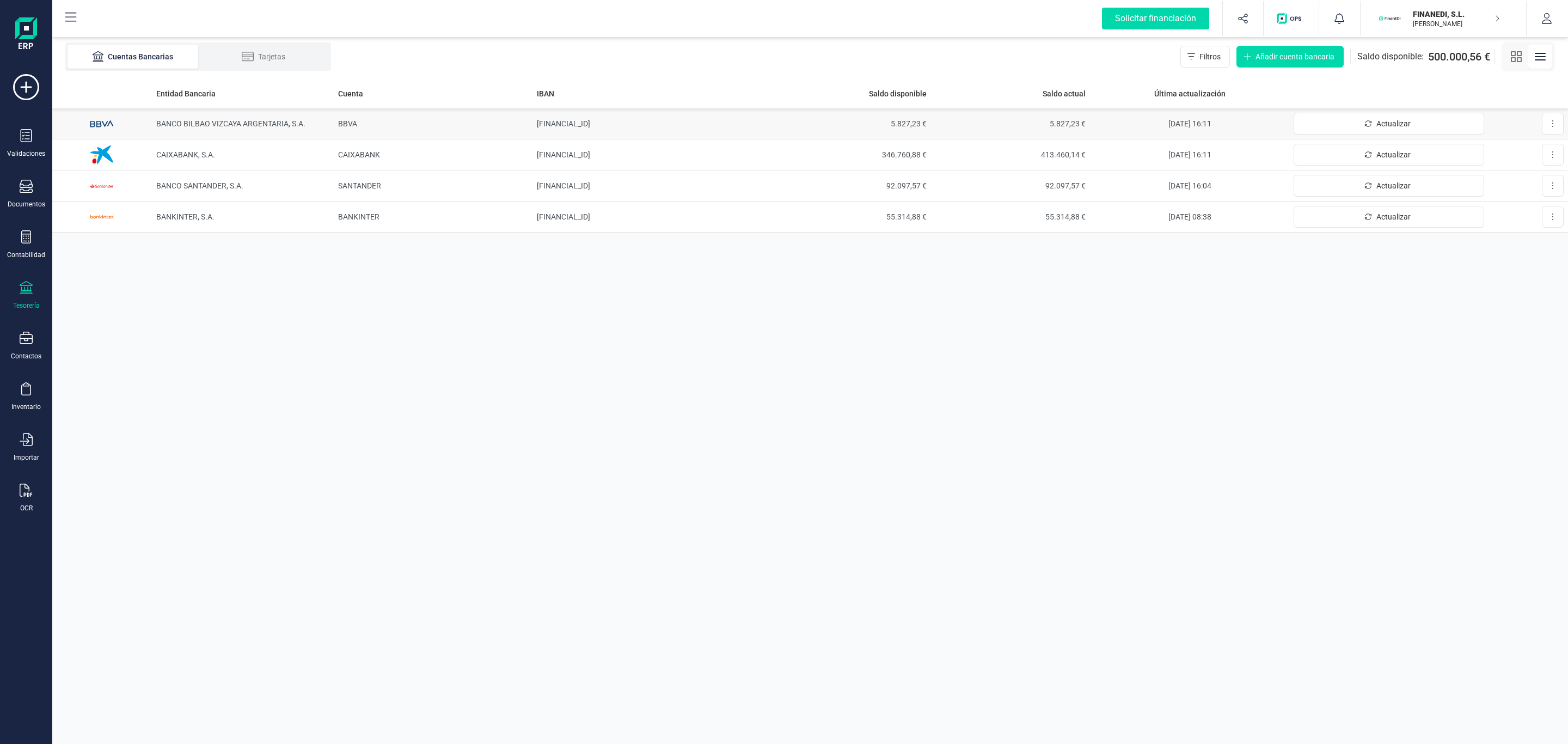
click at [215, 126] on span "BANCO BILBAO VIZCAYA ARGENTARIA, S.A." at bounding box center [231, 123] width 149 height 8
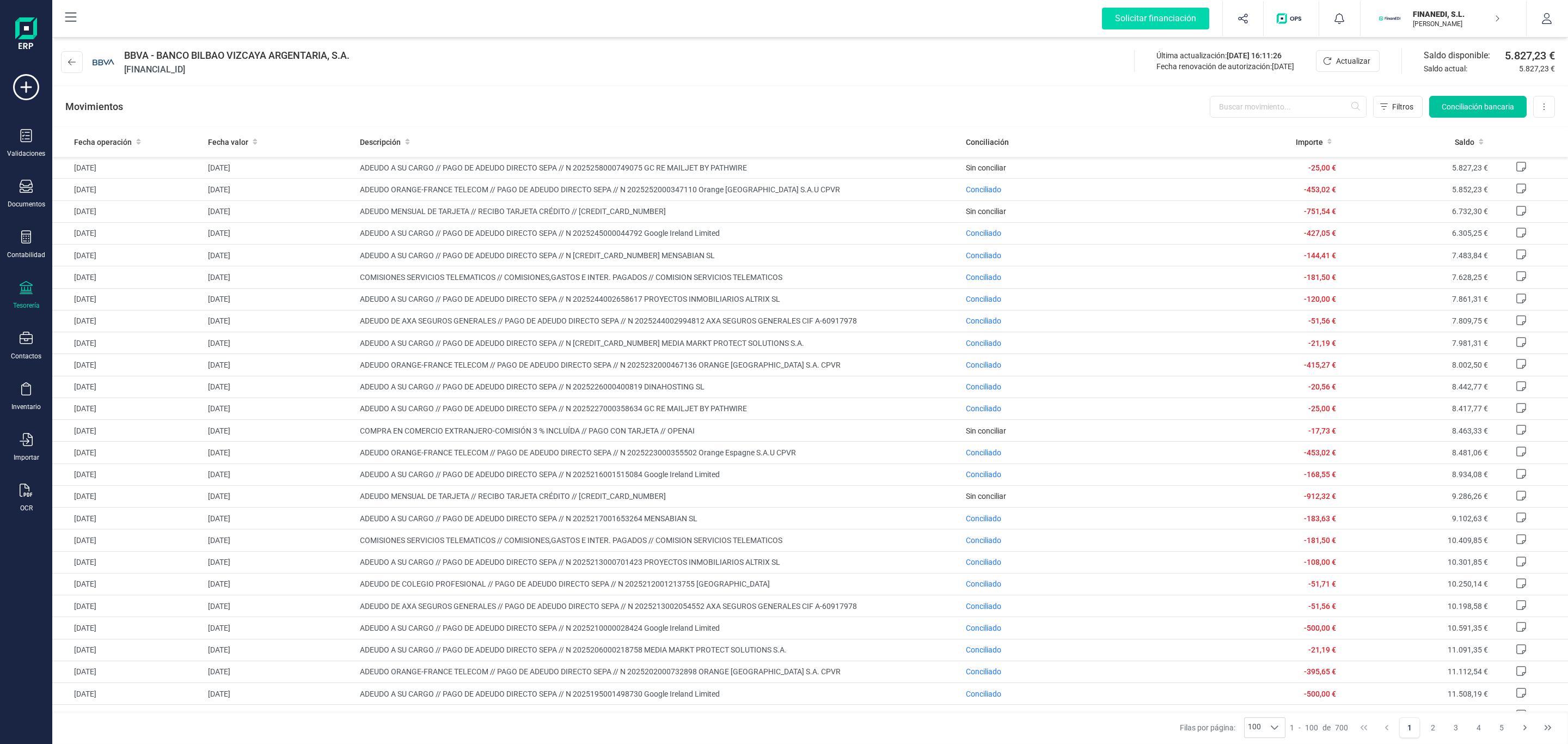
click at [1464, 106] on span "Conciliación bancaria" at bounding box center [1478, 106] width 73 height 11
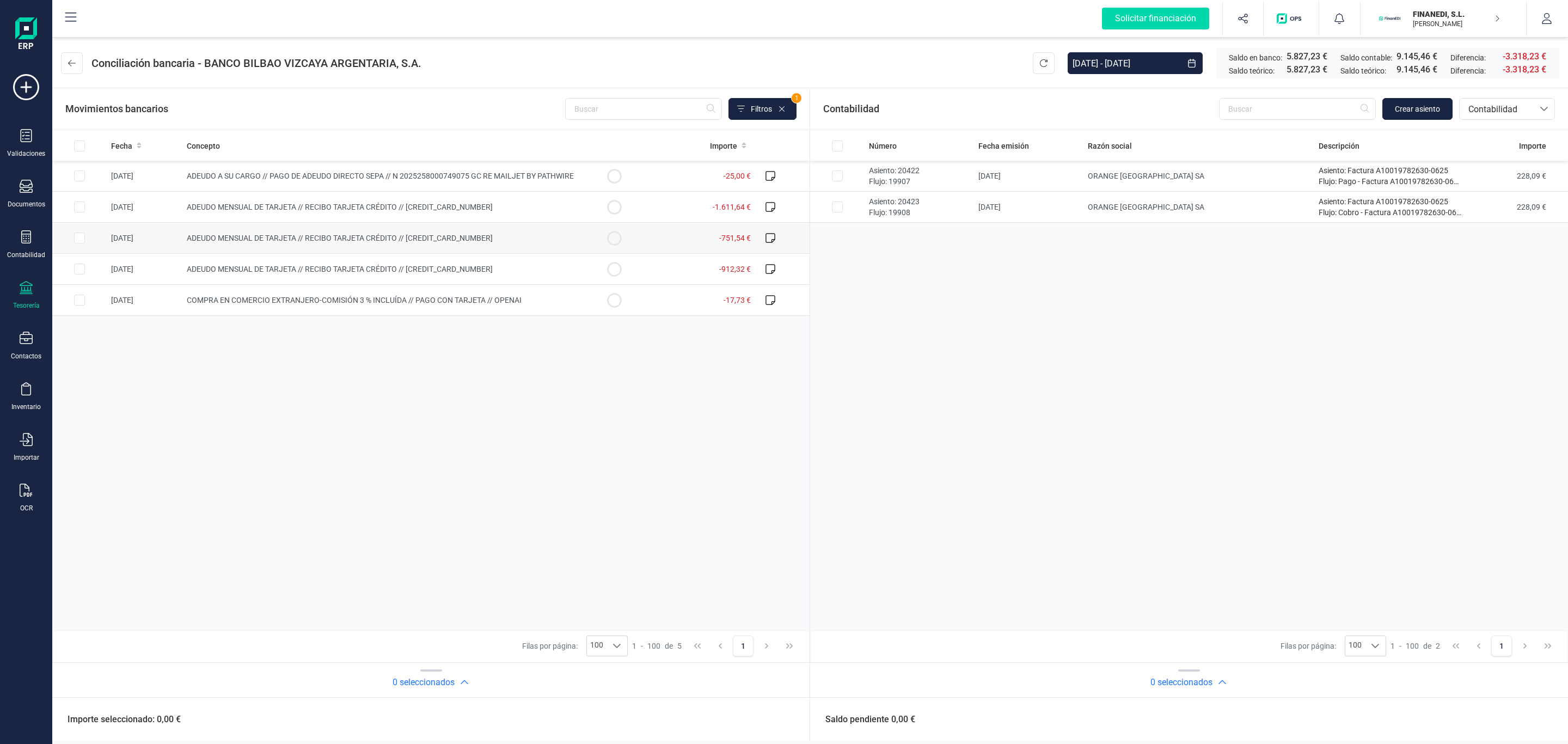
click at [385, 238] on span "ADEUDO MENSUAL DE TARJETA // RECIBO TARJETA CRÉDITO // [CREDIT_CARD_NUMBER]" at bounding box center [339, 238] width 306 height 8
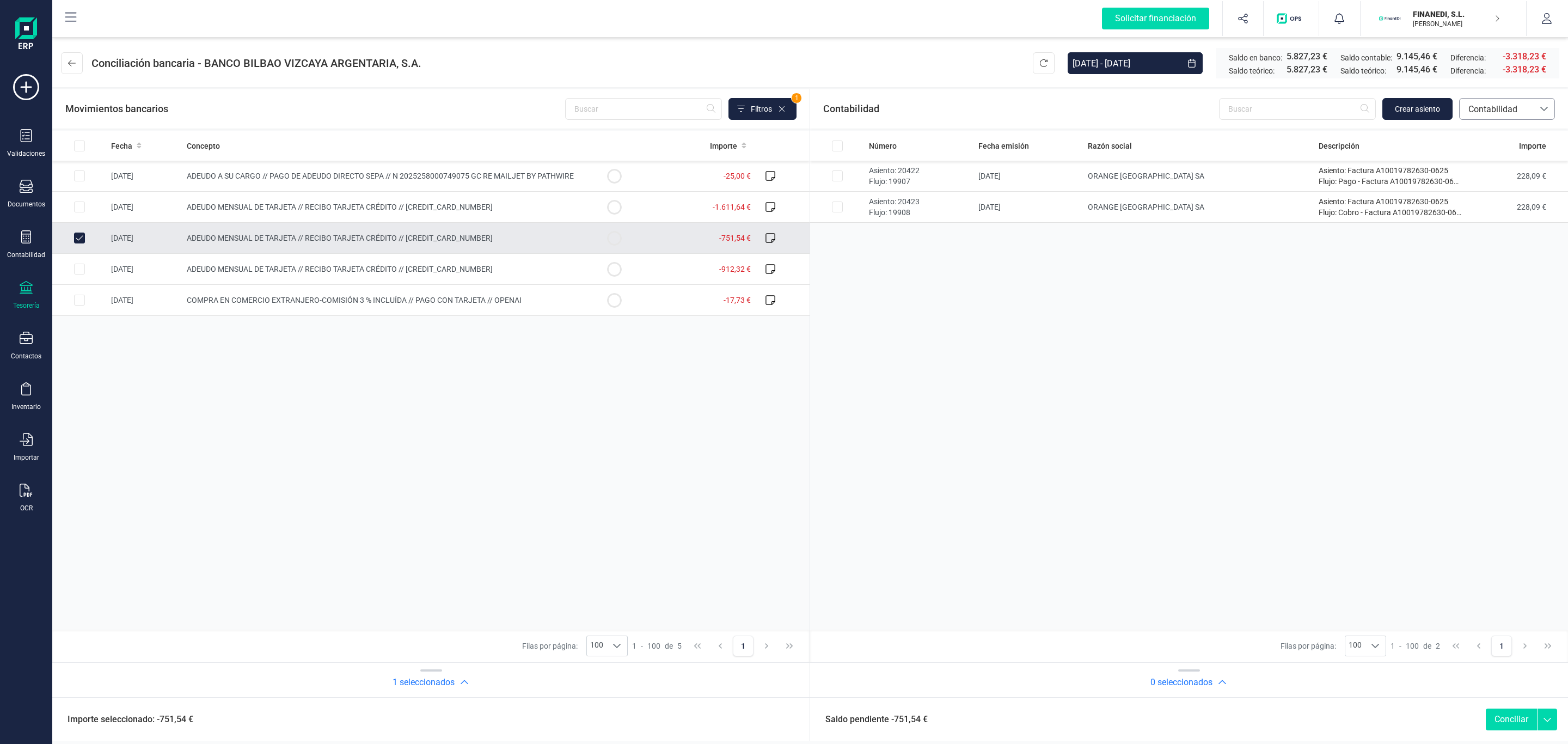
click at [1503, 111] on span "Contabilidad" at bounding box center [1496, 109] width 65 height 13
click at [1485, 180] on span "Facturas" at bounding box center [1484, 182] width 34 height 13
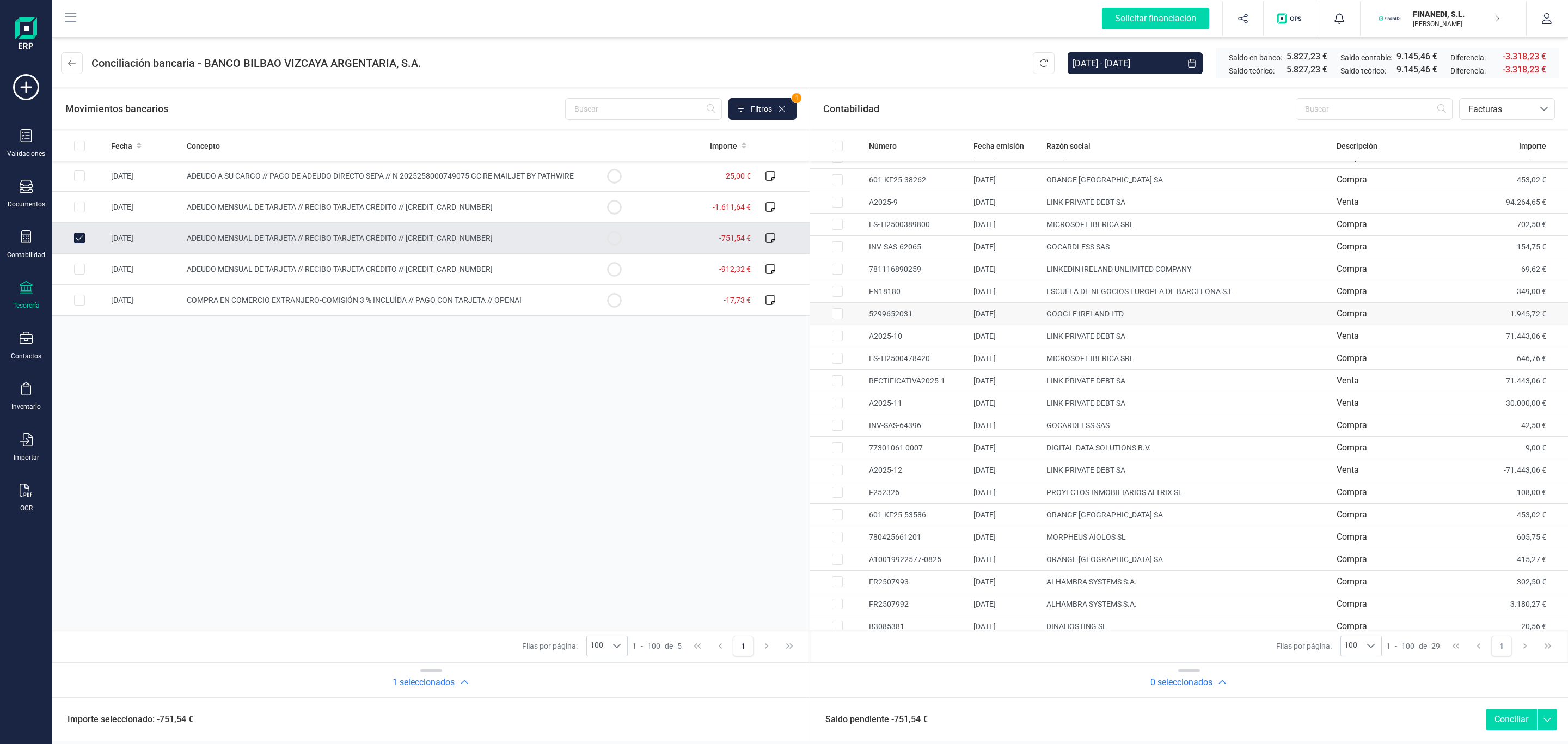
scroll to position [186, 0]
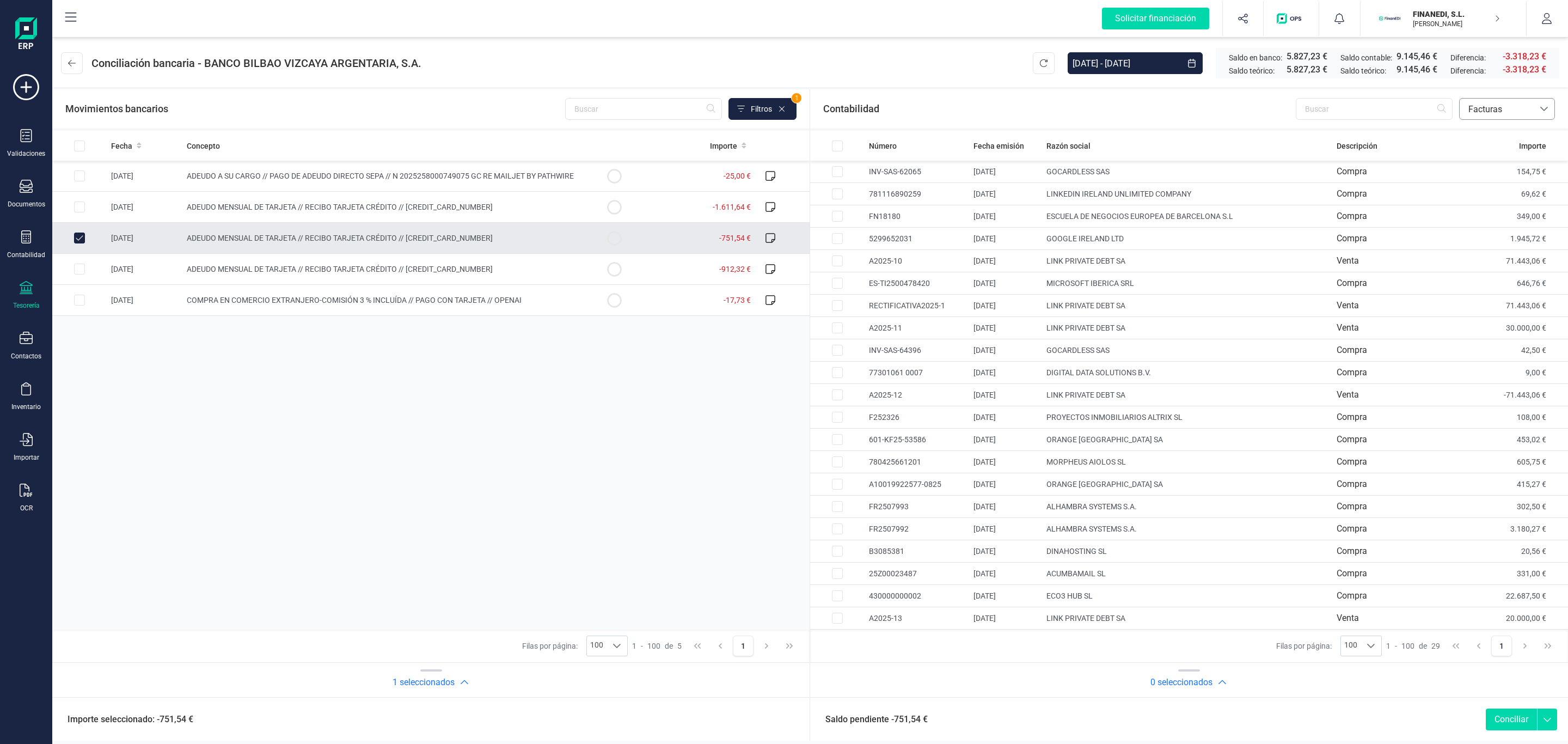
click at [1491, 110] on span "Facturas" at bounding box center [1496, 109] width 65 height 13
click at [632, 372] on div "Fecha Concepto Importe [DATE] ADEUDO A SU CARGO // PAGO DE ADEUDO DIRECTO SEPA …" at bounding box center [431, 380] width 757 height 499
click at [373, 244] on td "ADEUDO MENSUAL DE TARJETA // RECIBO TARJETA CRÉDITO // [CREDIT_CARD_NUMBER]" at bounding box center [384, 238] width 404 height 31
checkbox input "false"
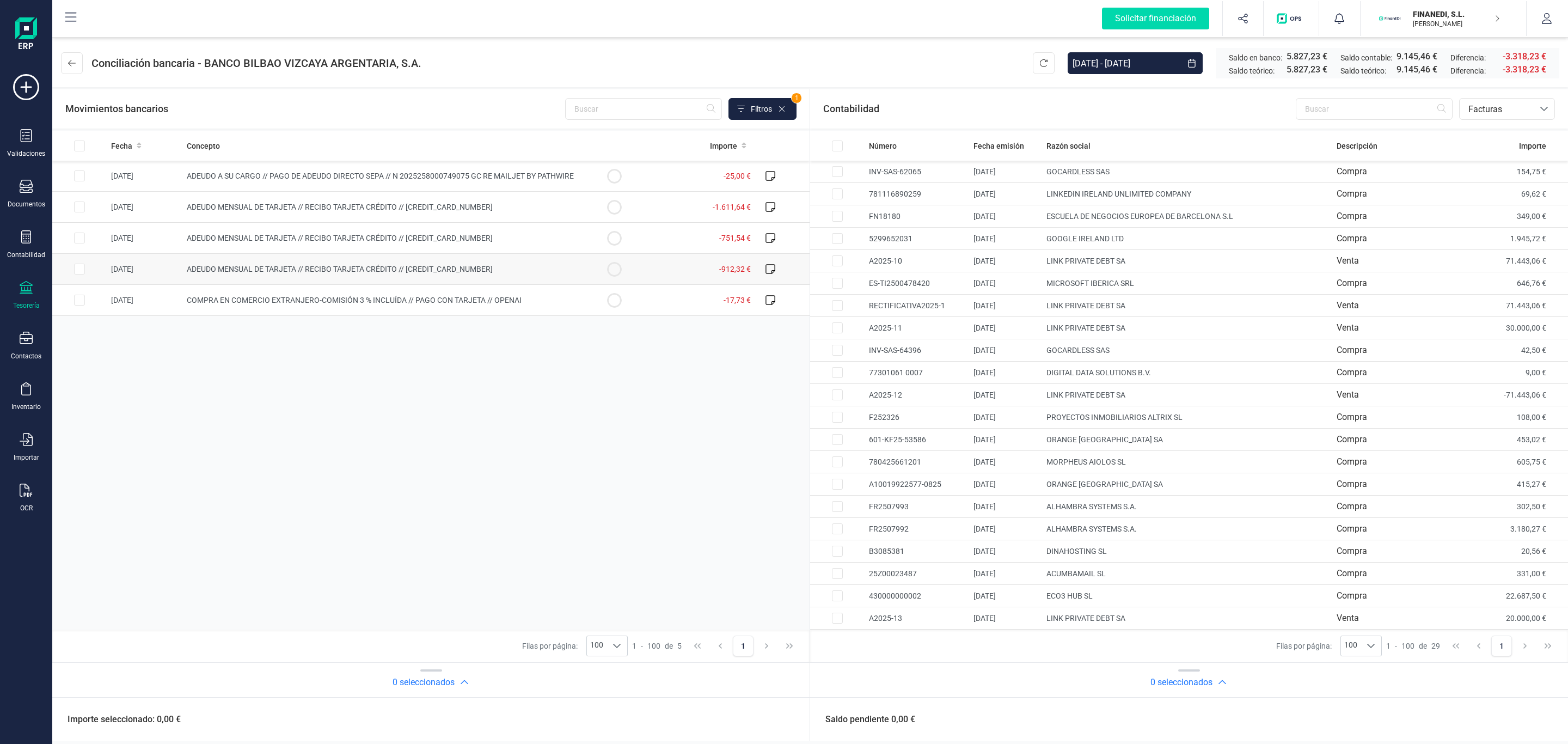
click at [358, 269] on span "ADEUDO MENSUAL DE TARJETA // RECIBO TARJETA CRÉDITO // [CREDIT_CARD_NUMBER]" at bounding box center [339, 269] width 306 height 8
checkbox input "true"
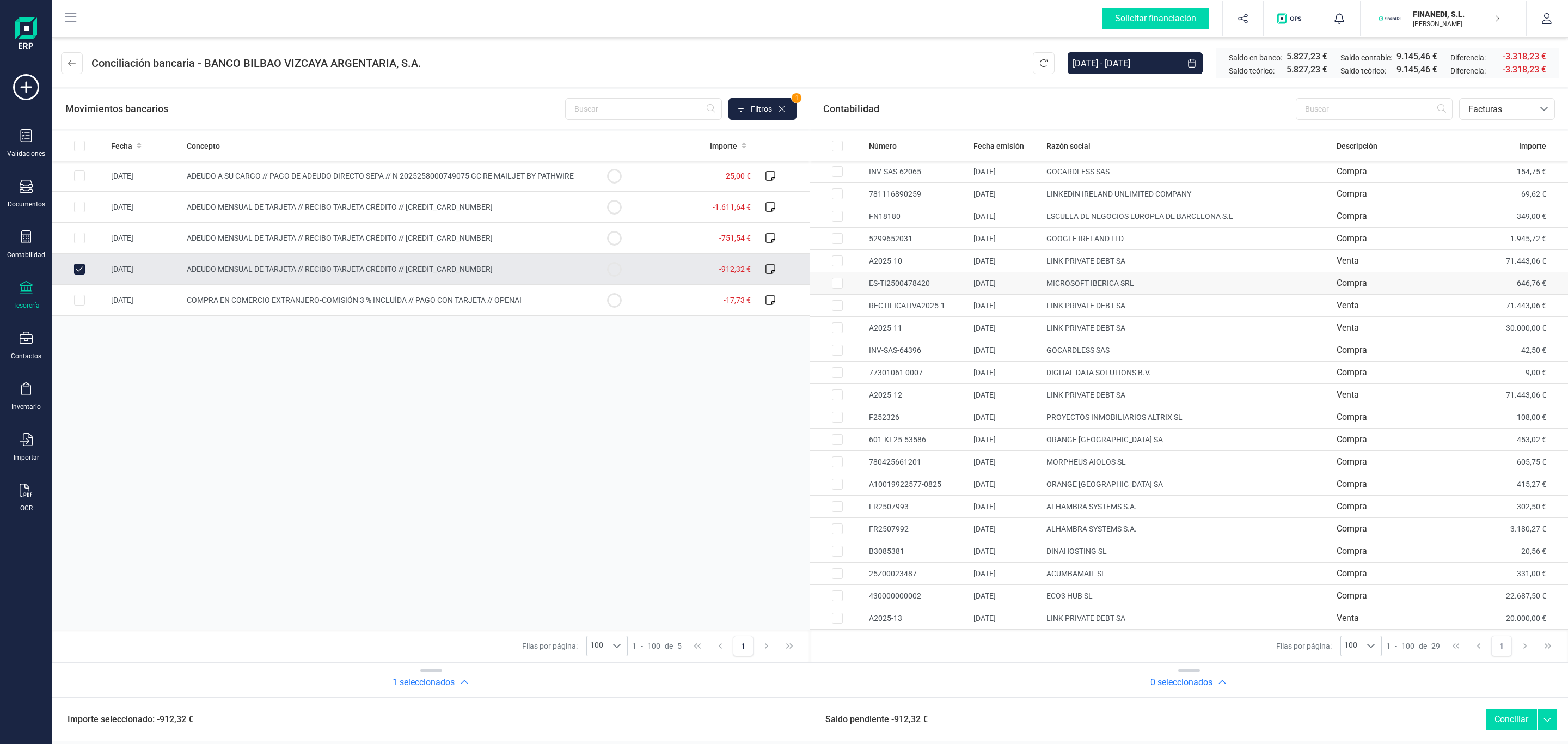
click at [1073, 281] on td "MICROSOFT IBERICA SRL" at bounding box center [1187, 283] width 290 height 22
checkbox input "true"
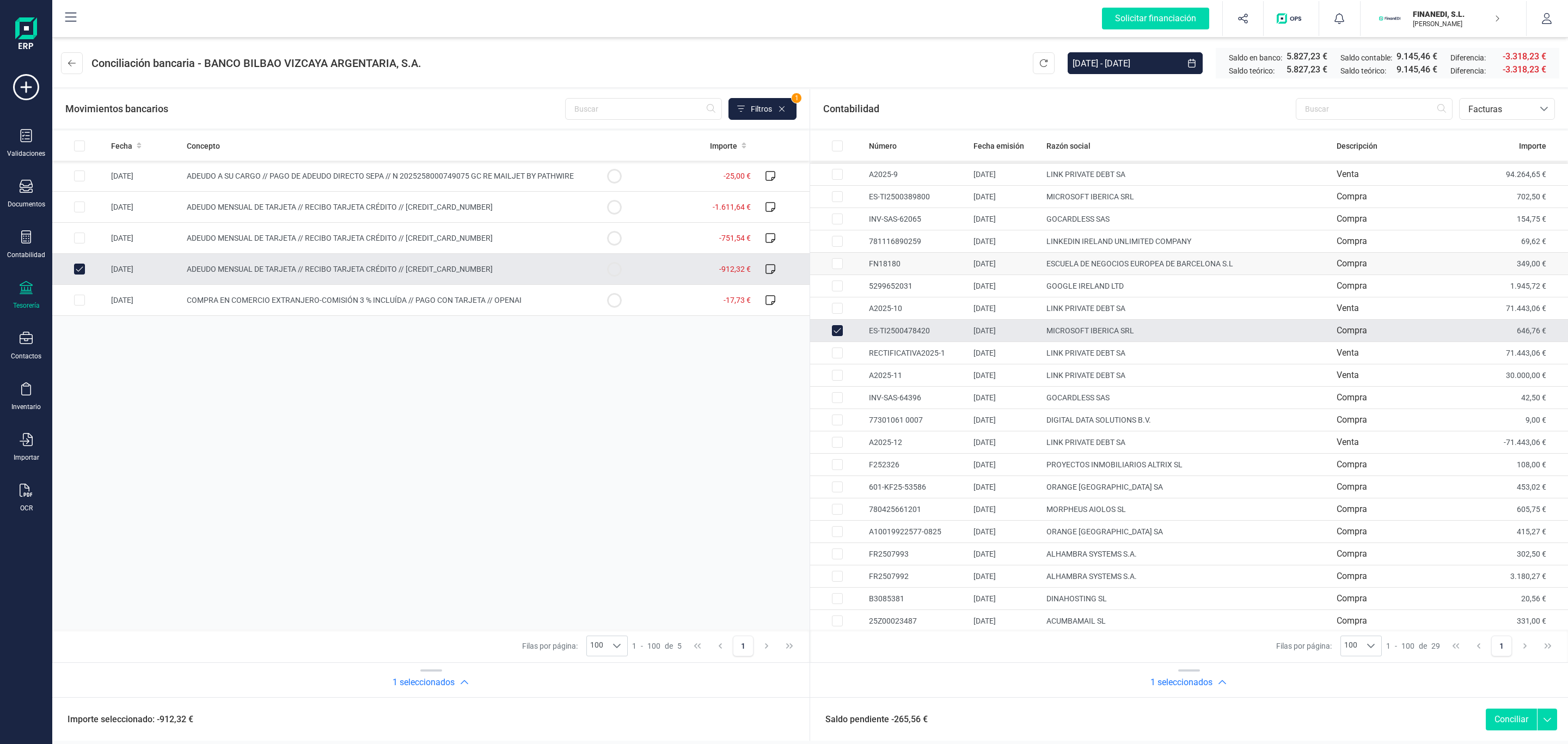
scroll to position [105, 0]
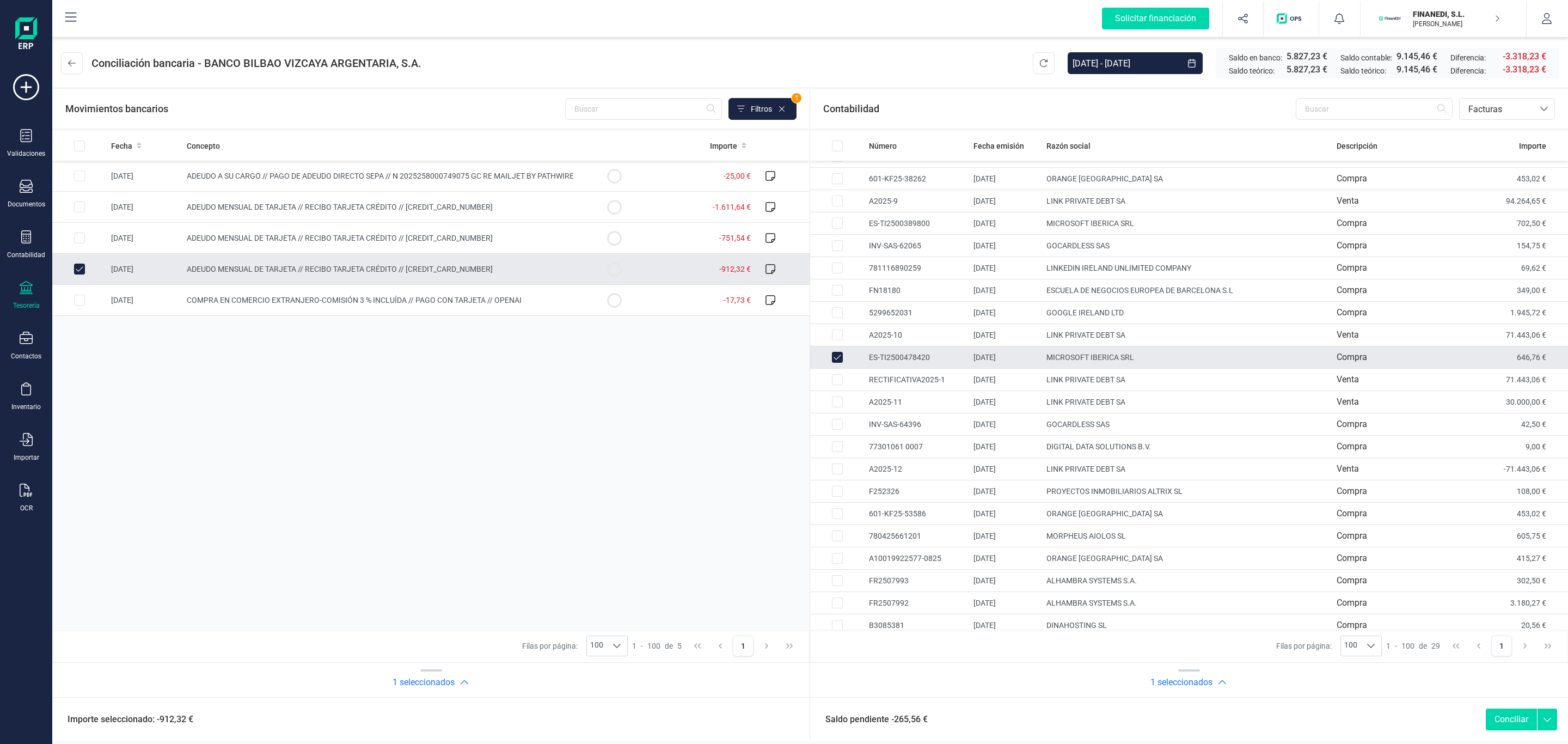
drag, startPoint x: 346, startPoint y: 267, endPoint x: 377, endPoint y: 261, distance: 31.6
click at [346, 267] on span "ADEUDO MENSUAL DE TARJETA // RECIBO TARJETA CRÉDITO // [CREDIT_CARD_NUMBER]" at bounding box center [339, 269] width 306 height 8
checkbox input "false"
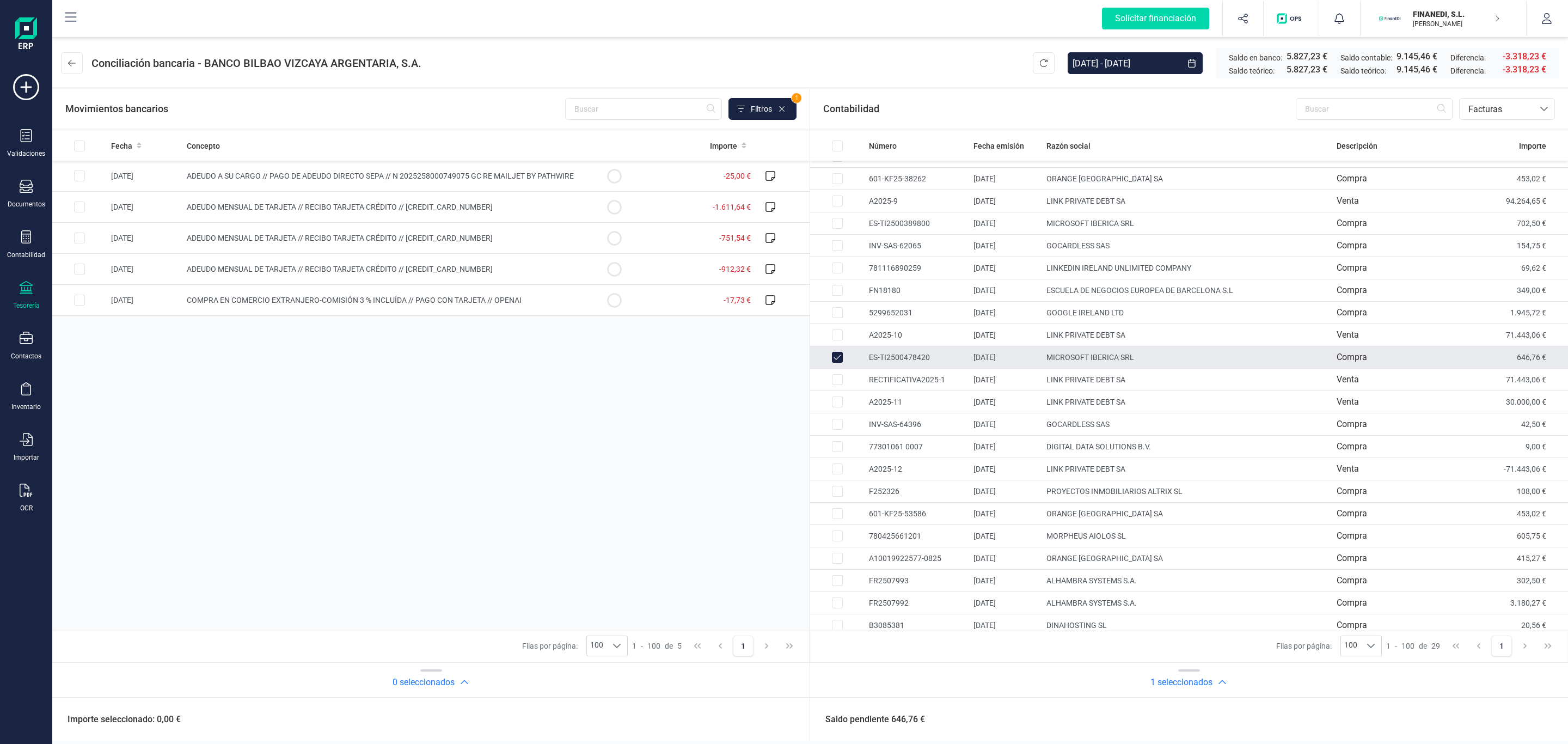
click at [1049, 363] on td "MICROSOFT IBERICA SRL" at bounding box center [1187, 357] width 290 height 22
checkbox input "false"
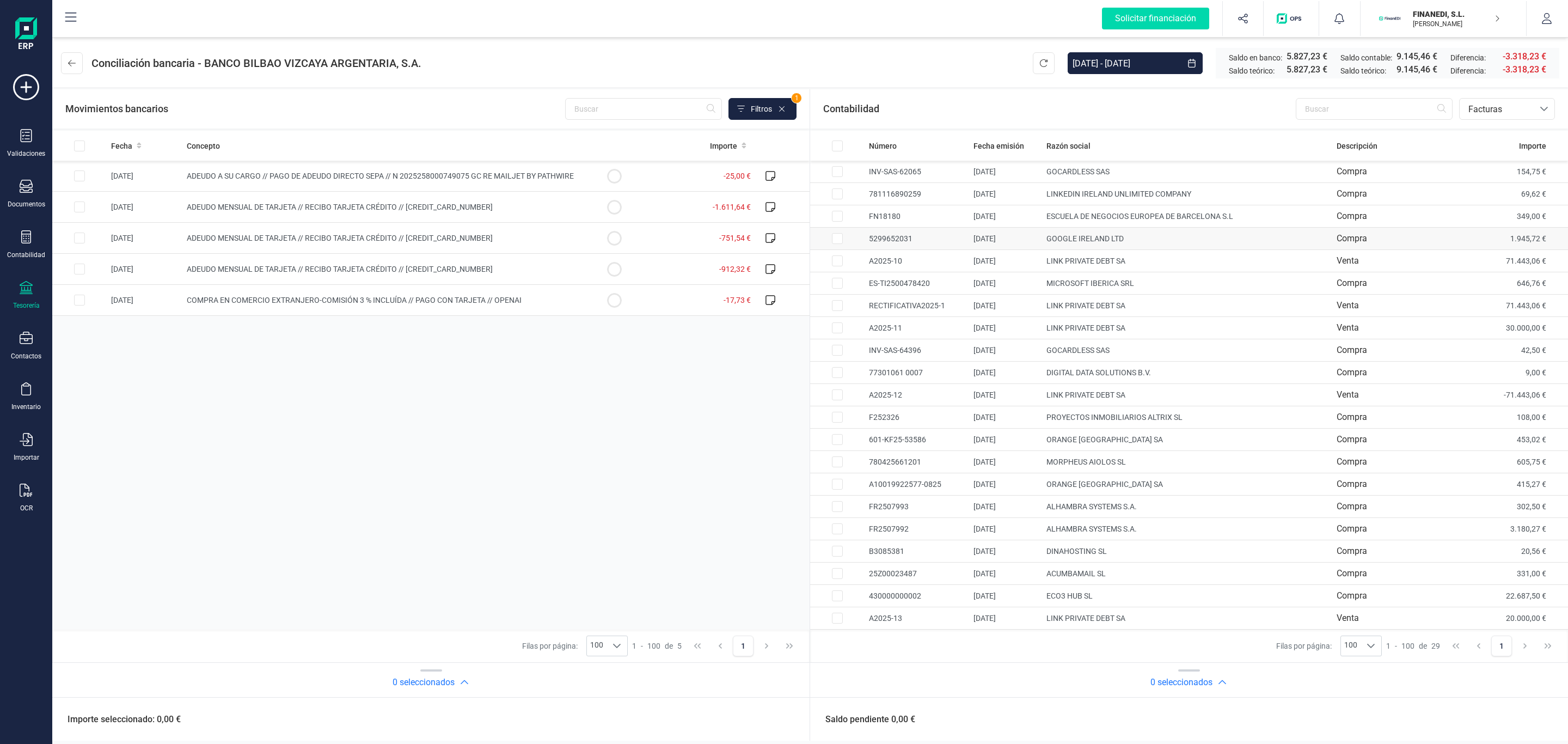
scroll to position [186, 0]
click at [445, 208] on span "ADEUDO MENSUAL DE TARJETA // RECIBO TARJETA CRÉDITO // [CREDIT_CARD_NUMBER]" at bounding box center [339, 207] width 306 height 8
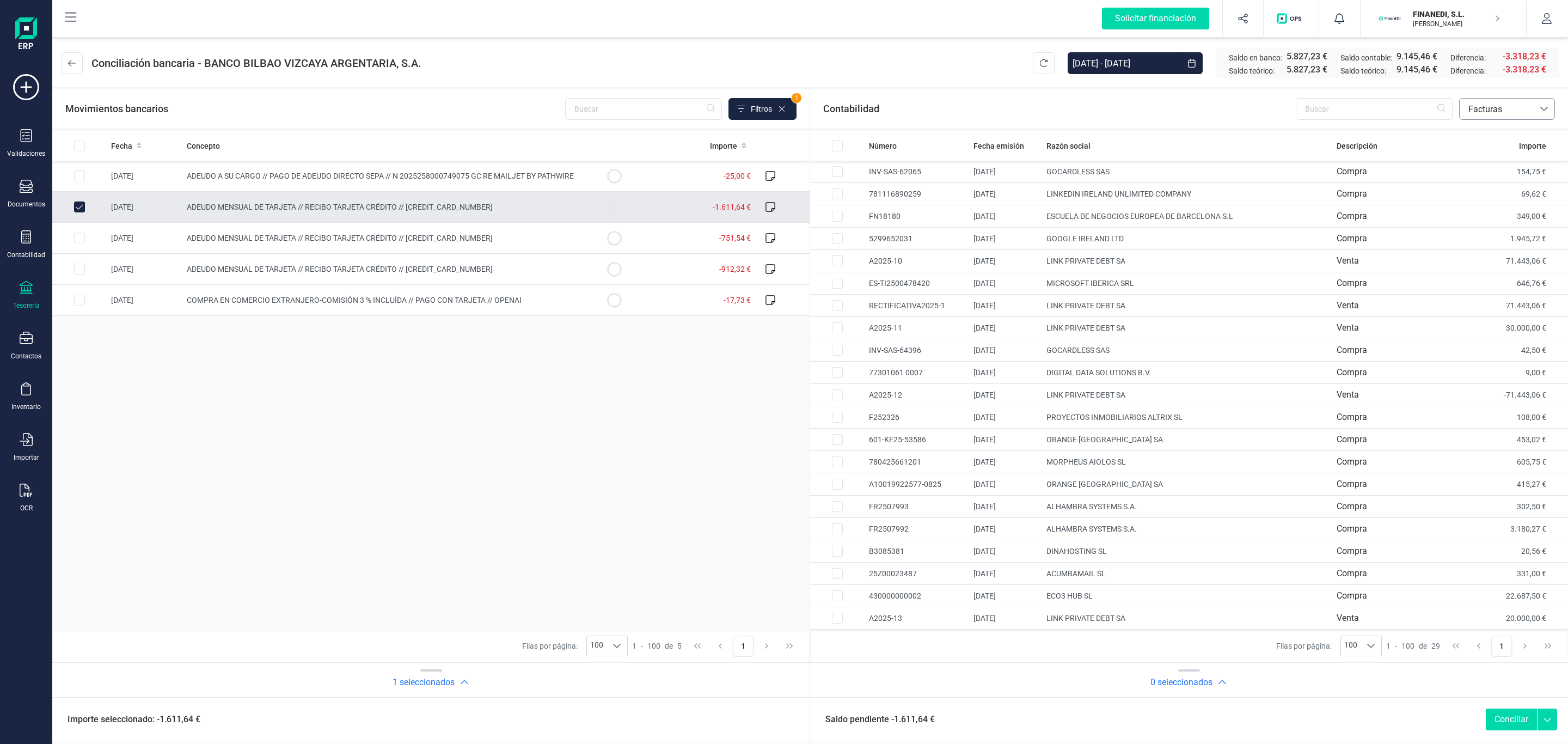
click at [1467, 111] on span "Facturas" at bounding box center [1496, 109] width 65 height 13
click at [1477, 186] on span "Facturas" at bounding box center [1484, 182] width 34 height 13
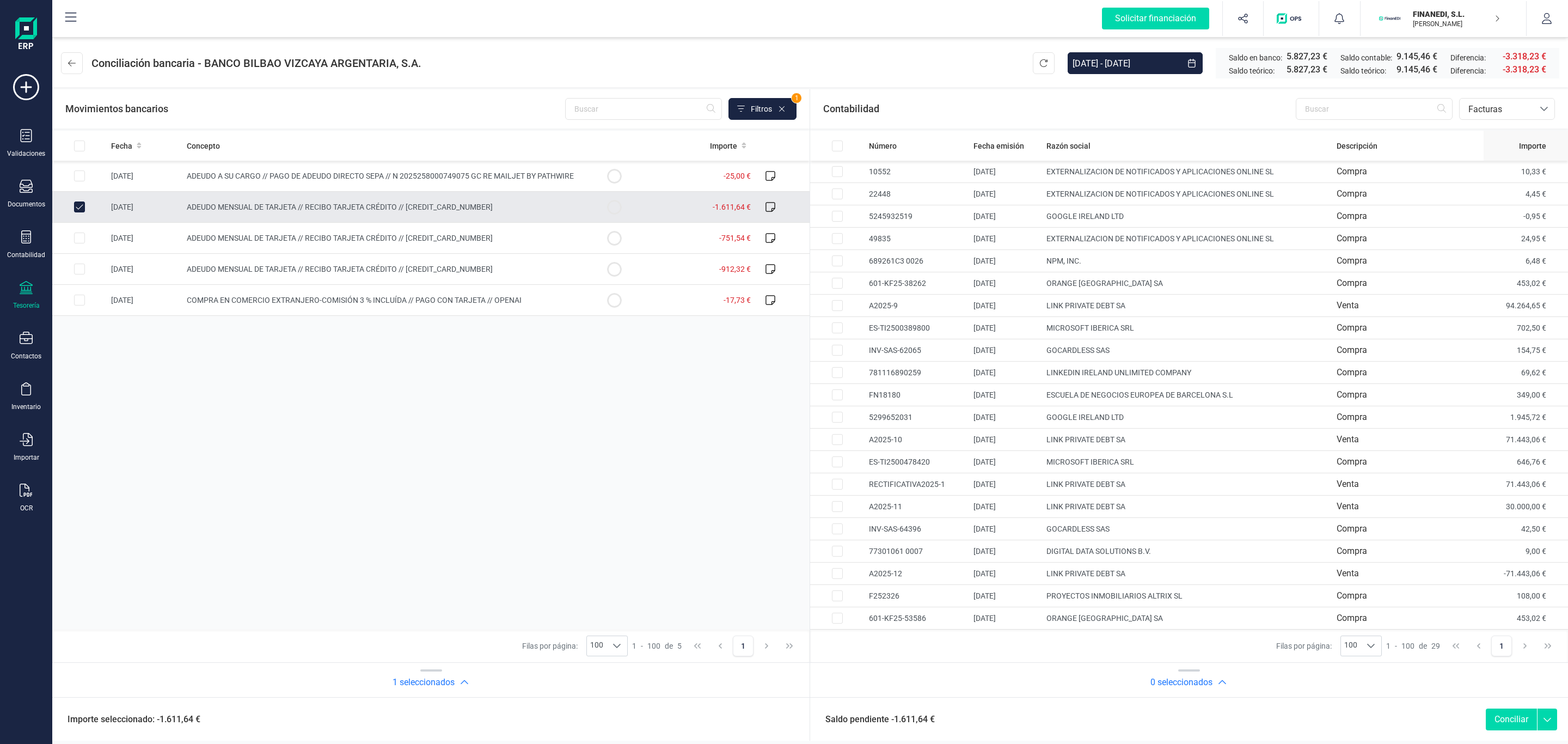
click at [1519, 146] on span "Importe" at bounding box center [1533, 145] width 27 height 11
click at [312, 215] on td "ADEUDO MENSUAL DE TARJETA // RECIBO TARJETA CRÉDITO // [CREDIT_CARD_NUMBER]" at bounding box center [384, 207] width 404 height 31
checkbox input "false"
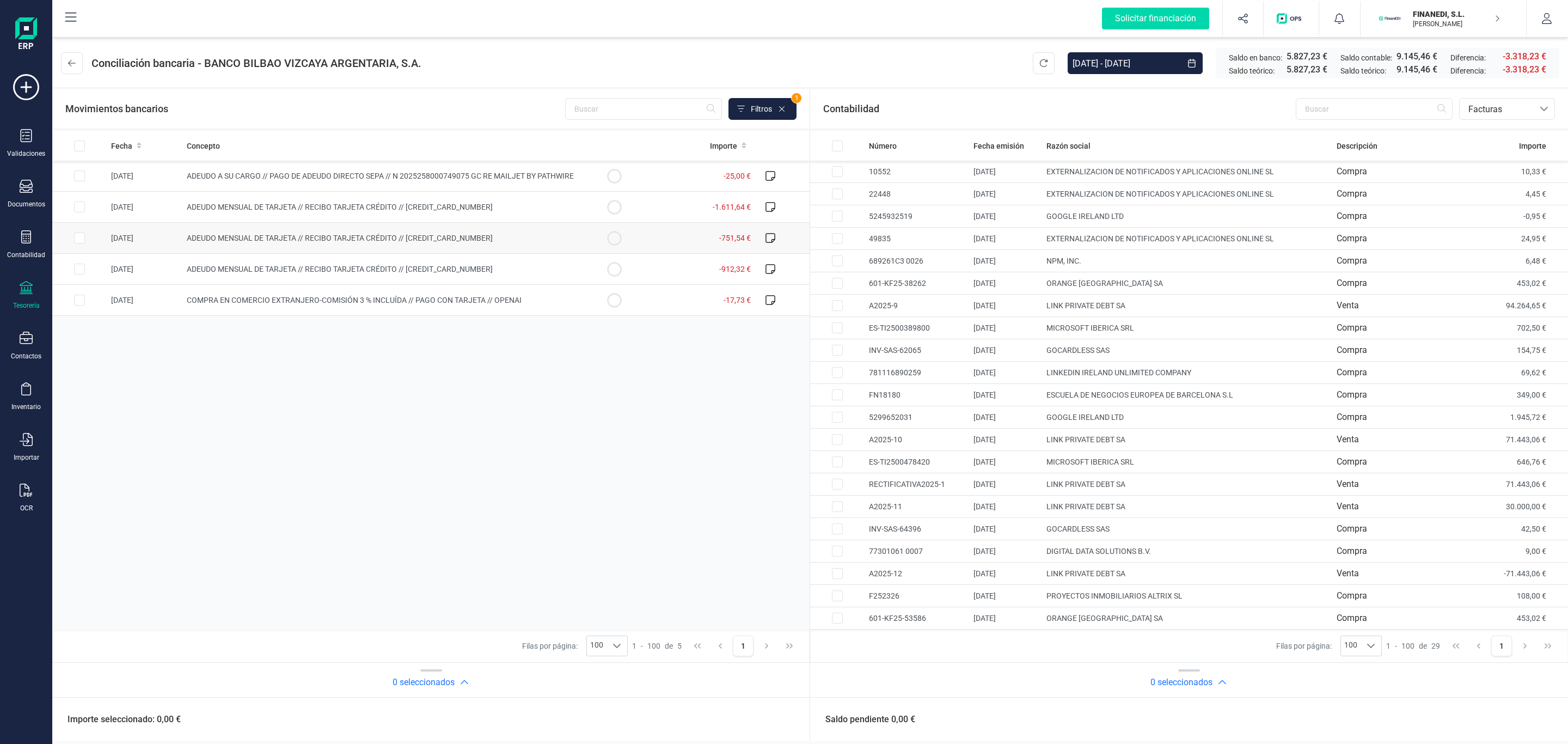
click at [306, 242] on span "ADEUDO MENSUAL DE TARJETA // RECIBO TARJETA CRÉDITO // [CREDIT_CARD_NUMBER]" at bounding box center [339, 238] width 306 height 8
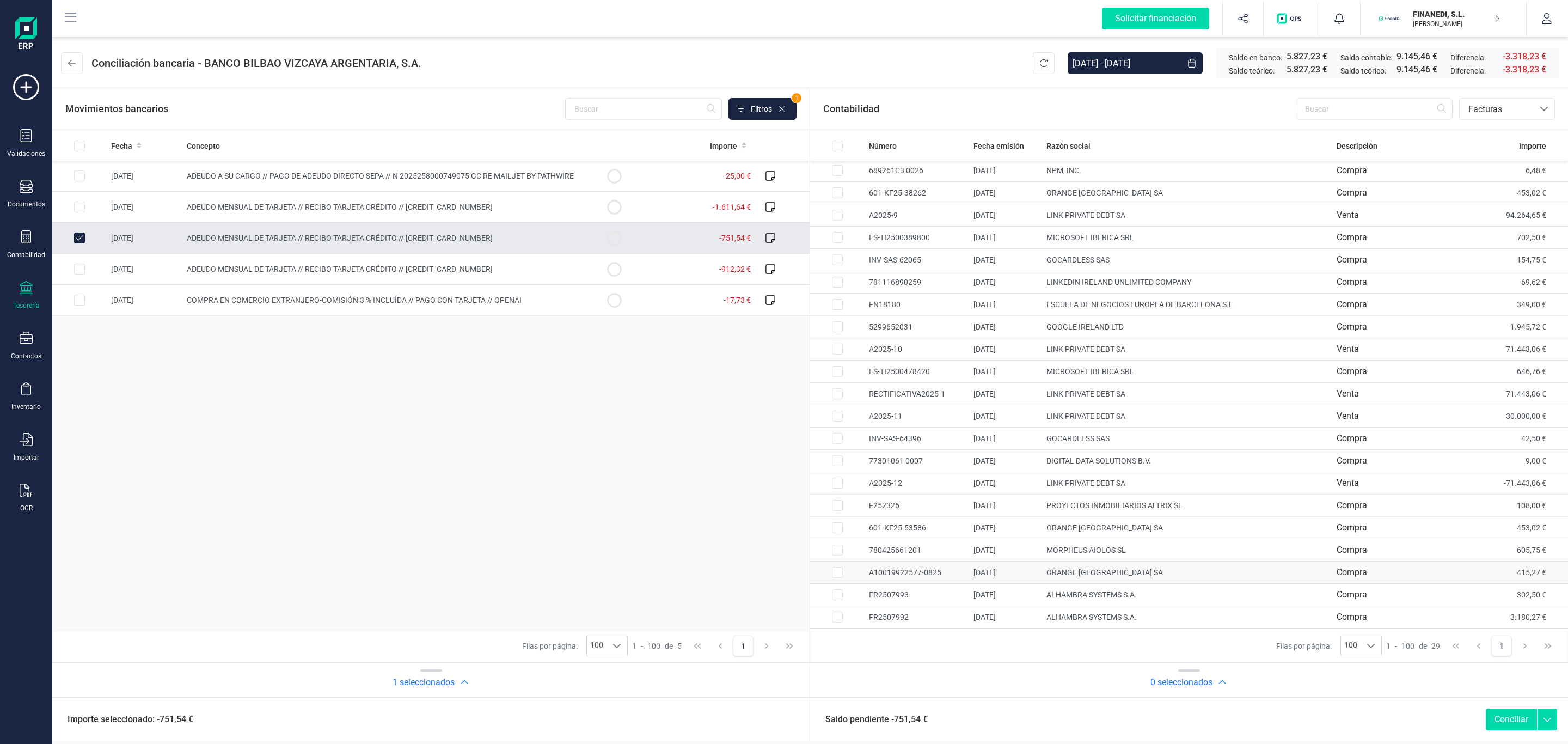
scroll to position [186, 0]
click at [529, 236] on td "ADEUDO MENSUAL DE TARJETA // RECIBO TARJETA CRÉDITO // [CREDIT_CARD_NUMBER]" at bounding box center [384, 238] width 404 height 31
checkbox input "false"
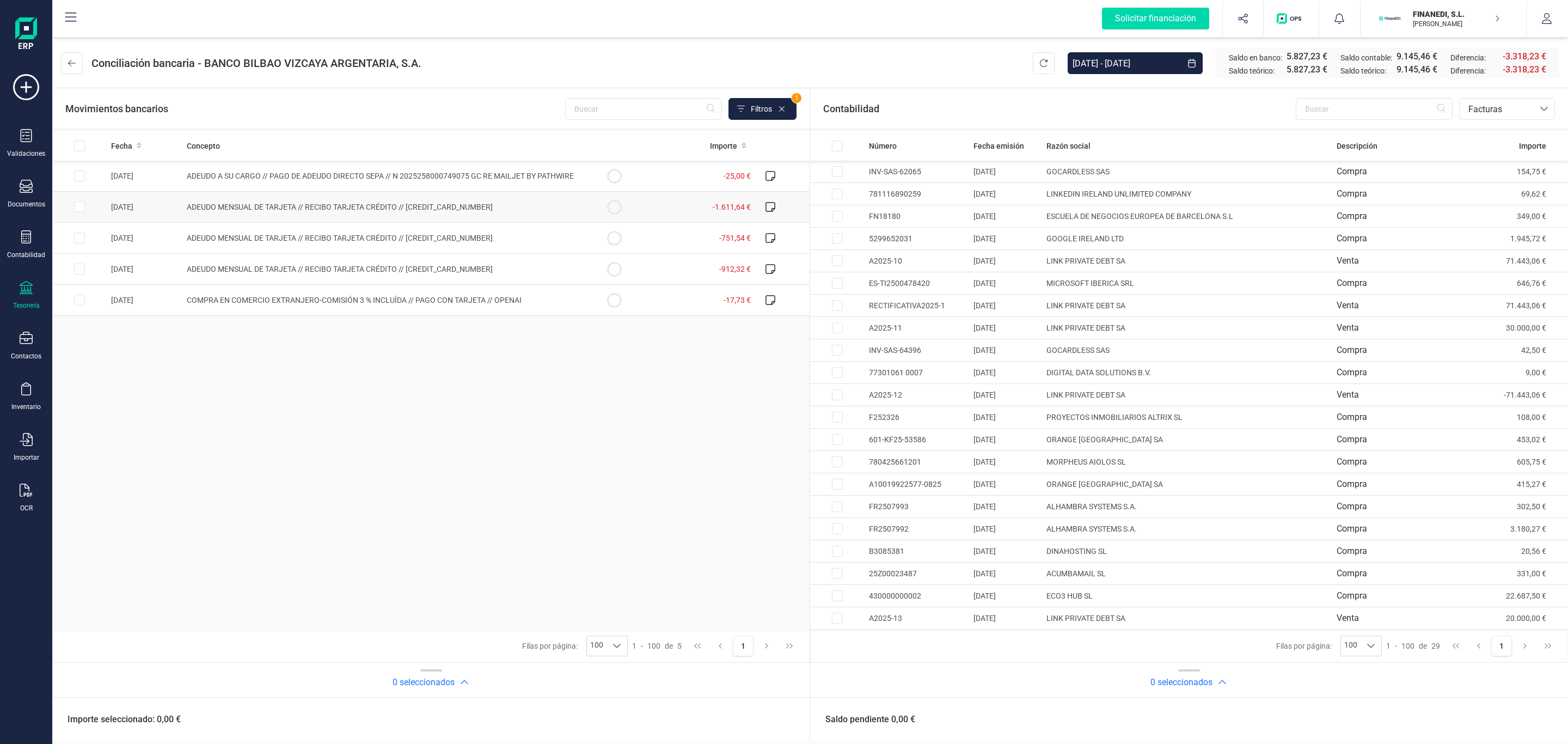
click at [385, 203] on span "ADEUDO MENSUAL DE TARJETA // RECIBO TARJETA CRÉDITO // [CREDIT_CARD_NUMBER]" at bounding box center [339, 207] width 306 height 8
checkbox input "true"
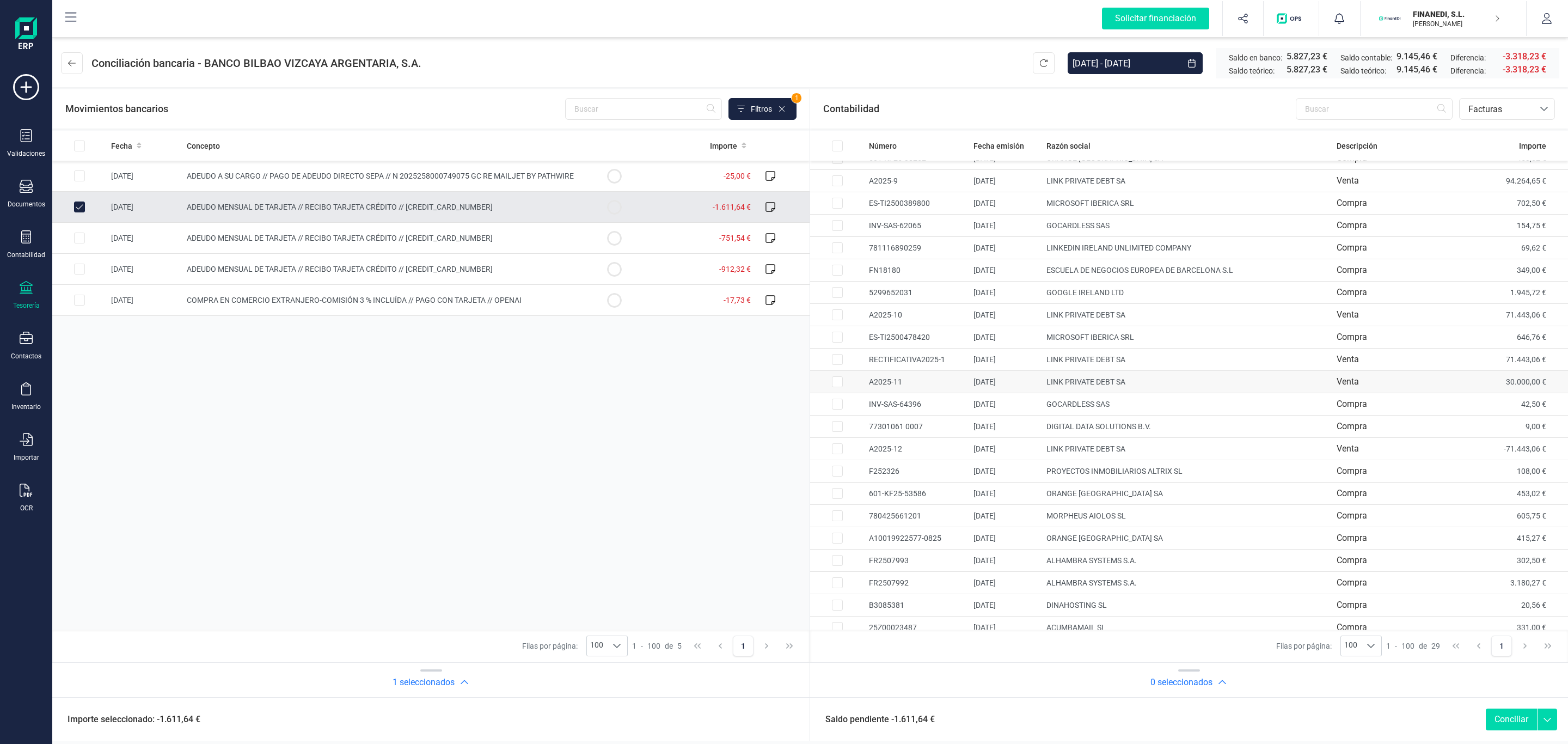
scroll to position [23, 0]
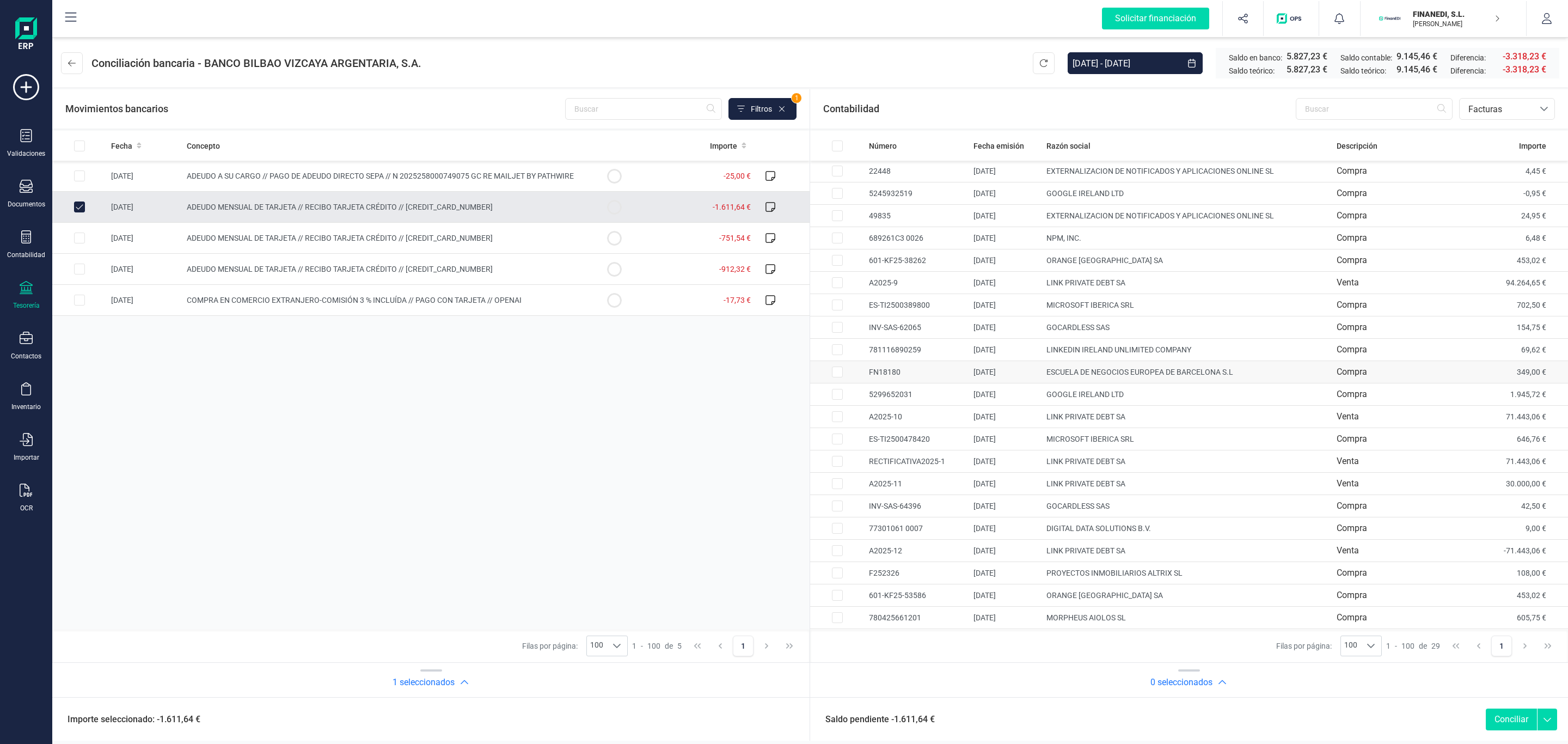
click at [1077, 375] on td "ESCUELA DE NEGOCIOS EUROPEA DE BARCELONA S.L" at bounding box center [1187, 372] width 290 height 22
checkbox input "true"
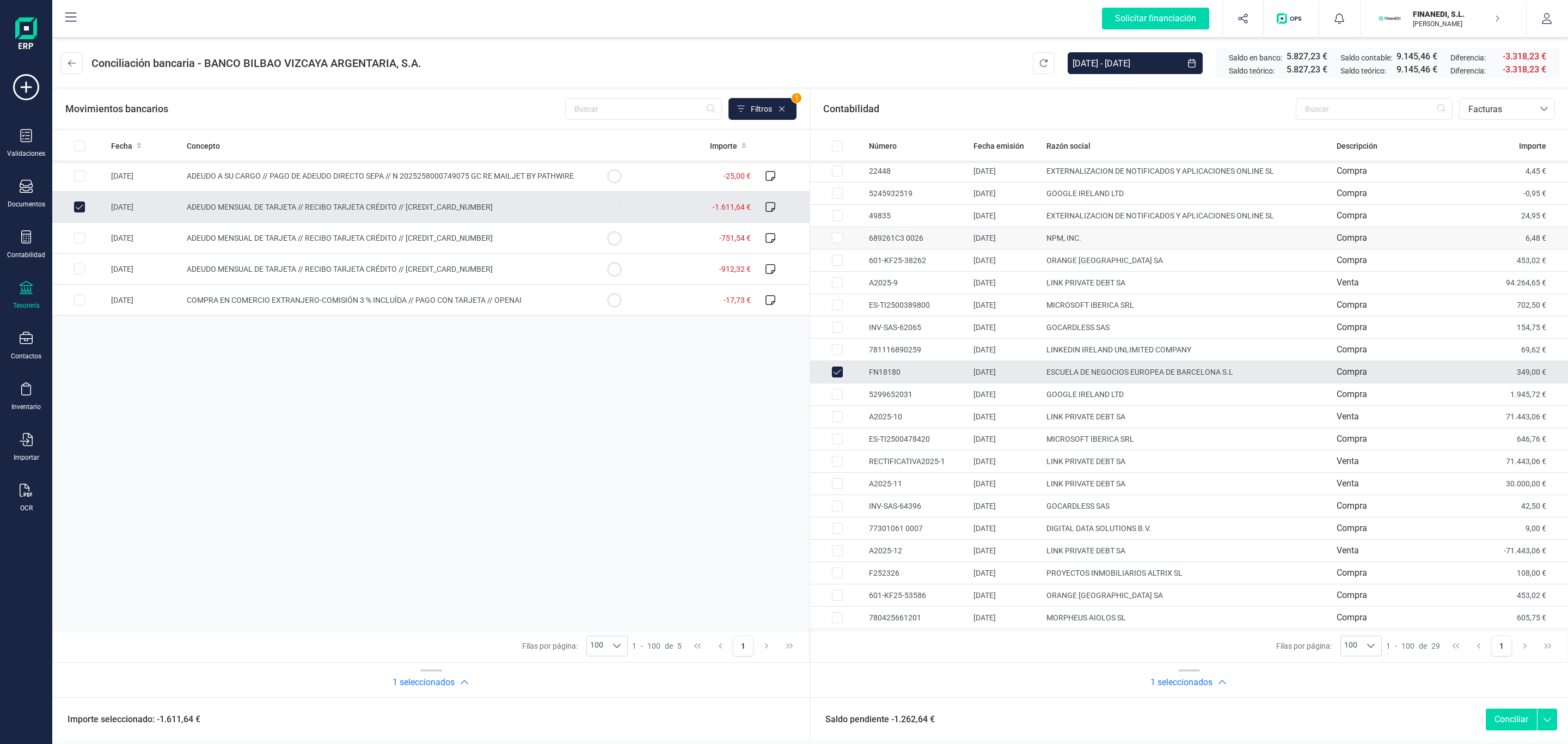
click at [1069, 232] on td "NPM, INC." at bounding box center [1187, 238] width 290 height 22
checkbox input "true"
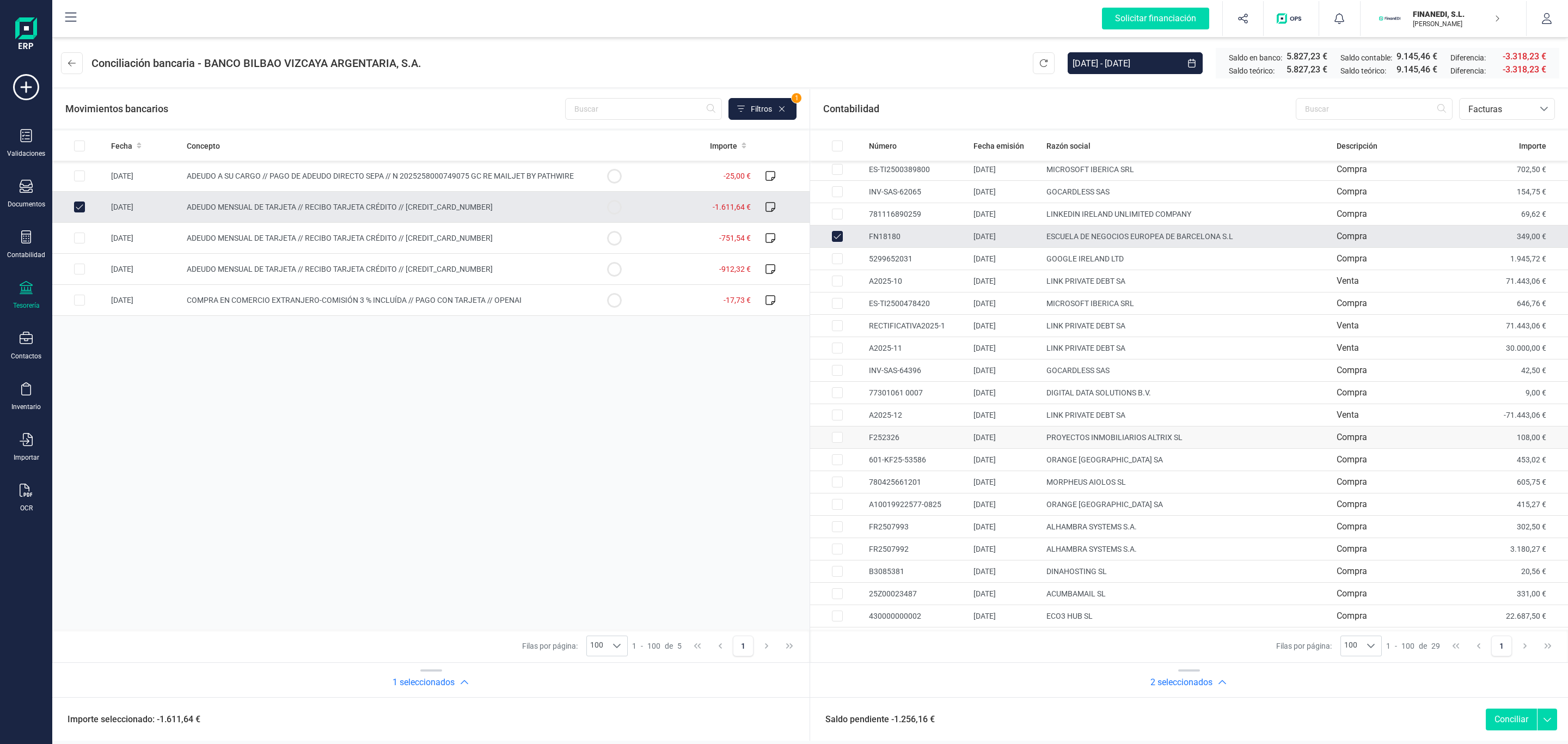
scroll to position [186, 0]
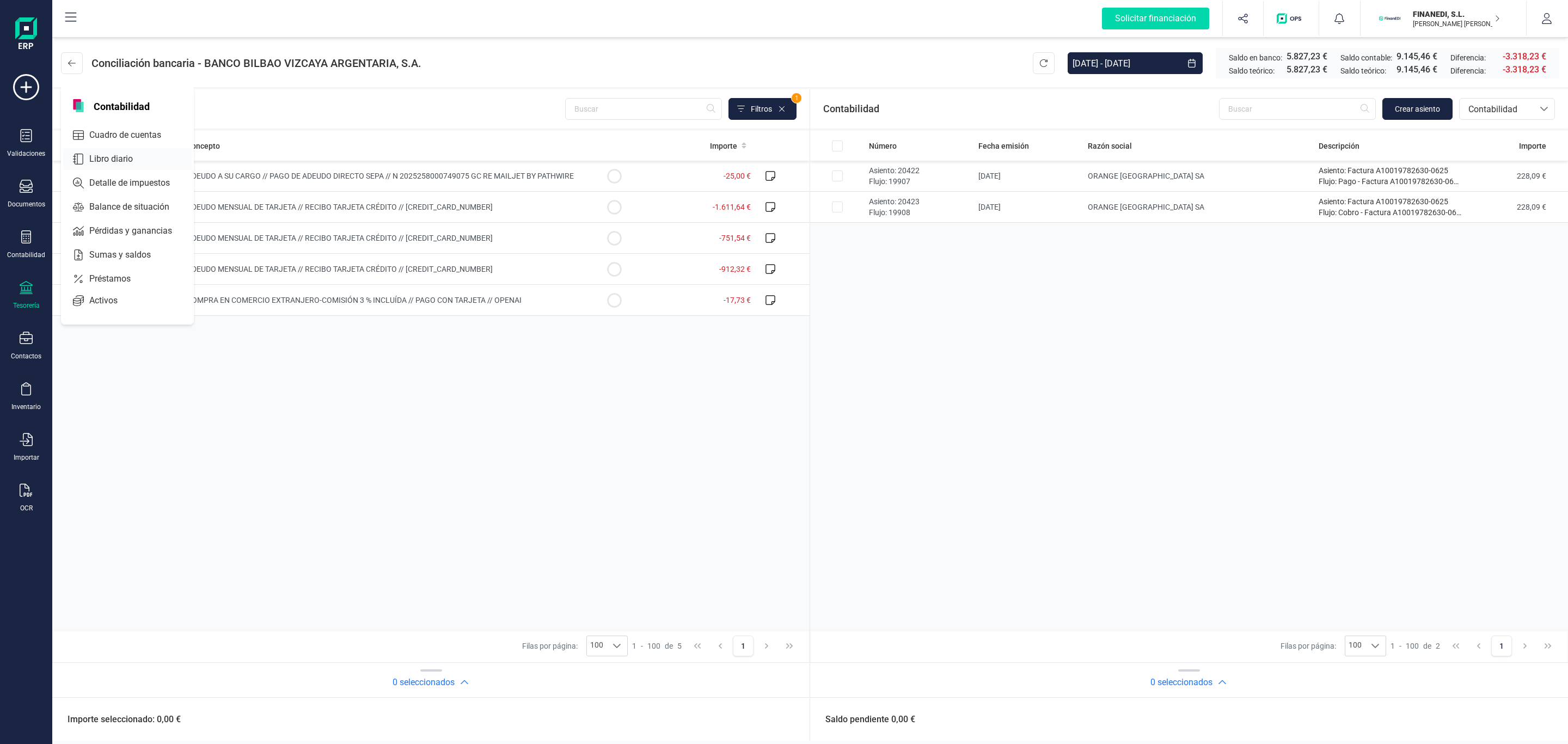
click at [117, 153] on span "Libro diario" at bounding box center [119, 159] width 68 height 13
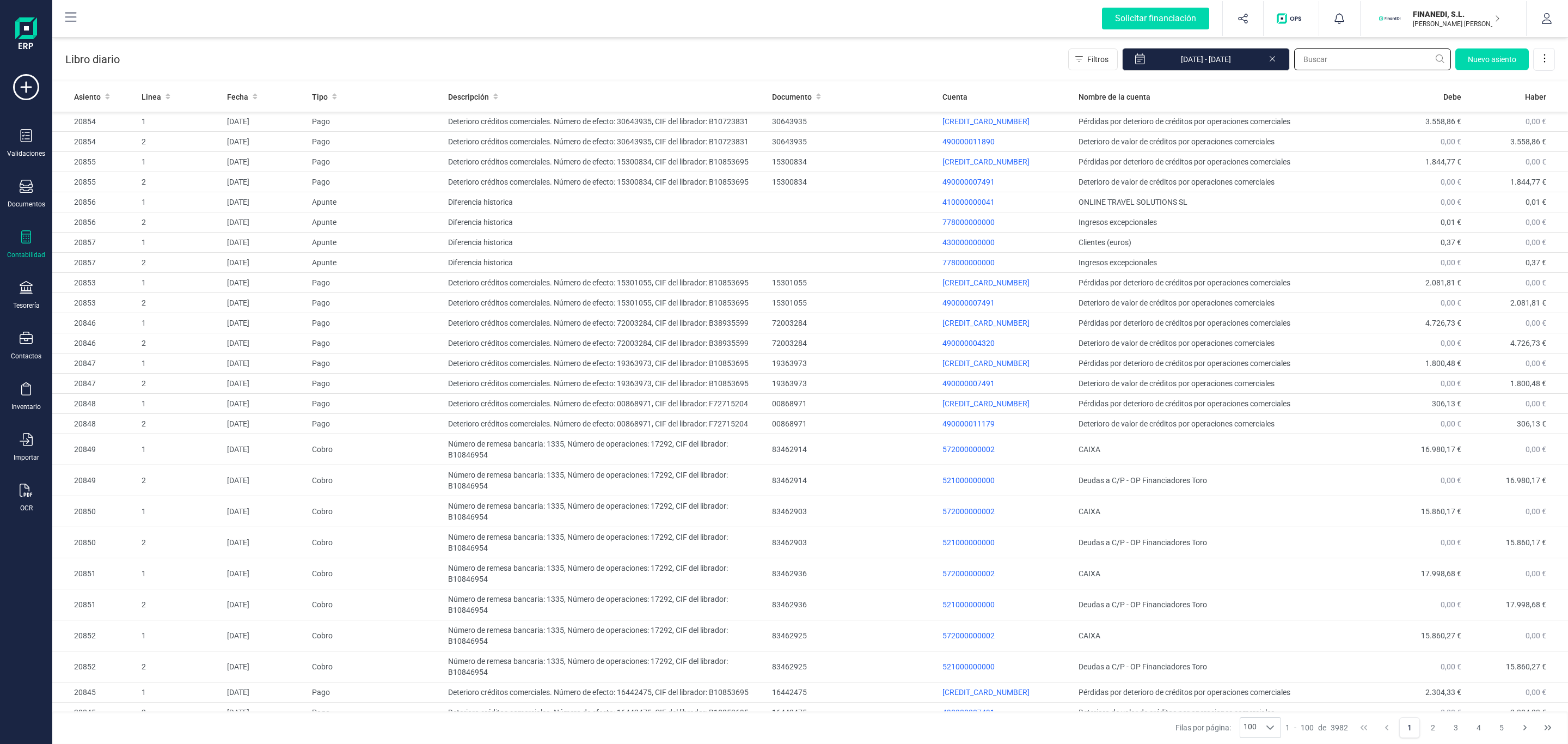
click at [1303, 52] on input "text" at bounding box center [1373, 59] width 157 height 22
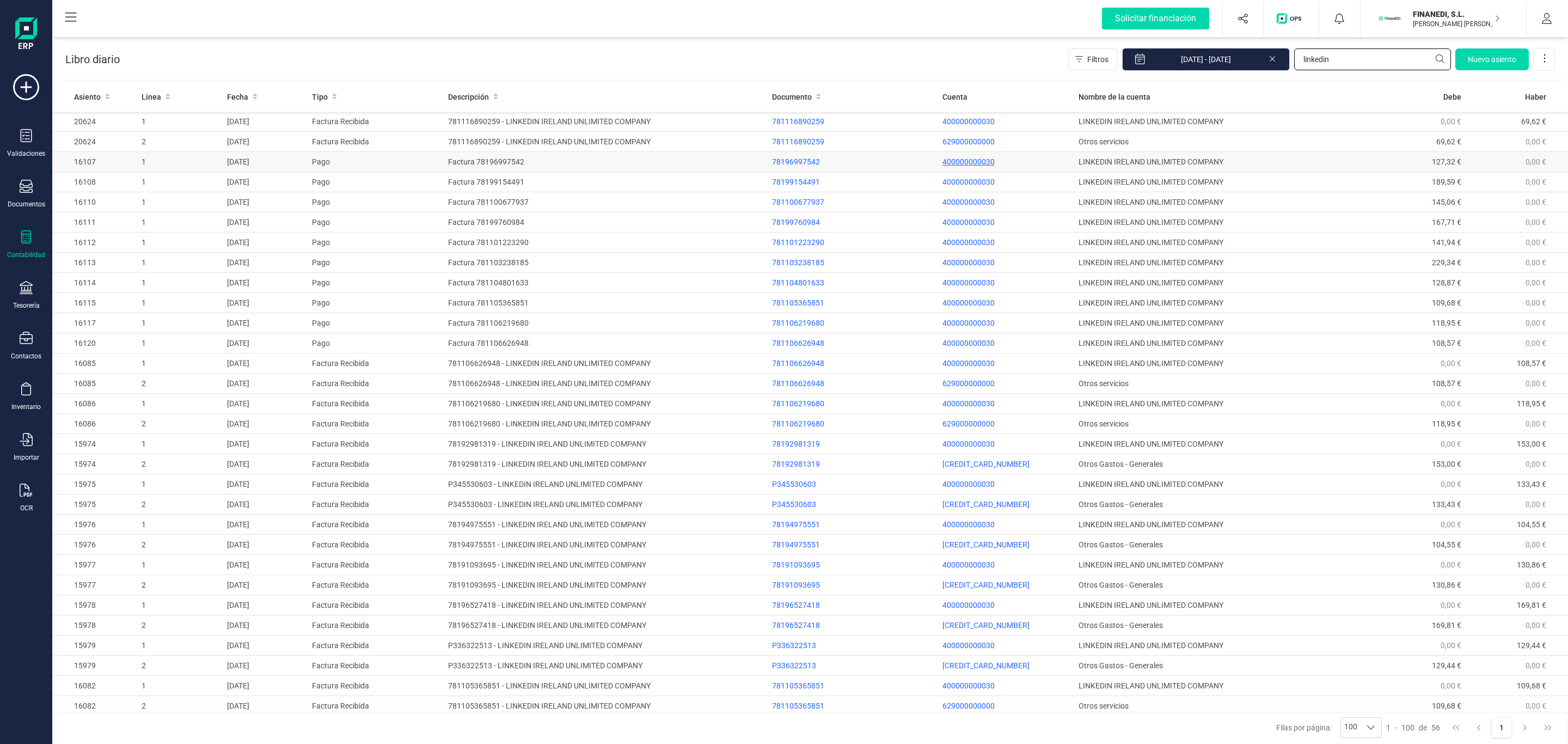
type input "linkedin"
click at [964, 160] on p "400000000030" at bounding box center [1006, 161] width 128 height 11
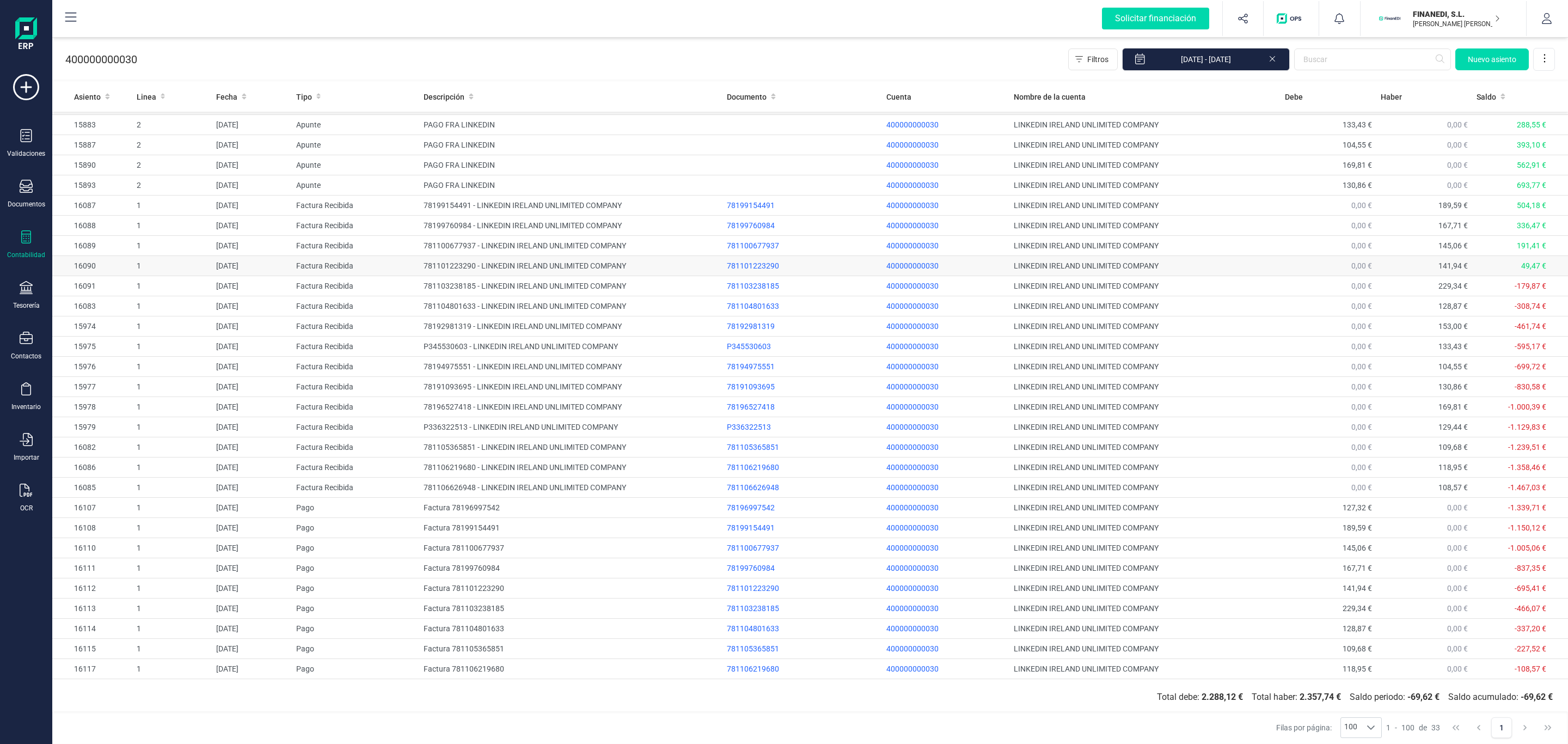
scroll to position [103, 0]
click at [1290, 601] on td "109,68 €" at bounding box center [1327, 611] width 95 height 20
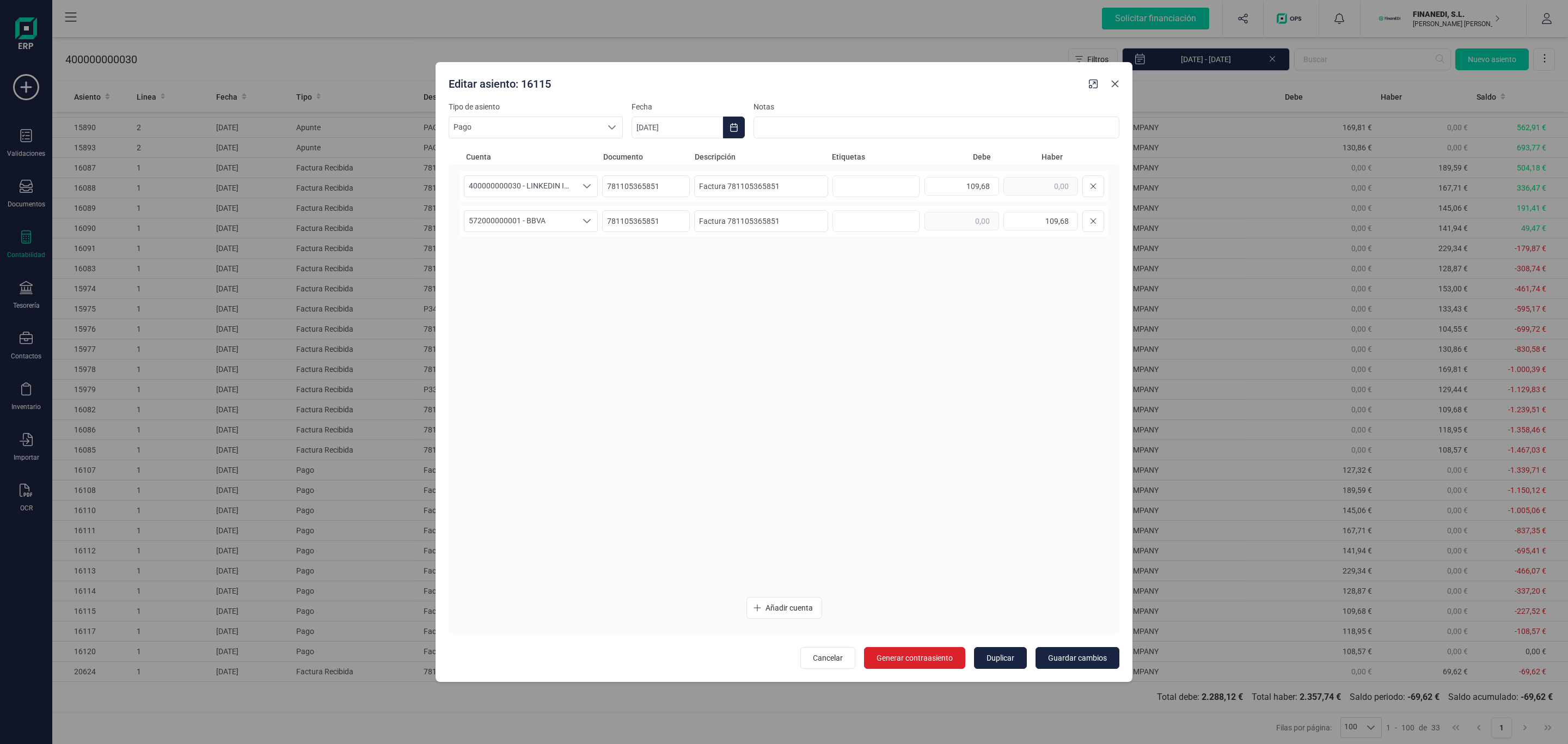
click at [1115, 82] on icon "button" at bounding box center [1115, 84] width 8 height 8
